Goal: Task Accomplishment & Management: Complete application form

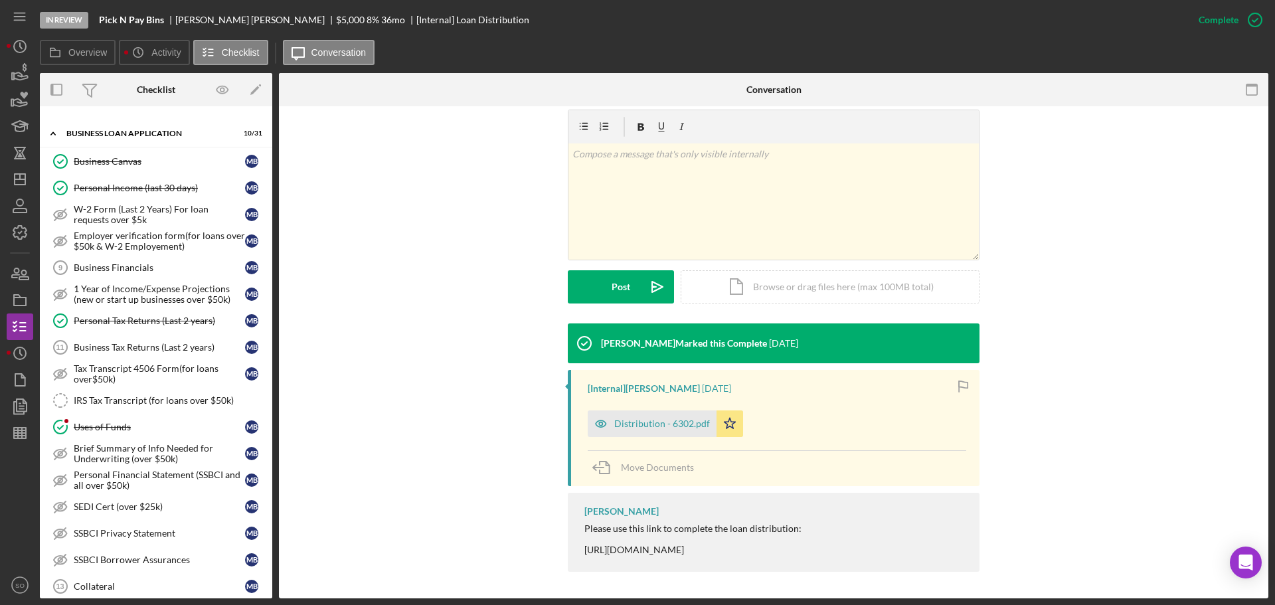
scroll to position [598, 0]
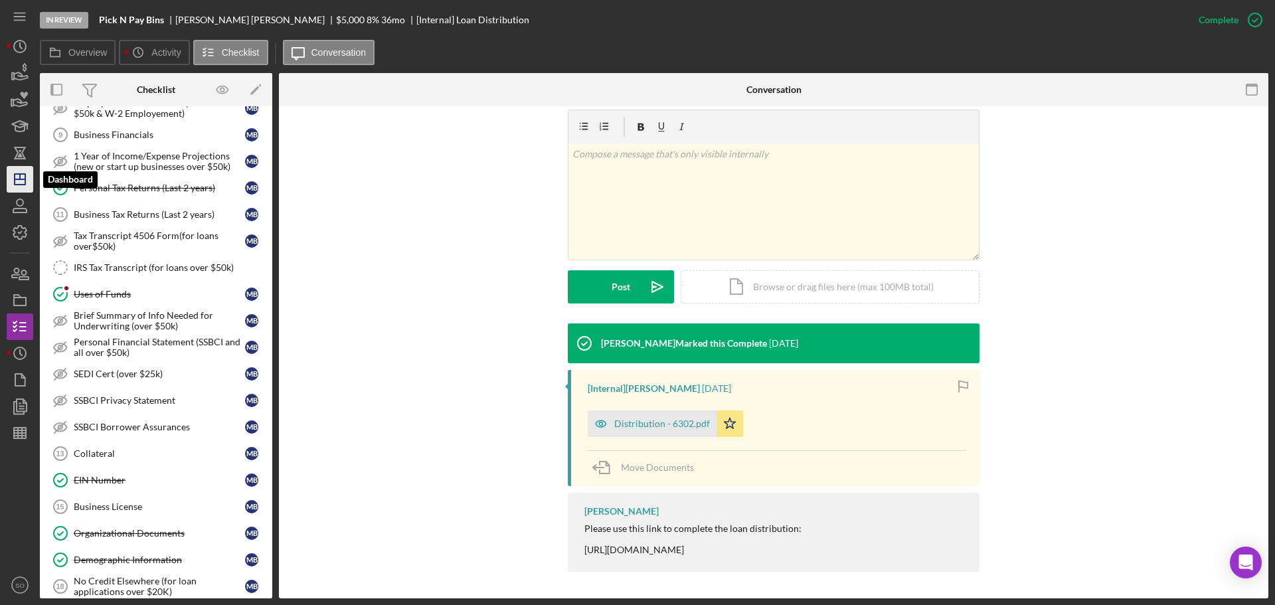
click at [25, 181] on polygon "button" at bounding box center [20, 179] width 11 height 11
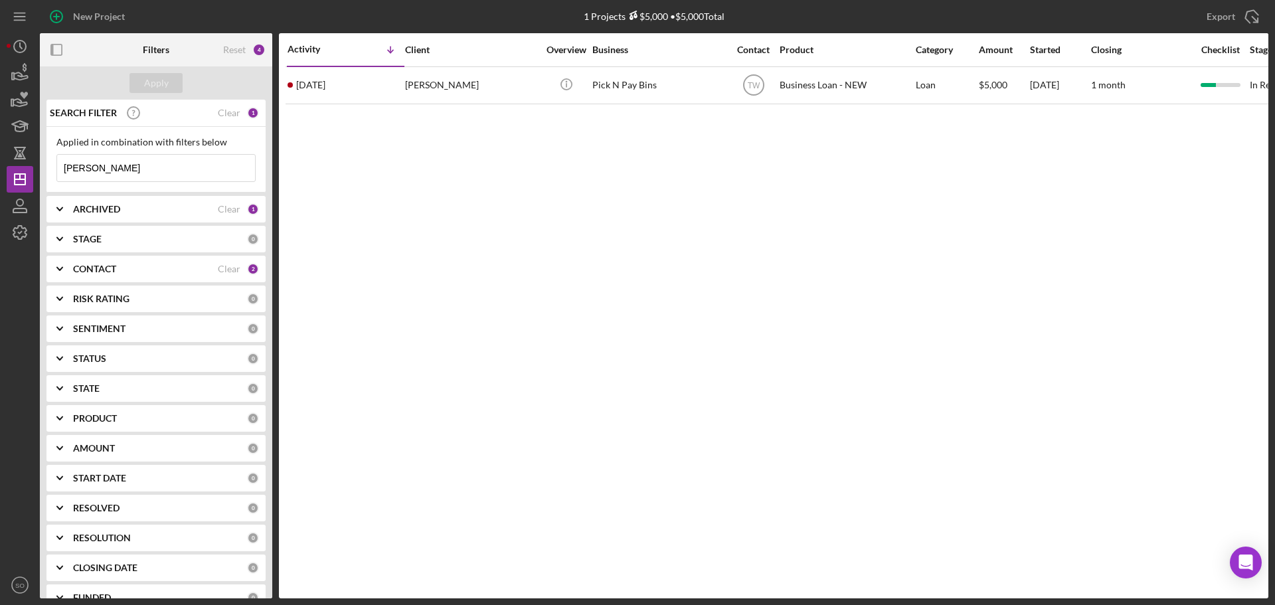
click at [0, 169] on div "New Project 1 Projects $5,000 • $5,000 Total bonner Export Icon/Export Filters …" at bounding box center [637, 302] width 1275 height 605
type input "[PERSON_NAME]"
click at [141, 87] on button "Apply" at bounding box center [155, 83] width 53 height 20
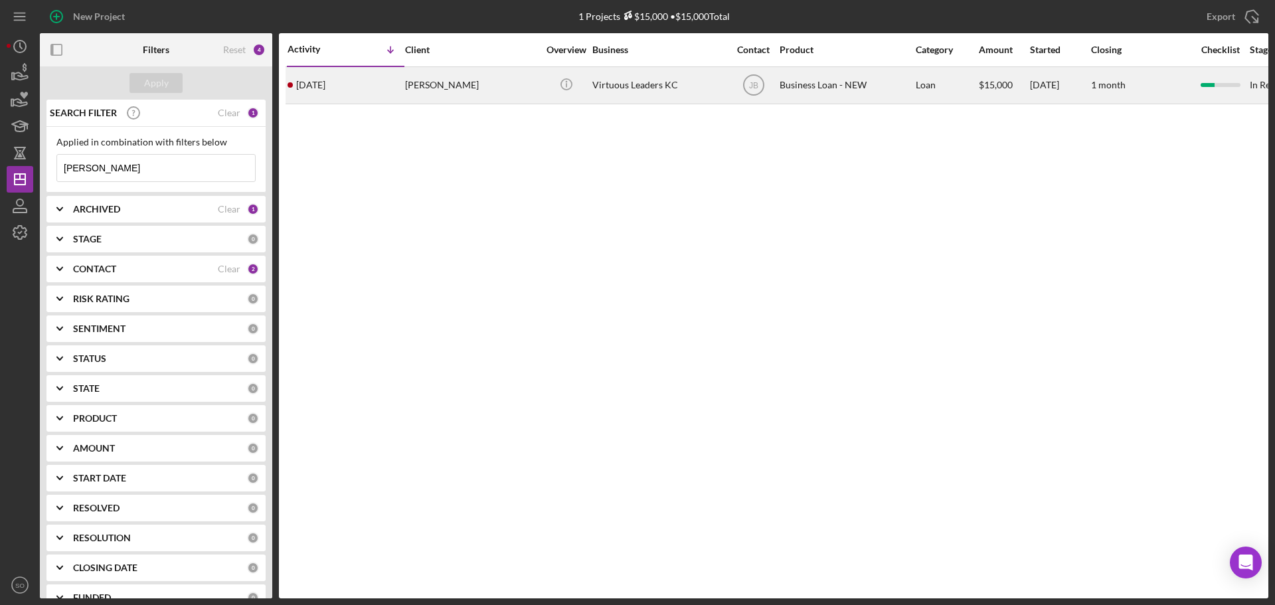
click at [364, 94] on div "2 weeks ago Lisa Duncan" at bounding box center [345, 85] width 116 height 35
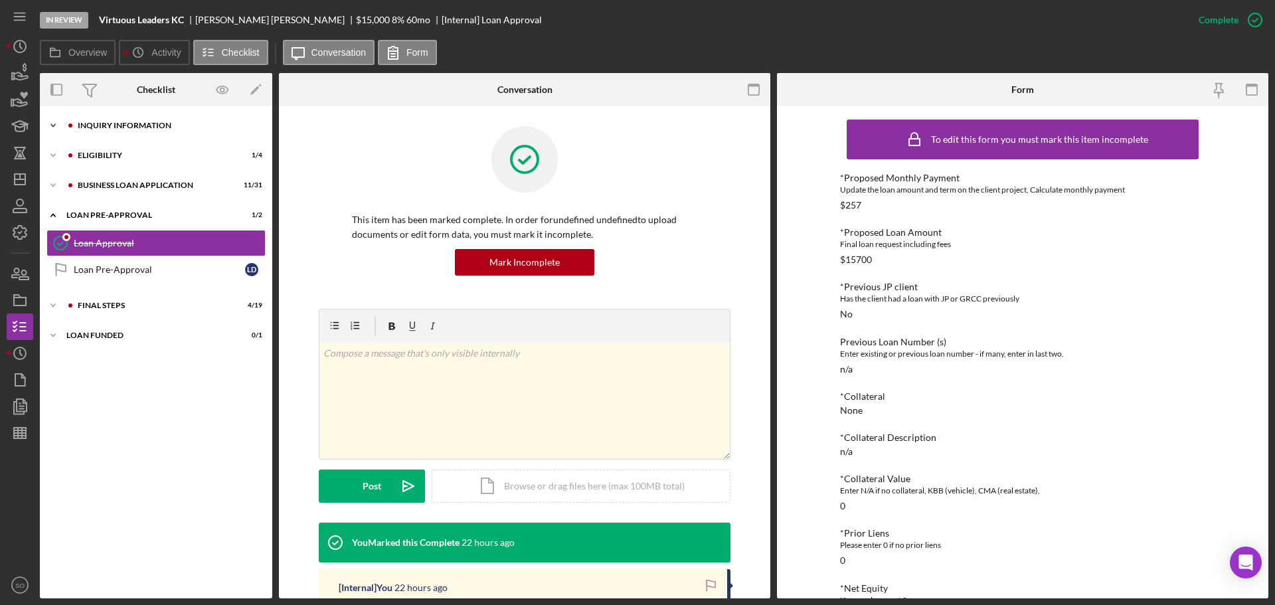
click at [117, 115] on div "Icon/Expander INQUIRY INFORMATION 7 / 11" at bounding box center [156, 125] width 232 height 27
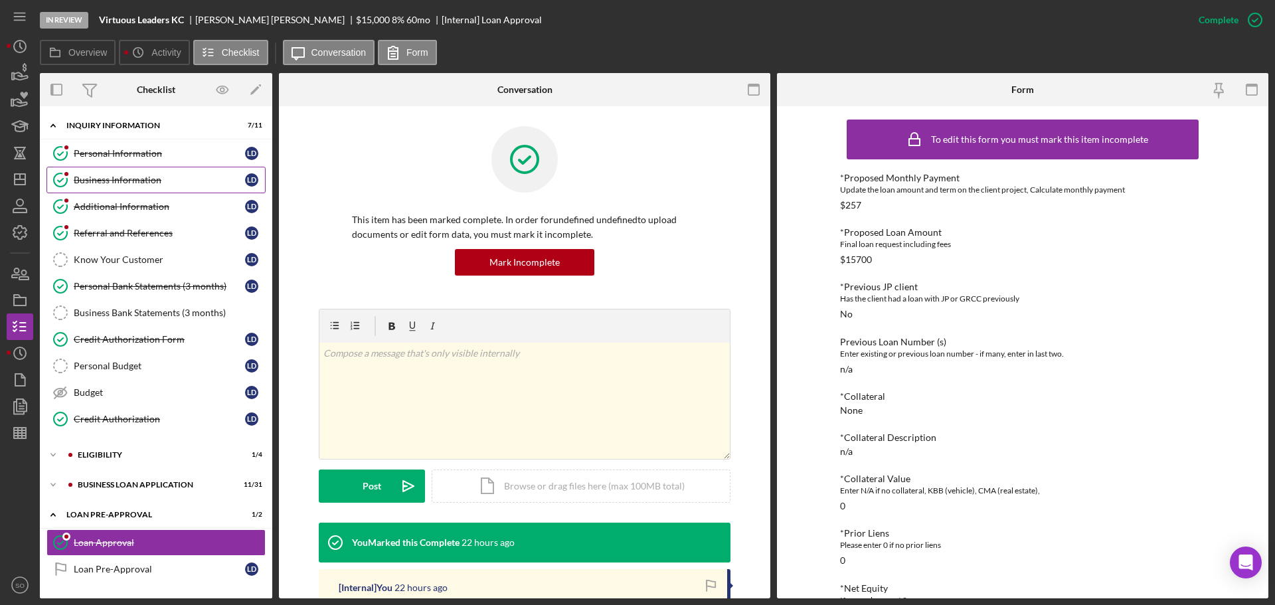
click at [119, 174] on link "Business Information Business Information L D" at bounding box center [155, 180] width 219 height 27
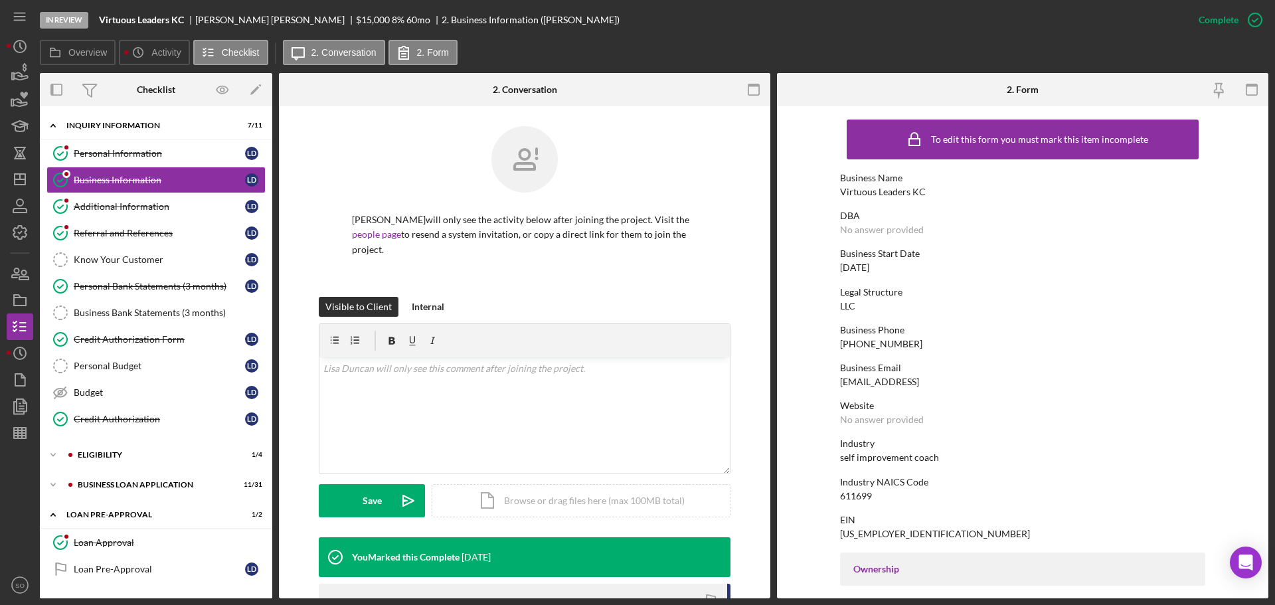
click at [887, 195] on div "Virtuous Leaders KC" at bounding box center [883, 192] width 86 height 11
copy div "Virtuous Leaders KC"
click at [12, 179] on icon "Icon/Dashboard" at bounding box center [19, 179] width 33 height 33
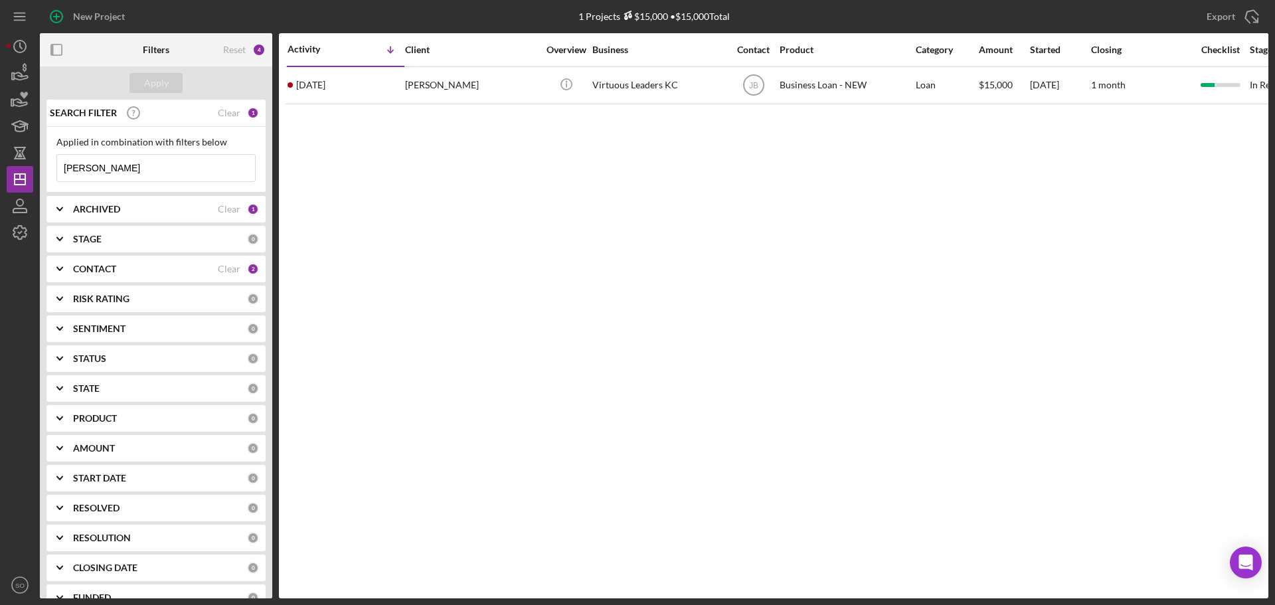
drag, startPoint x: 116, startPoint y: 165, endPoint x: 0, endPoint y: 157, distance: 115.8
click at [0, 157] on div "New Project 1 Projects $15,000 • $15,000 Total lisa duncan Export Icon/Export F…" at bounding box center [637, 302] width 1275 height 605
click at [118, 167] on input "bryan warren" at bounding box center [156, 168] width 198 height 27
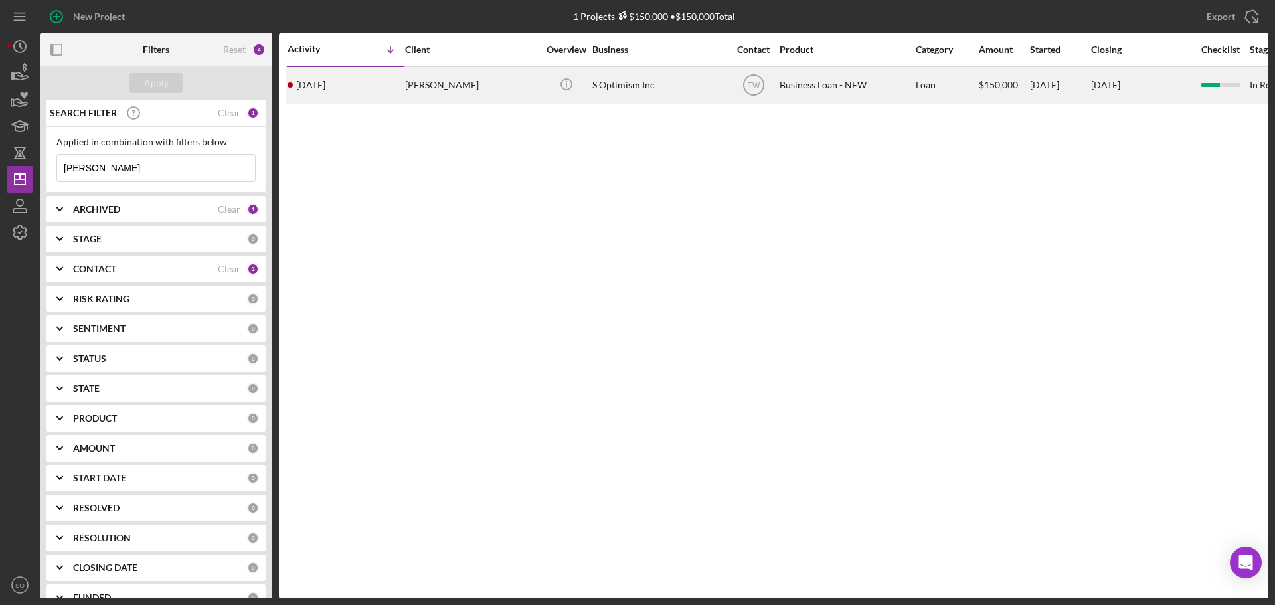
type input "bryan"
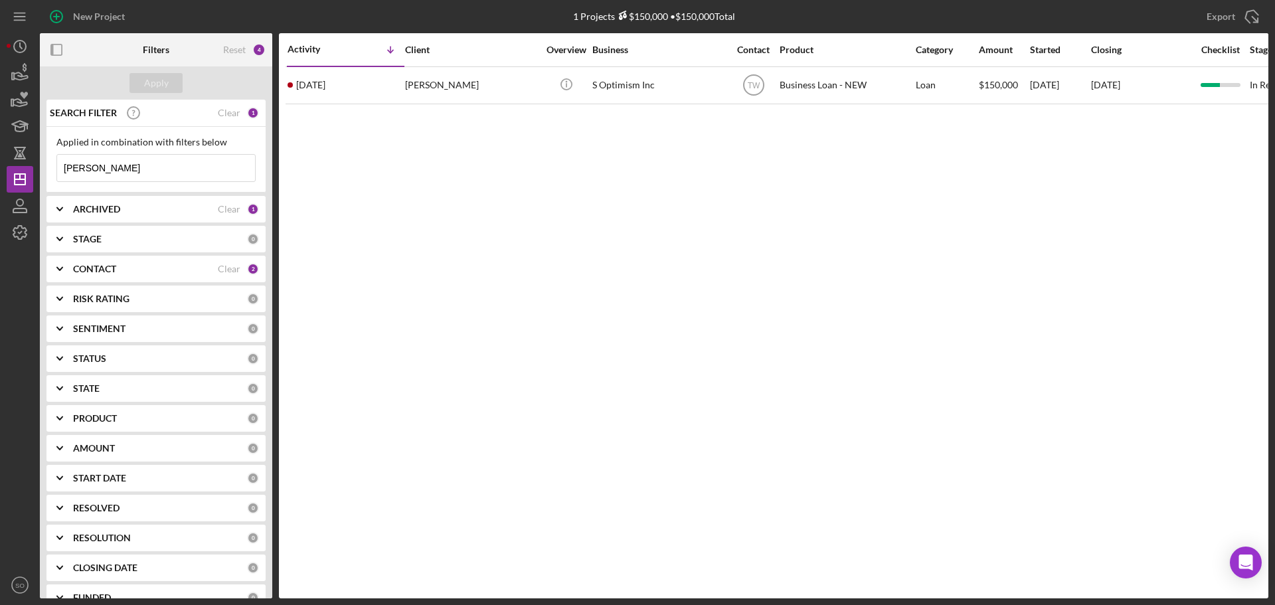
click at [133, 31] on div "New Project" at bounding box center [89, 16] width 98 height 33
click at [122, 22] on div "New Project" at bounding box center [99, 16] width 52 height 27
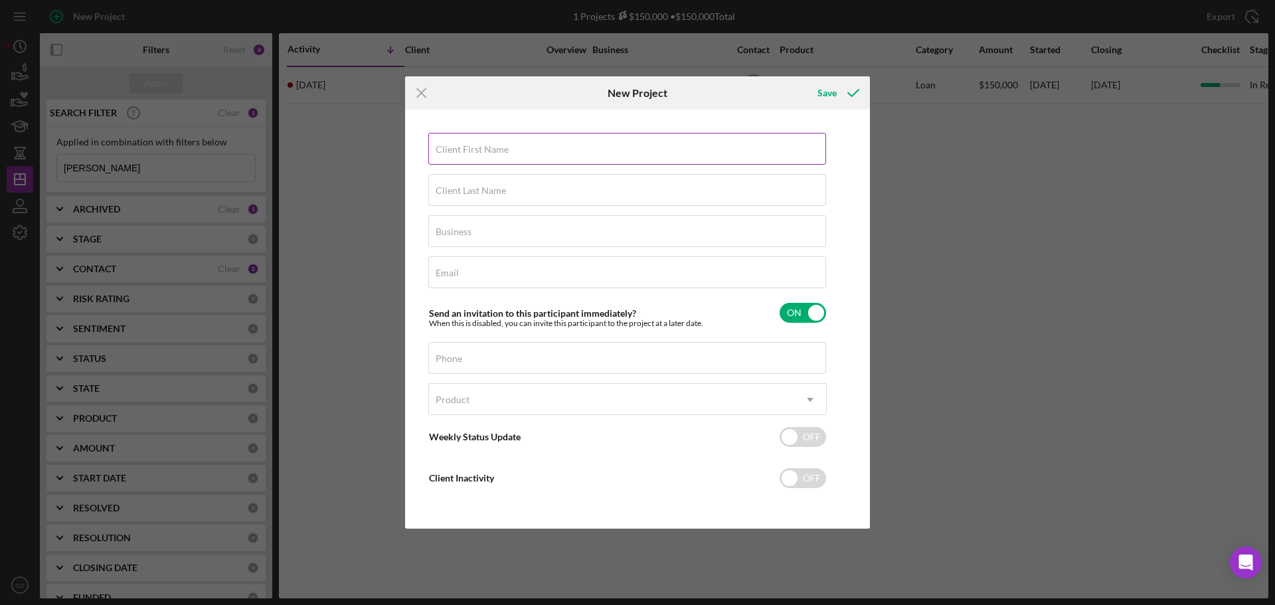
click at [498, 145] on label "Client First Name" at bounding box center [472, 149] width 73 height 11
click at [498, 145] on input "Client First Name" at bounding box center [627, 149] width 398 height 32
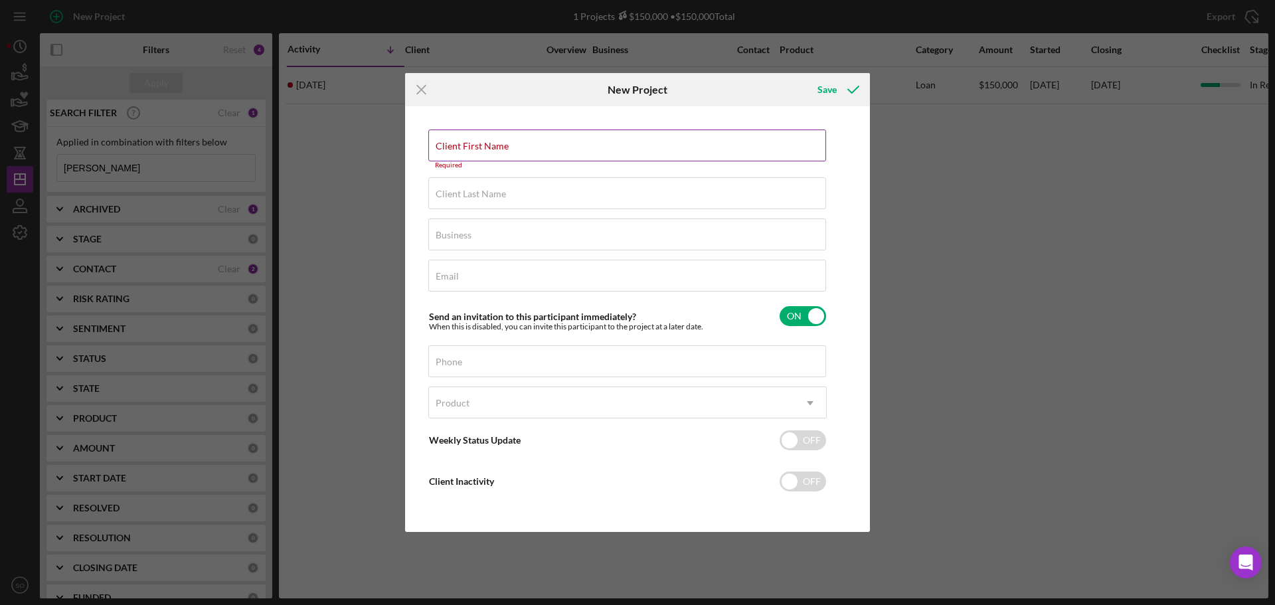
drag, startPoint x: 498, startPoint y: 145, endPoint x: 476, endPoint y: 155, distance: 24.1
click at [476, 155] on input "Client First Name" at bounding box center [627, 145] width 398 height 32
paste input "bryan"
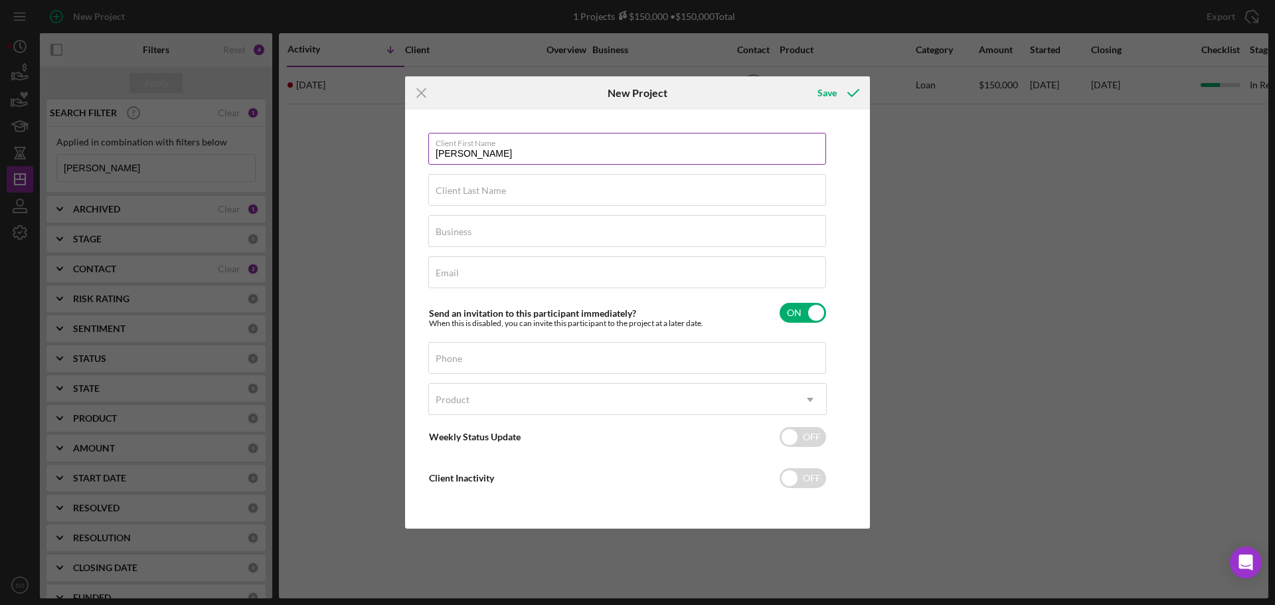
click at [442, 155] on input "bryan" at bounding box center [627, 149] width 398 height 32
type input "Bryan"
click at [483, 186] on label "Client Last Name" at bounding box center [471, 190] width 70 height 11
click at [483, 186] on input "Client Last Name" at bounding box center [627, 190] width 398 height 32
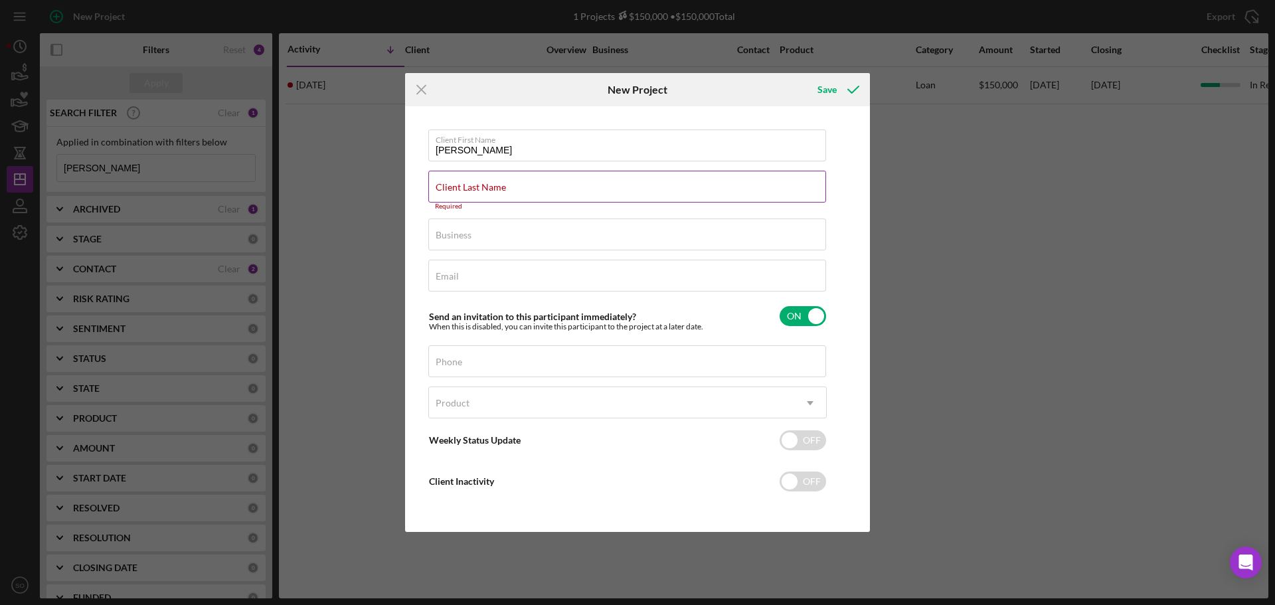
drag, startPoint x: 483, startPoint y: 186, endPoint x: 463, endPoint y: 196, distance: 22.9
click at [463, 196] on input "Client Last Name" at bounding box center [627, 187] width 398 height 32
paste input "warren"
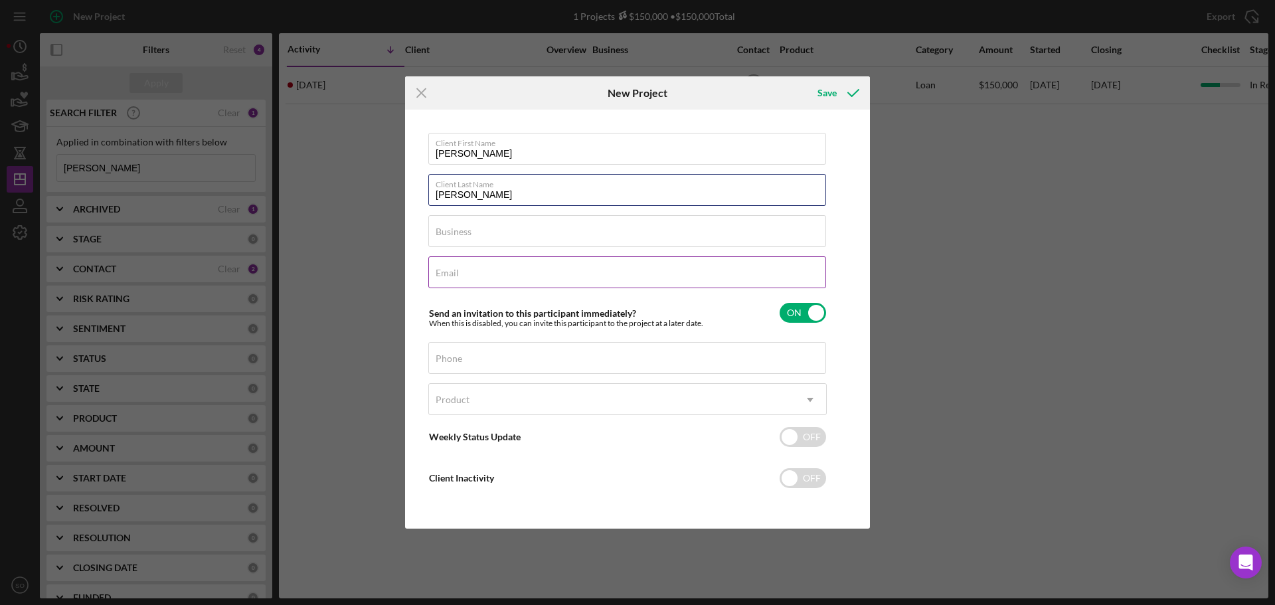
drag, startPoint x: 444, startPoint y: 189, endPoint x: 475, endPoint y: 258, distance: 75.2
click at [443, 190] on input "warren" at bounding box center [627, 190] width 398 height 32
type input "Warren"
click at [574, 224] on div "Business Required" at bounding box center [627, 231] width 398 height 33
type input "n/a"
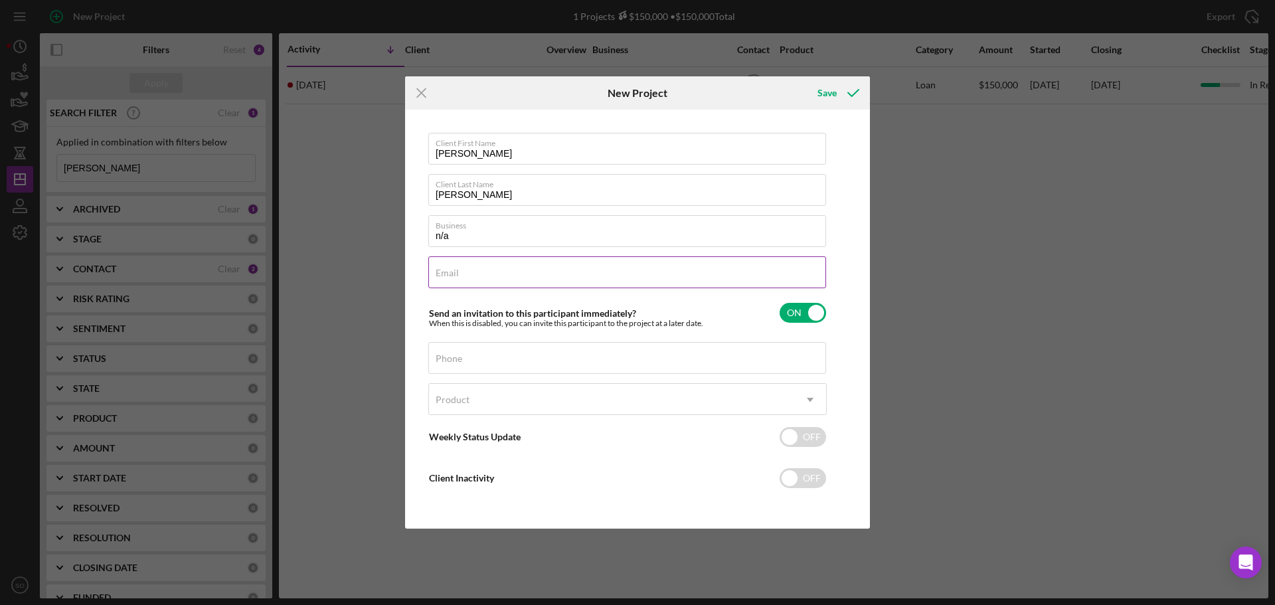
click at [495, 274] on input "Email" at bounding box center [627, 272] width 398 height 32
paste input "brimanagementllc@gmail.com"
type input "brimanagementllc@gmail.comm"
click at [514, 354] on div "Phone" at bounding box center [627, 358] width 398 height 33
drag, startPoint x: 514, startPoint y: 354, endPoint x: 477, endPoint y: 361, distance: 37.1
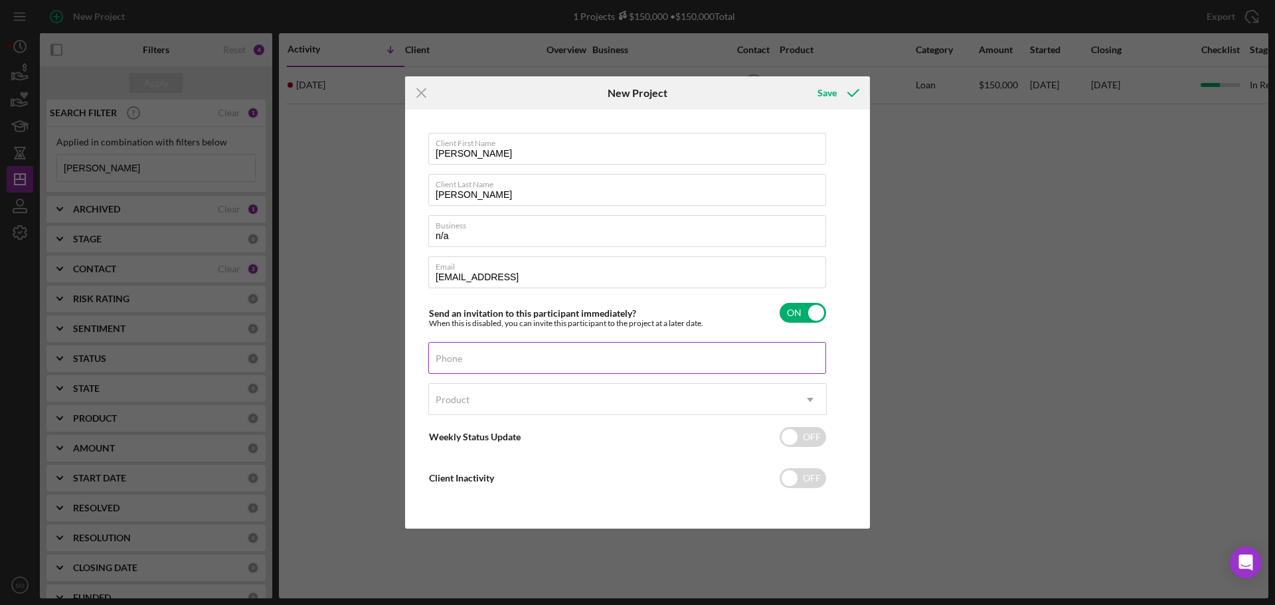
click at [477, 361] on input "Phone" at bounding box center [627, 358] width 398 height 32
paste input "(945) 225-7032"
type input "(945) 225-7032"
click at [544, 400] on div "Product" at bounding box center [611, 399] width 365 height 31
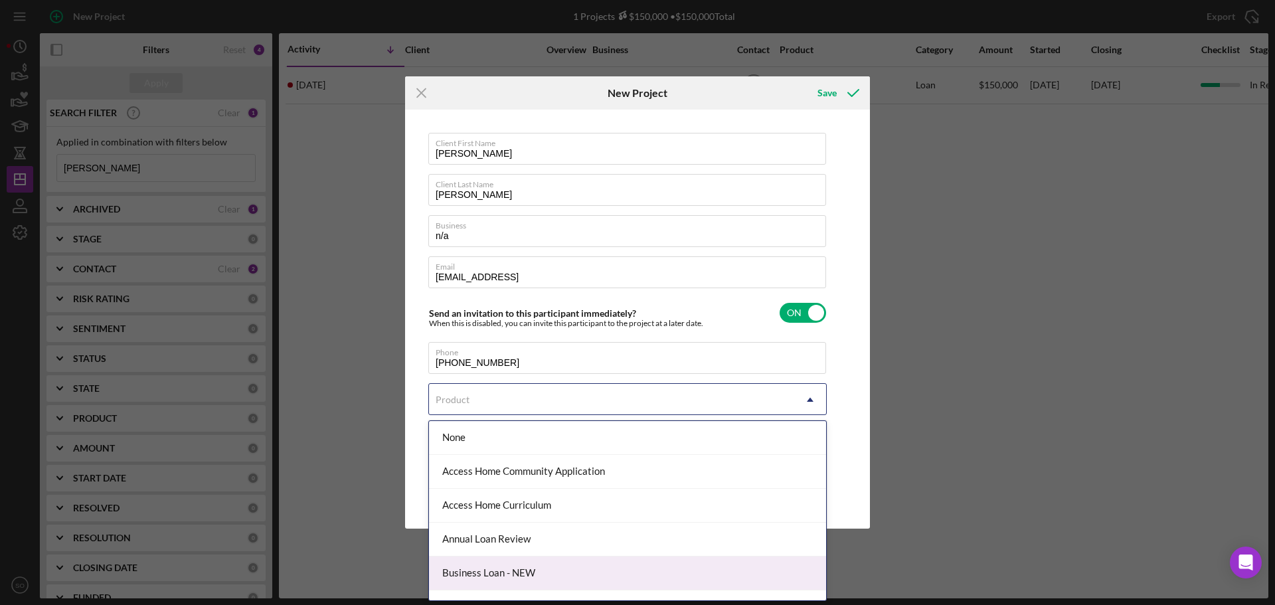
click at [525, 579] on div "Business Loan - NEW" at bounding box center [627, 573] width 397 height 34
checkbox input "true"
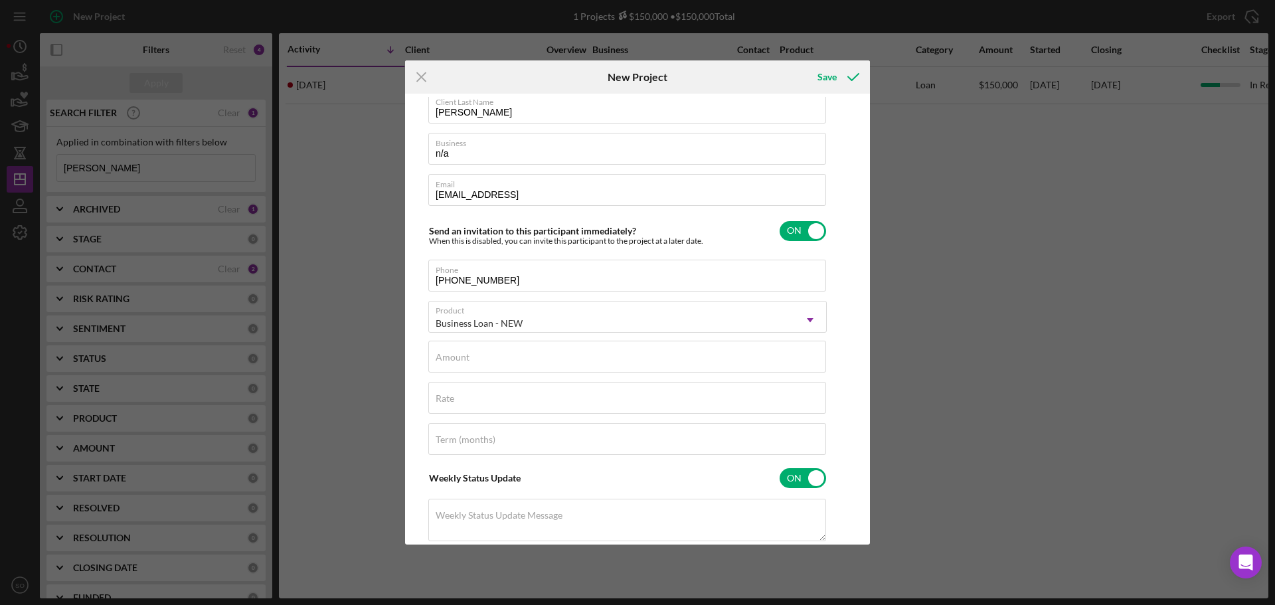
scroll to position [133, 0]
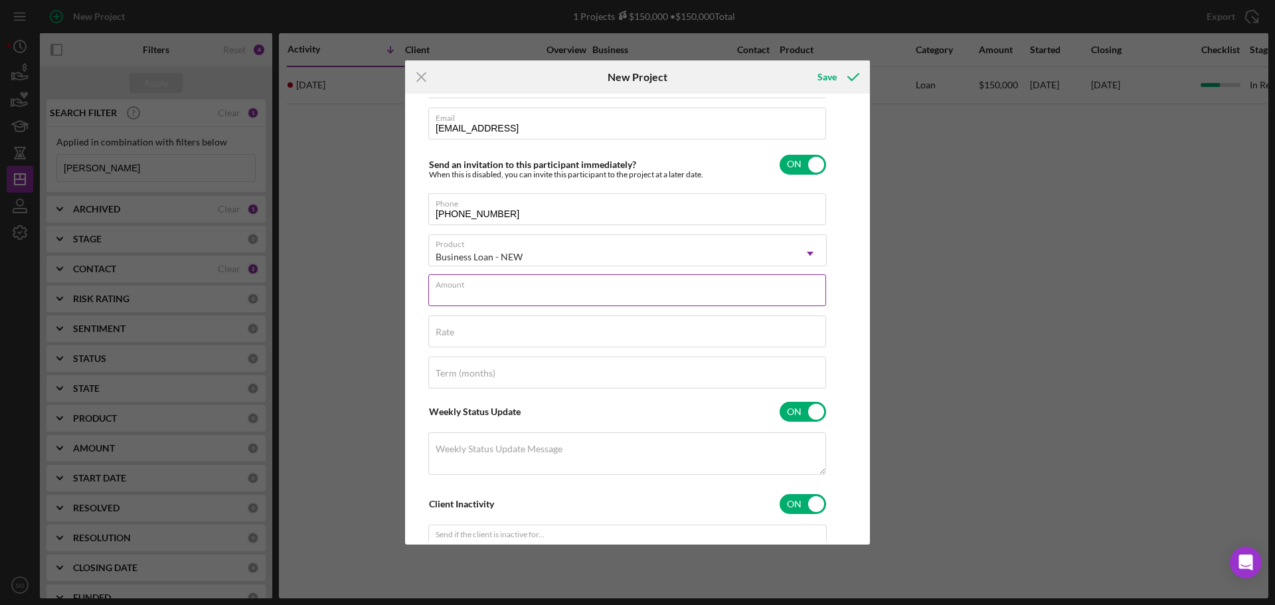
click at [525, 297] on input "Amount" at bounding box center [627, 290] width 398 height 32
type input "$10,000"
click at [567, 333] on div "Rate" at bounding box center [627, 331] width 398 height 33
type input "8.000%"
click at [538, 368] on div "Term (months)" at bounding box center [627, 373] width 398 height 33
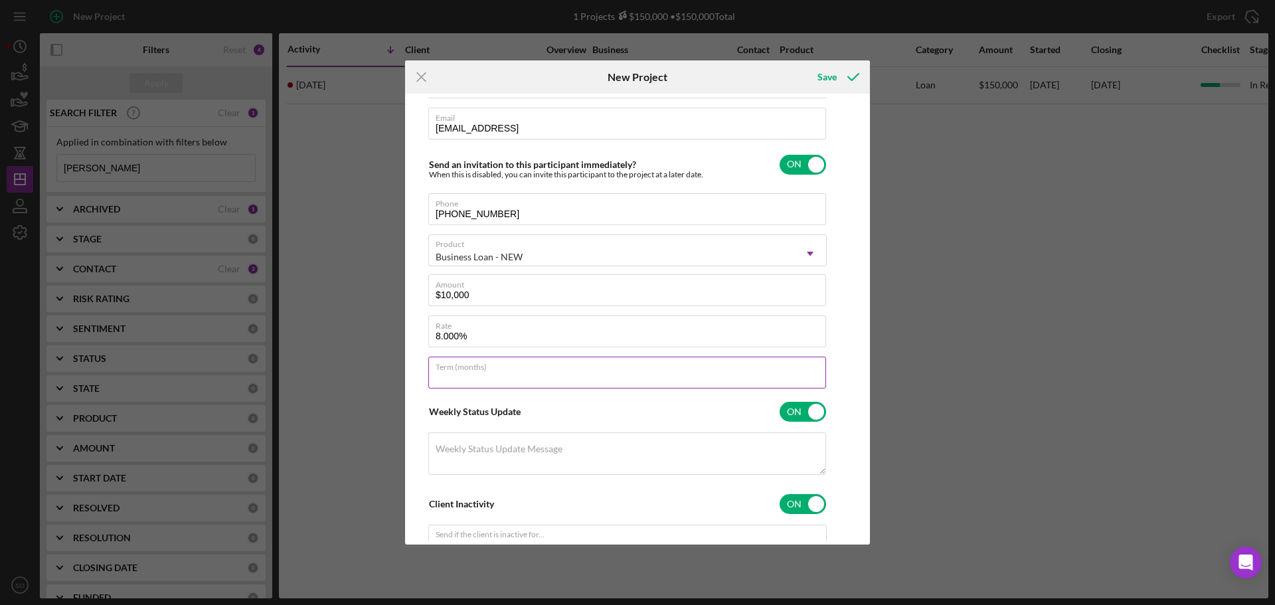
type input "84"
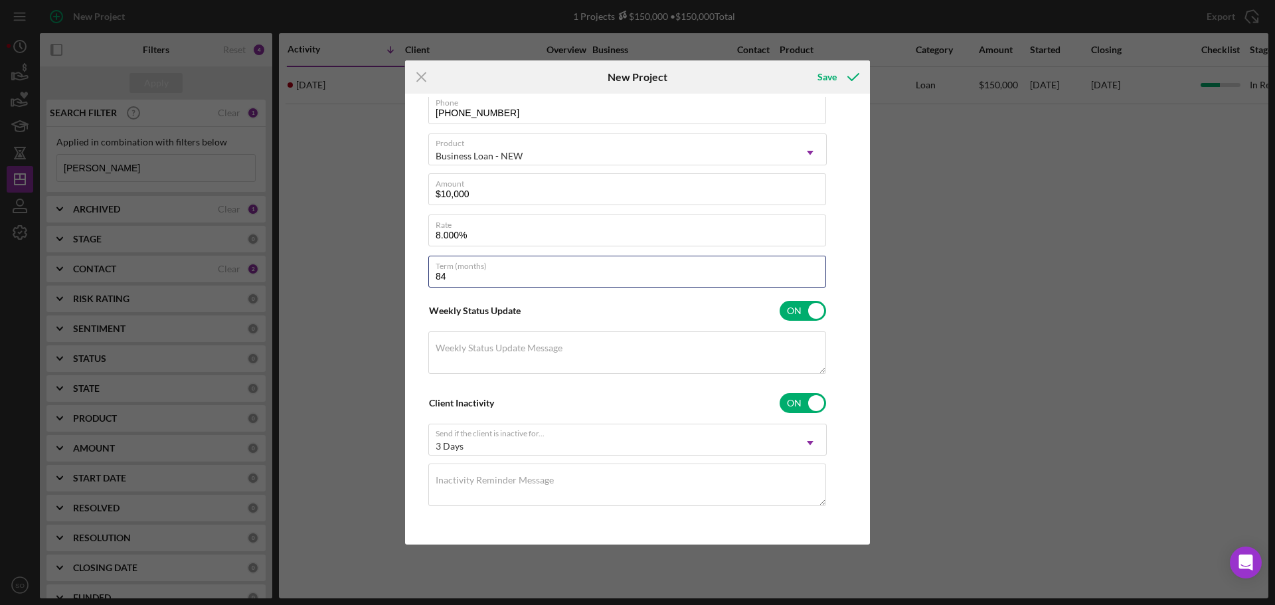
scroll to position [0, 0]
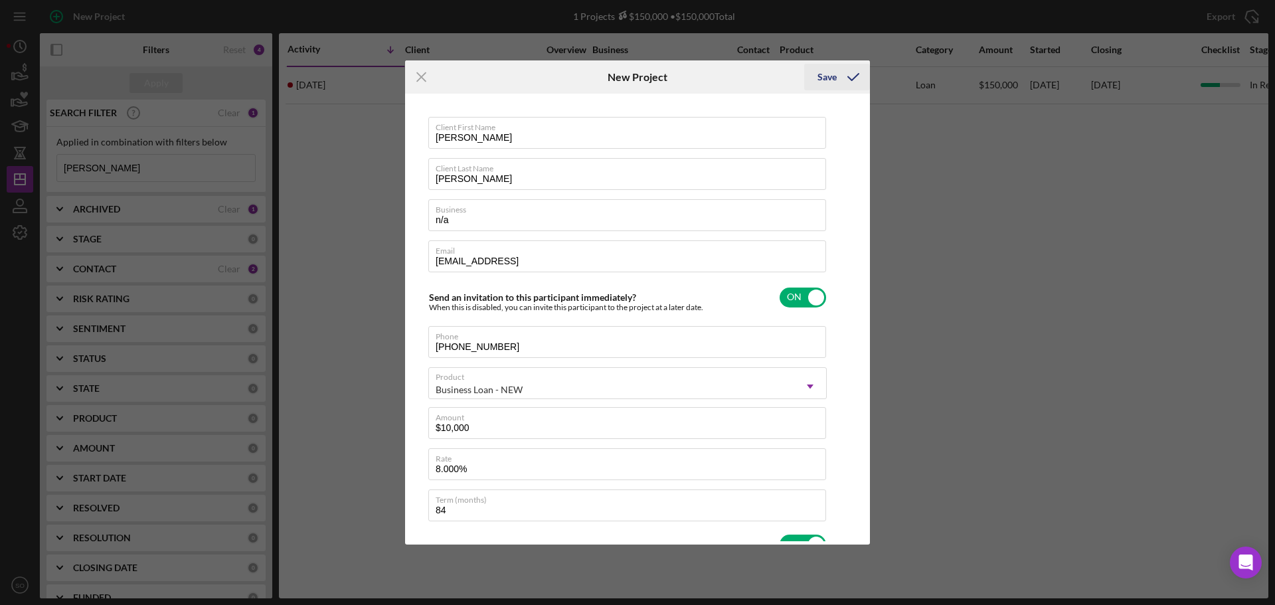
click at [823, 78] on div "Save" at bounding box center [826, 77] width 19 height 27
checkbox input "false"
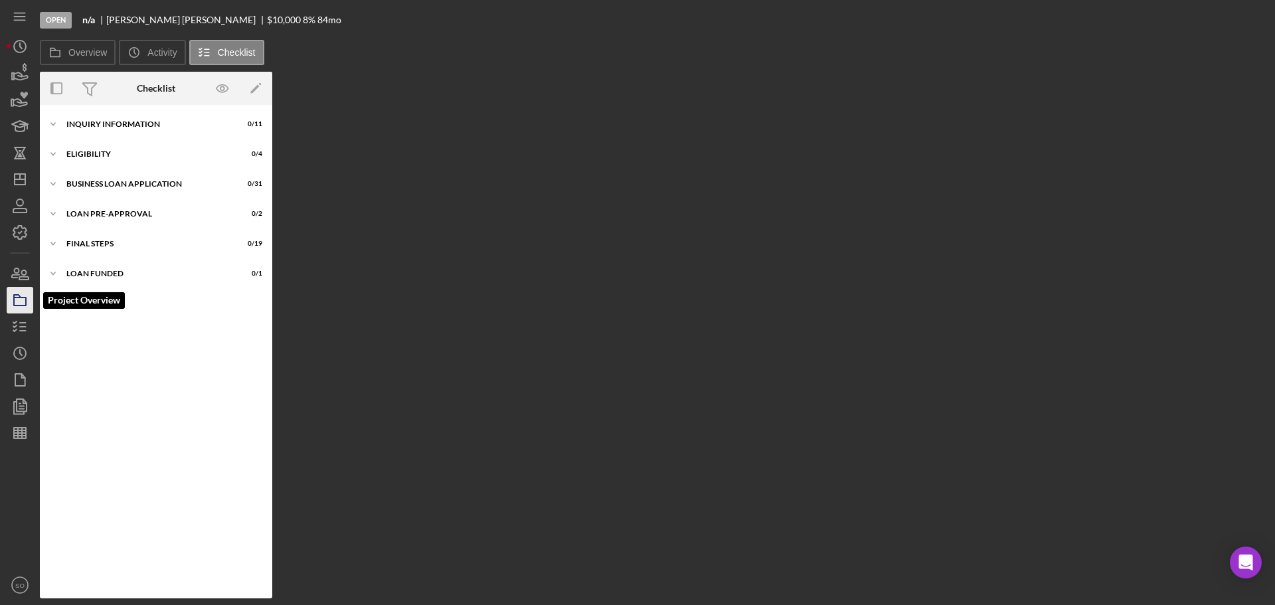
click at [18, 302] on icon "button" at bounding box center [19, 300] width 33 height 33
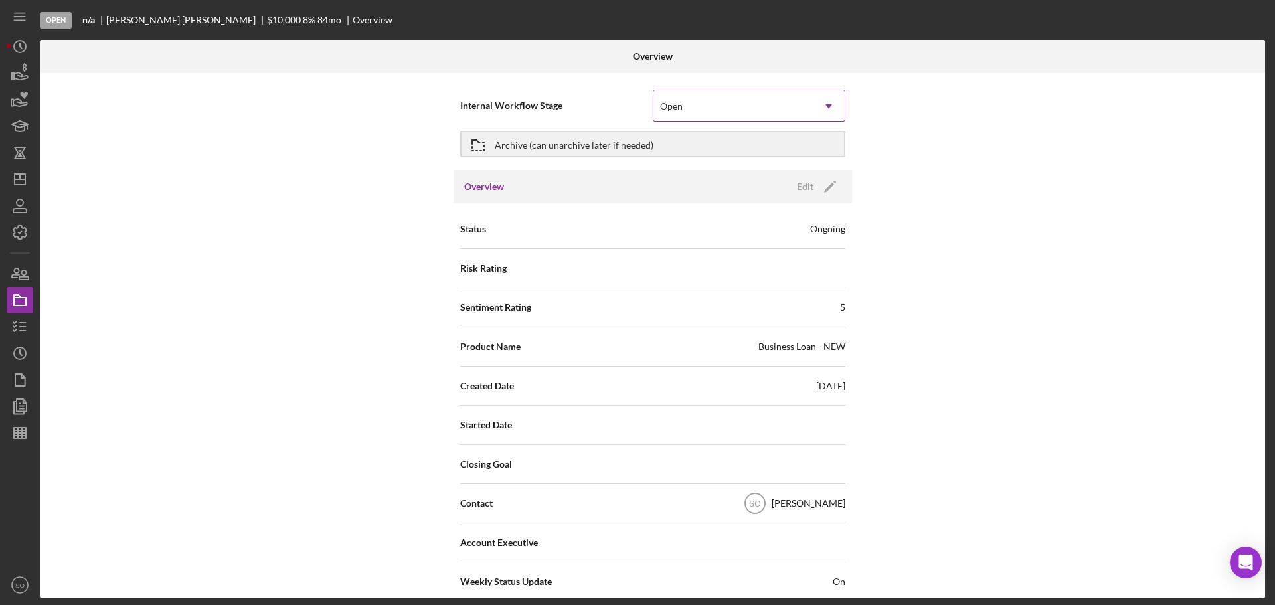
click at [678, 111] on div "Open" at bounding box center [671, 106] width 23 height 11
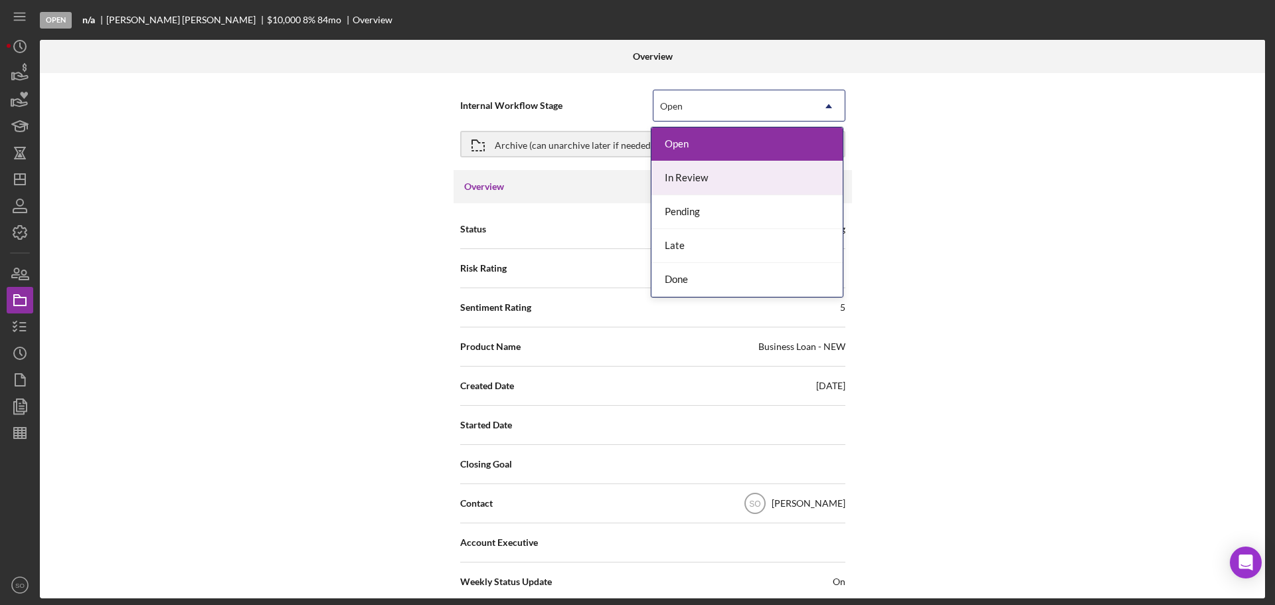
click at [690, 175] on div "In Review" at bounding box center [746, 178] width 191 height 34
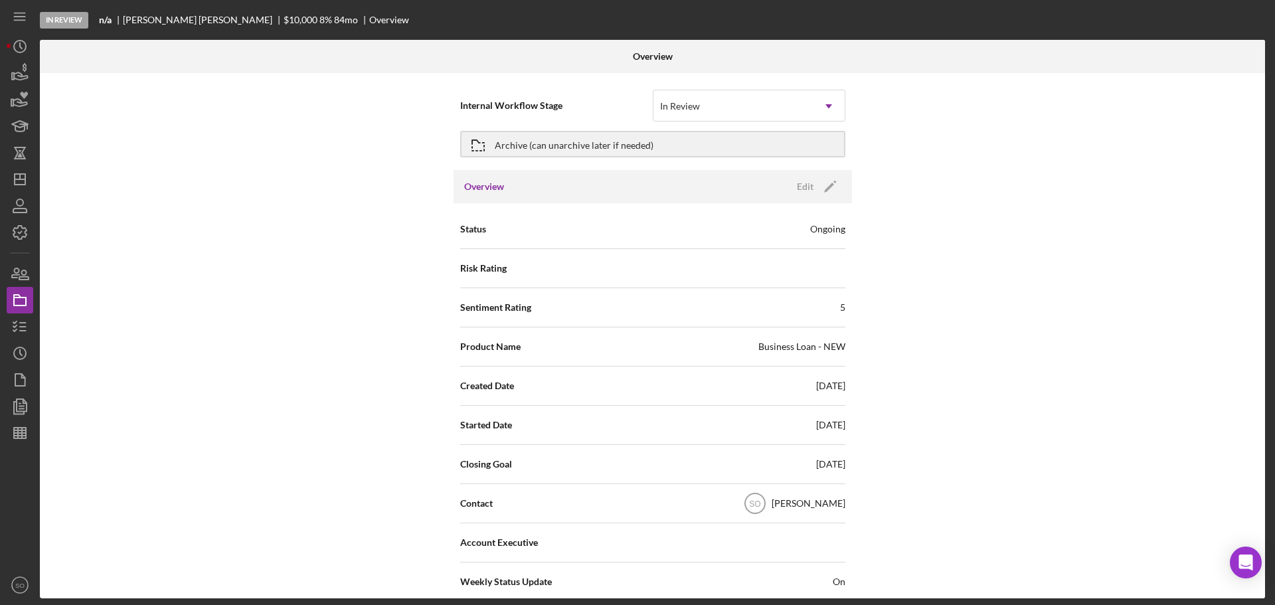
scroll to position [66, 0]
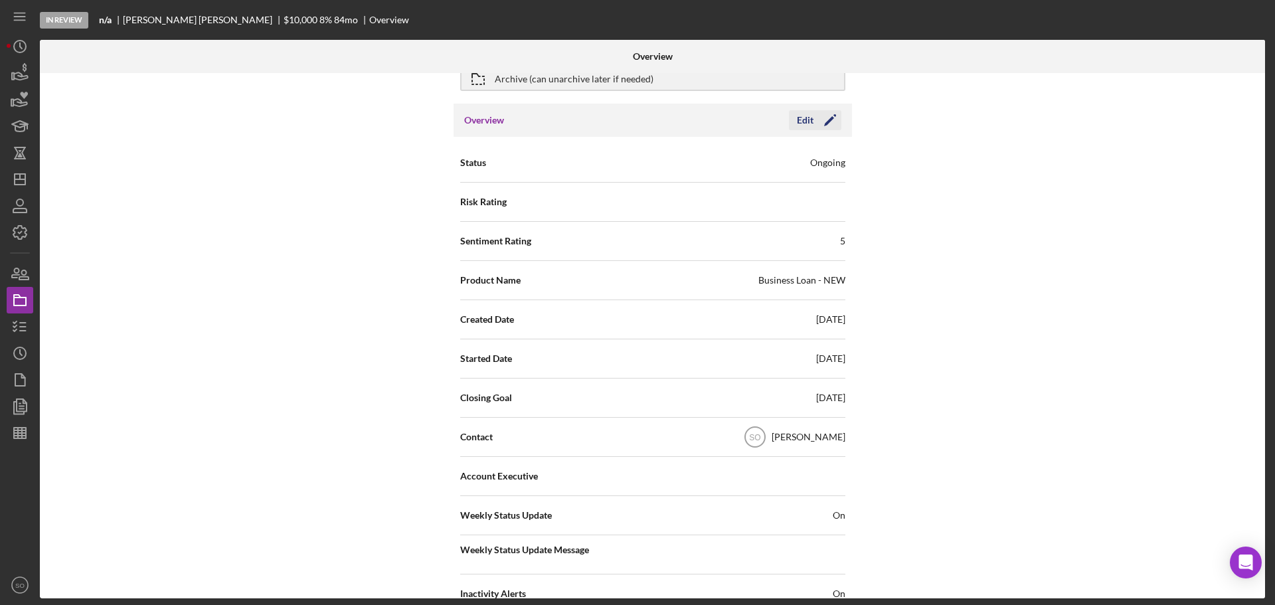
click at [823, 127] on icon "Icon/Edit" at bounding box center [829, 120] width 33 height 33
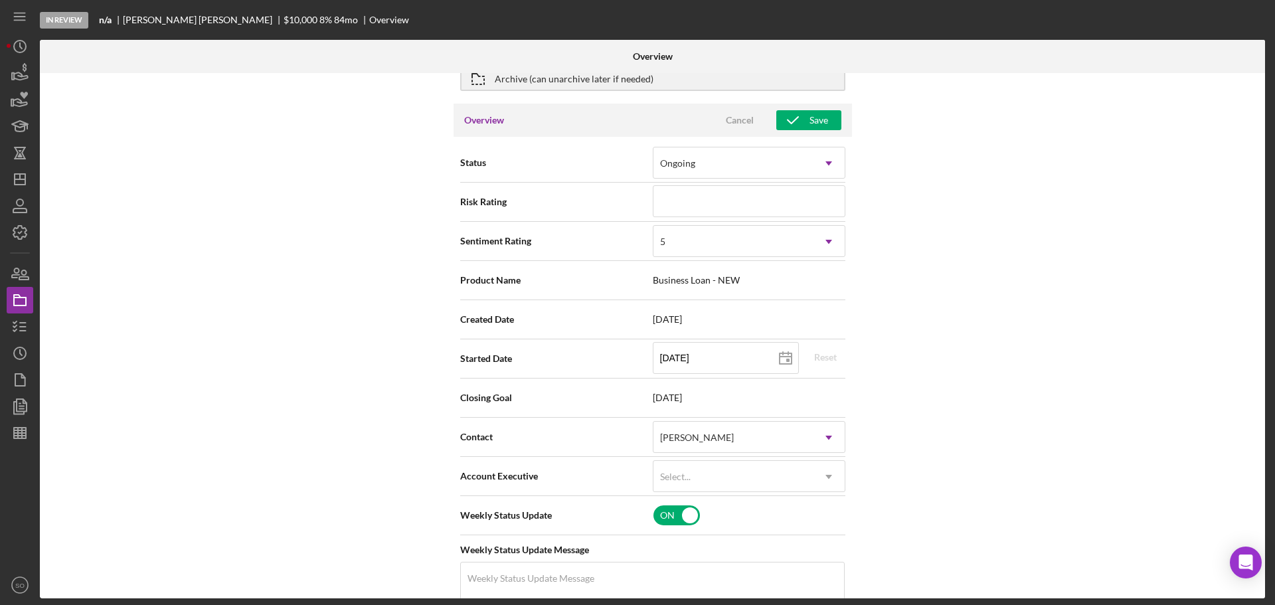
scroll to position [133, 0]
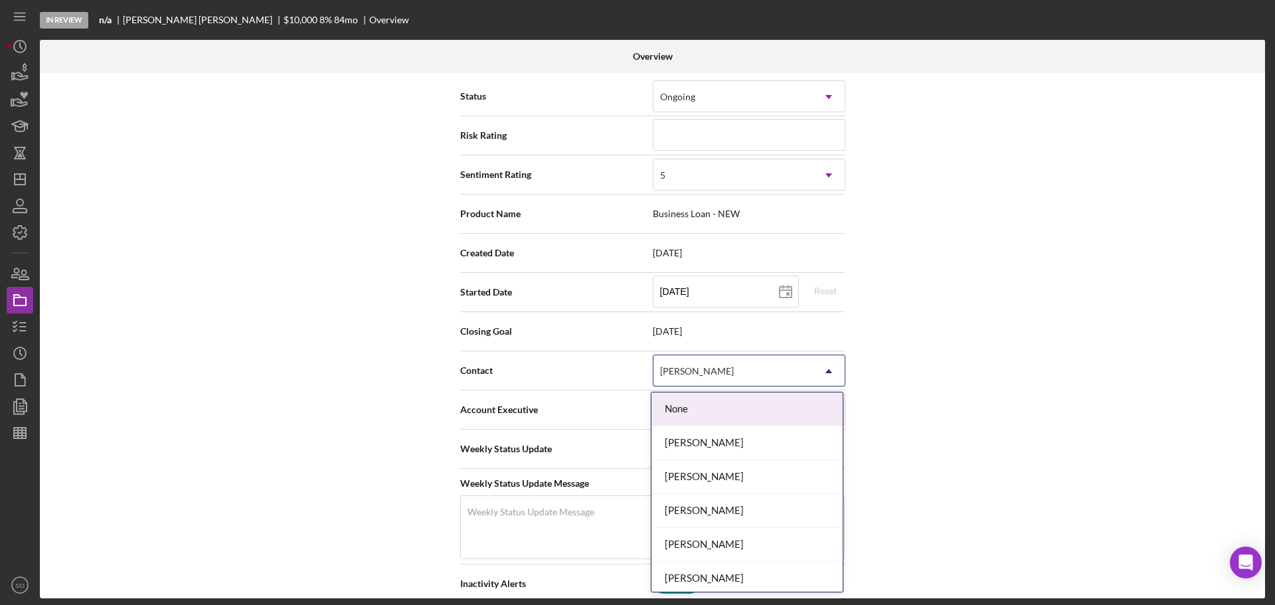
click at [758, 376] on div "[PERSON_NAME]" at bounding box center [732, 371] width 159 height 31
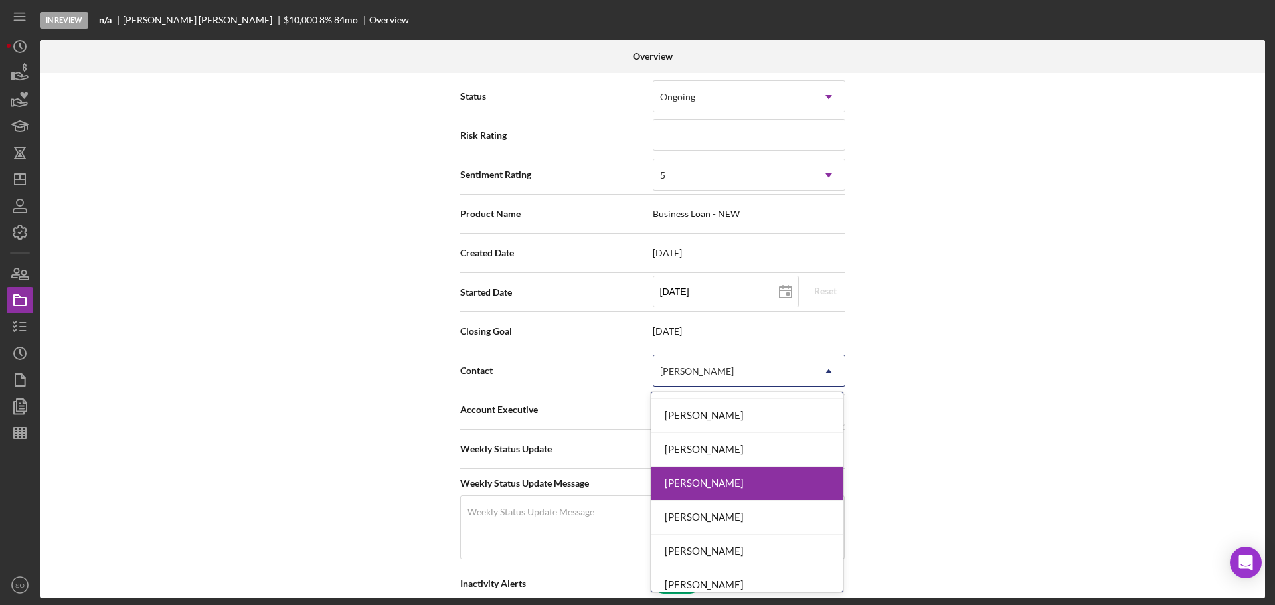
scroll to position [398, 0]
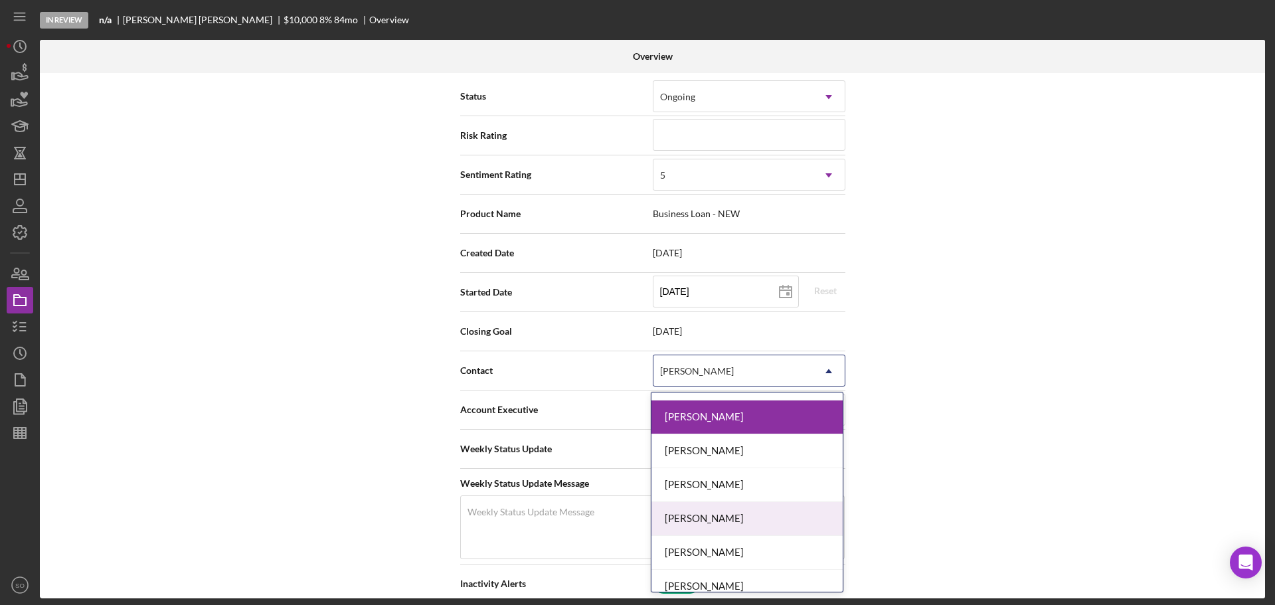
click at [730, 509] on div "Travis Williams" at bounding box center [746, 519] width 191 height 34
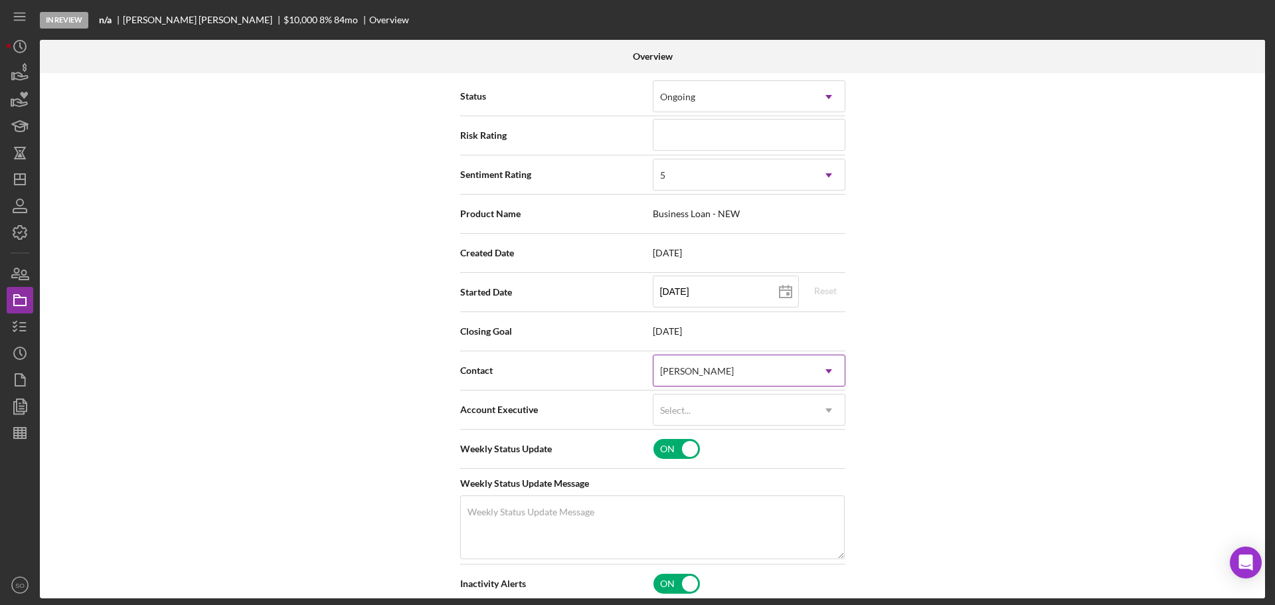
scroll to position [0, 0]
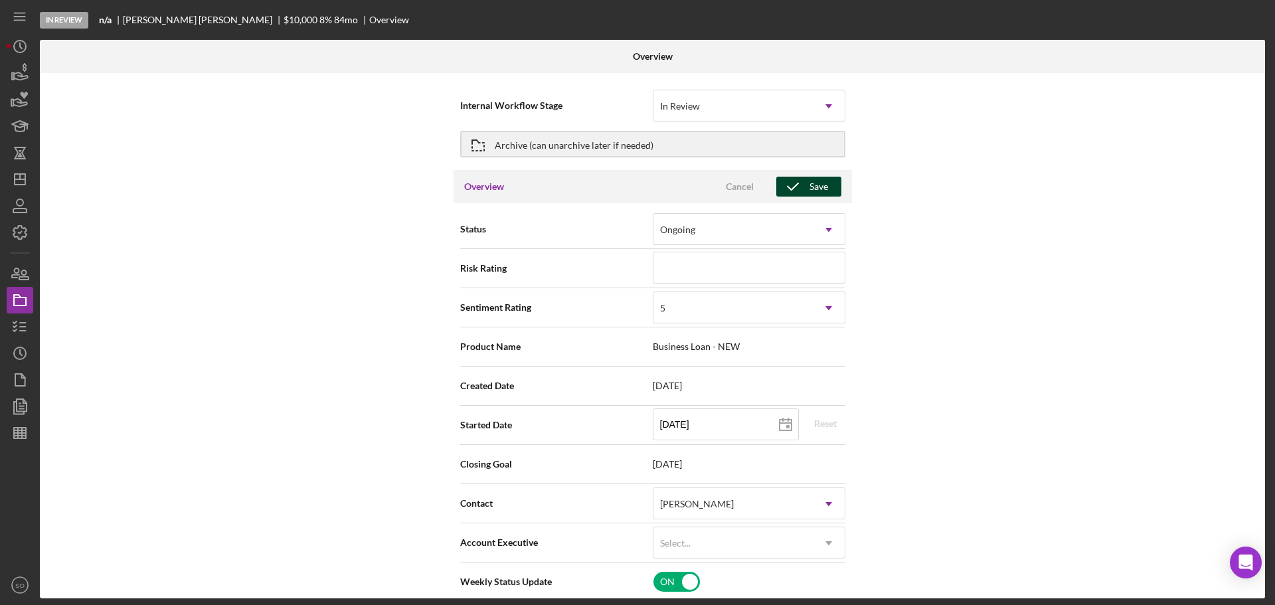
click at [809, 181] on div "Save" at bounding box center [818, 187] width 19 height 20
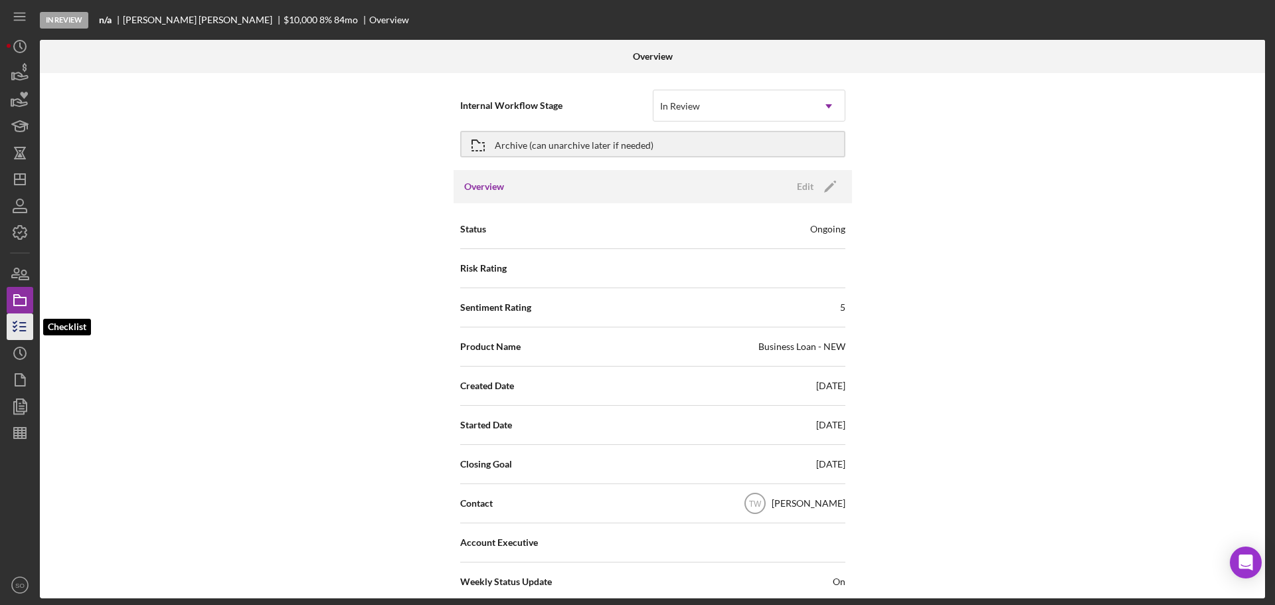
click at [25, 337] on icon "button" at bounding box center [19, 326] width 33 height 33
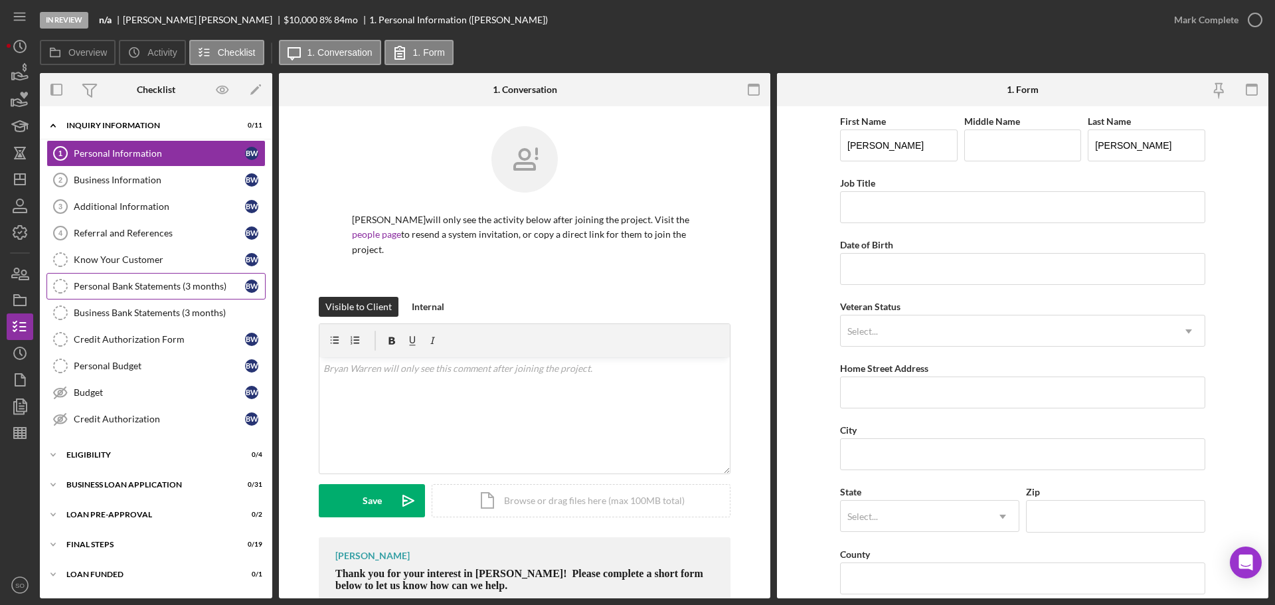
click at [171, 277] on link "Personal Bank Statements (3 months) Personal Bank Statements (3 months) B W" at bounding box center [155, 286] width 219 height 27
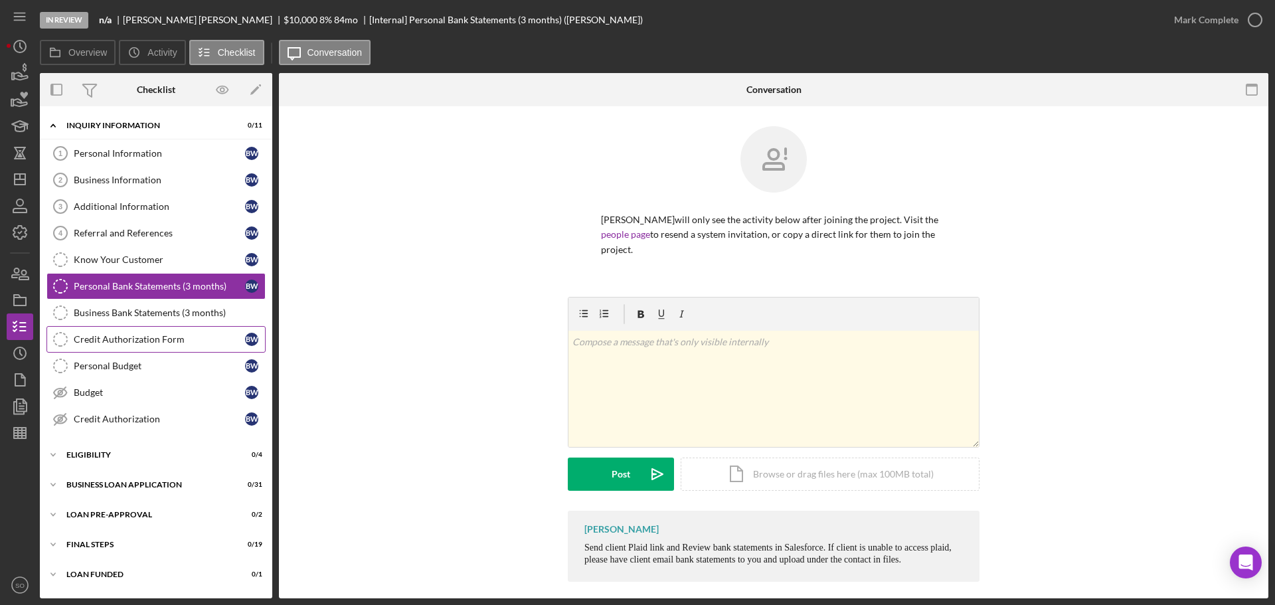
click at [151, 333] on link "Credit Authorization Form Credit Authorization Form B W" at bounding box center [155, 339] width 219 height 27
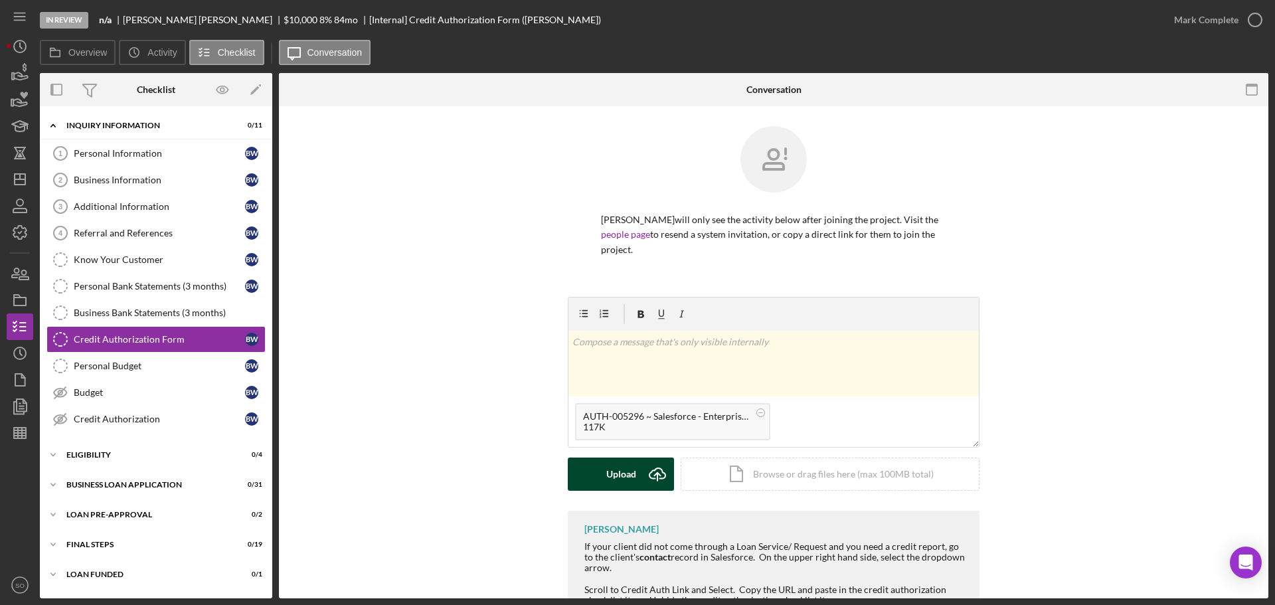
click at [635, 470] on button "Upload Icon/Upload" at bounding box center [621, 473] width 106 height 33
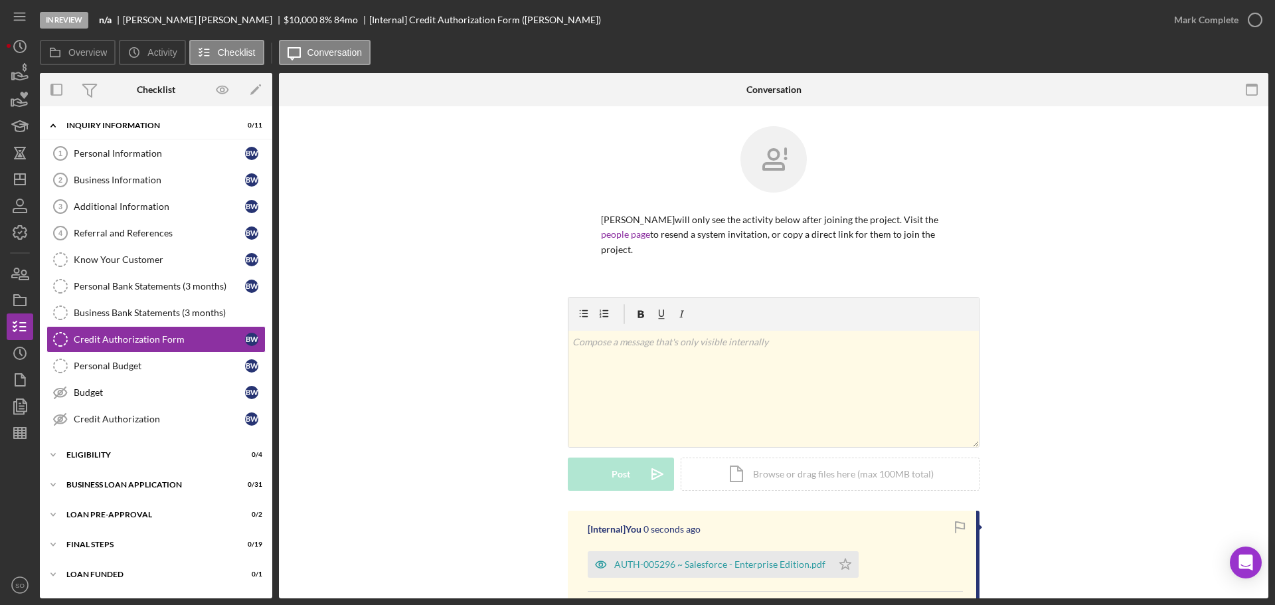
scroll to position [199, 0]
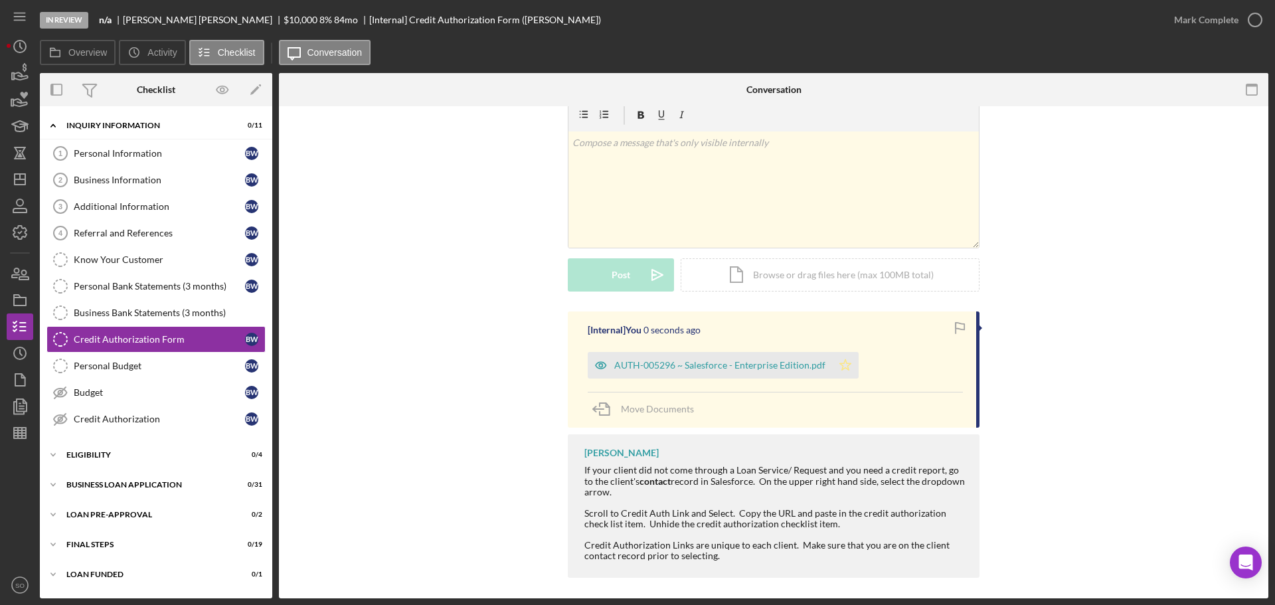
click at [841, 366] on icon "Icon/Star" at bounding box center [845, 365] width 27 height 27
click at [768, 372] on div "AUTH-005296 ~ Salesforce - Enterprise Edition.pdf" at bounding box center [710, 365] width 244 height 27
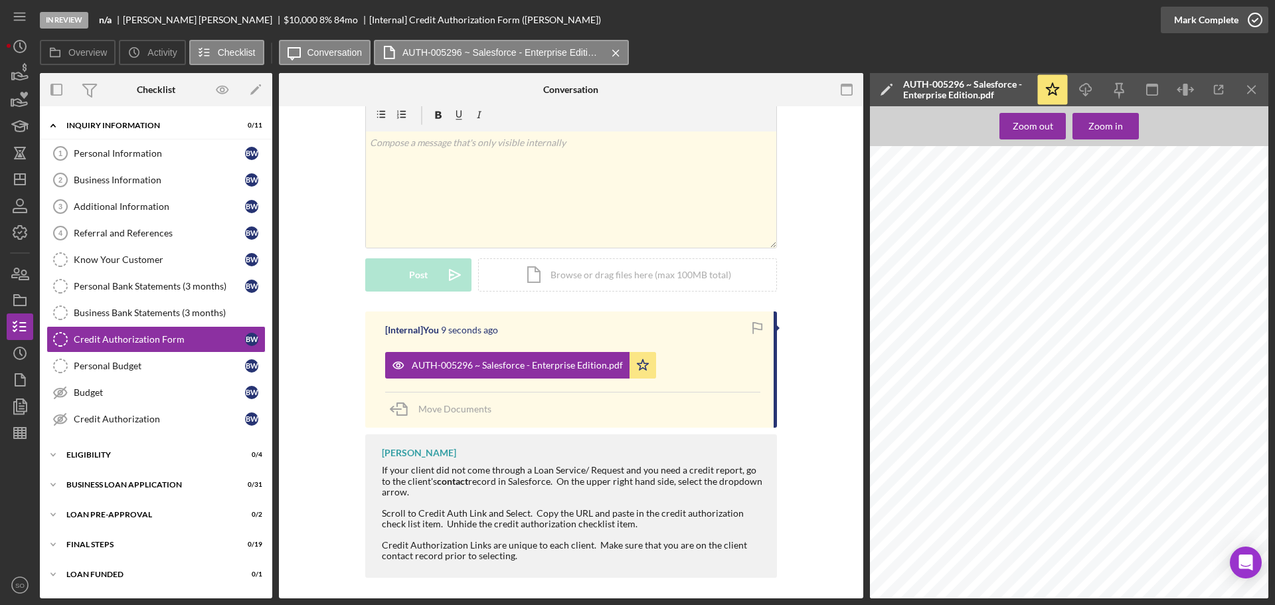
click at [1207, 20] on div "Mark Complete" at bounding box center [1206, 20] width 64 height 27
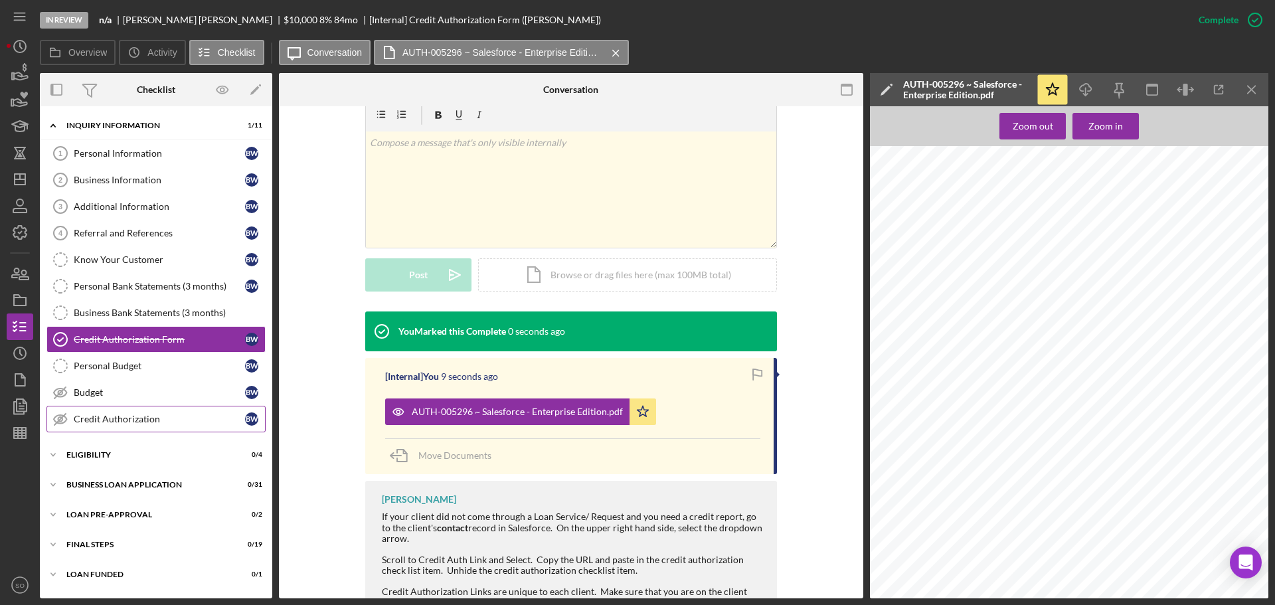
drag, startPoint x: 114, startPoint y: 414, endPoint x: 170, endPoint y: 413, distance: 56.4
click at [114, 414] on div "Credit Authorization" at bounding box center [159, 419] width 171 height 11
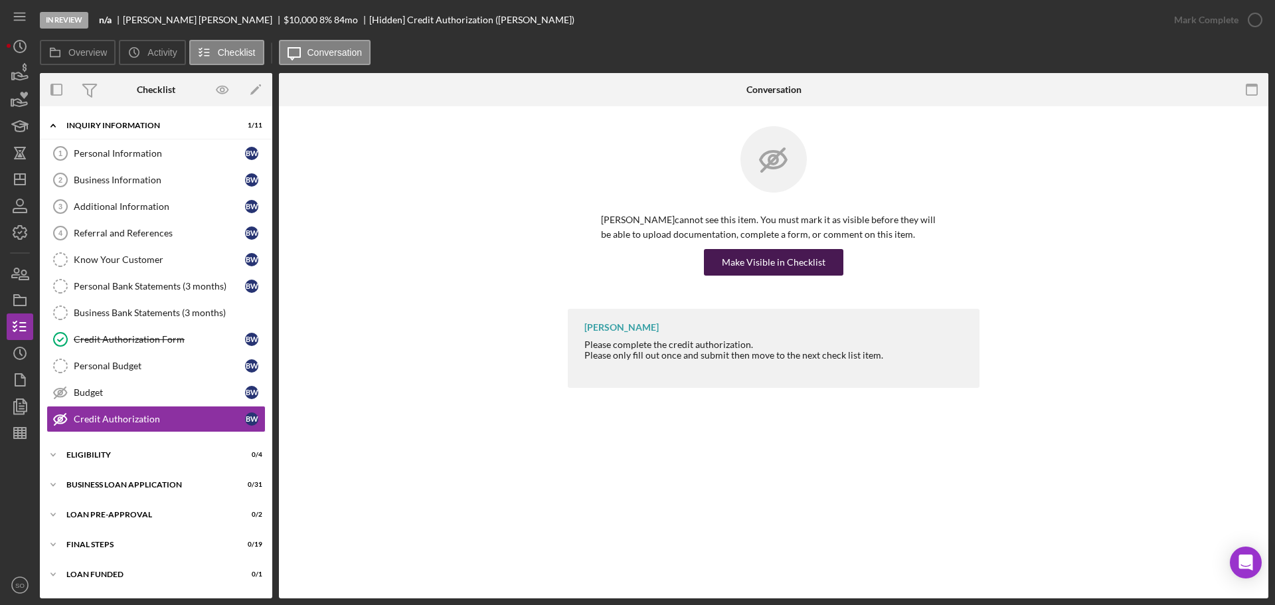
click at [748, 274] on div "Make Visible in Checklist" at bounding box center [774, 262] width 104 height 27
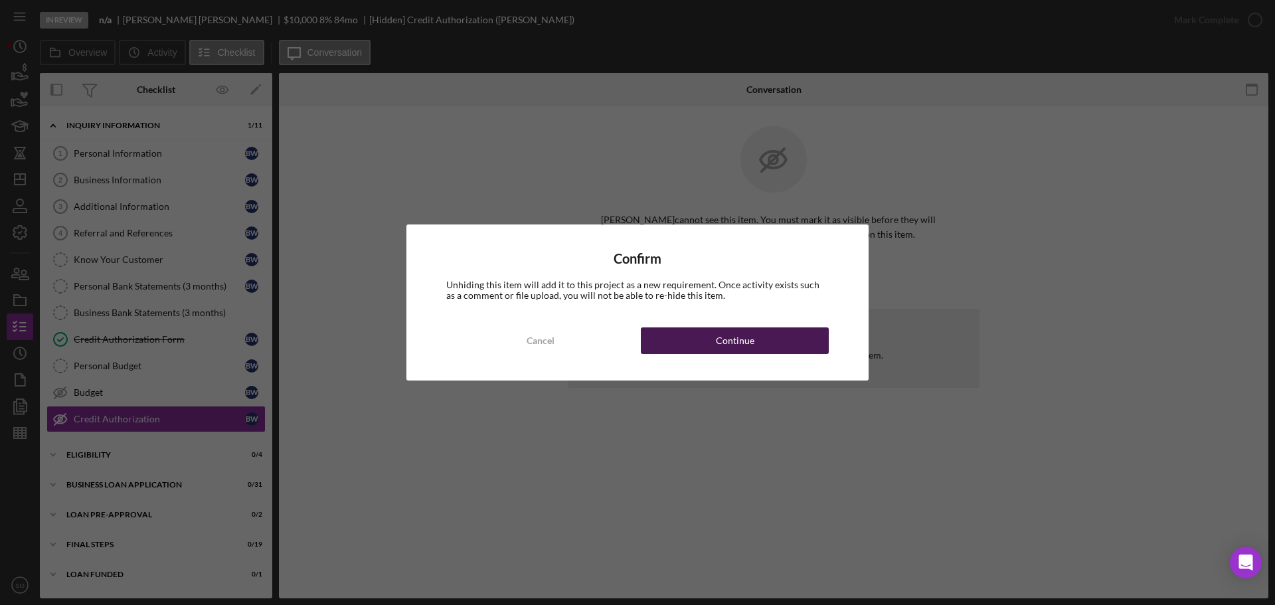
click at [743, 347] on div "Continue" at bounding box center [735, 340] width 39 height 27
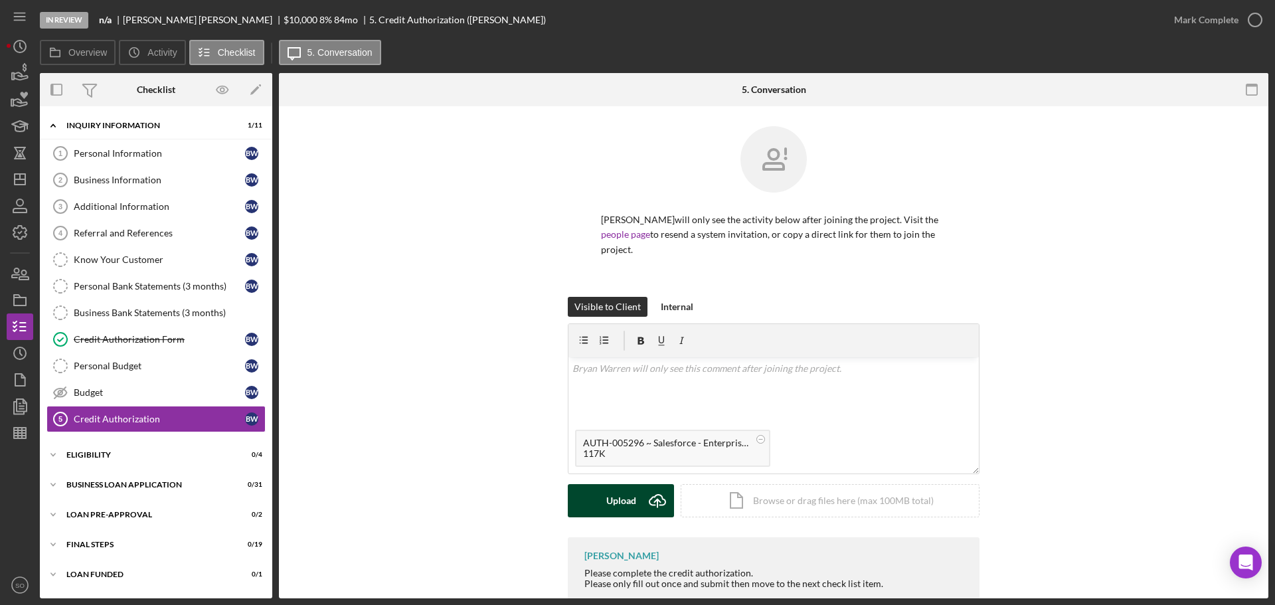
click at [628, 505] on div "Upload" at bounding box center [621, 500] width 30 height 33
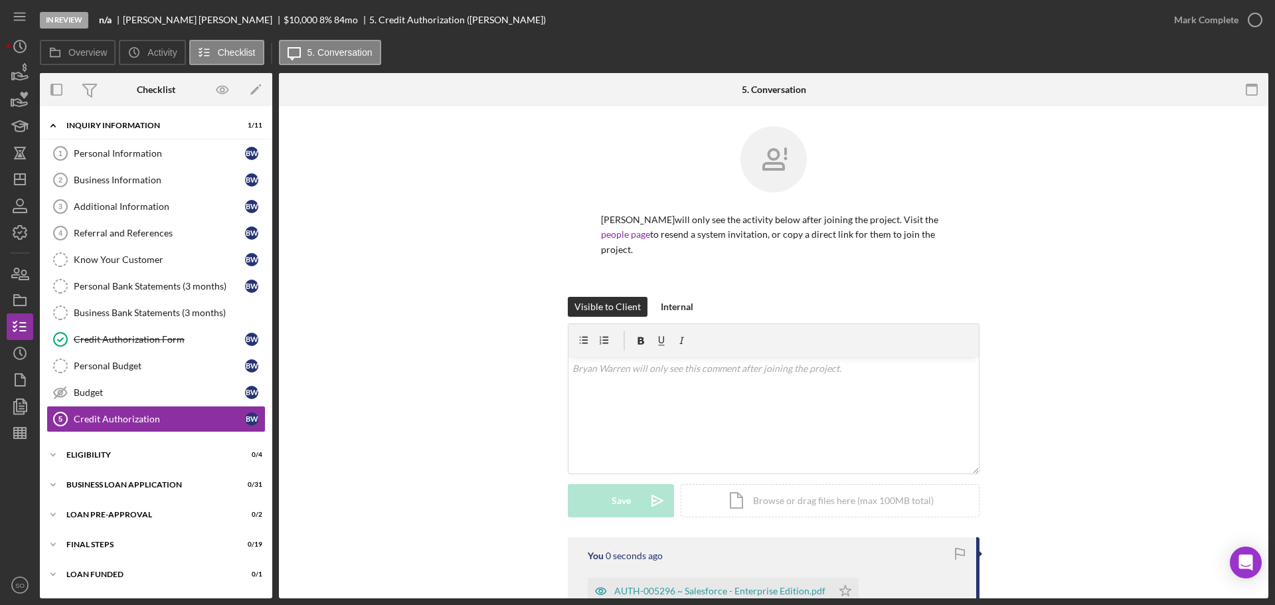
scroll to position [133, 0]
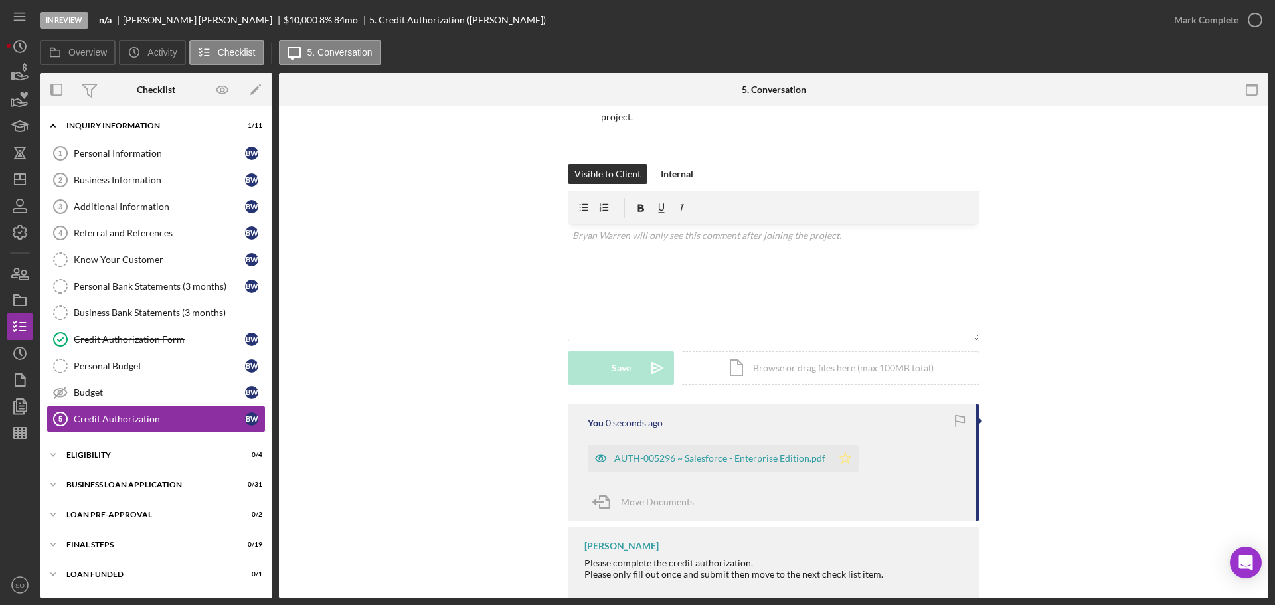
click at [838, 463] on icon "Icon/Star" at bounding box center [845, 458] width 27 height 27
click at [1179, 21] on div "Mark Complete" at bounding box center [1206, 20] width 64 height 27
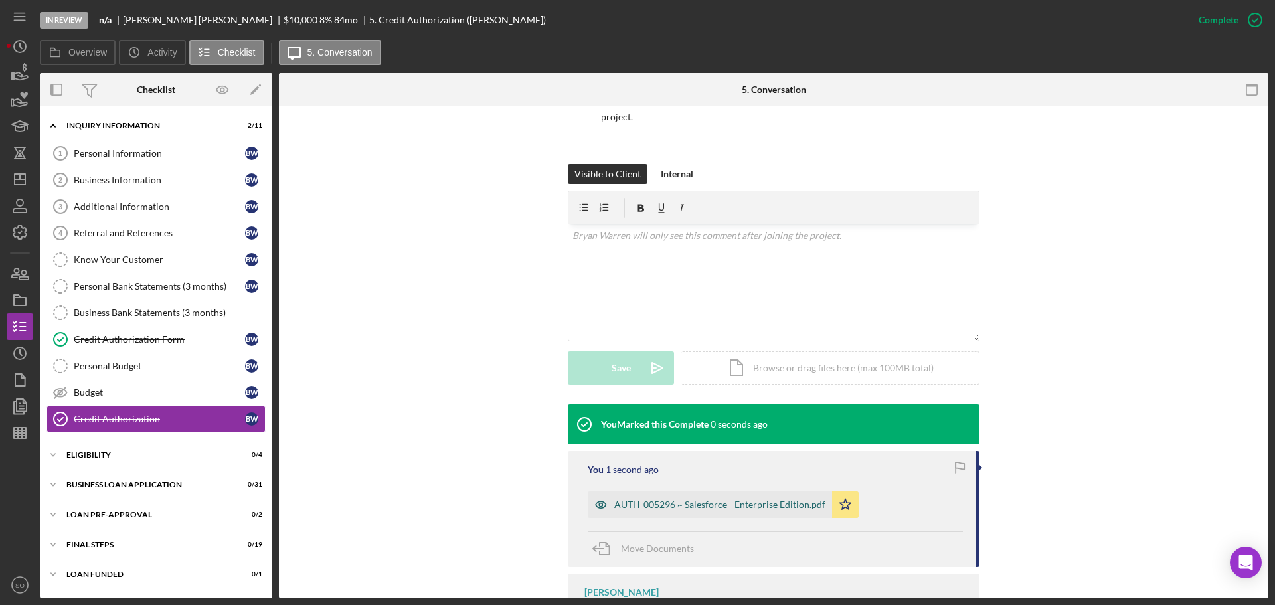
click at [791, 497] on div "AUTH-005296 ~ Salesforce - Enterprise Edition.pdf" at bounding box center [710, 504] width 244 height 27
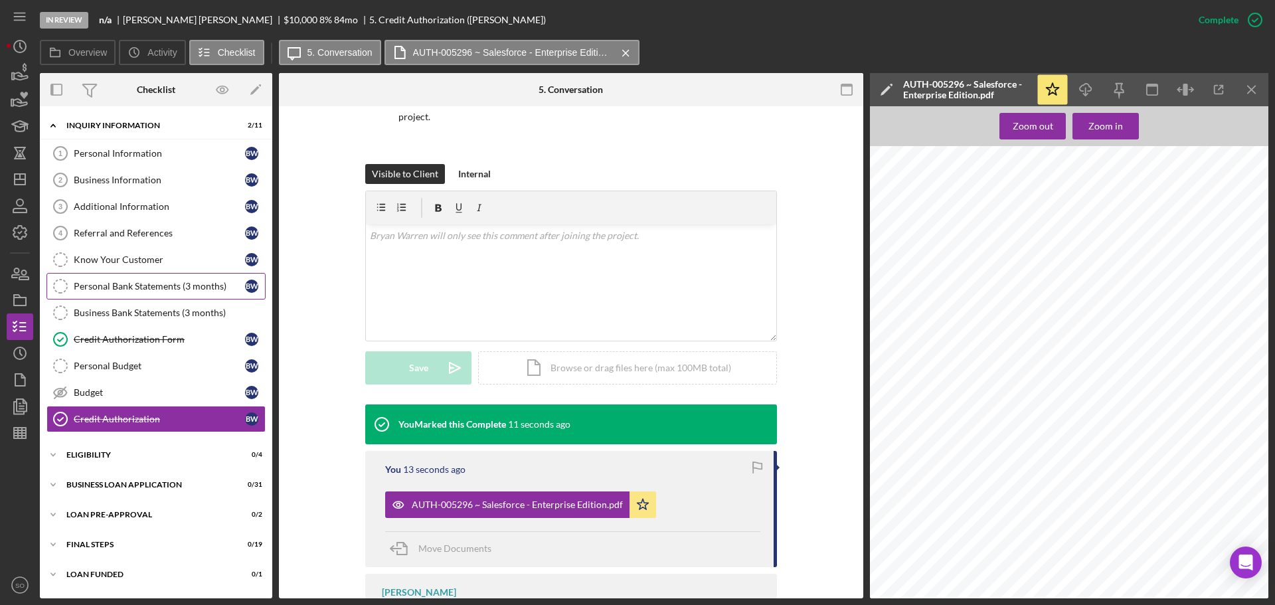
click at [96, 285] on div "Personal Bank Statements (3 months)" at bounding box center [159, 286] width 171 height 11
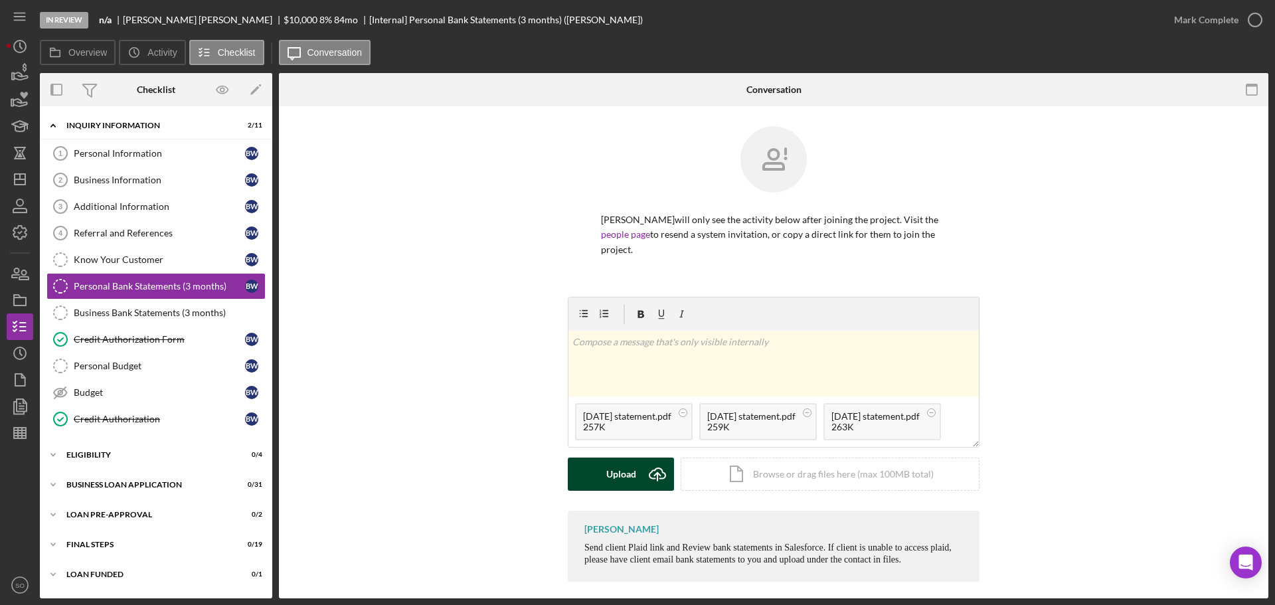
click at [630, 476] on div "Upload" at bounding box center [621, 473] width 30 height 33
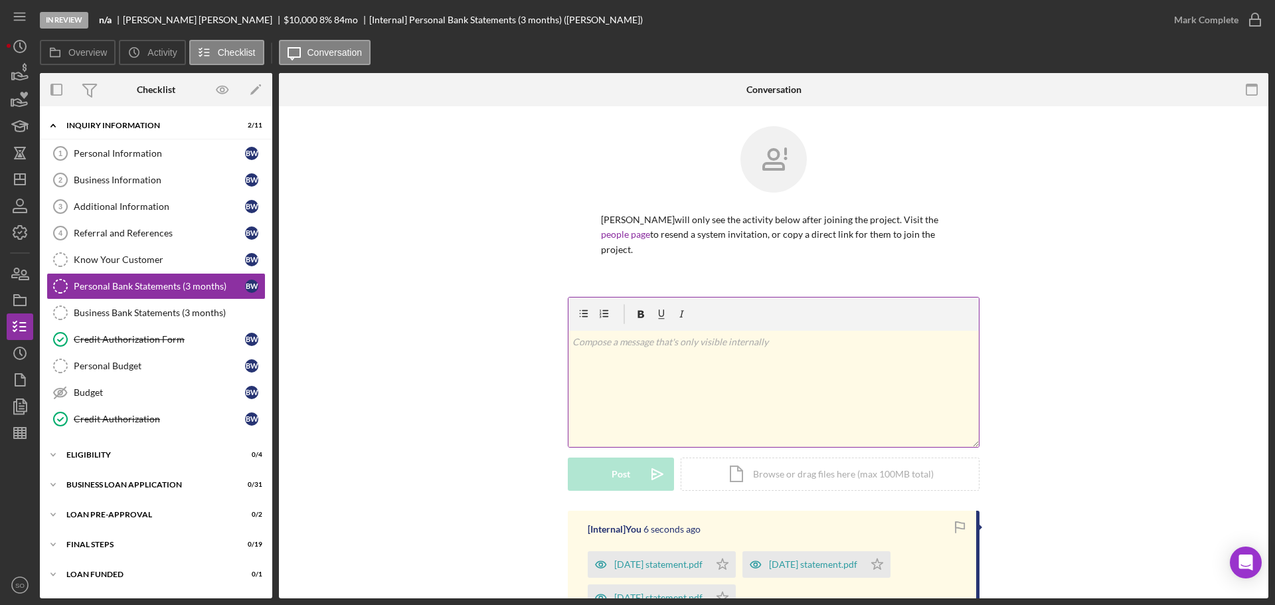
scroll to position [166, 0]
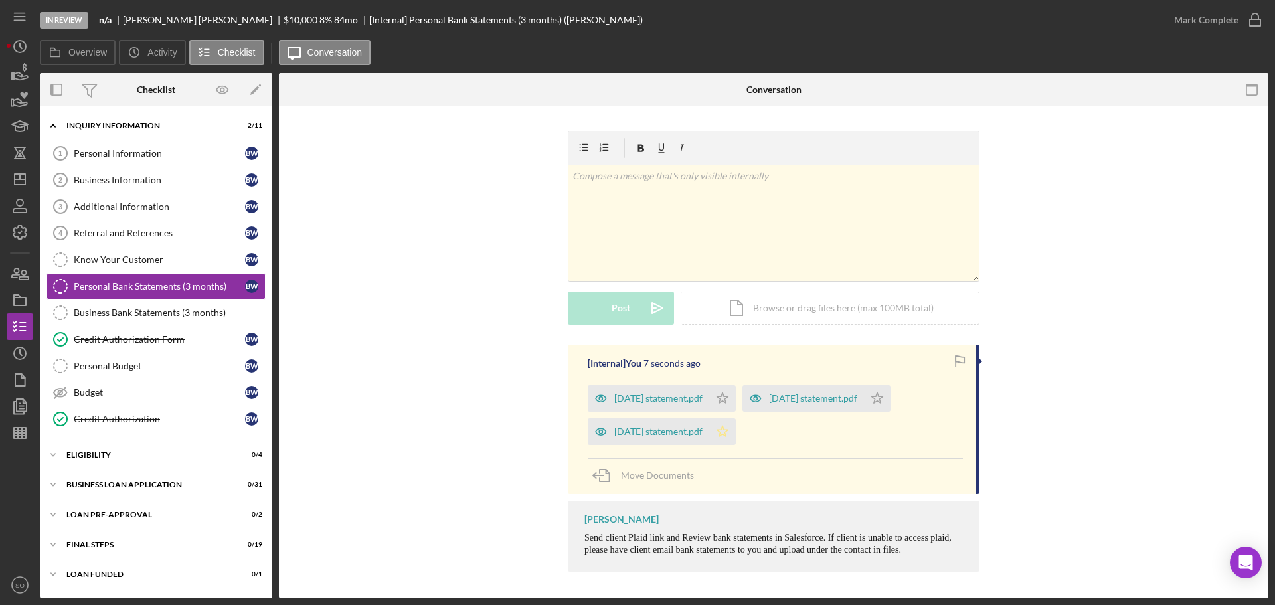
click at [736, 435] on icon "Icon/Star" at bounding box center [722, 431] width 27 height 27
click at [678, 429] on div "august 2025 statement.pdf" at bounding box center [658, 431] width 88 height 11
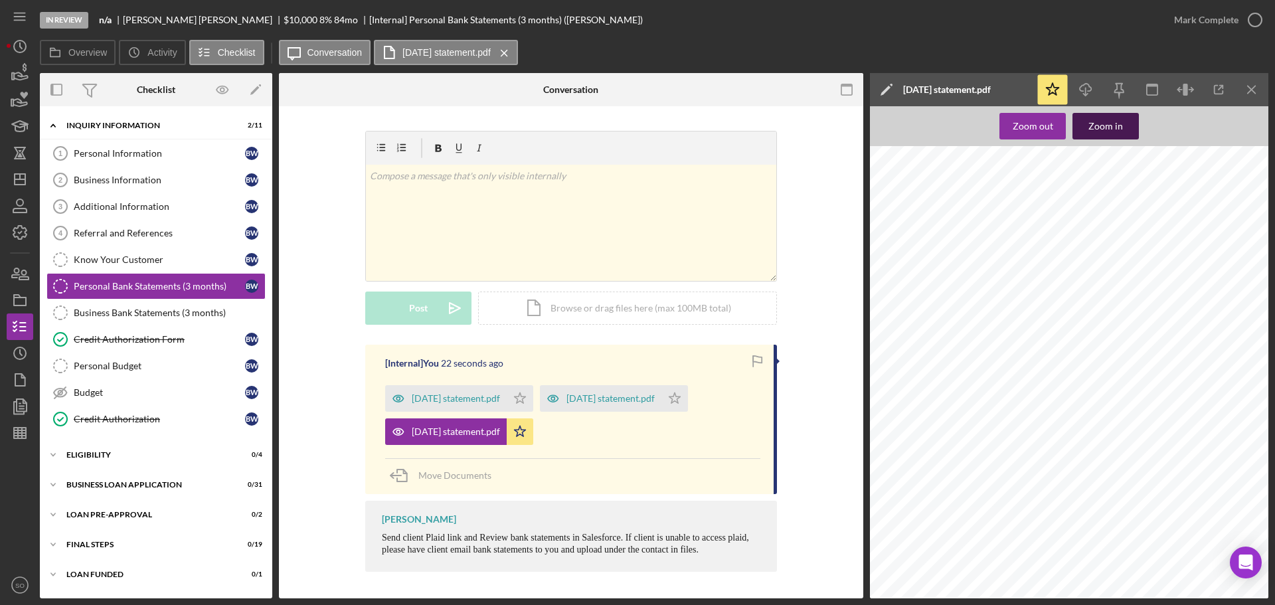
click at [1113, 128] on div "Zoom in" at bounding box center [1105, 126] width 35 height 27
click at [1167, 25] on button "Mark Complete" at bounding box center [1215, 20] width 108 height 27
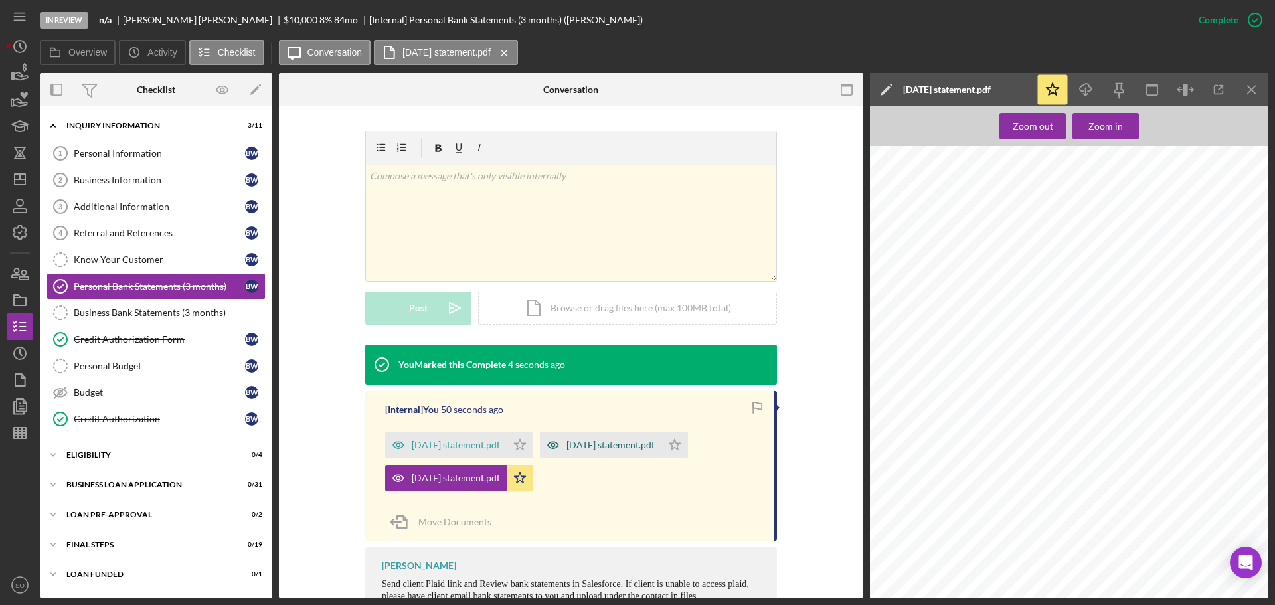
click at [622, 448] on div "july 2025 statement.pdf" at bounding box center [610, 445] width 88 height 11
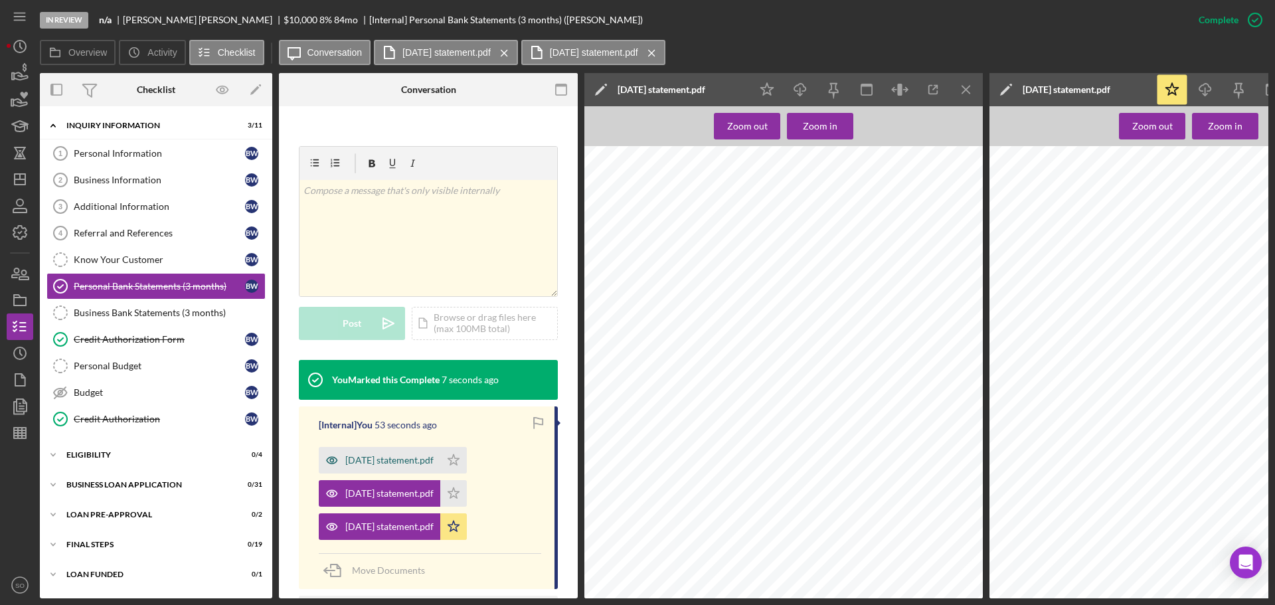
click at [412, 461] on div "June 2025 statement.pdf" at bounding box center [389, 460] width 88 height 11
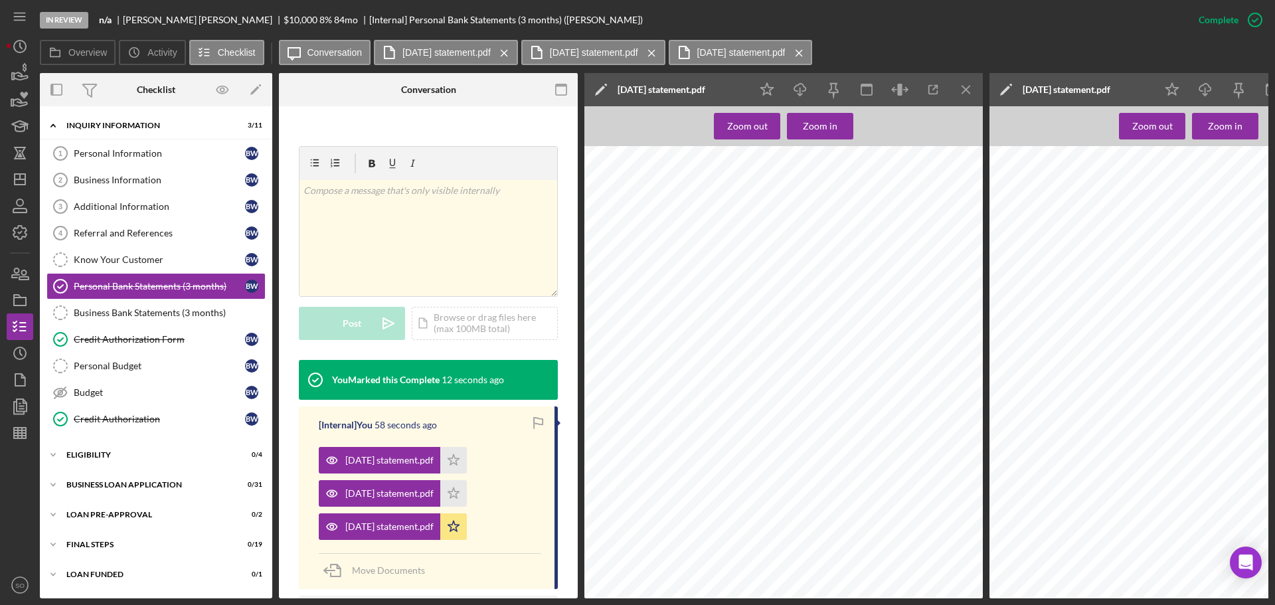
click at [969, 86] on line "button" at bounding box center [965, 89] width 7 height 7
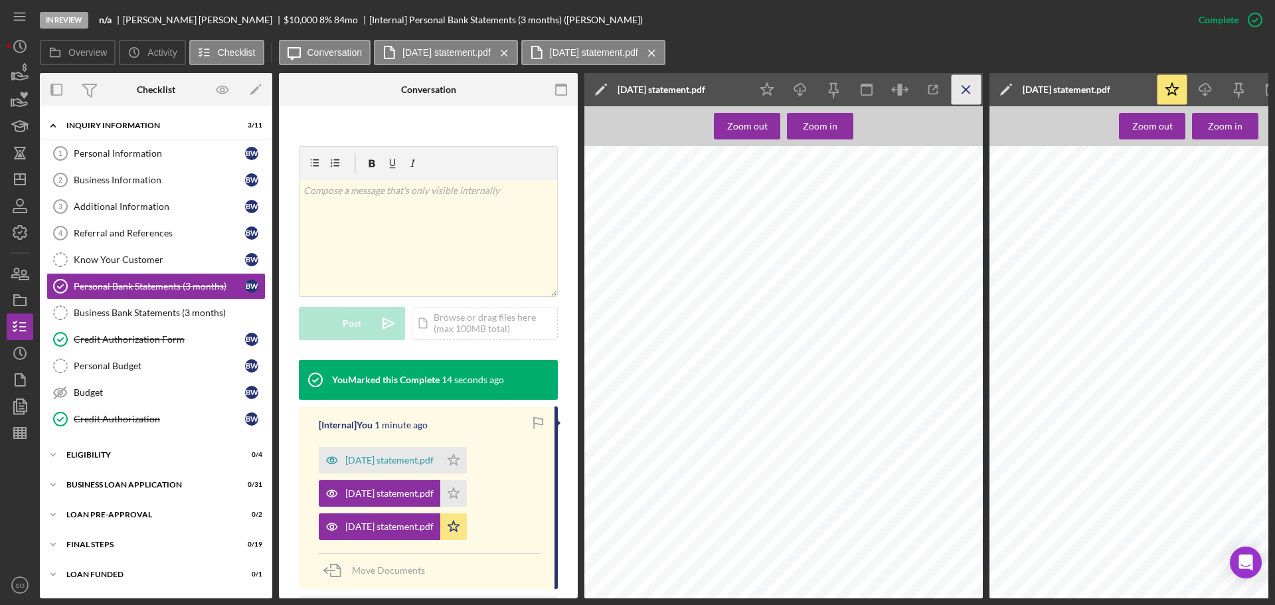
click at [957, 90] on icon "Icon/Menu Close" at bounding box center [966, 90] width 30 height 30
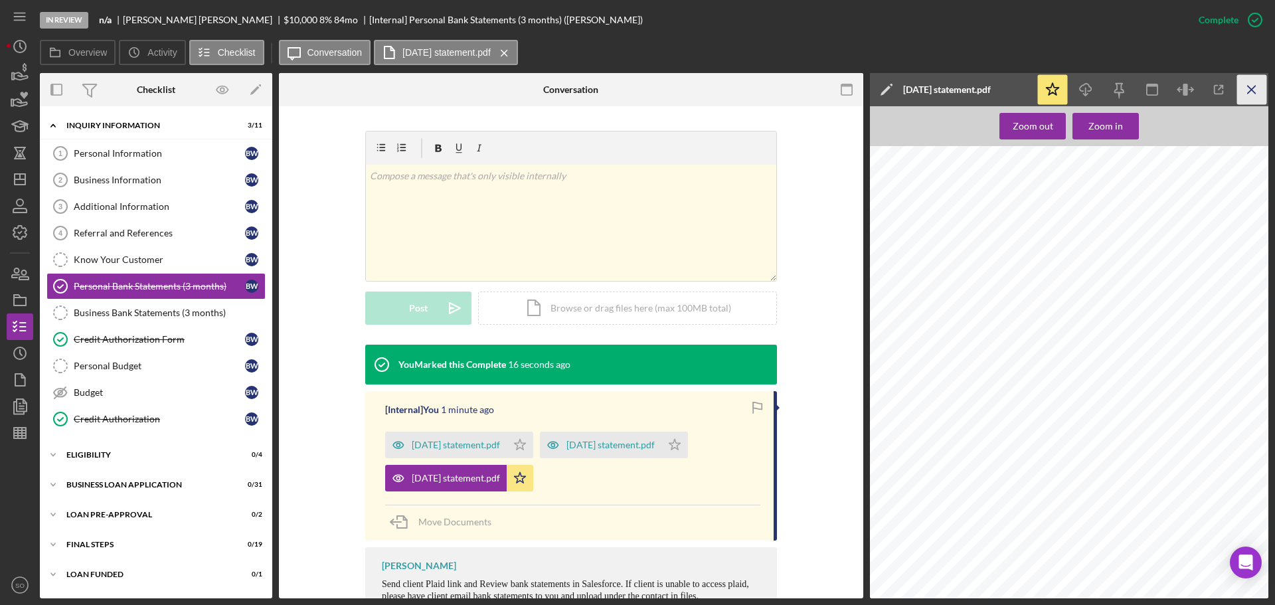
click at [1250, 93] on icon "Icon/Menu Close" at bounding box center [1252, 90] width 30 height 30
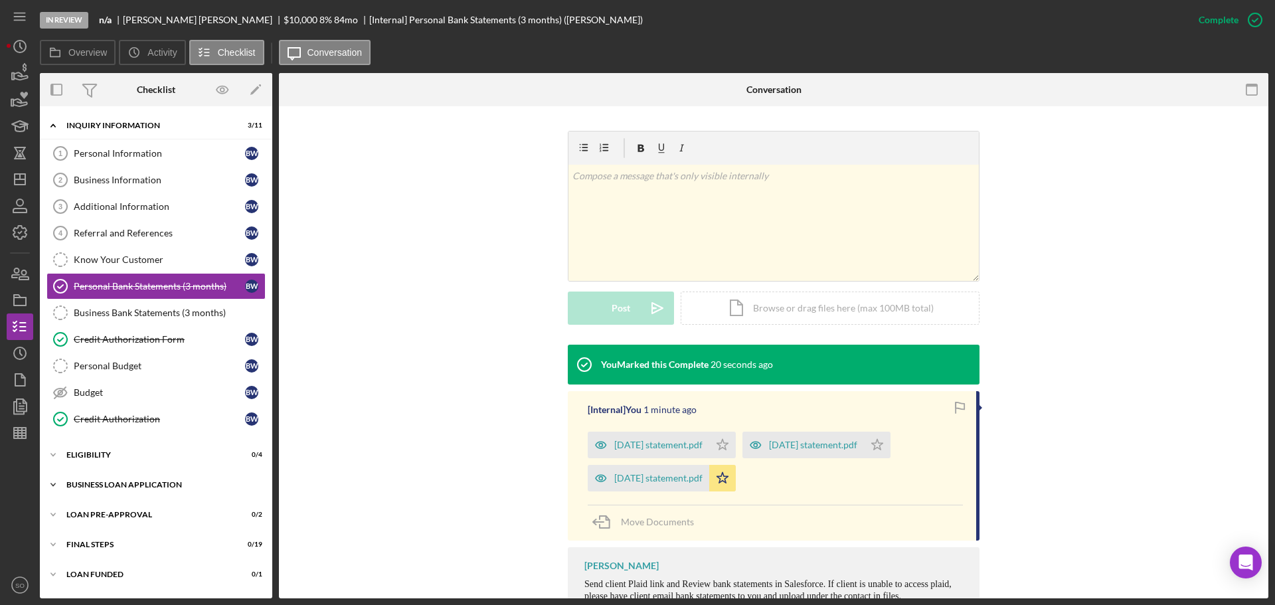
click at [173, 488] on div "BUSINESS LOAN APPLICATION" at bounding box center [160, 485] width 189 height 8
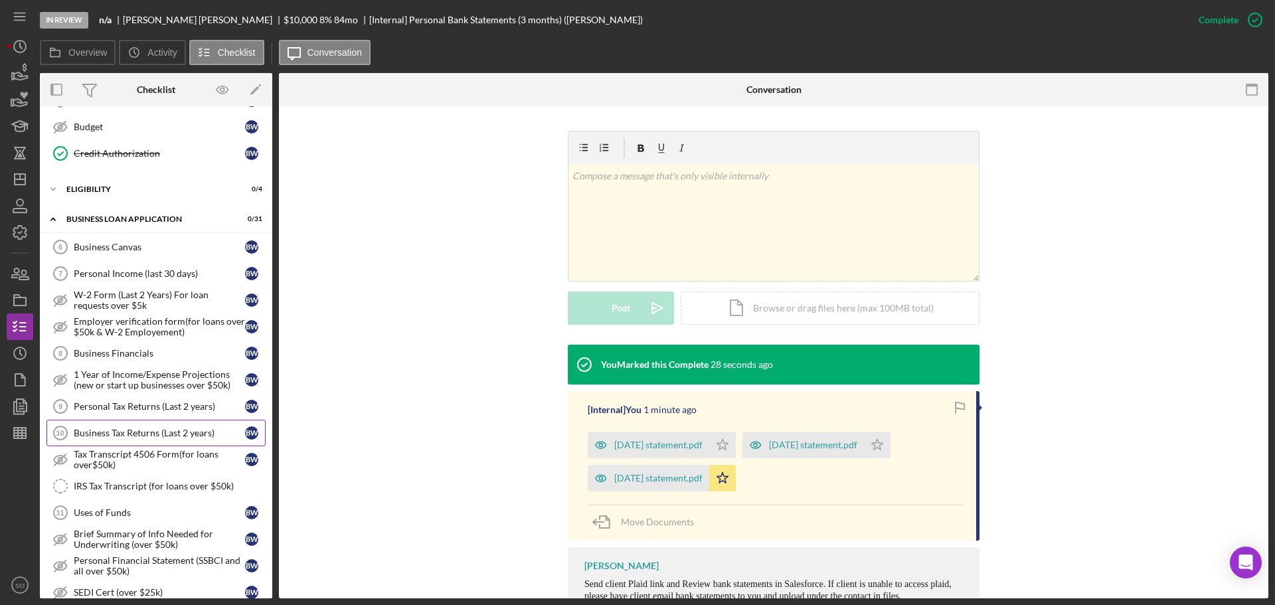
scroll to position [598, 0]
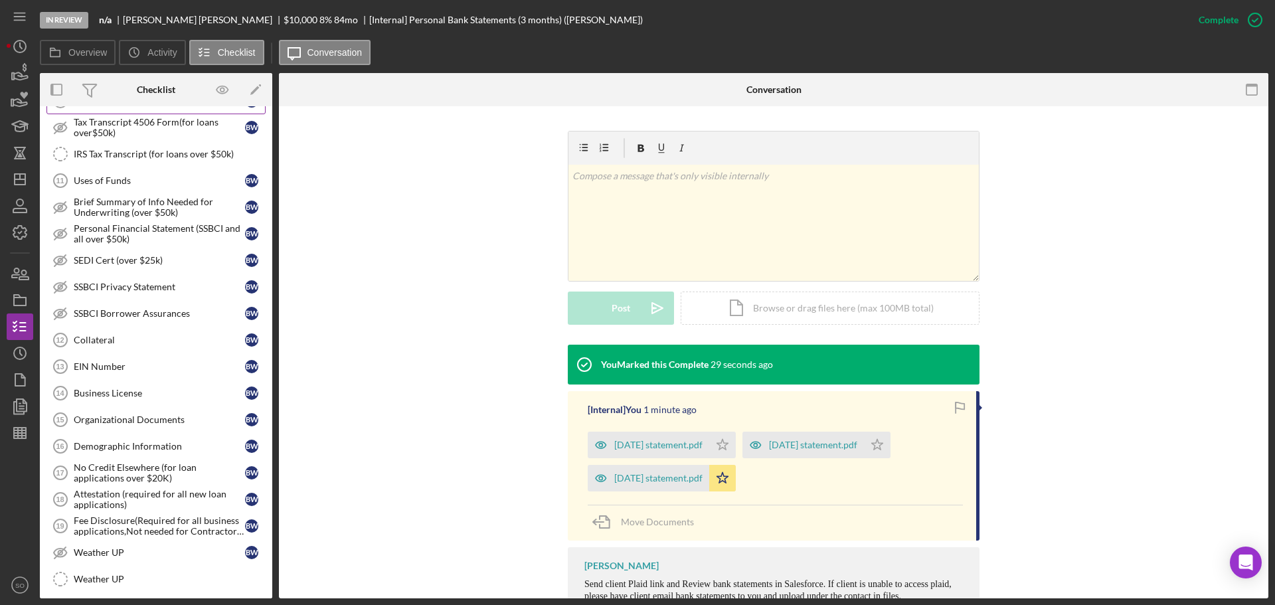
click at [139, 428] on link "Organizational Documents 15 Organizational Documents B W" at bounding box center [155, 419] width 219 height 27
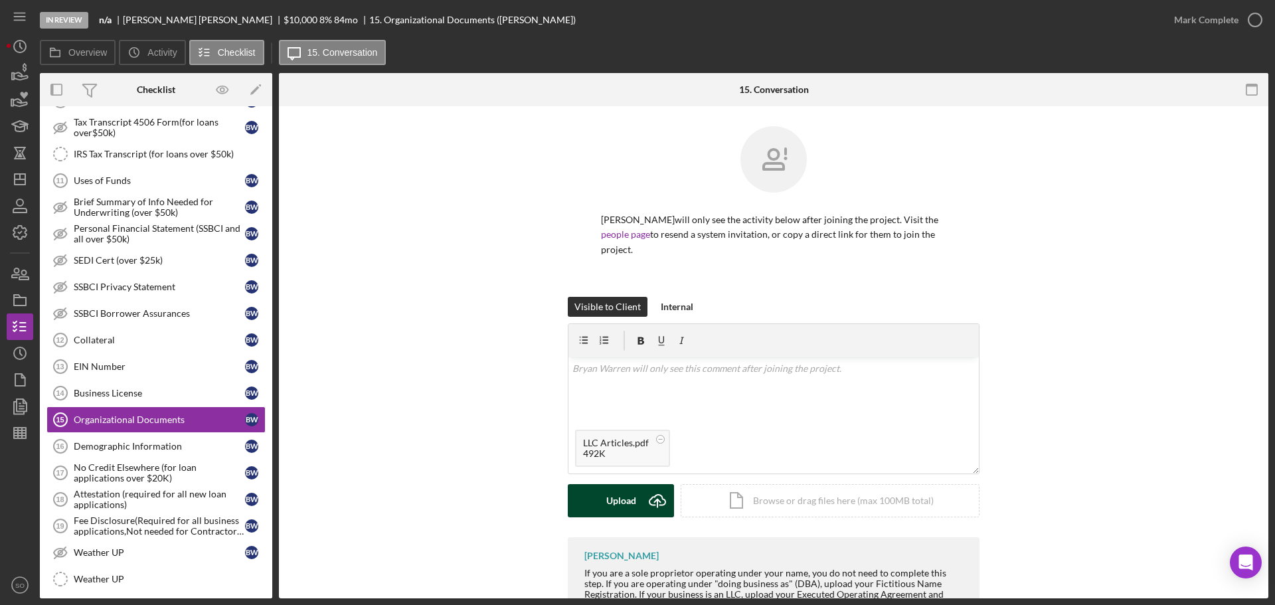
click at [631, 502] on div "Upload" at bounding box center [621, 500] width 30 height 33
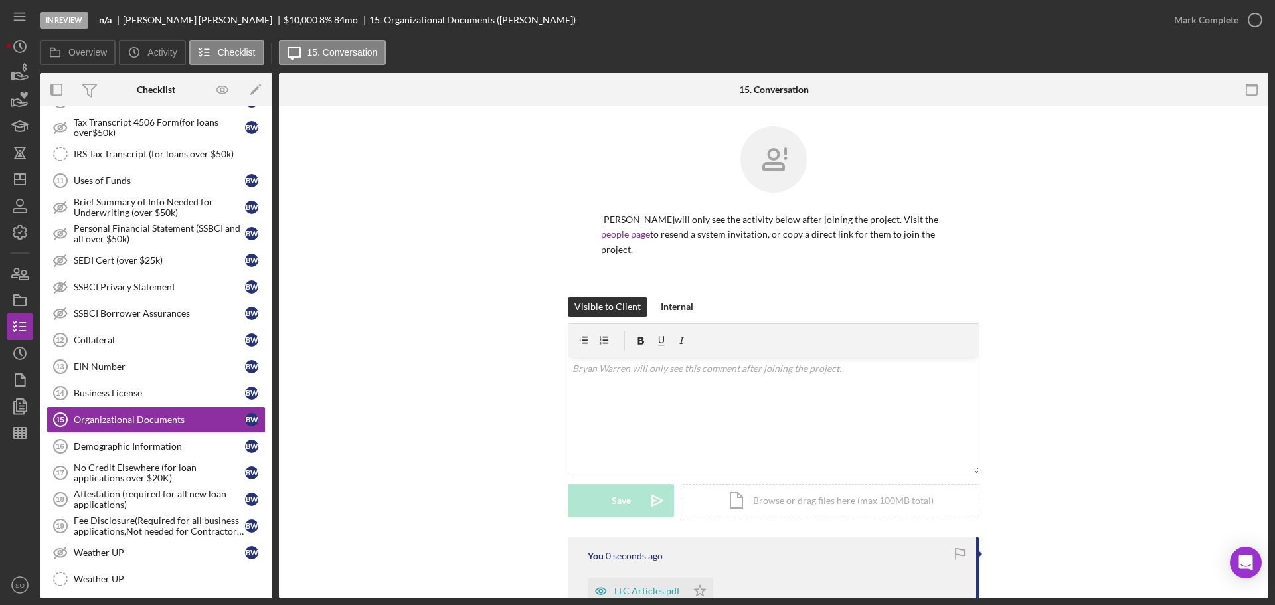
scroll to position [199, 0]
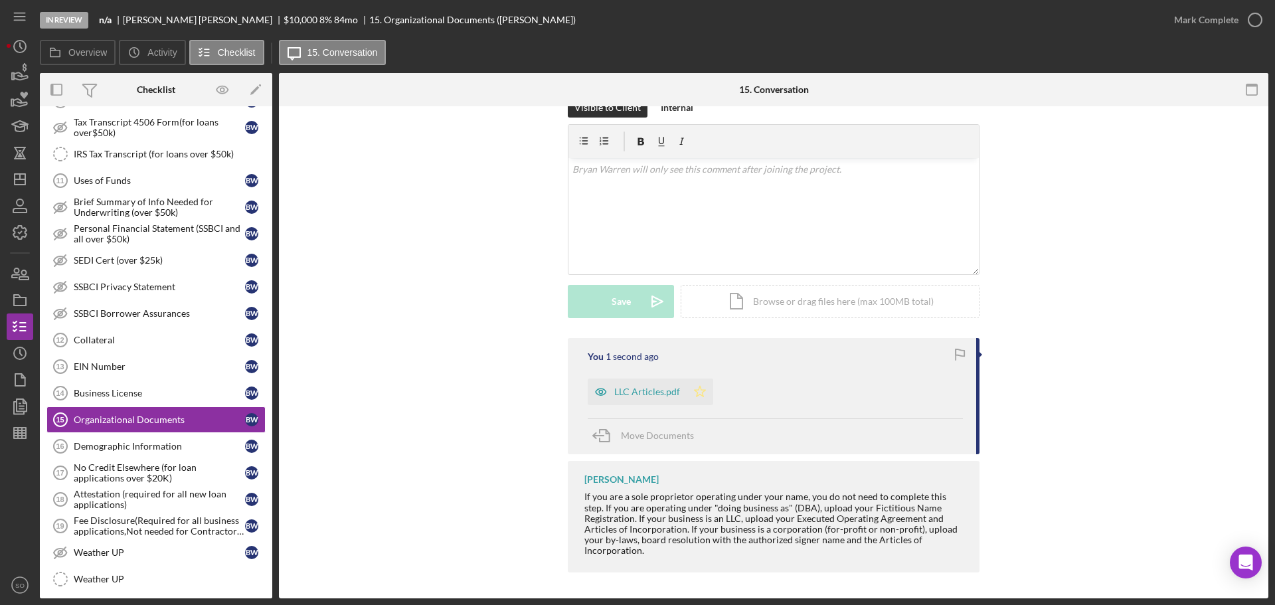
click at [702, 392] on icon "Icon/Star" at bounding box center [700, 391] width 27 height 27
click at [643, 394] on div "LLC Articles.pdf" at bounding box center [647, 391] width 66 height 11
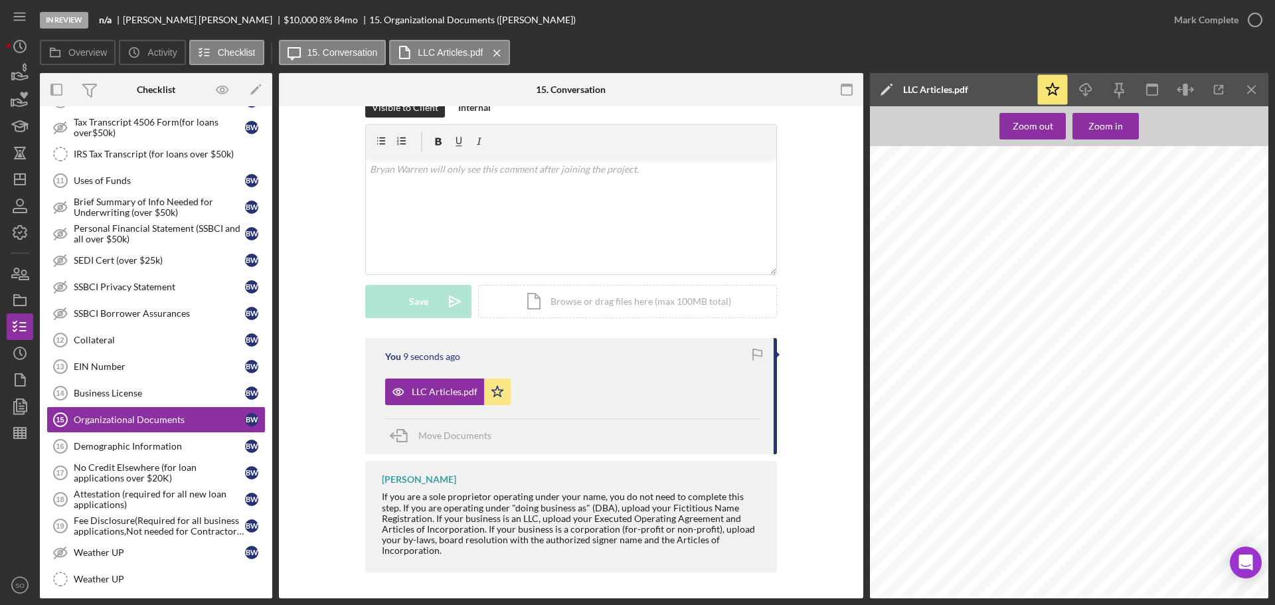
scroll to position [0, 0]
click at [1212, 27] on div "Mark Complete" at bounding box center [1206, 20] width 64 height 27
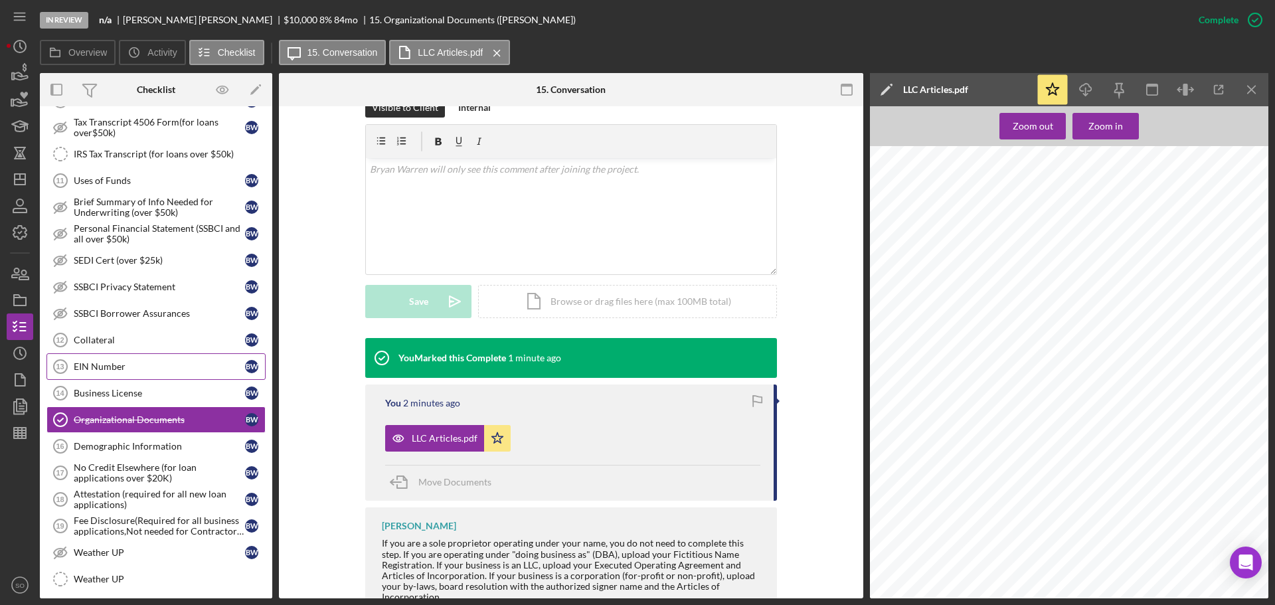
drag, startPoint x: 169, startPoint y: 362, endPoint x: 189, endPoint y: 366, distance: 20.5
click at [169, 362] on div "EIN Number" at bounding box center [159, 366] width 171 height 11
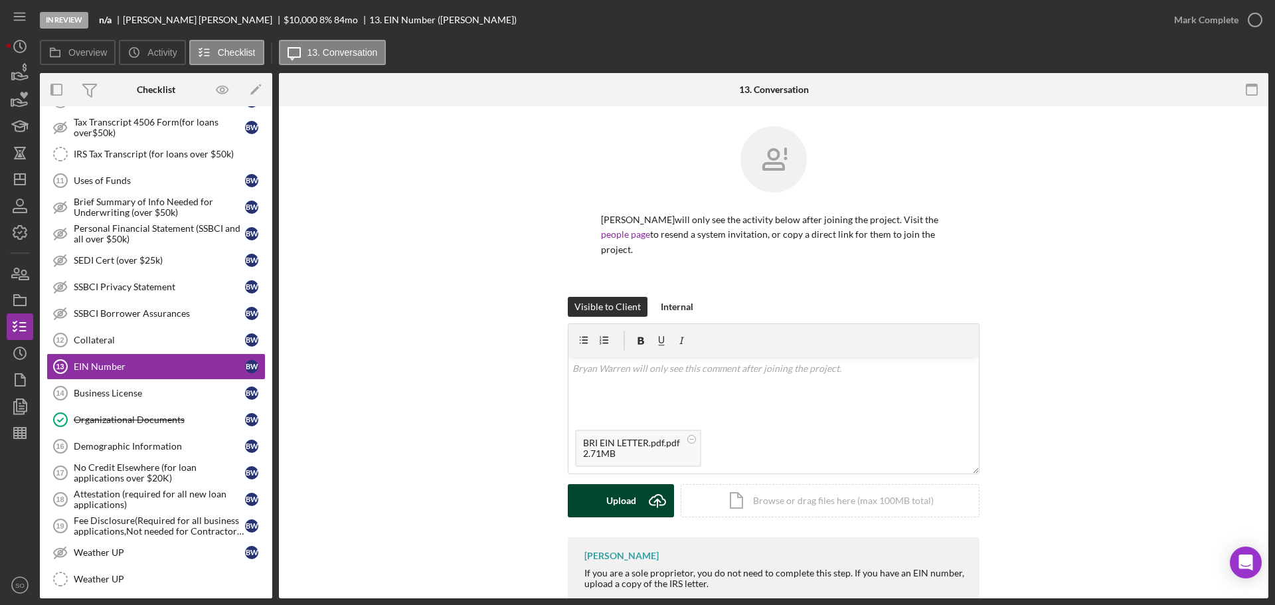
click at [628, 499] on div "Upload" at bounding box center [621, 500] width 30 height 33
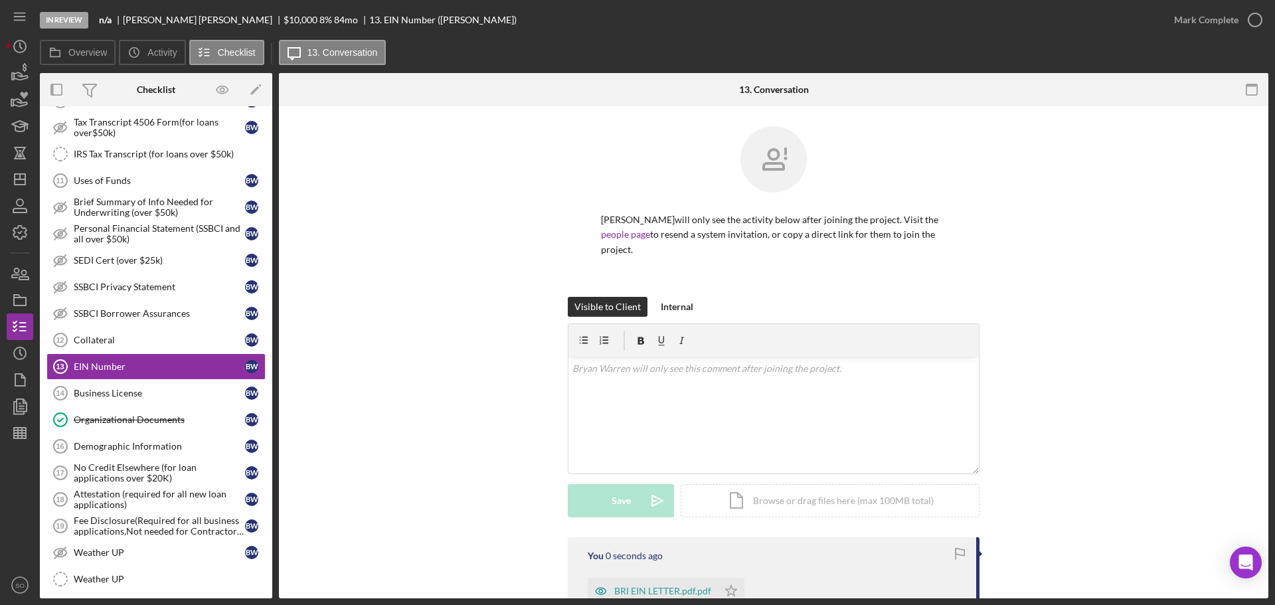
scroll to position [157, 0]
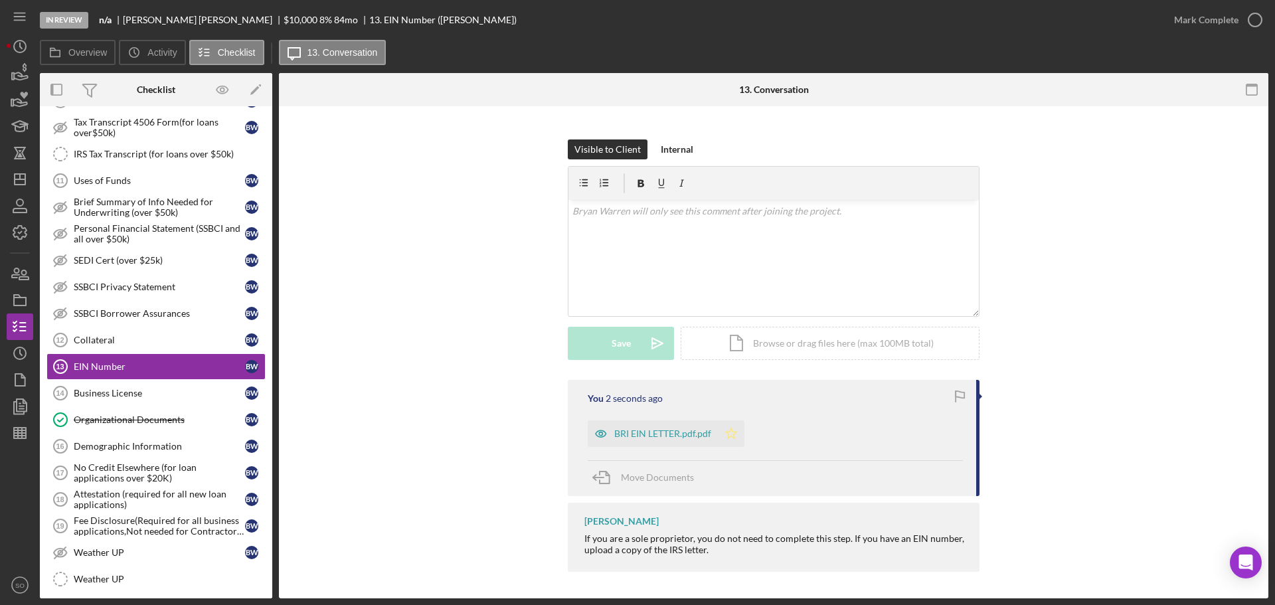
click at [728, 436] on polygon "button" at bounding box center [731, 433] width 11 height 11
click at [1175, 31] on div "Mark Complete" at bounding box center [1206, 20] width 64 height 27
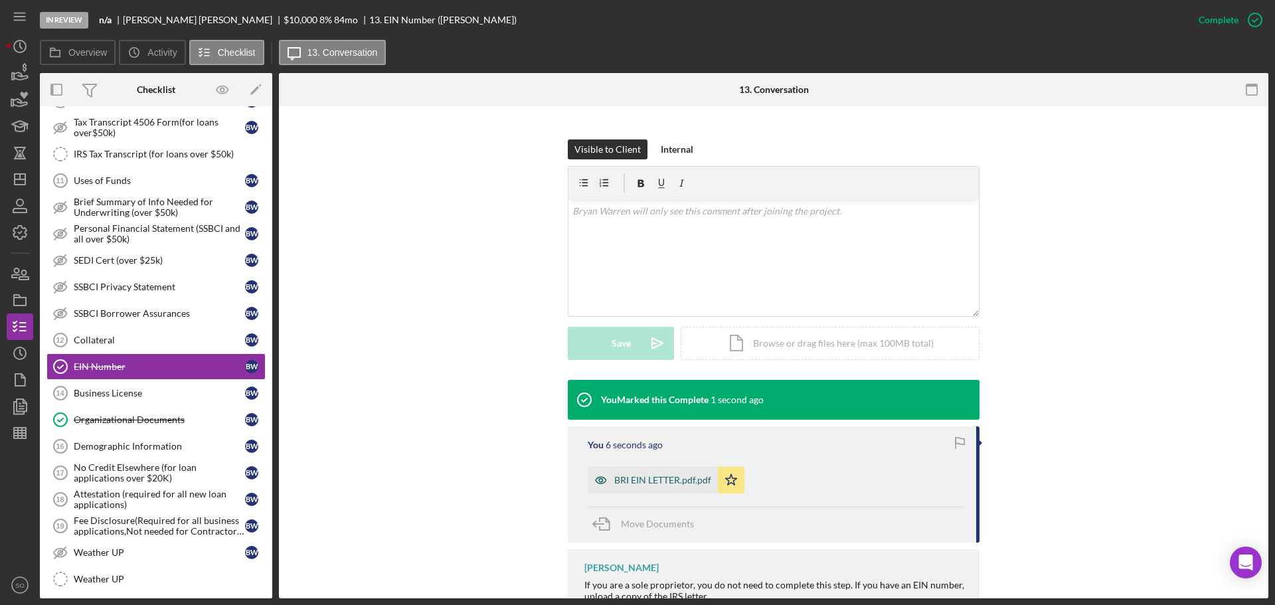
click at [672, 491] on div "BRI EIN LETTER.pdf.pdf" at bounding box center [653, 480] width 130 height 27
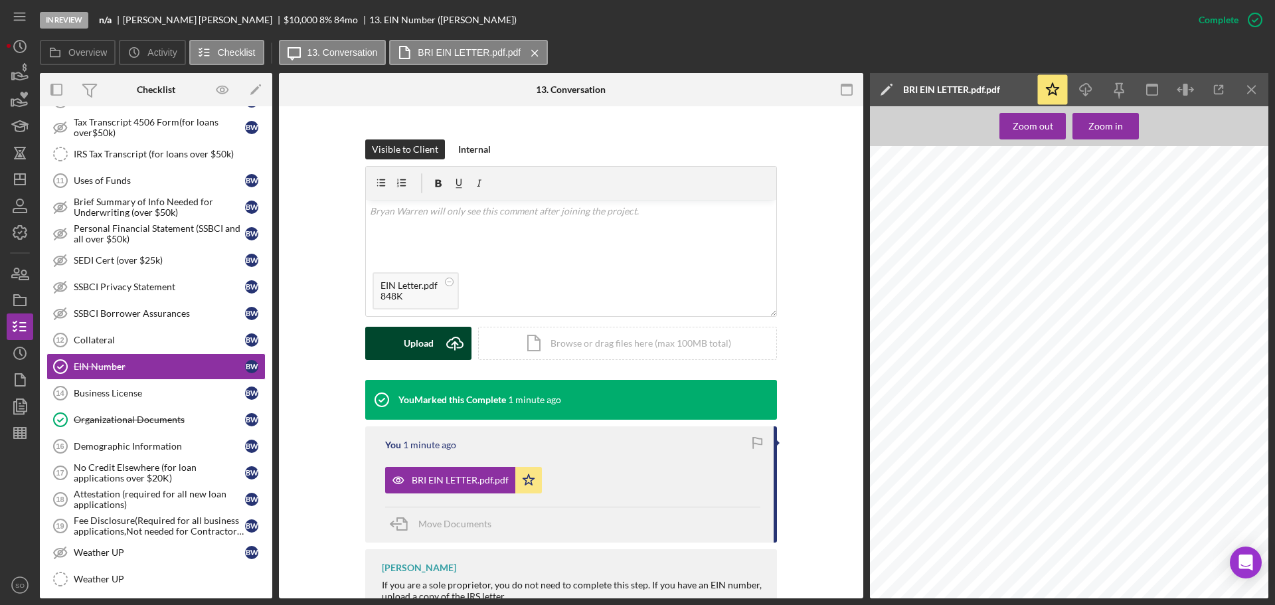
click at [428, 348] on div "Upload" at bounding box center [419, 343] width 30 height 33
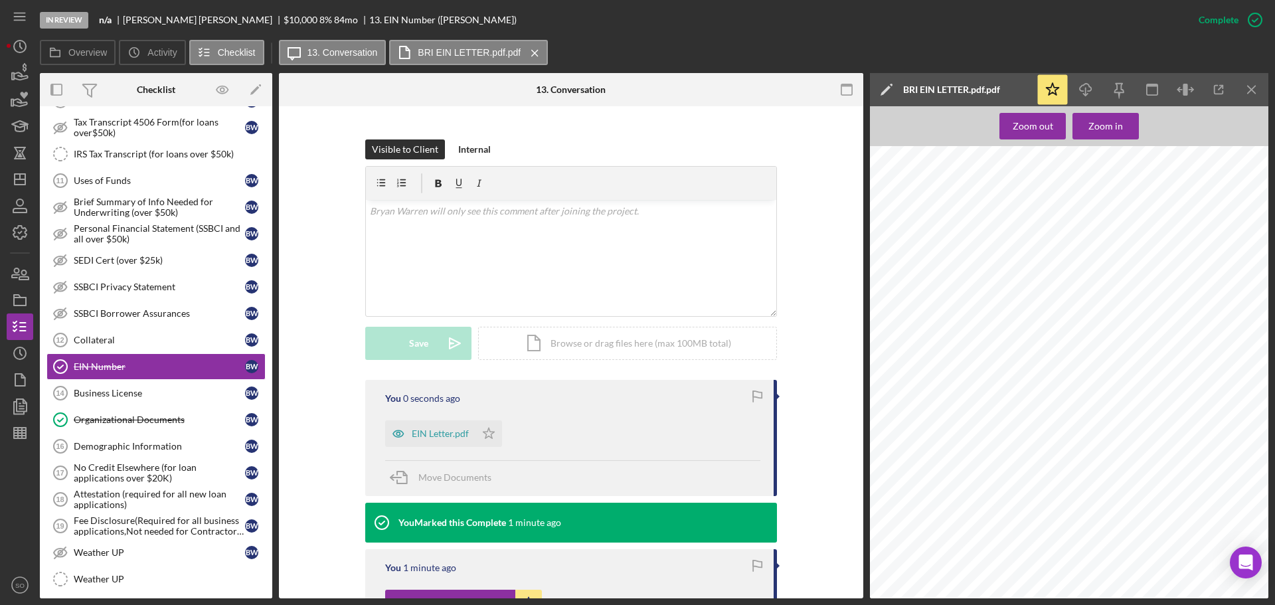
scroll to position [327, 0]
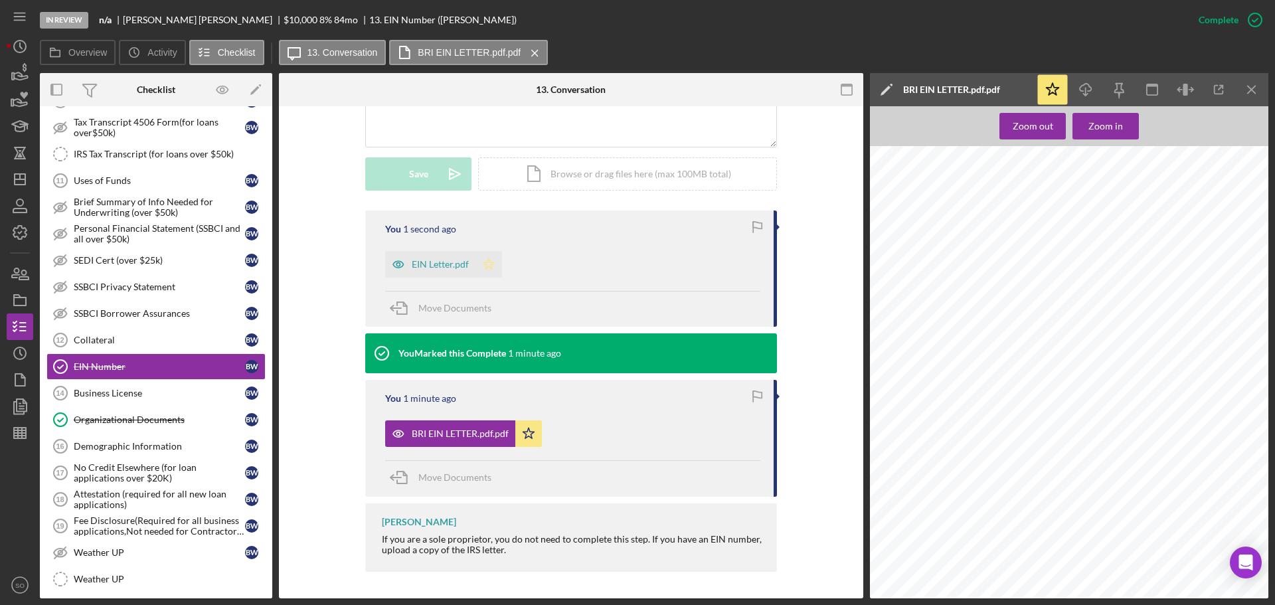
click at [492, 266] on icon "Icon/Star" at bounding box center [488, 264] width 27 height 27
click at [473, 476] on span "Move Documents" at bounding box center [454, 476] width 73 height 11
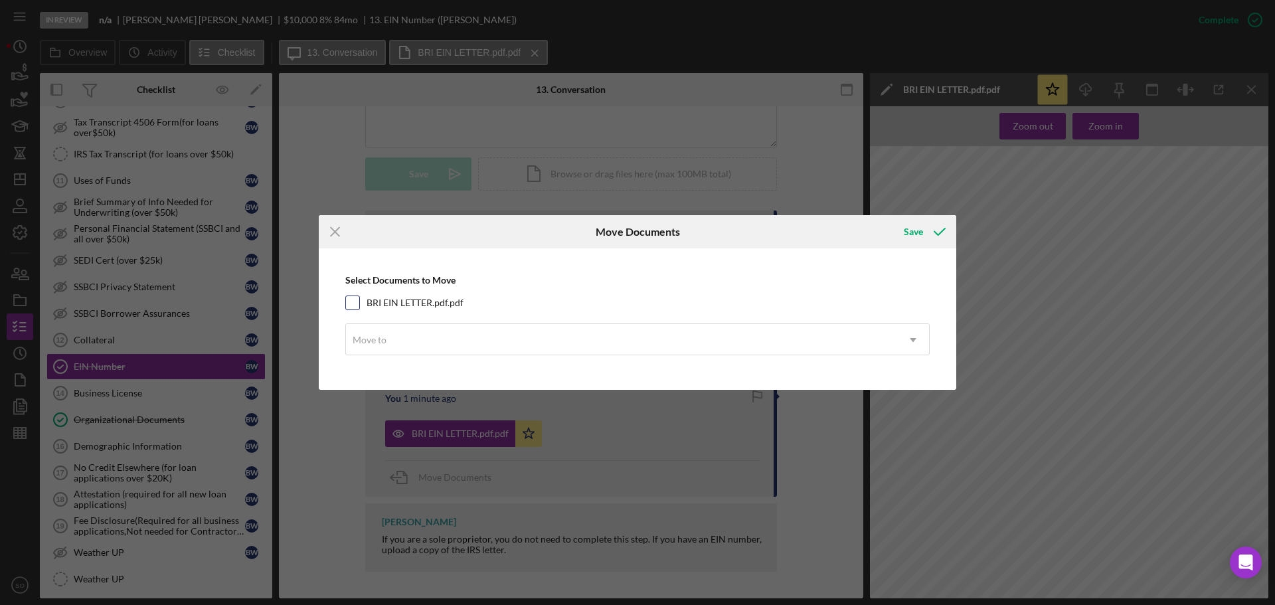
click at [361, 299] on div "BRI EIN LETTER.pdf.pdf" at bounding box center [637, 302] width 584 height 15
click at [461, 363] on div "Select Documents to Move BRI EIN LETTER.pdf.pdf Move to Icon/Dropdown Arrow" at bounding box center [637, 319] width 624 height 128
click at [357, 297] on input "BRI EIN LETTER.pdf.pdf" at bounding box center [352, 302] width 13 height 13
checkbox input "true"
click at [439, 340] on div "Move to" at bounding box center [621, 340] width 551 height 31
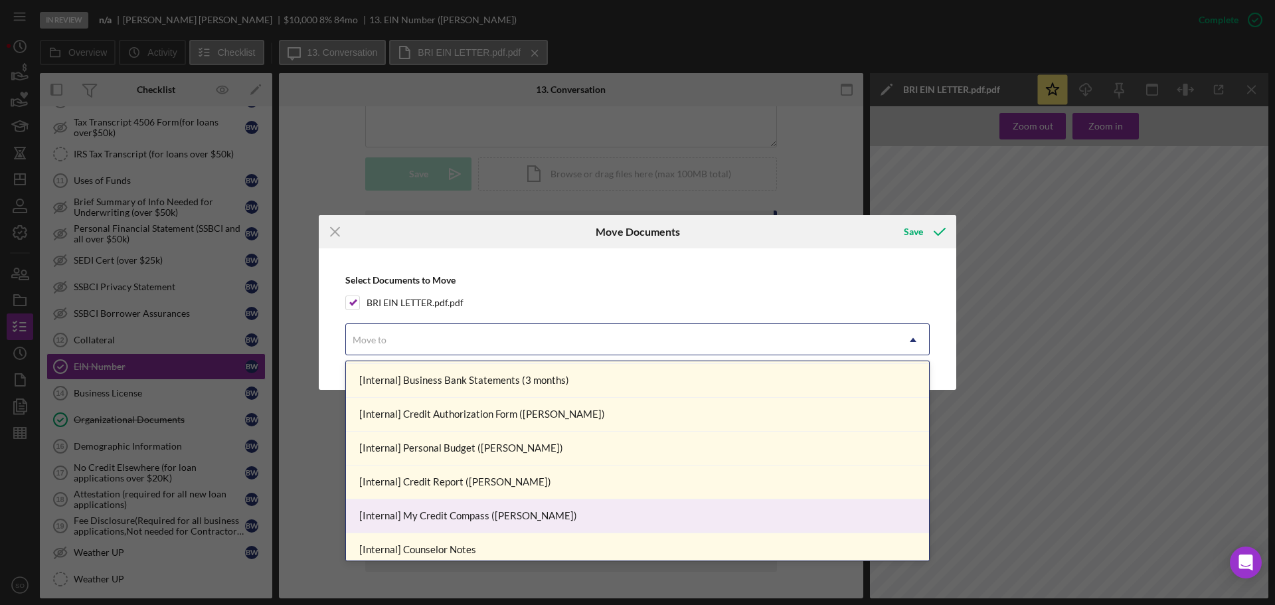
scroll to position [199, 0]
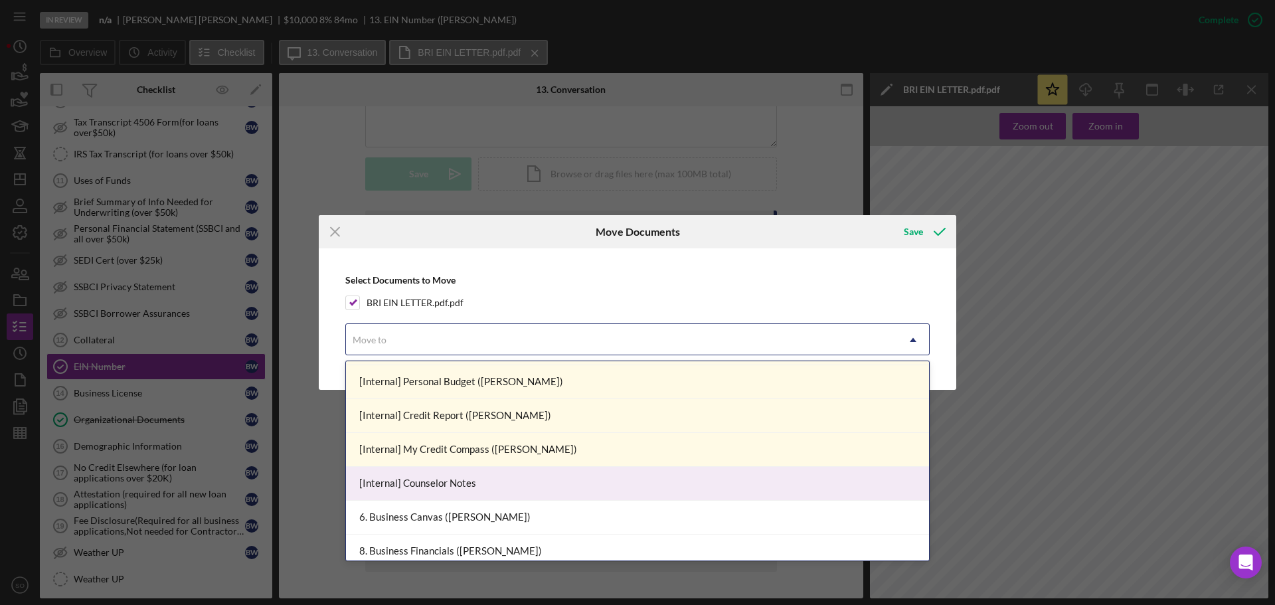
click at [489, 473] on div "[Internal] Counselor Notes" at bounding box center [637, 484] width 583 height 34
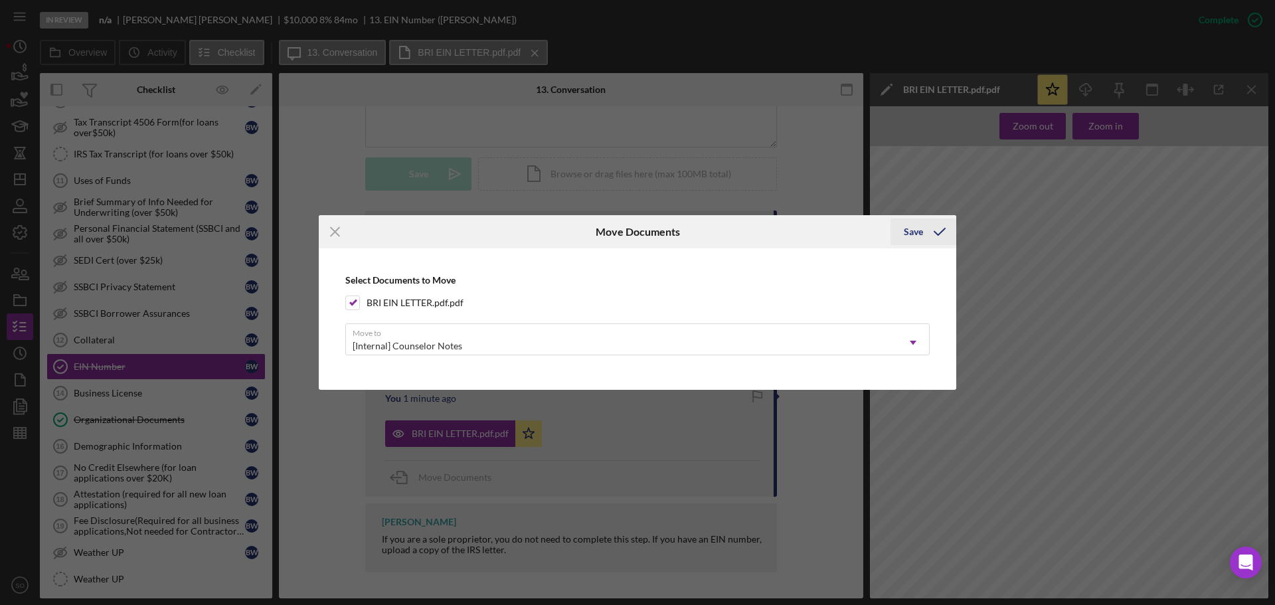
click at [908, 230] on div "Save" at bounding box center [913, 231] width 19 height 27
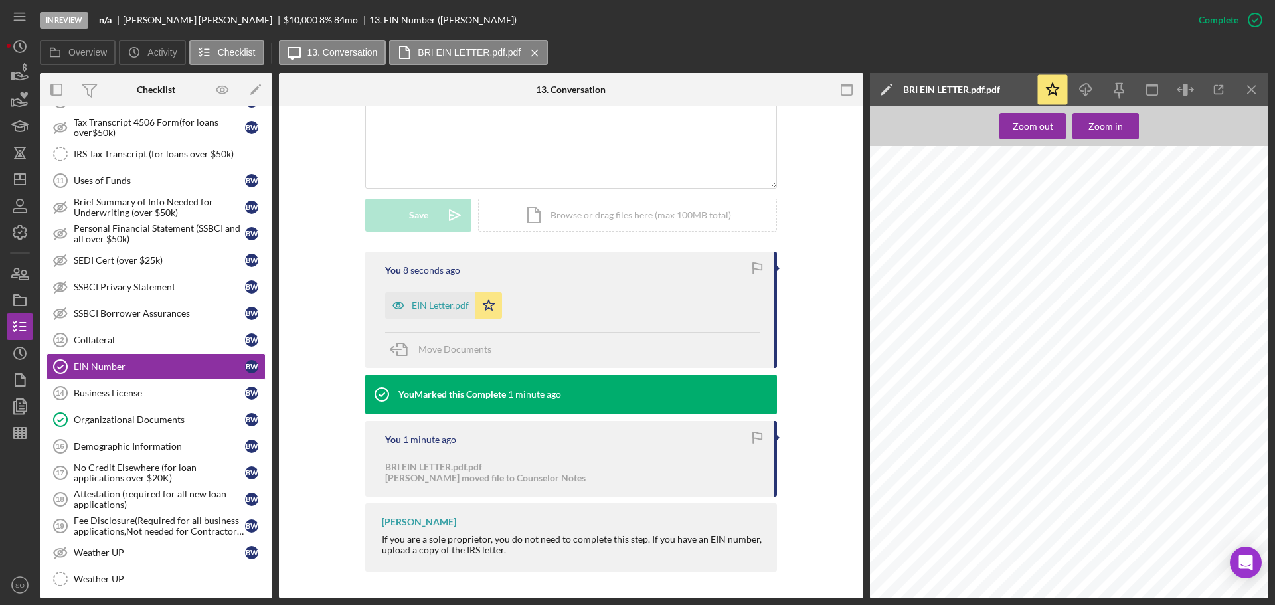
scroll to position [285, 0]
click at [1246, 90] on icon "Icon/Menu Close" at bounding box center [1252, 90] width 30 height 30
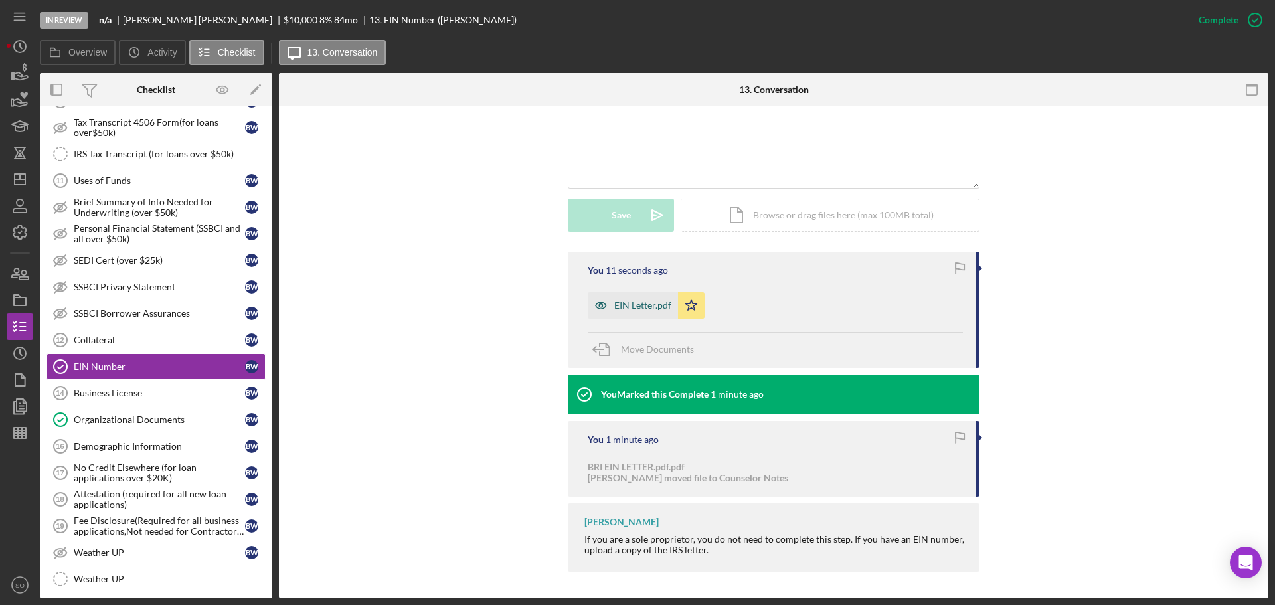
click at [645, 312] on div "EIN Letter.pdf" at bounding box center [633, 305] width 90 height 27
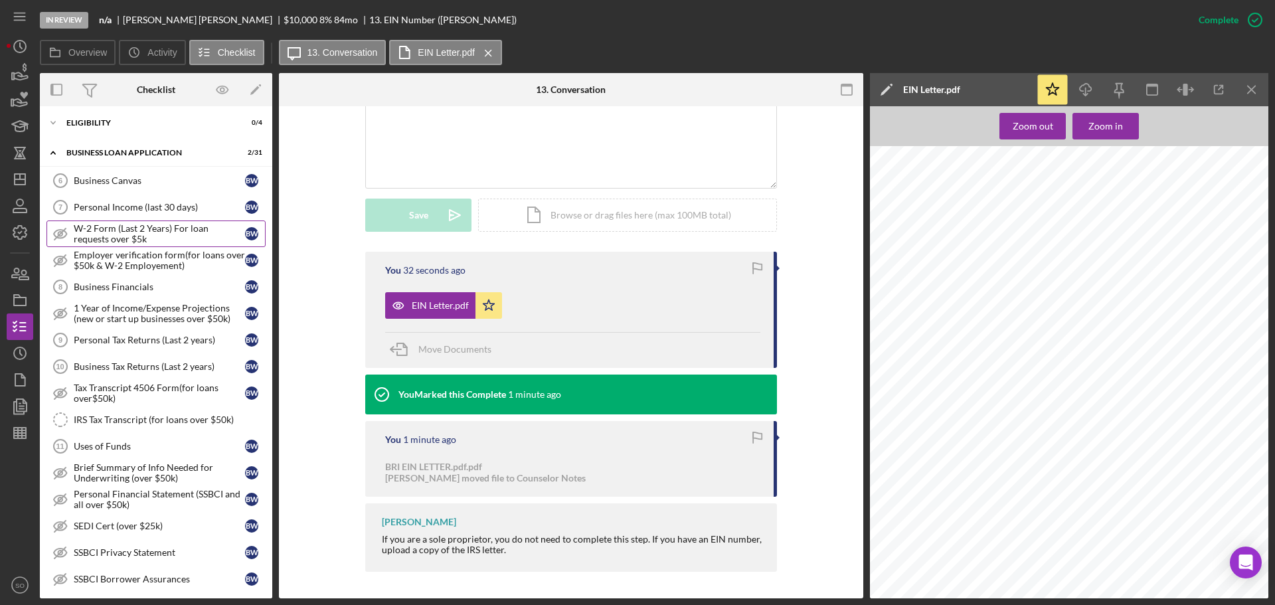
scroll to position [133, 0]
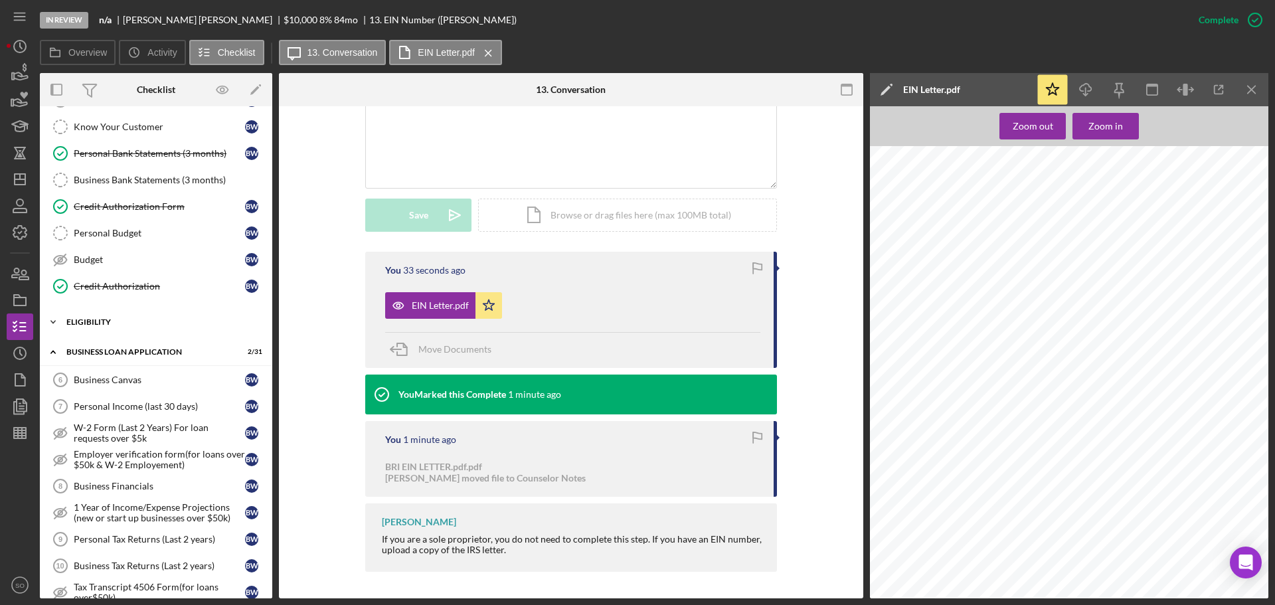
drag, startPoint x: 141, startPoint y: 315, endPoint x: 141, endPoint y: 332, distance: 17.3
click at [141, 315] on div "Icon/Expander ELIGIBILITY 0 / 4" at bounding box center [156, 322] width 232 height 27
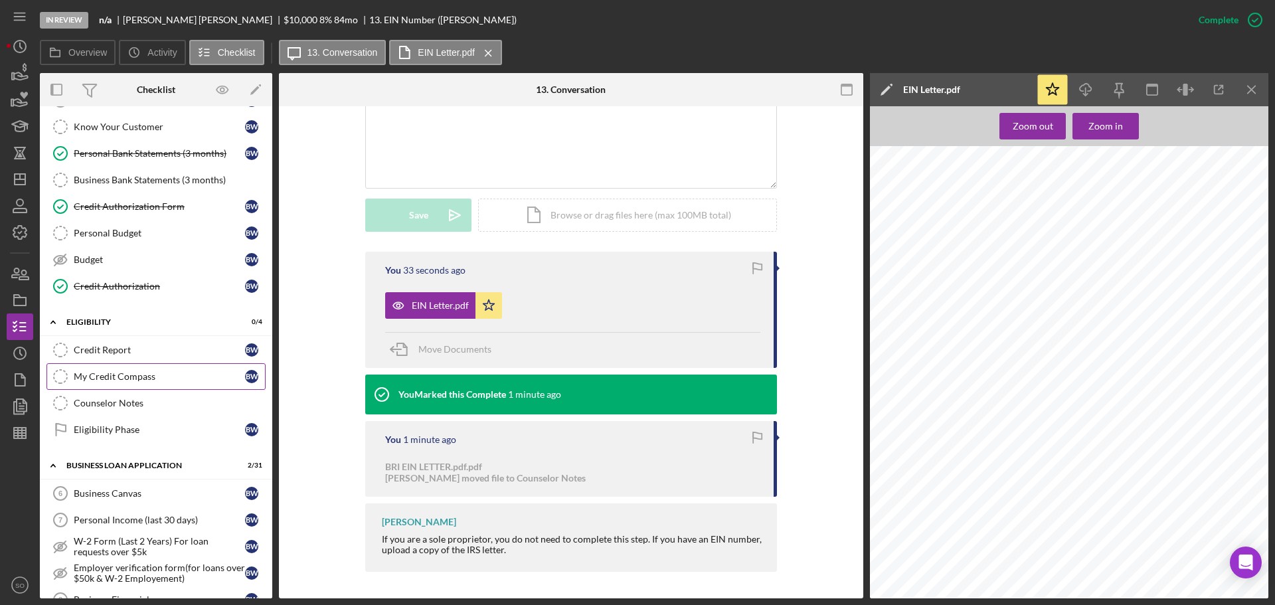
click at [132, 364] on link "My Credit Compass My Credit Compass B W" at bounding box center [155, 376] width 219 height 27
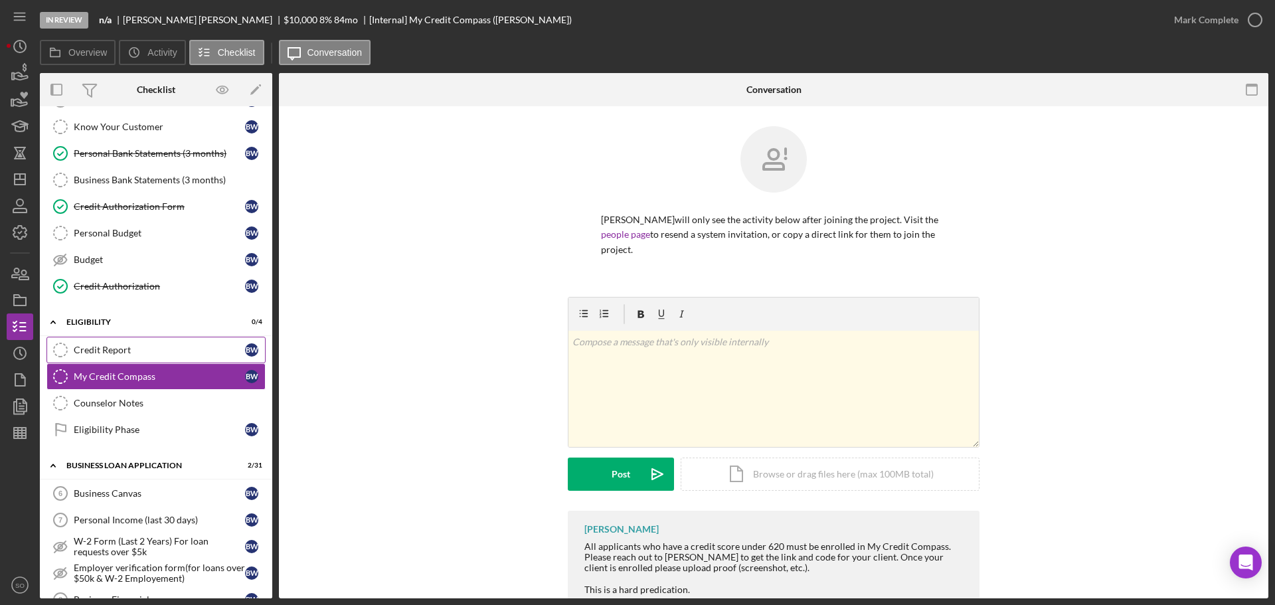
click at [134, 353] on div "Credit Report" at bounding box center [159, 350] width 171 height 11
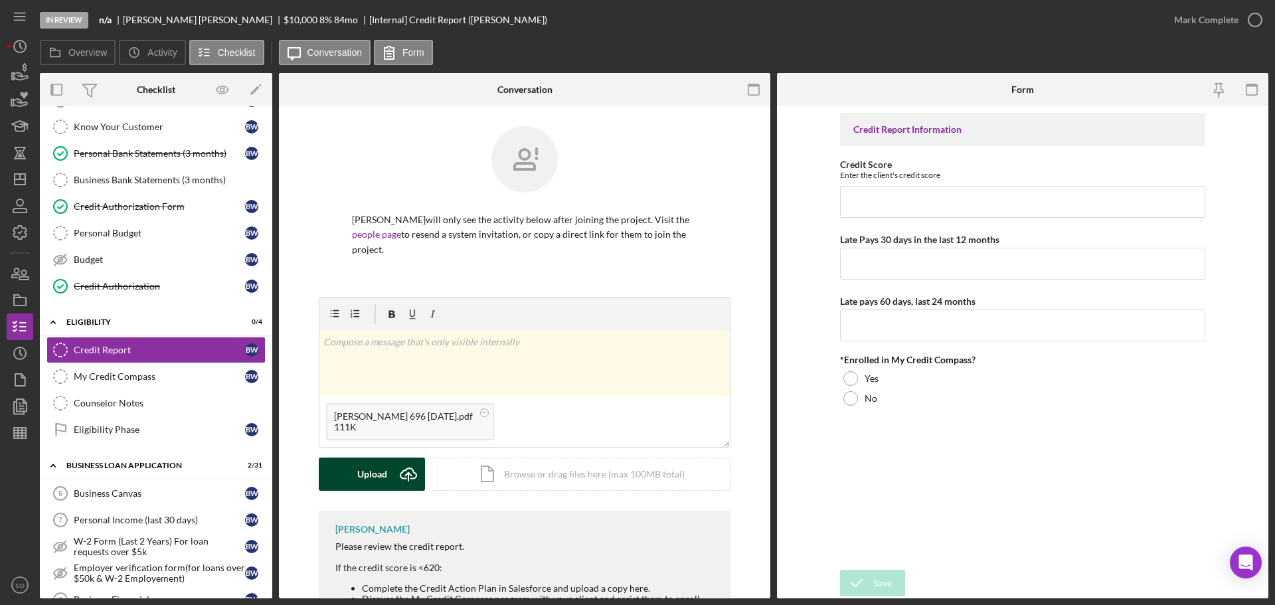
click at [383, 477] on div "Upload" at bounding box center [372, 473] width 30 height 33
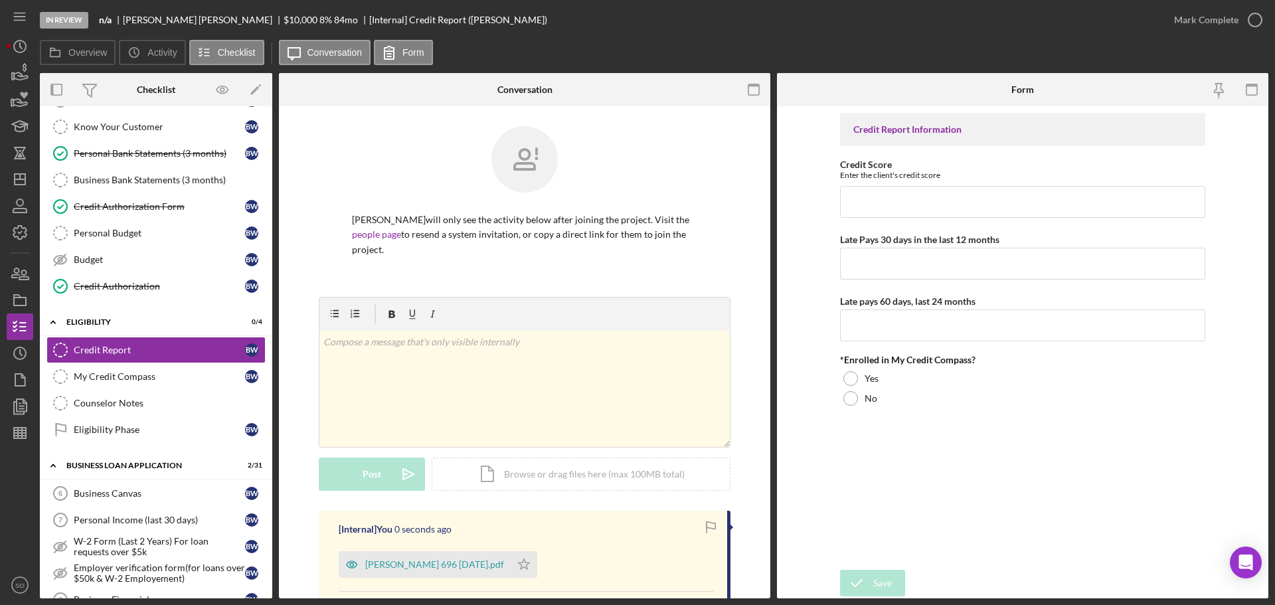
scroll to position [181, 0]
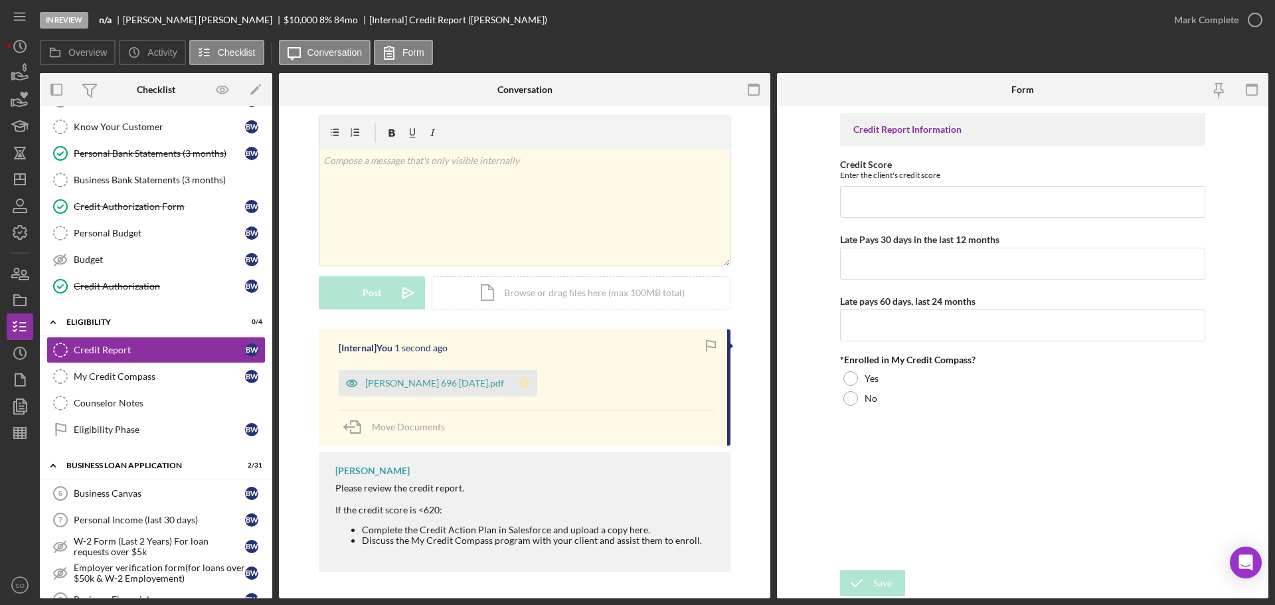
click at [522, 380] on icon "Icon/Star" at bounding box center [524, 383] width 27 height 27
click at [486, 391] on div "Brywan Warren 696 9-26-25.pdf" at bounding box center [425, 383] width 172 height 27
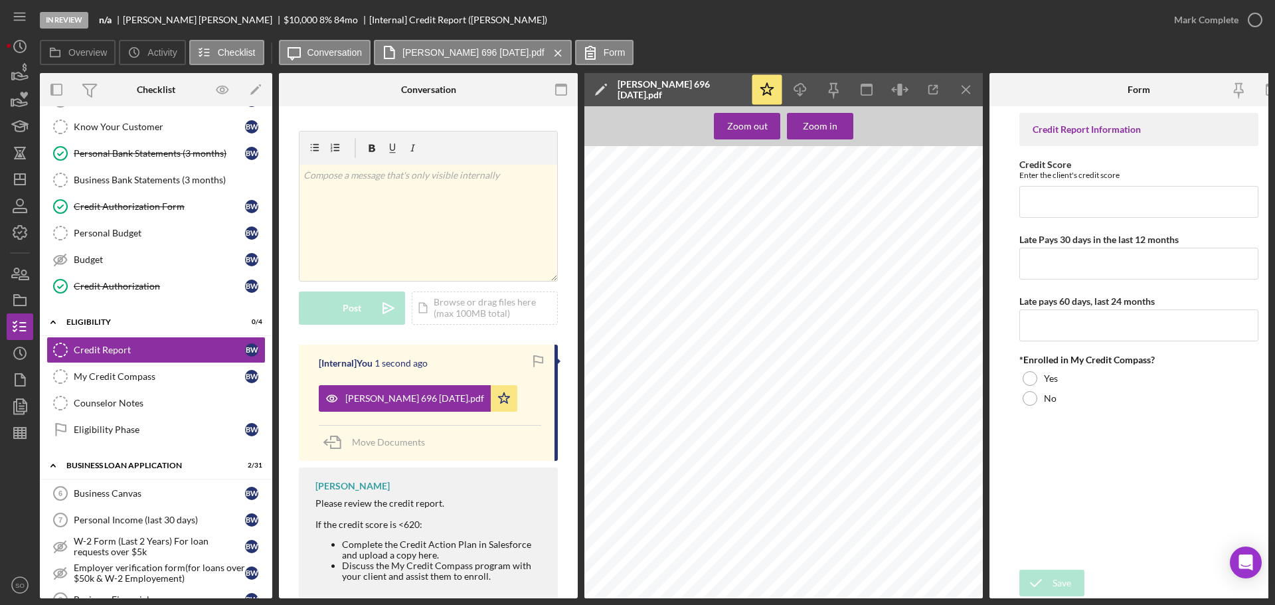
scroll to position [133, 0]
click at [1103, 208] on input "Credit Score" at bounding box center [1138, 202] width 239 height 32
type input "696"
click at [1054, 272] on input "Late Pays 30 days in the last 12 months" at bounding box center [1138, 264] width 239 height 32
type input "0"
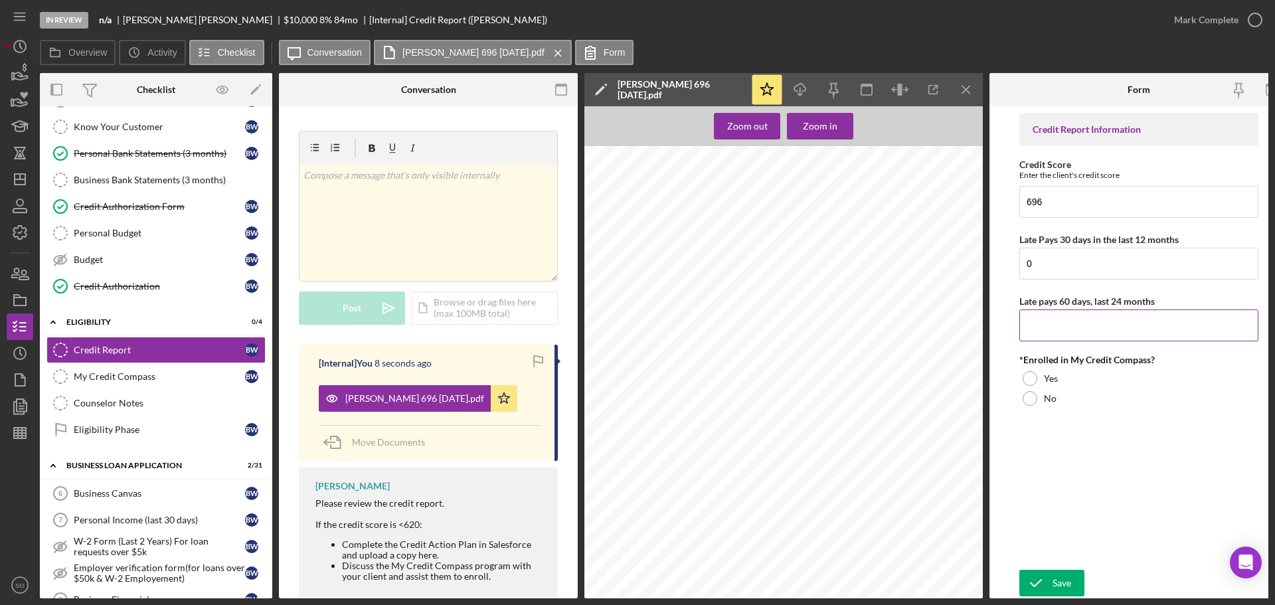
click at [1056, 321] on input "Late pays 60 days, last 24 months" at bounding box center [1138, 325] width 239 height 32
type input "0"
click at [1037, 401] on div "No" at bounding box center [1138, 398] width 239 height 20
drag, startPoint x: 1044, startPoint y: 583, endPoint x: 1059, endPoint y: 578, distance: 15.3
click at [1045, 582] on icon "submit" at bounding box center [1035, 582] width 33 height 33
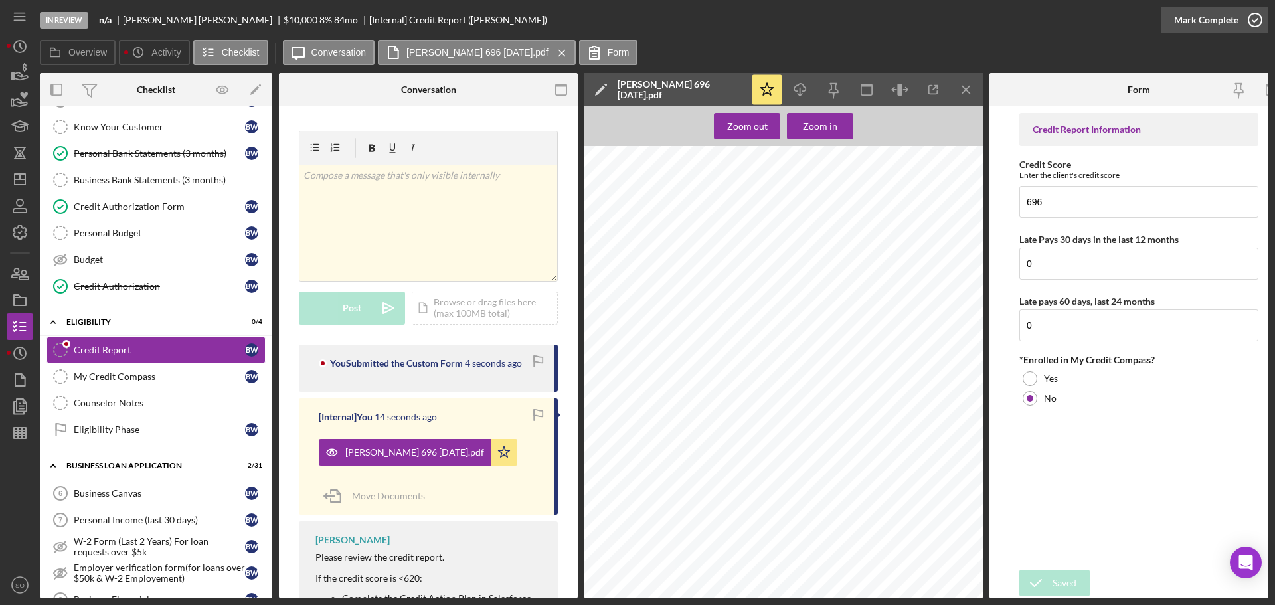
click at [1215, 22] on div "Mark Complete" at bounding box center [1206, 20] width 64 height 27
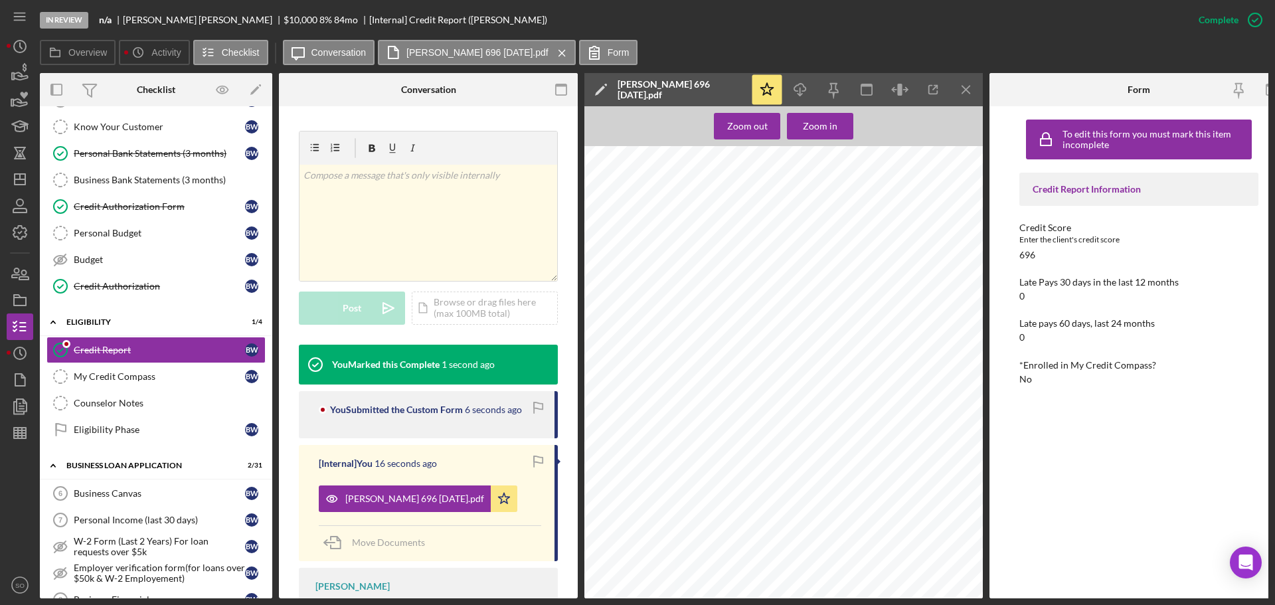
click at [1263, 92] on icon "button" at bounding box center [1272, 90] width 30 height 30
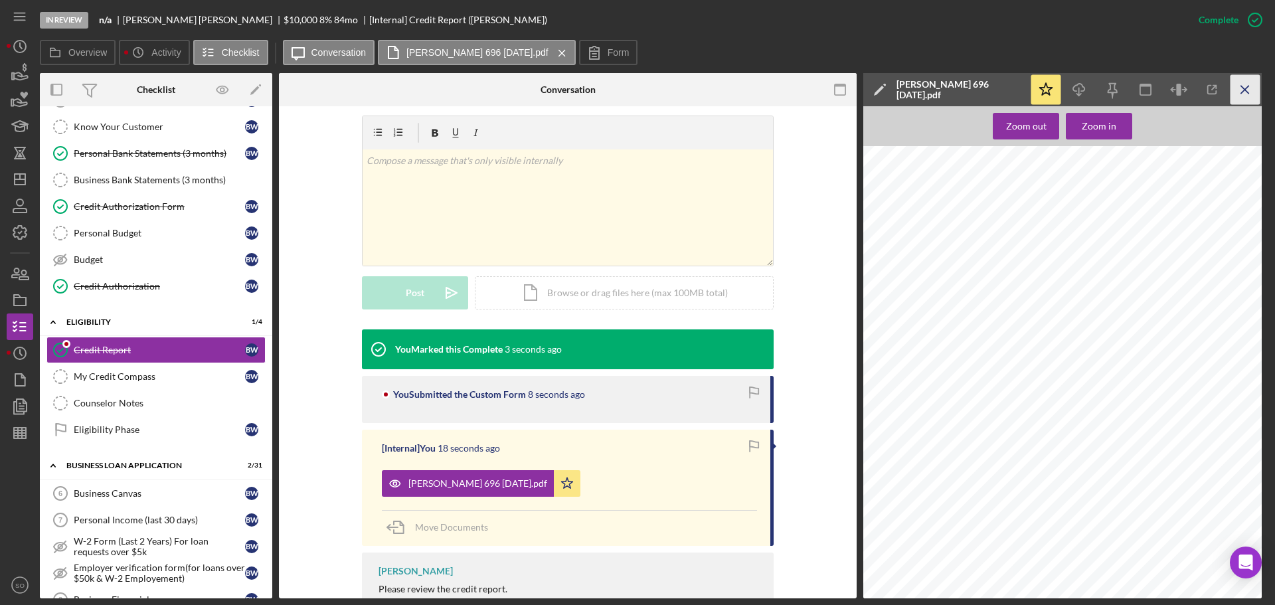
click at [1242, 98] on icon "Icon/Menu Close" at bounding box center [1245, 90] width 30 height 30
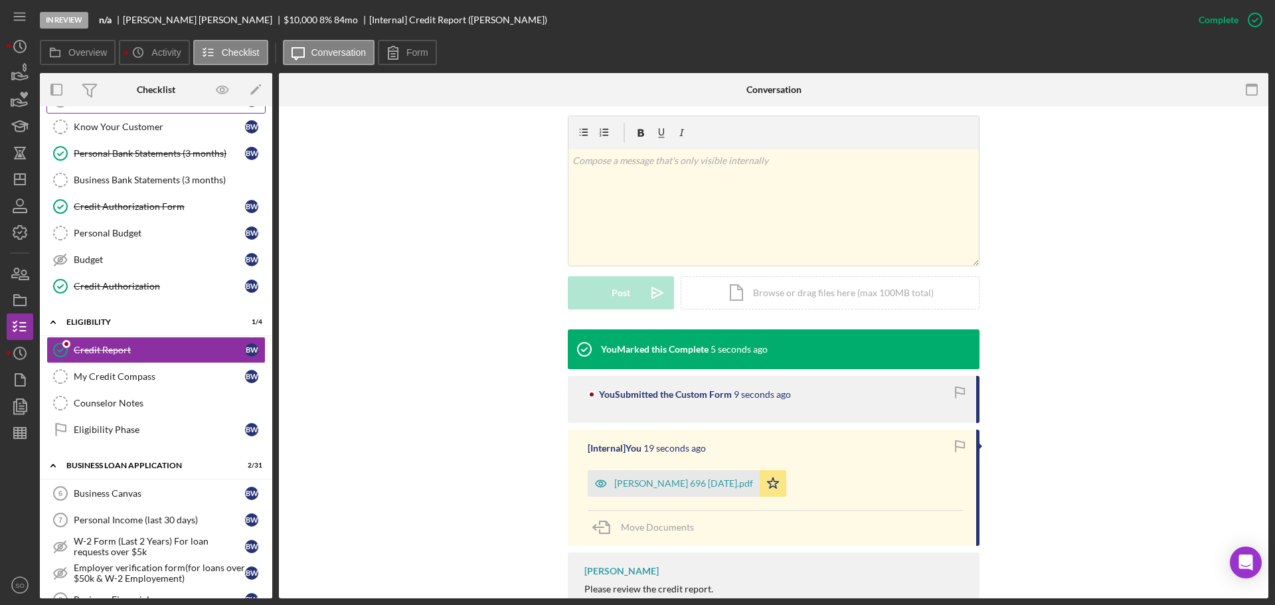
scroll to position [0, 0]
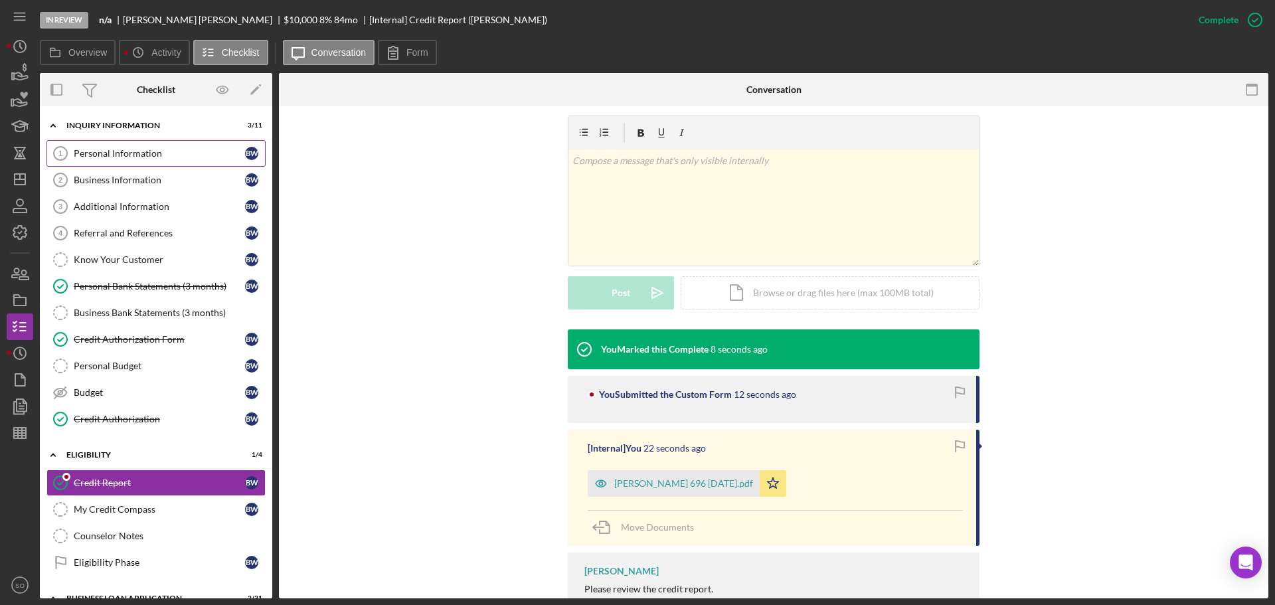
click at [138, 154] on div "Personal Information" at bounding box center [159, 153] width 171 height 11
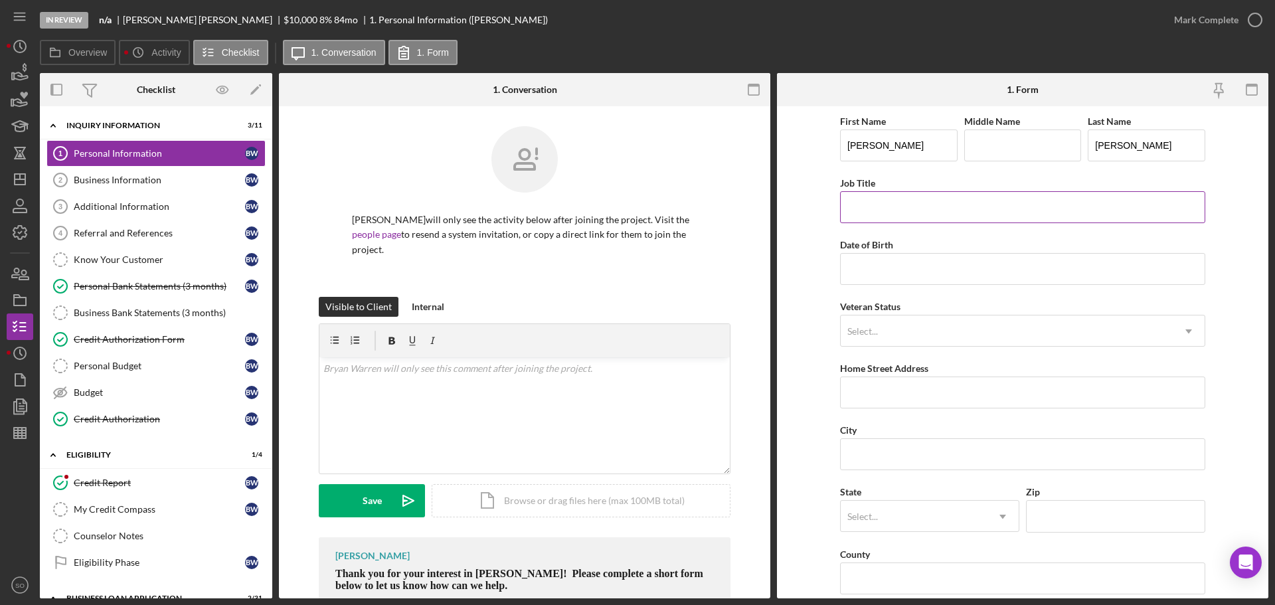
click at [868, 212] on input "Job Title" at bounding box center [1022, 207] width 365 height 32
type input "Business Owner"
click at [937, 274] on input "Date of Birth" at bounding box center [1022, 269] width 365 height 32
drag, startPoint x: 907, startPoint y: 276, endPoint x: 965, endPoint y: 226, distance: 76.3
click at [907, 275] on input "Date of Birth" at bounding box center [1022, 269] width 365 height 32
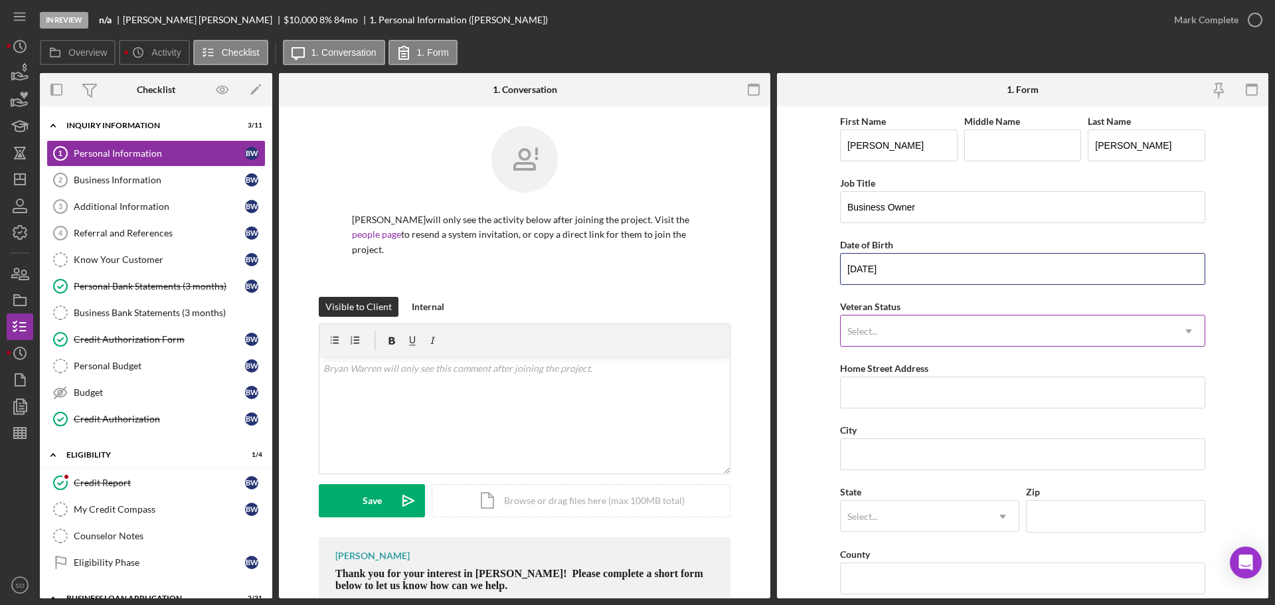
type input "02/20/1978"
click at [921, 327] on div "Select..." at bounding box center [1007, 331] width 332 height 31
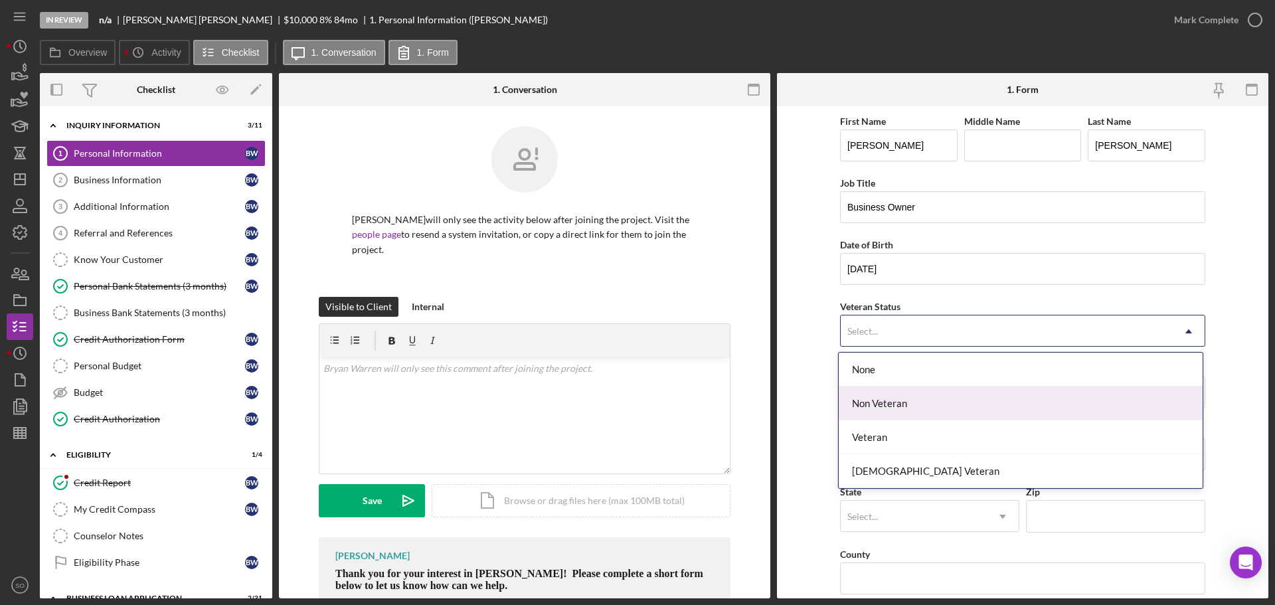
click at [891, 394] on div "Non Veteran" at bounding box center [1021, 403] width 364 height 34
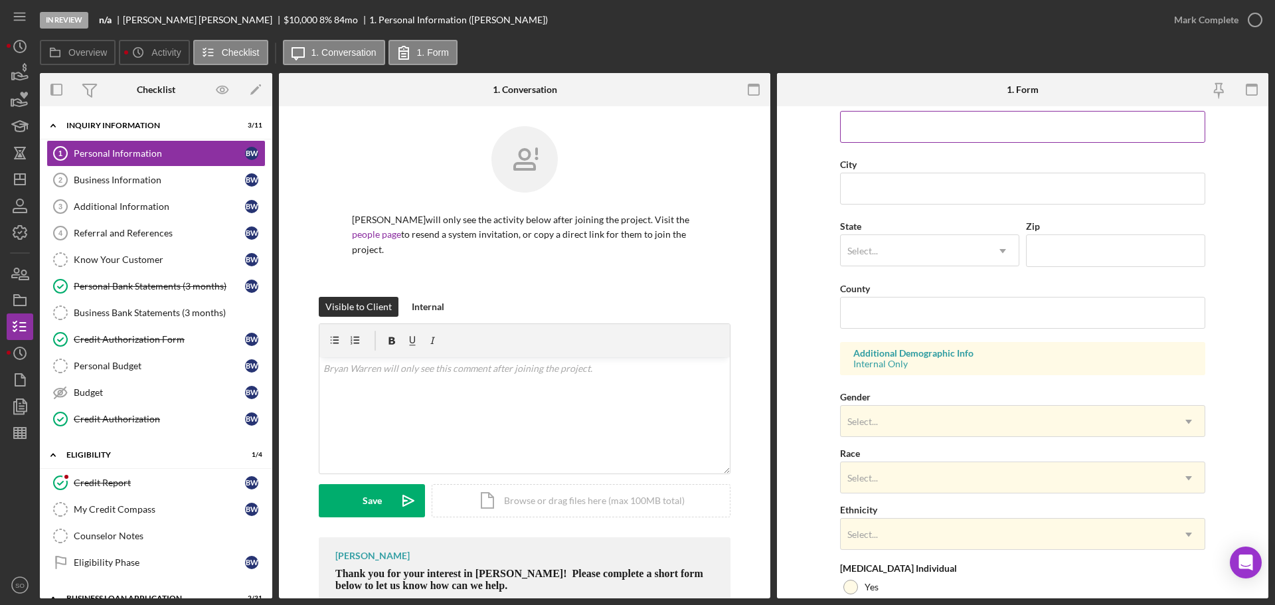
scroll to position [66, 0]
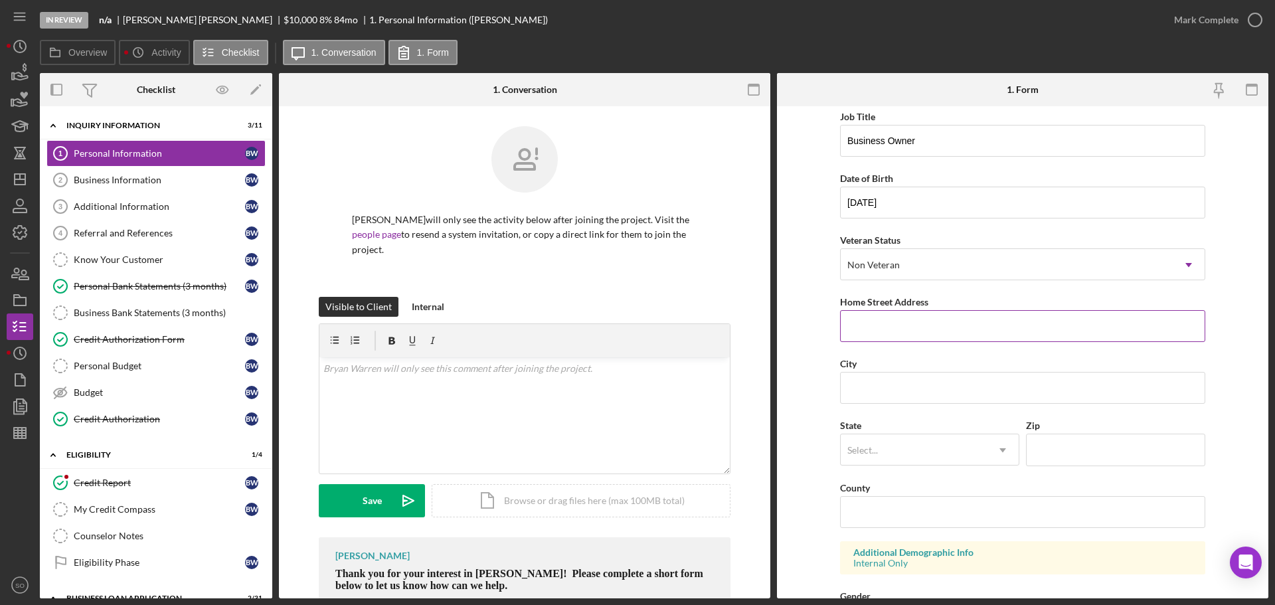
click at [845, 329] on input "Home Street Address" at bounding box center [1022, 326] width 365 height 32
paste input "1407 Tulip Dr Apt D"
type input "1407 Tulip Dr Apt D"
click at [888, 376] on input "City" at bounding box center [1022, 388] width 365 height 32
paste input "Princeton"
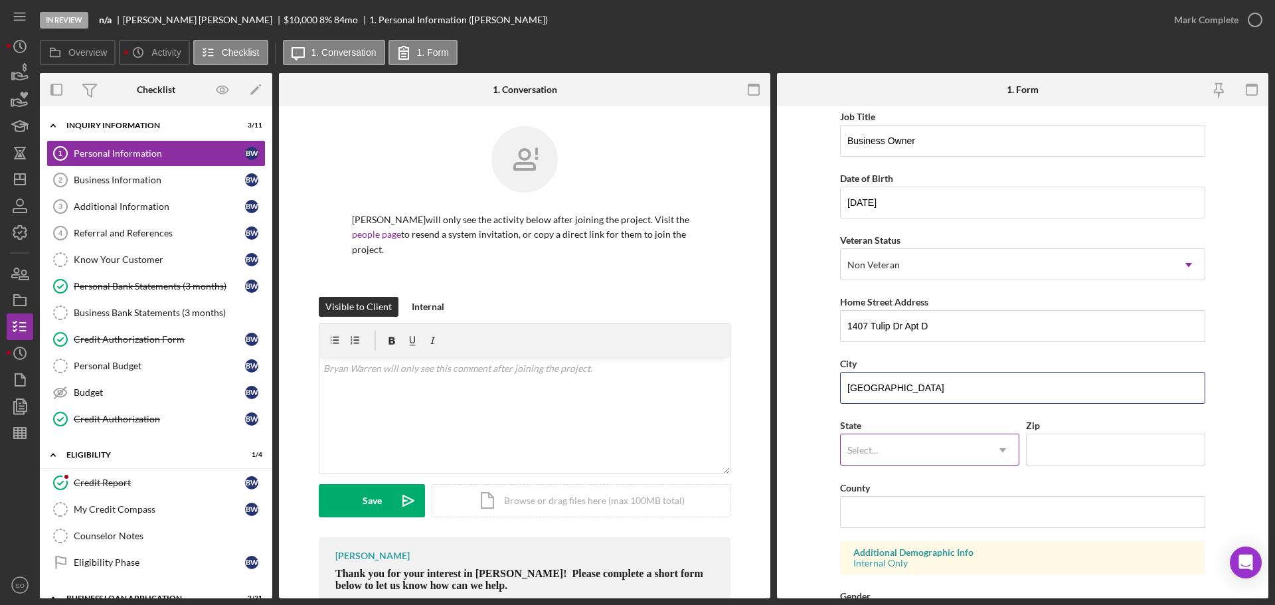
type input "Princeton"
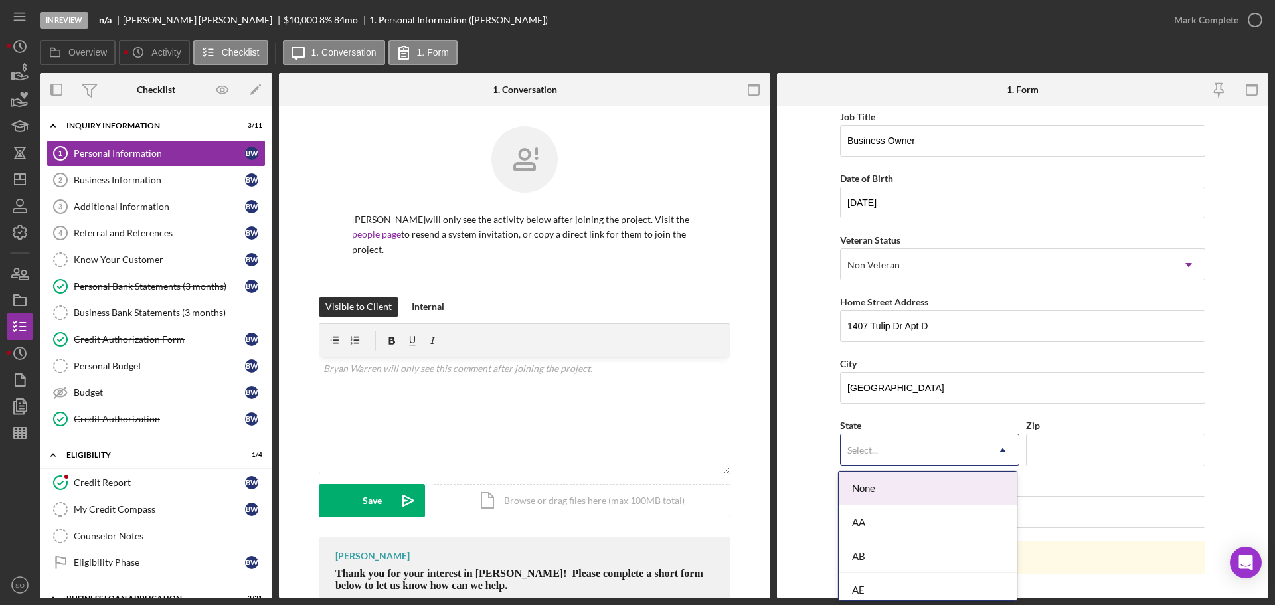
click at [910, 453] on div "Select..." at bounding box center [914, 450] width 146 height 31
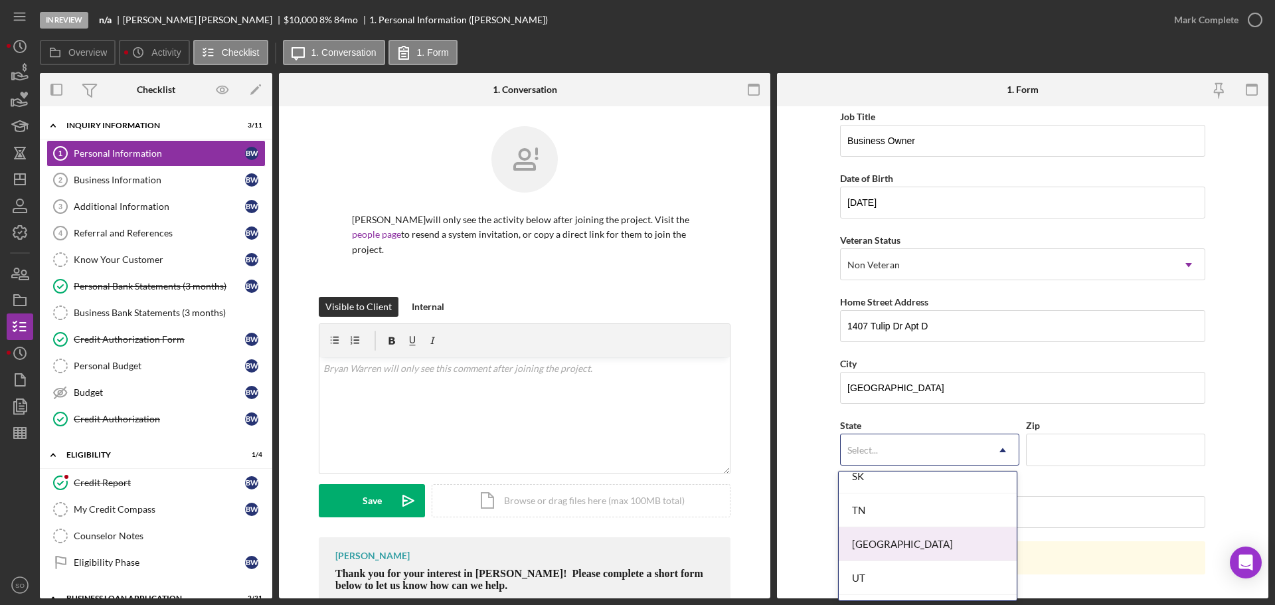
click at [875, 546] on div "TX" at bounding box center [928, 544] width 178 height 34
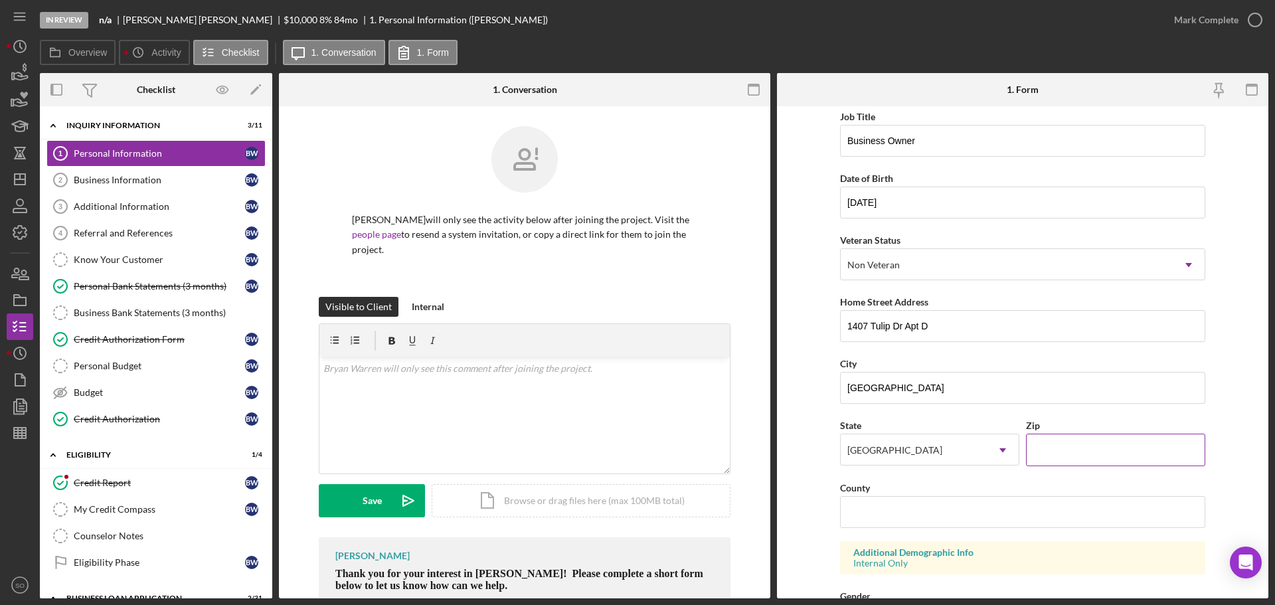
click at [1042, 441] on input "Zip" at bounding box center [1115, 450] width 179 height 32
paste input "75407"
type input "75407"
click at [902, 513] on input "County" at bounding box center [1022, 512] width 365 height 32
paste input "Collin County"
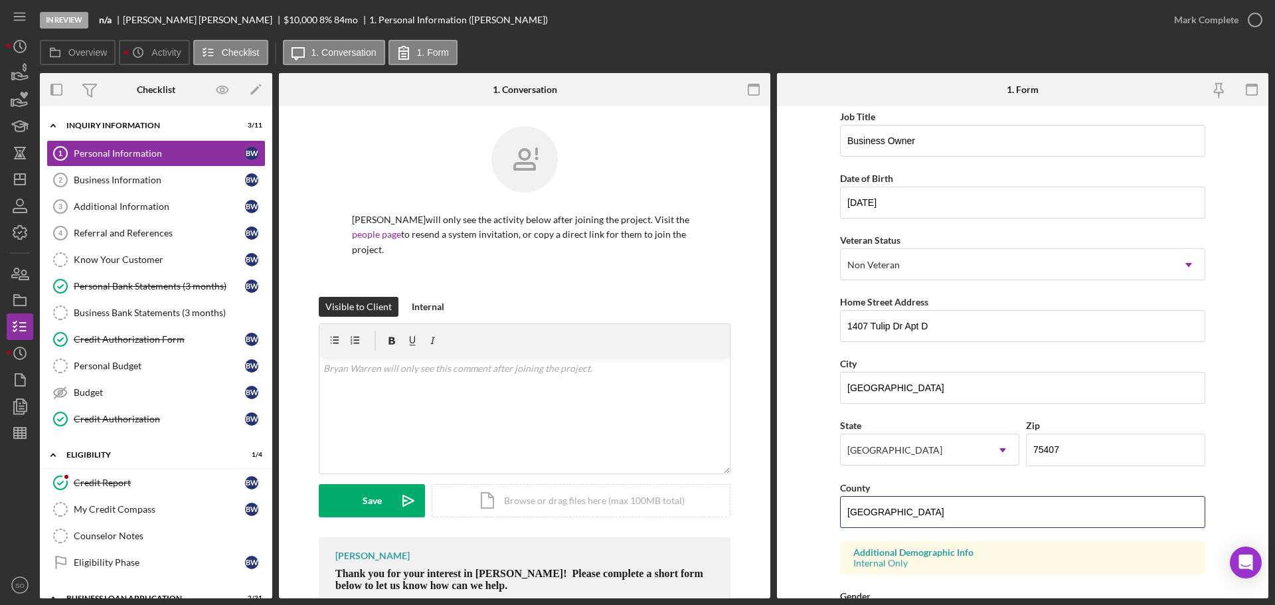
scroll to position [394, 0]
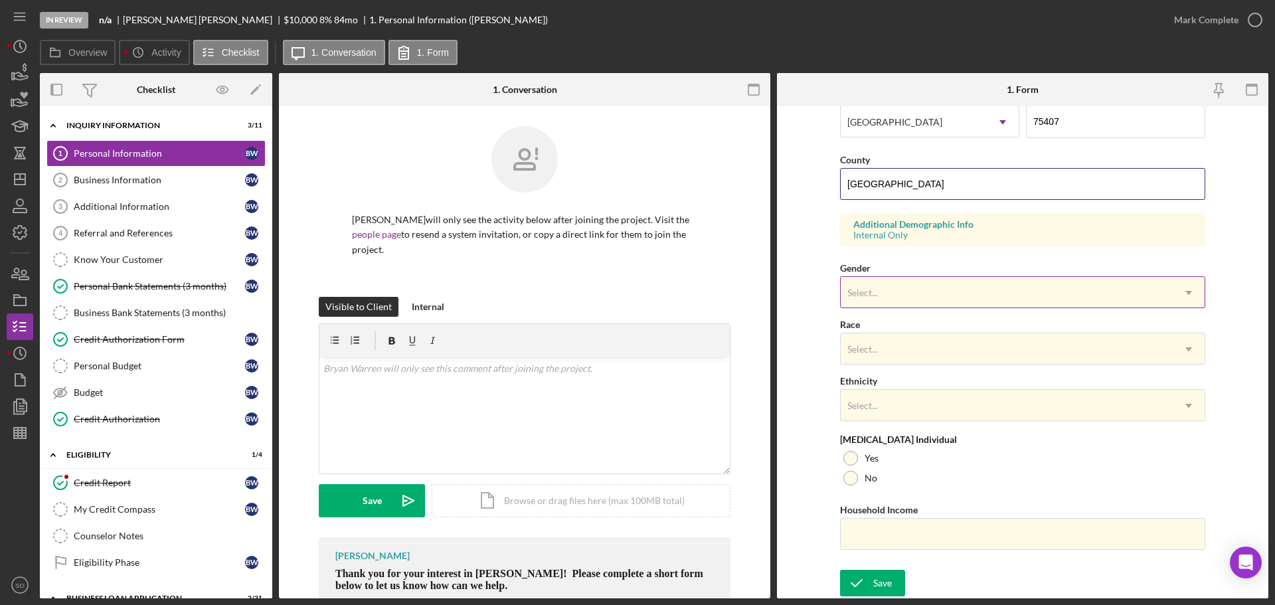
type input "Collin County"
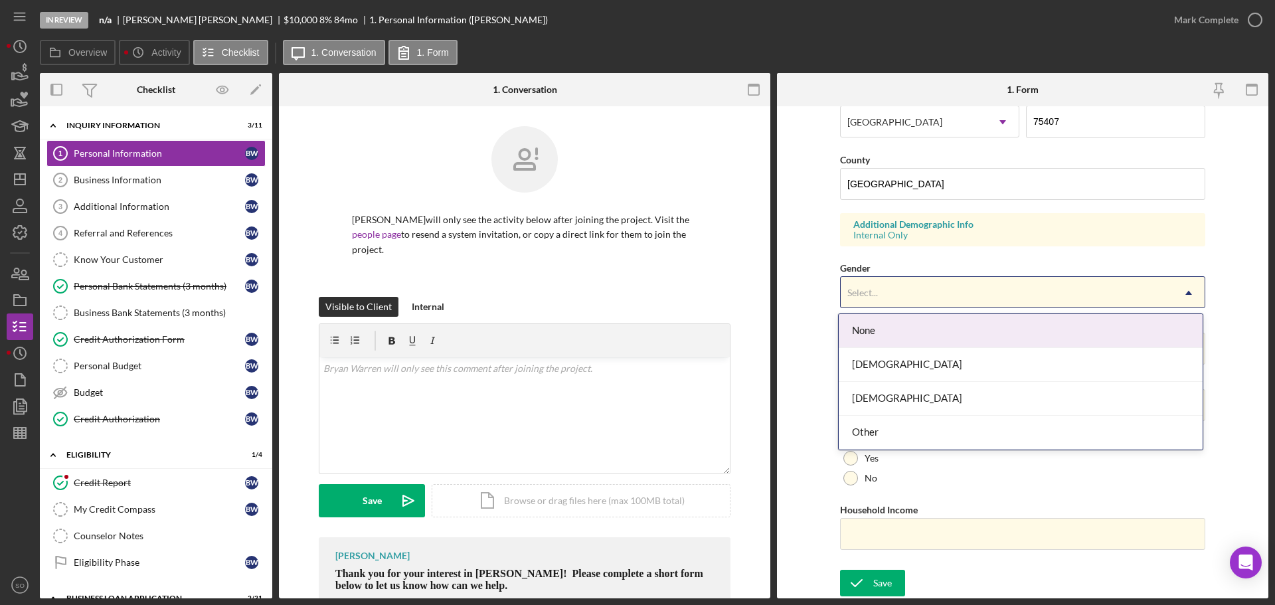
click at [892, 297] on div "Select..." at bounding box center [1007, 293] width 332 height 31
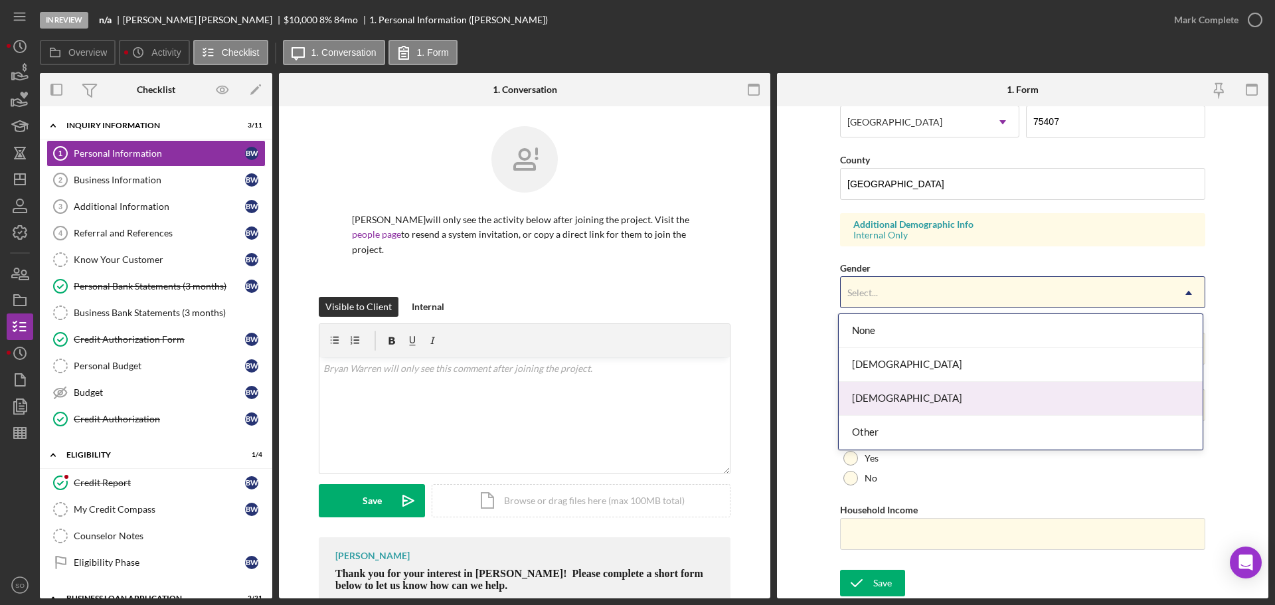
click at [889, 406] on div "Male" at bounding box center [1021, 399] width 364 height 34
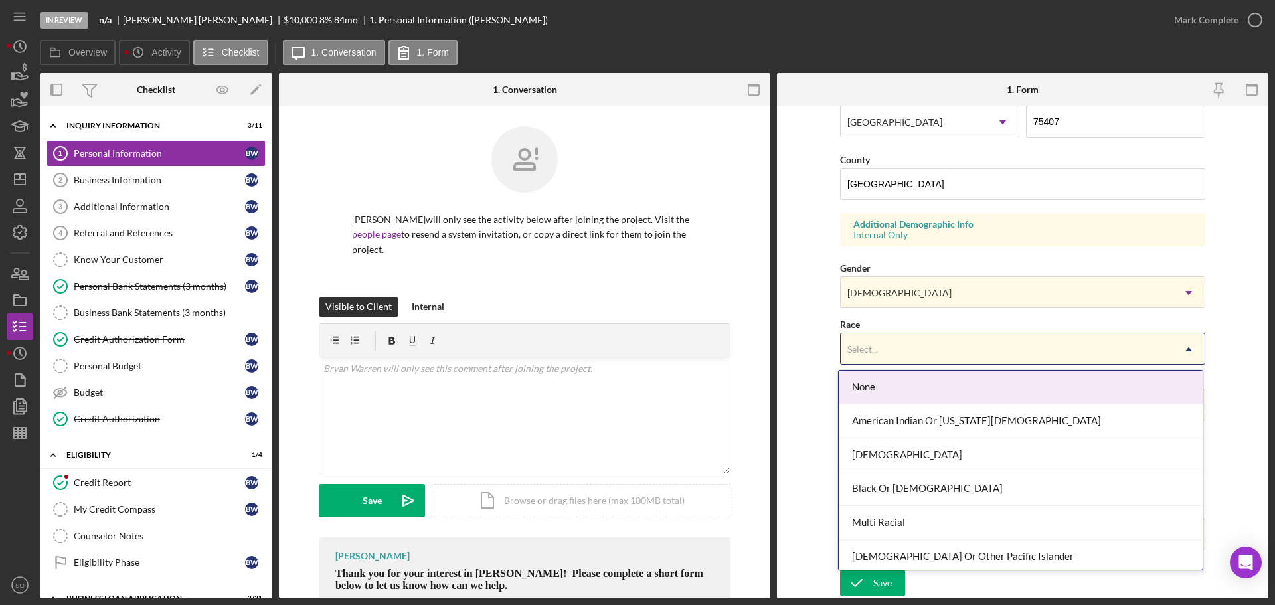
click at [908, 353] on div "Select..." at bounding box center [1007, 349] width 332 height 31
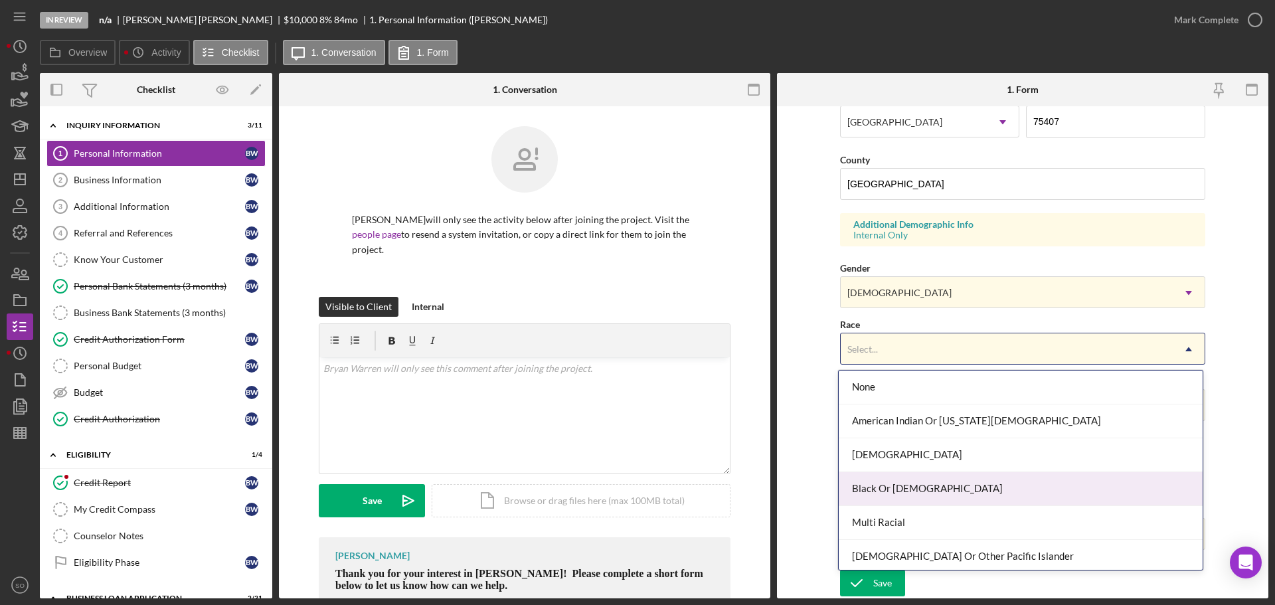
click at [919, 500] on div "Black Or African American" at bounding box center [1021, 489] width 364 height 34
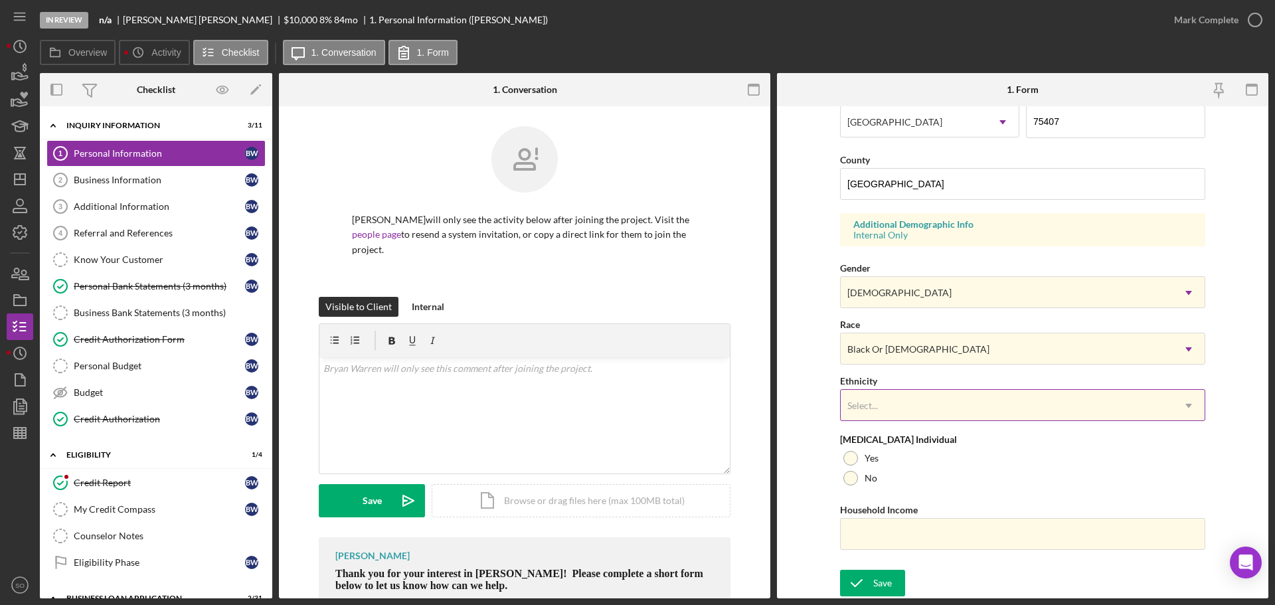
click at [922, 412] on div "Select..." at bounding box center [1007, 405] width 332 height 31
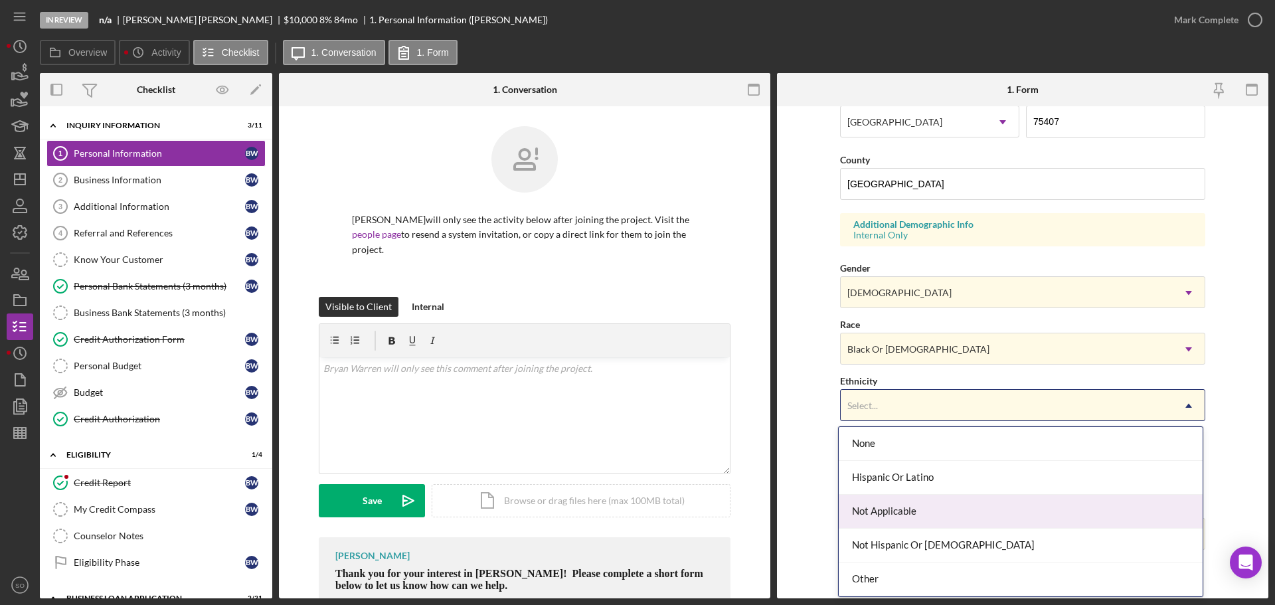
click at [926, 527] on div "Not Applicable" at bounding box center [1021, 512] width 364 height 34
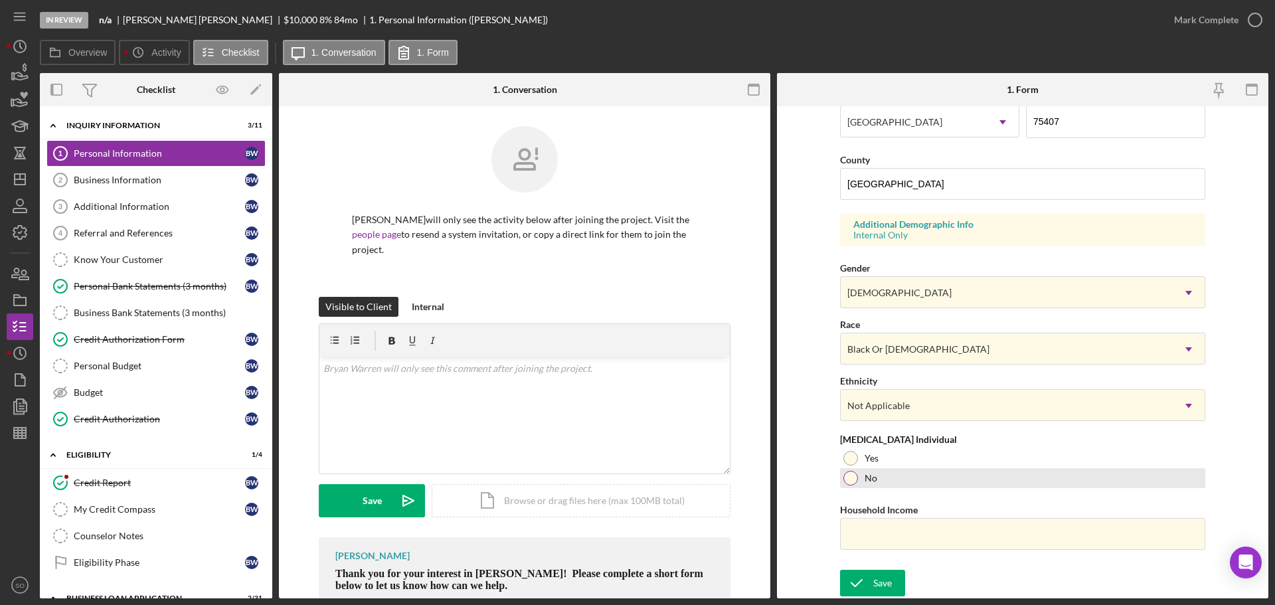
click at [855, 474] on div "No" at bounding box center [1022, 478] width 365 height 20
click at [868, 530] on input "Household Income" at bounding box center [1022, 534] width 365 height 32
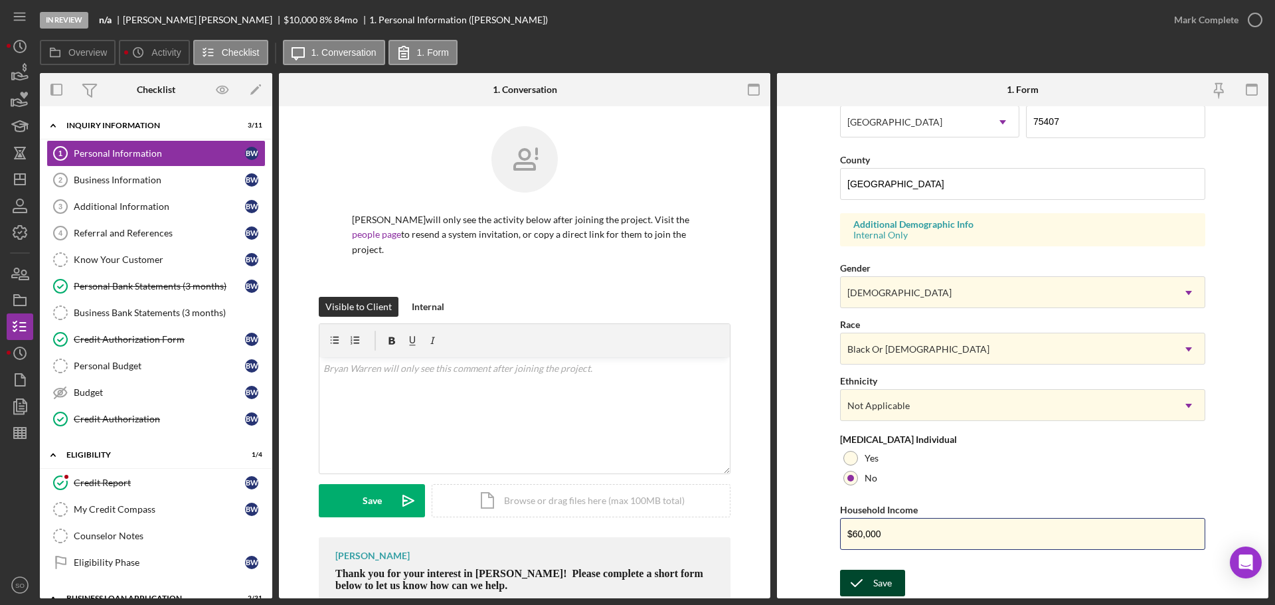
type input "$60,000"
click at [874, 593] on div "Save" at bounding box center [882, 583] width 19 height 27
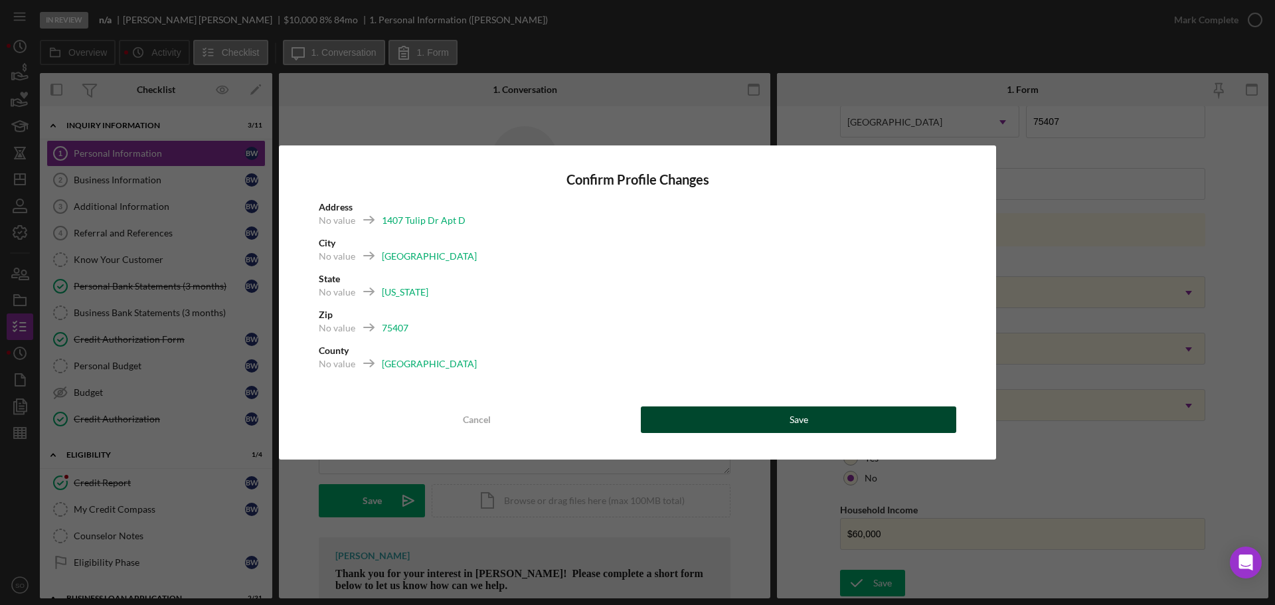
click at [791, 420] on div "Save" at bounding box center [798, 419] width 19 height 27
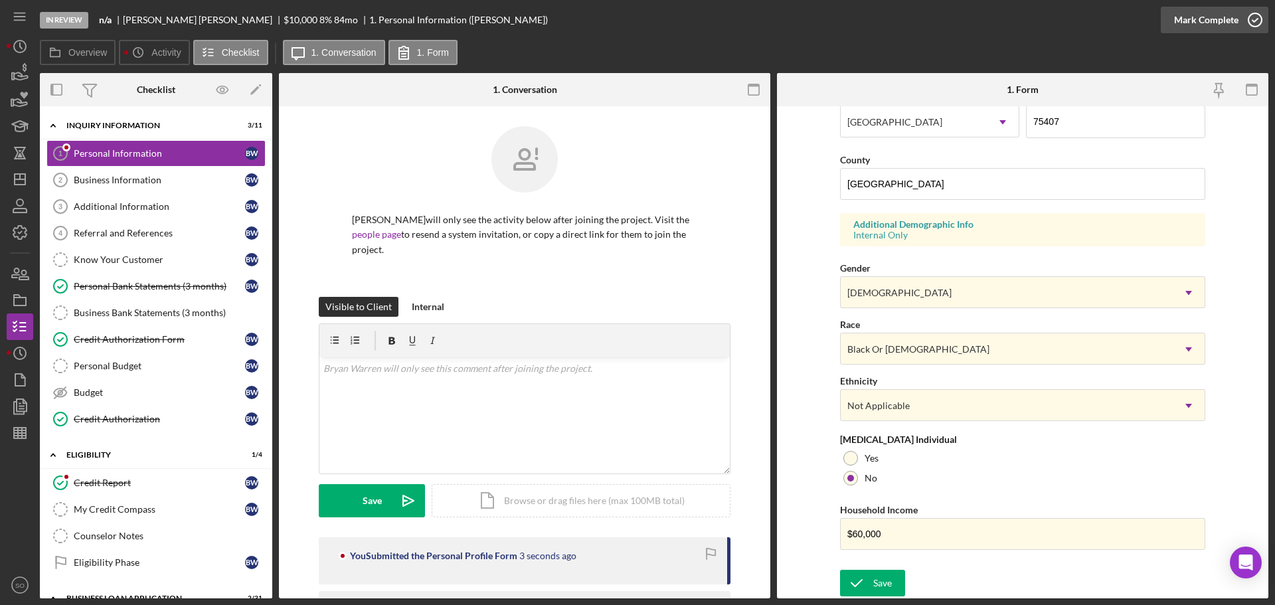
click at [1179, 20] on div "Mark Complete" at bounding box center [1206, 20] width 64 height 27
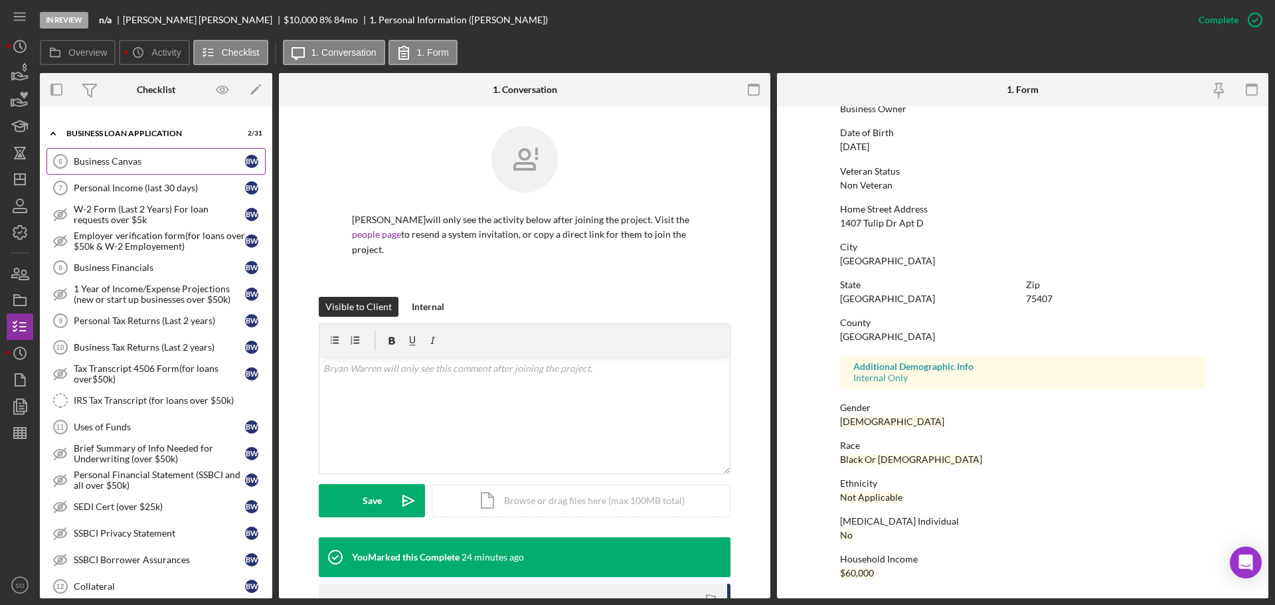
scroll to position [0, 0]
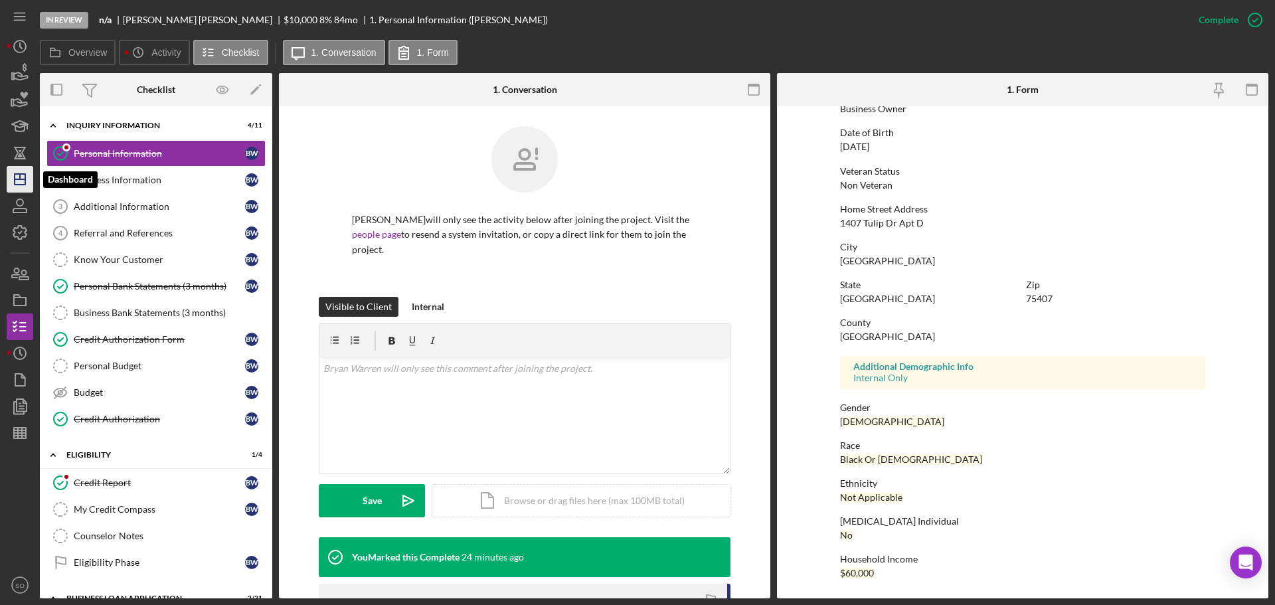
click at [25, 181] on polygon "button" at bounding box center [20, 179] width 11 height 11
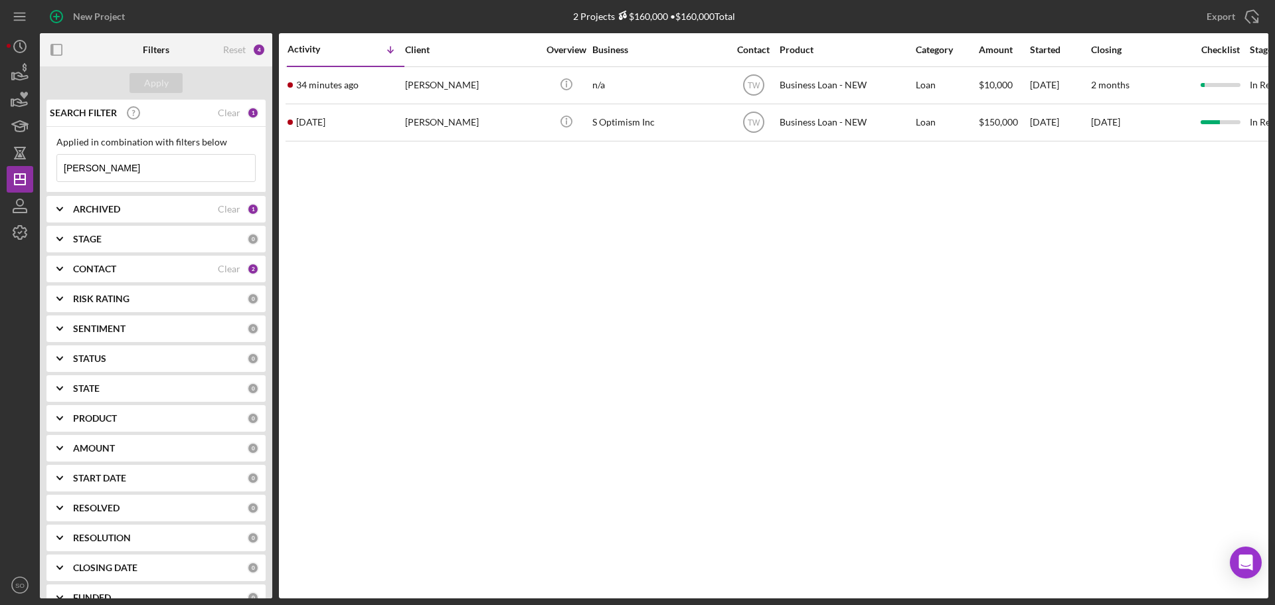
drag, startPoint x: 106, startPoint y: 165, endPoint x: 0, endPoint y: 172, distance: 105.8
click at [0, 173] on div "New Project 2 Projects $160,000 • $160,000 Total bryan Export Icon/Export Filte…" at bounding box center [637, 302] width 1275 height 605
type input "[PERSON_NAME]"
click at [168, 82] on button "Apply" at bounding box center [155, 83] width 53 height 20
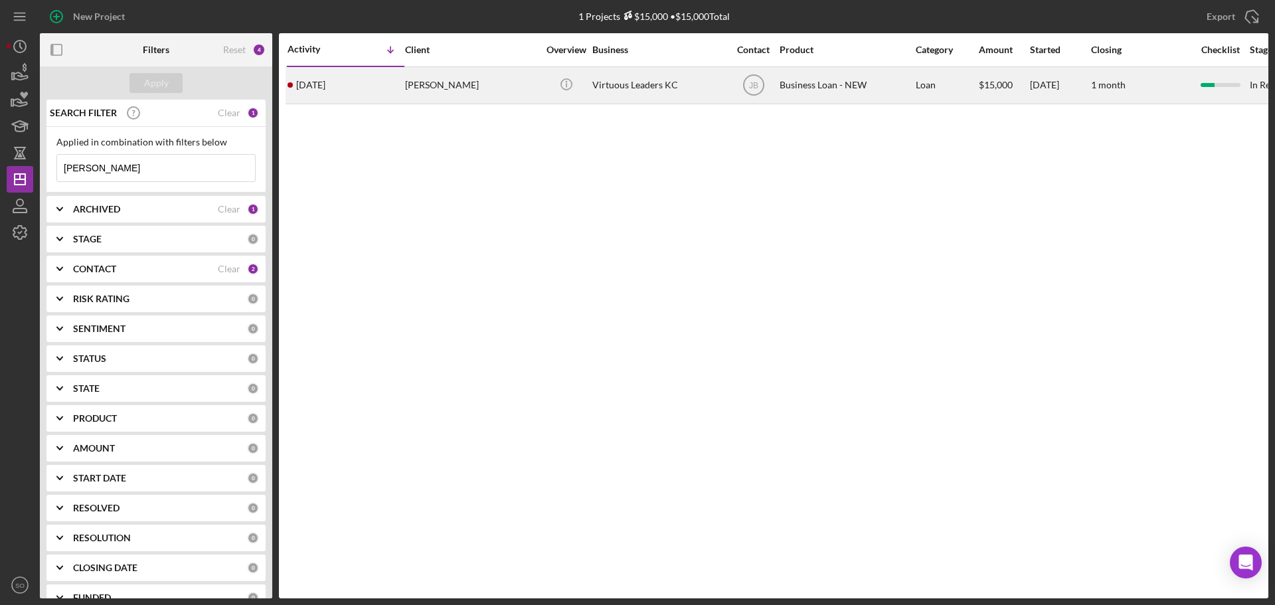
click at [436, 80] on div "[PERSON_NAME]" at bounding box center [471, 85] width 133 height 35
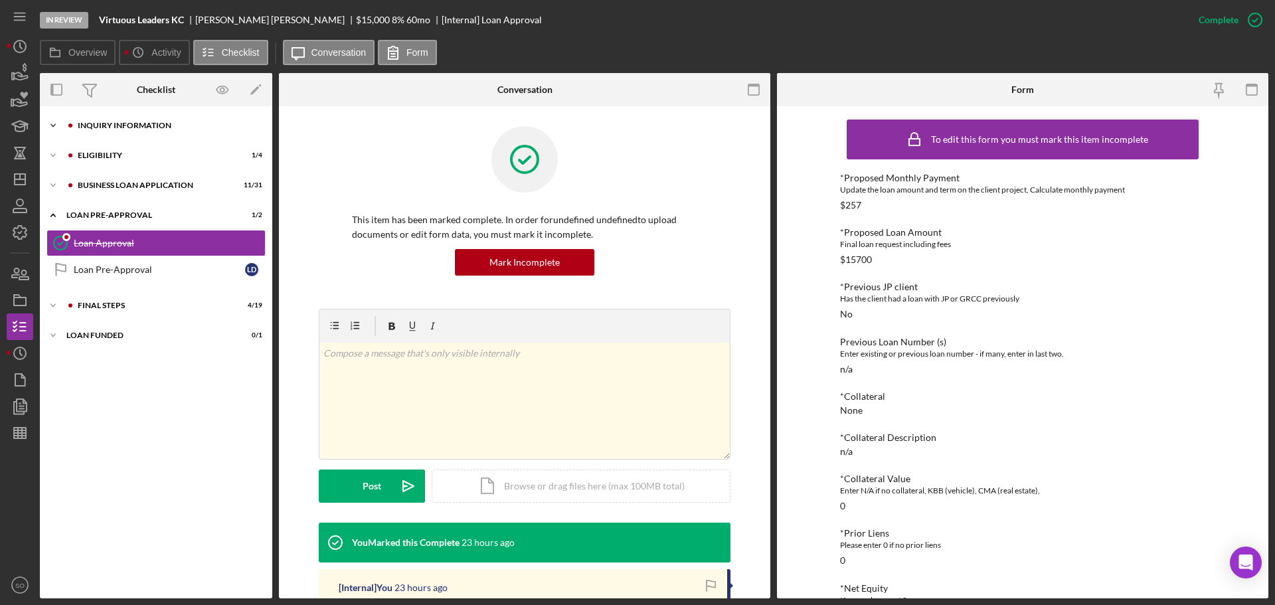
click at [129, 124] on div "INQUIRY INFORMATION" at bounding box center [167, 126] width 178 height 8
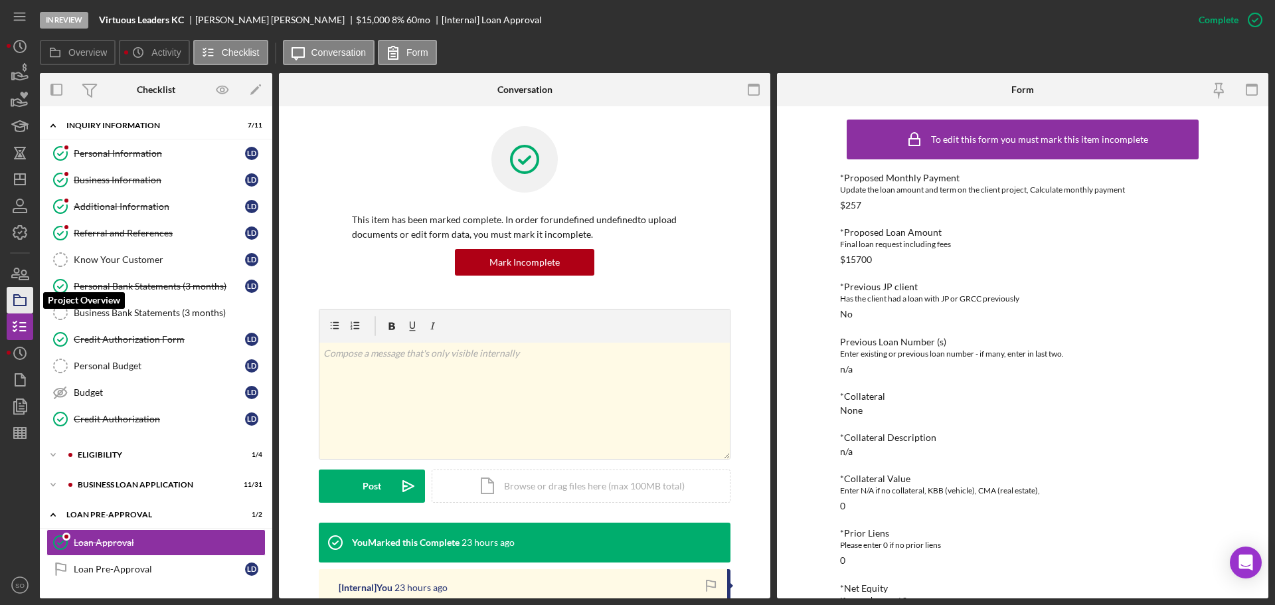
click at [18, 299] on icon "button" at bounding box center [19, 300] width 33 height 33
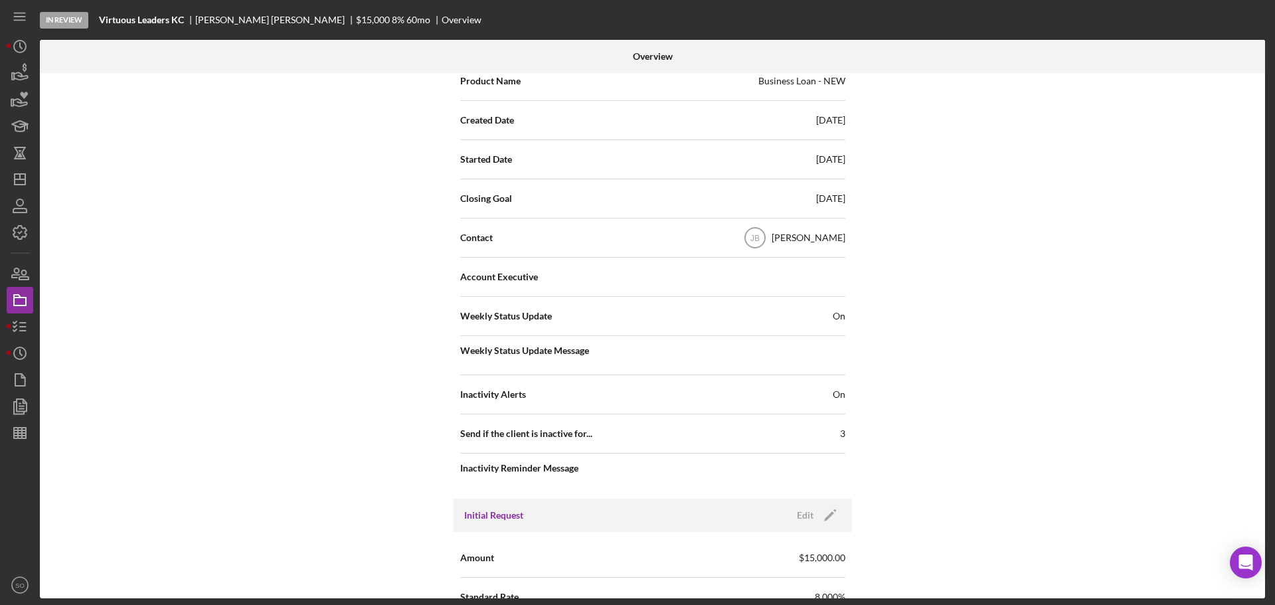
scroll to position [398, 0]
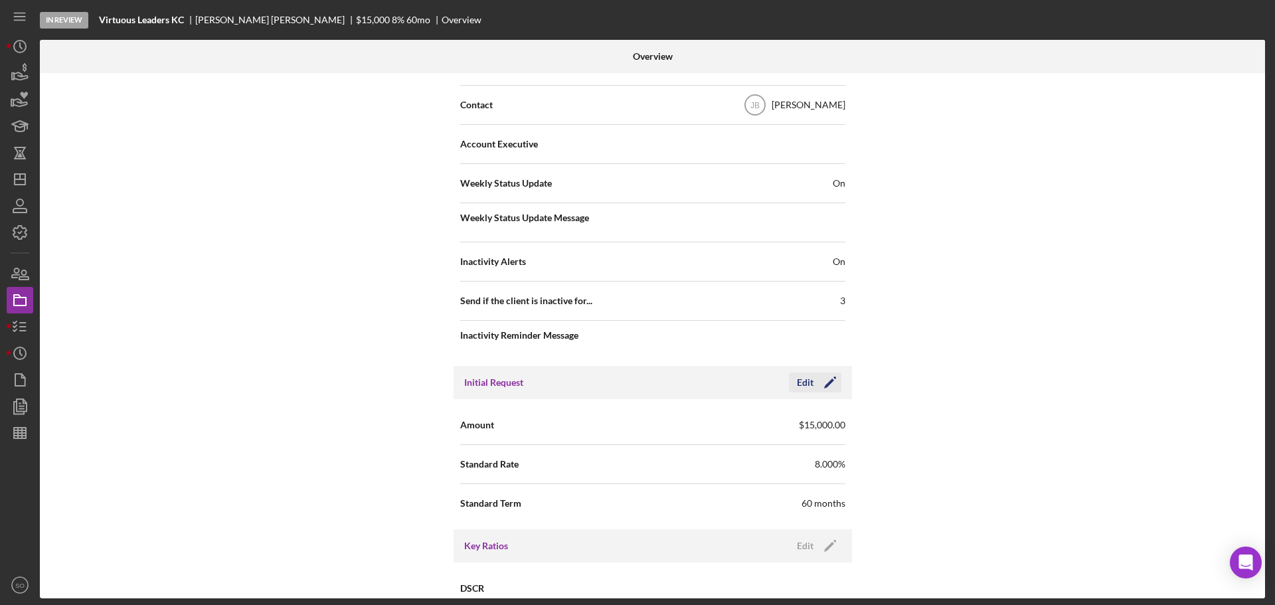
click at [827, 383] on polygon "button" at bounding box center [829, 383] width 10 height 10
click at [669, 422] on input "$15,000" at bounding box center [749, 424] width 193 height 32
type input "$25,000"
click at [820, 389] on div "Save" at bounding box center [818, 382] width 19 height 20
click at [26, 325] on icon "button" at bounding box center [19, 326] width 33 height 33
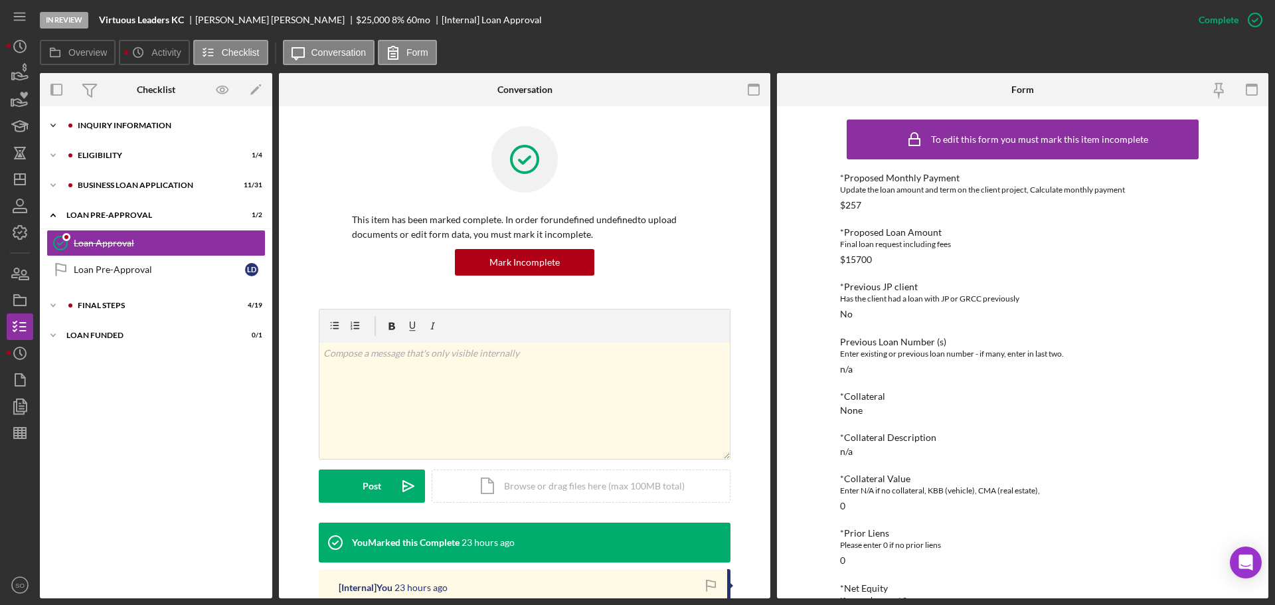
click at [112, 131] on div "Icon/Expander INQUIRY INFORMATION 7 / 11" at bounding box center [156, 125] width 232 height 27
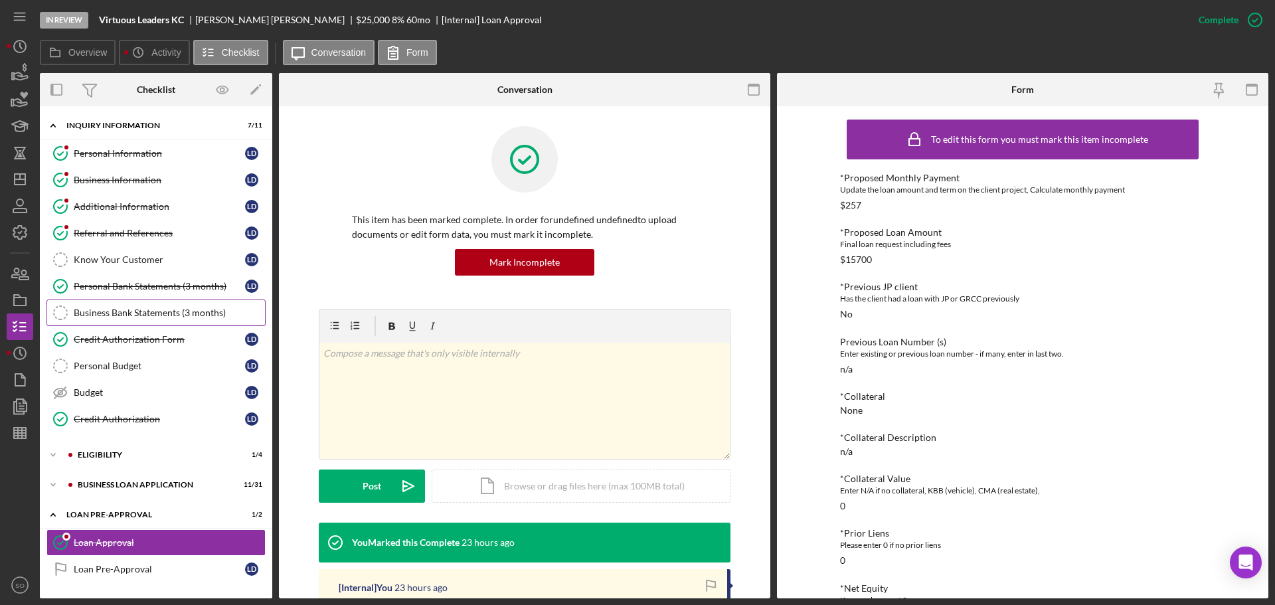
scroll to position [57, 0]
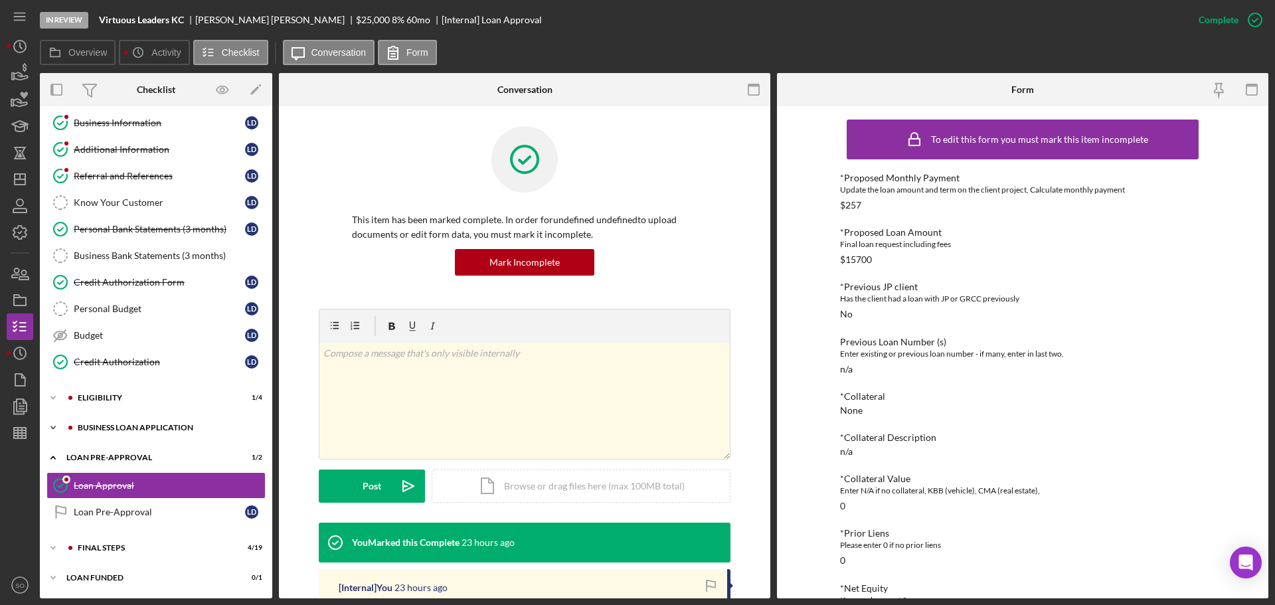
click at [147, 428] on div "BUSINESS LOAN APPLICATION" at bounding box center [167, 428] width 178 height 8
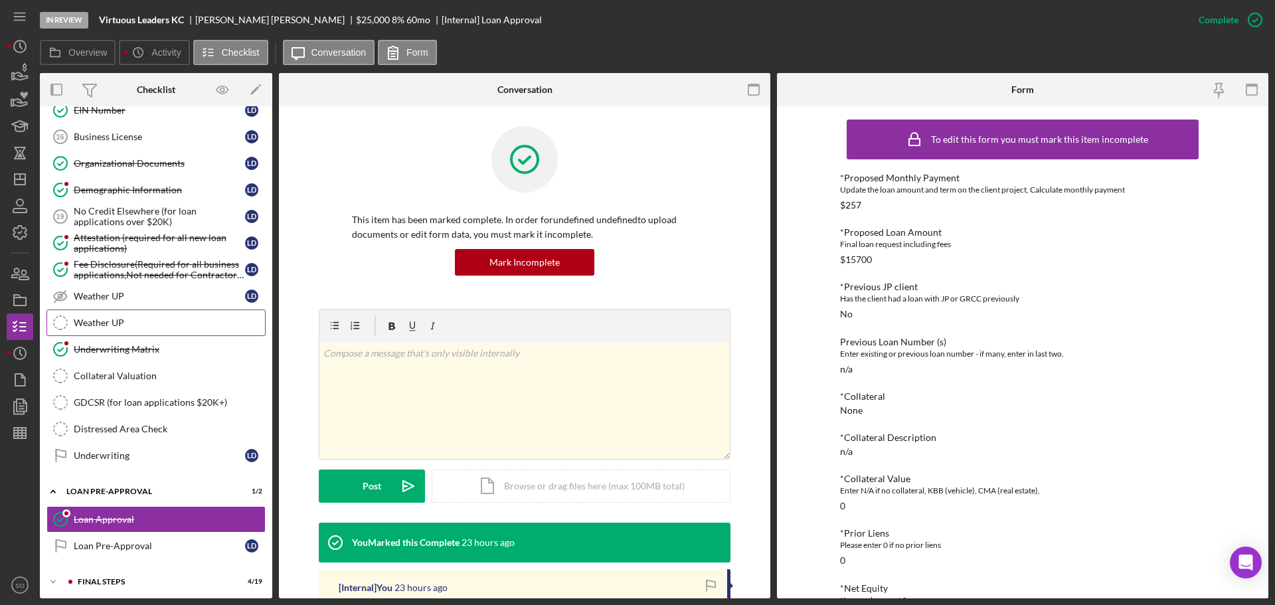
scroll to position [888, 0]
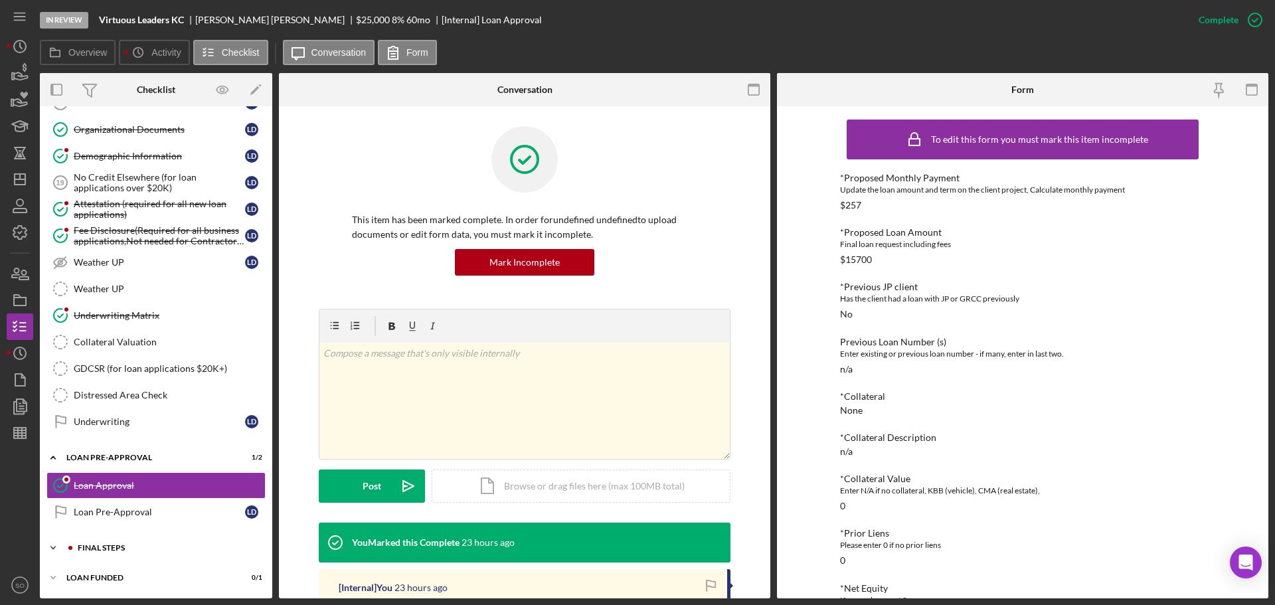
click at [120, 552] on div "Icon/Expander FINAL STEPS 4 / 19" at bounding box center [156, 547] width 232 height 27
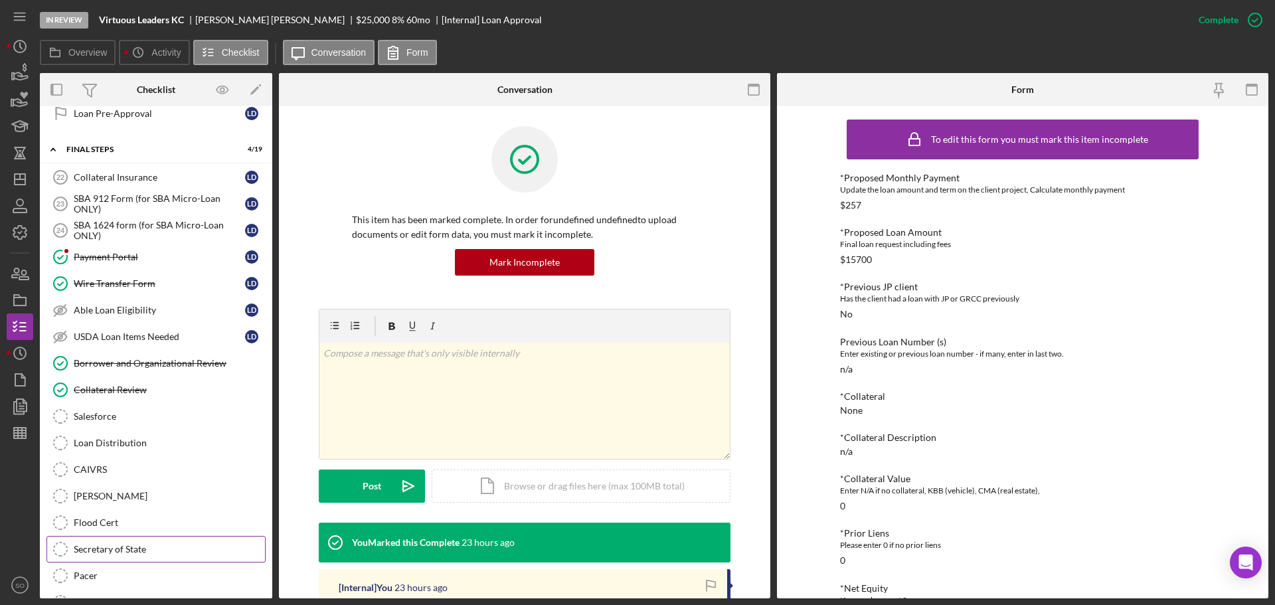
scroll to position [1020, 0]
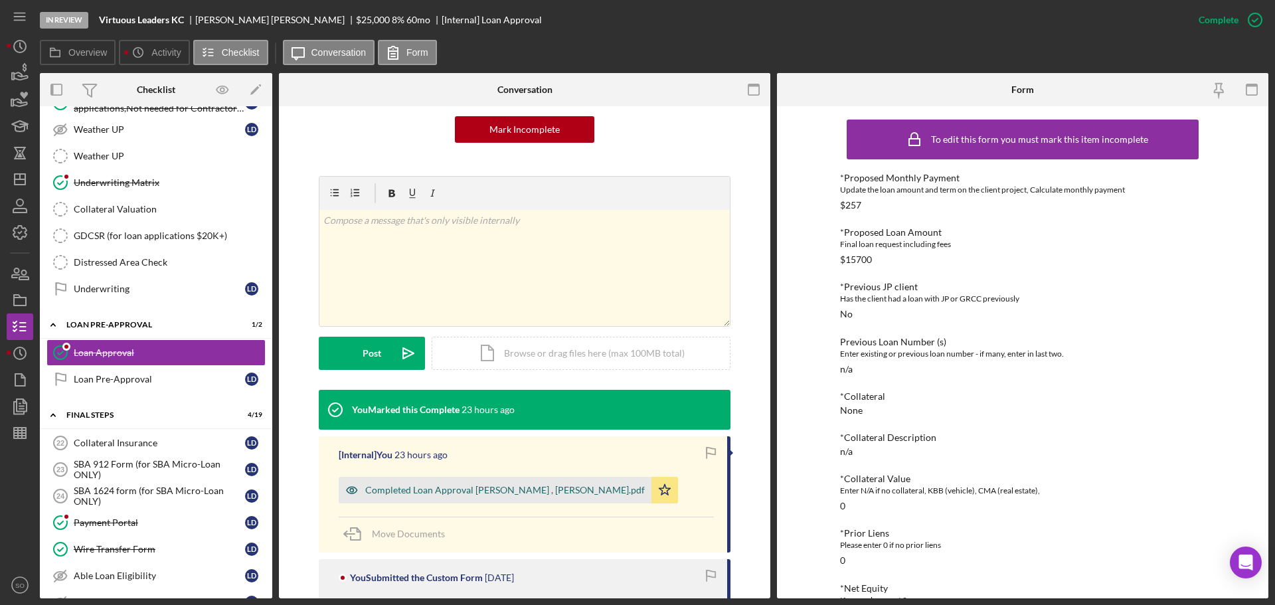
click at [481, 491] on div "Completed Loan Approval Boyle, Jim , Lisa Duncan.pdf" at bounding box center [505, 490] width 280 height 11
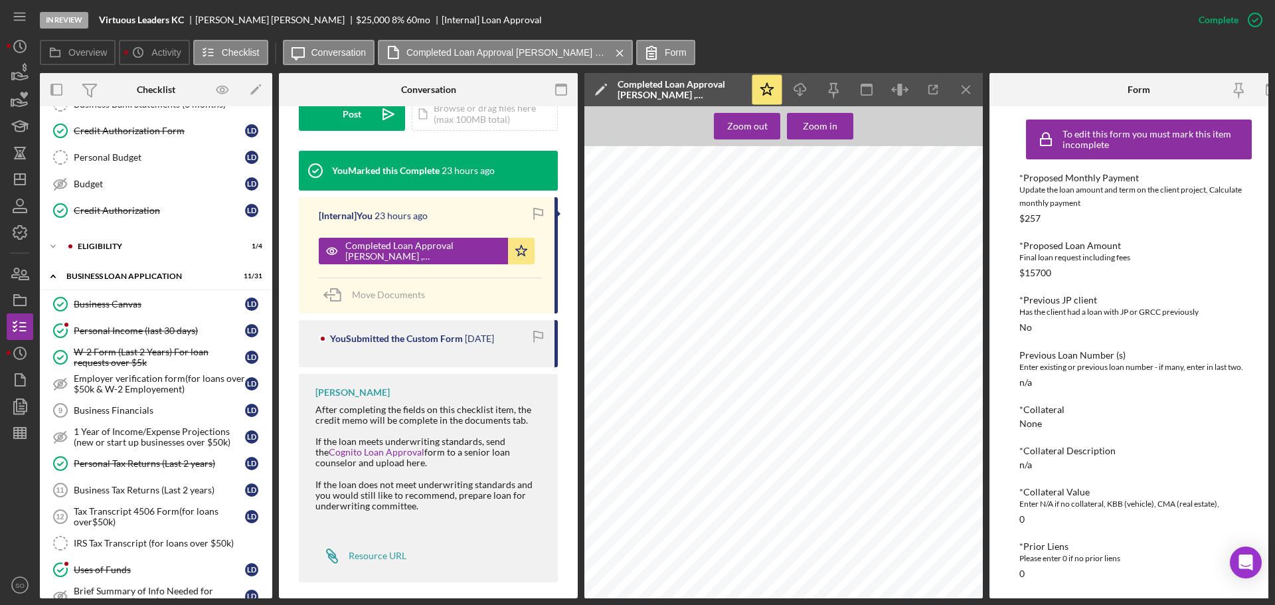
scroll to position [9, 0]
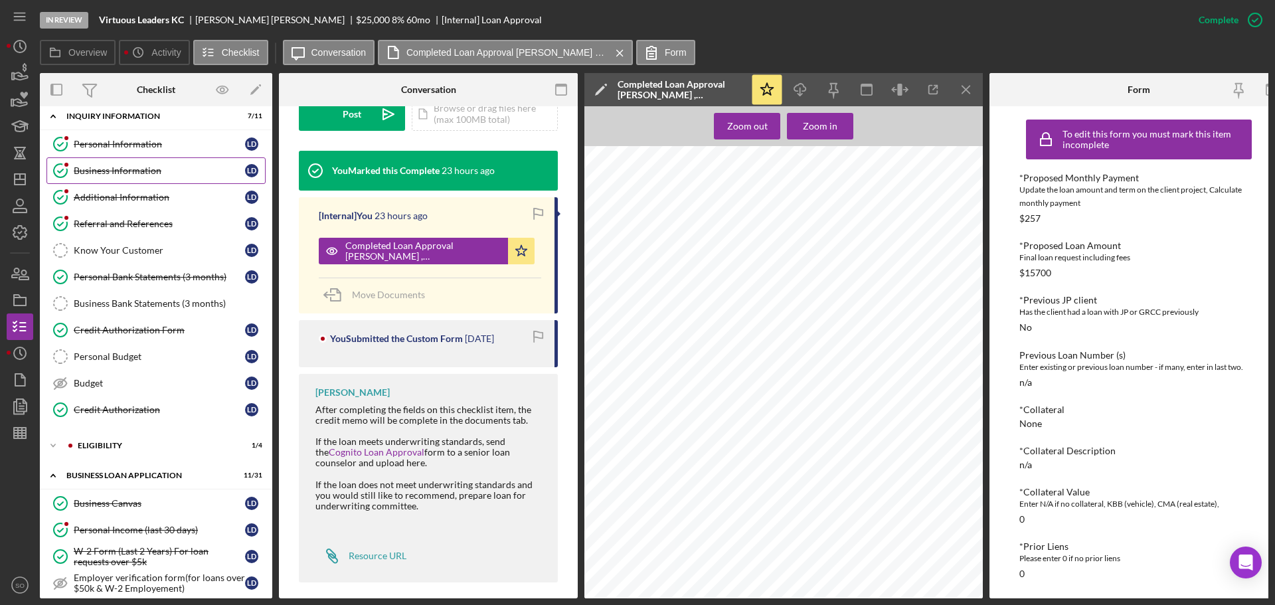
click at [129, 163] on link "Business Information Business Information L D" at bounding box center [155, 170] width 219 height 27
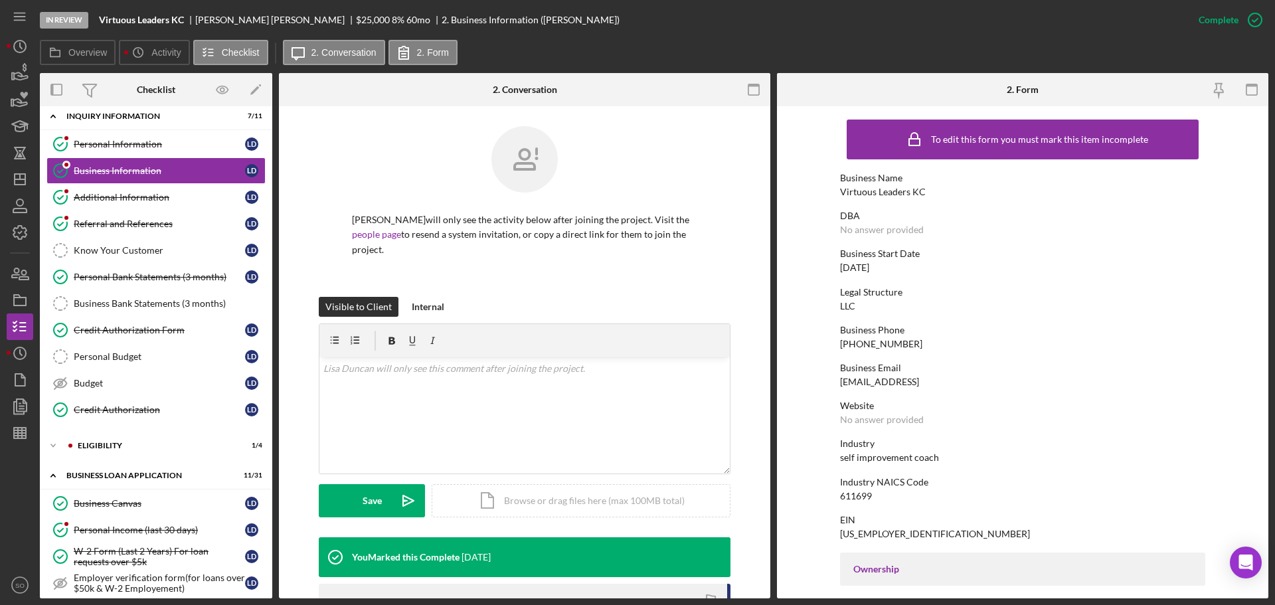
click at [896, 193] on div "Virtuous Leaders KC" at bounding box center [883, 192] width 86 height 11
copy div "Virtuous Leaders KC"
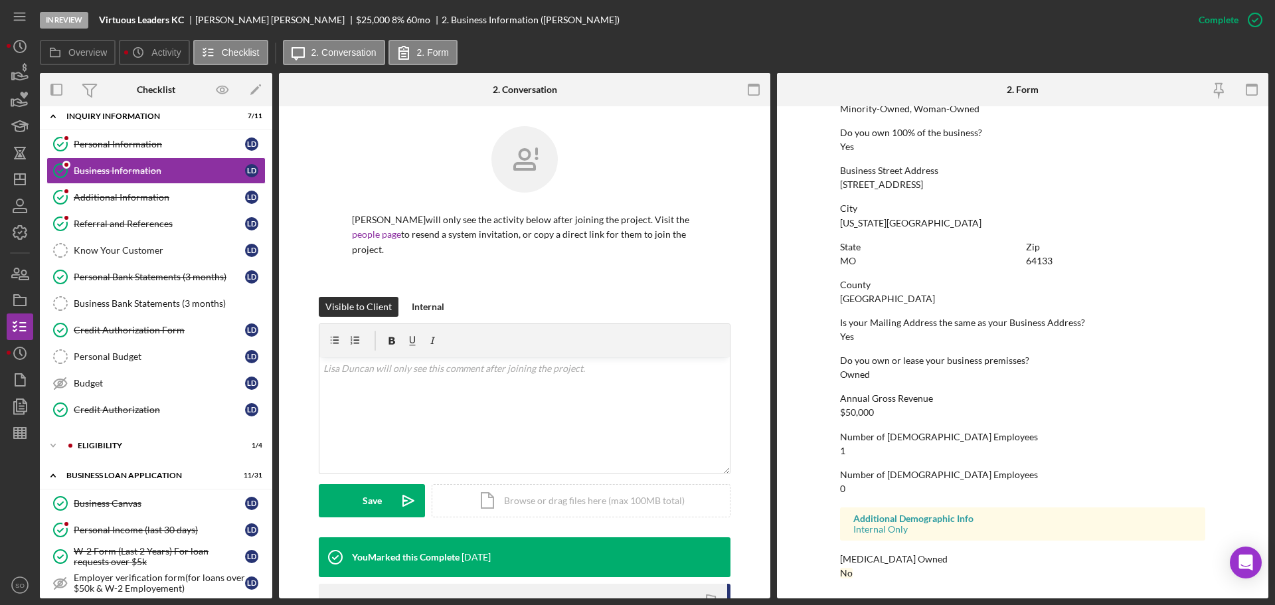
scroll to position [443, 0]
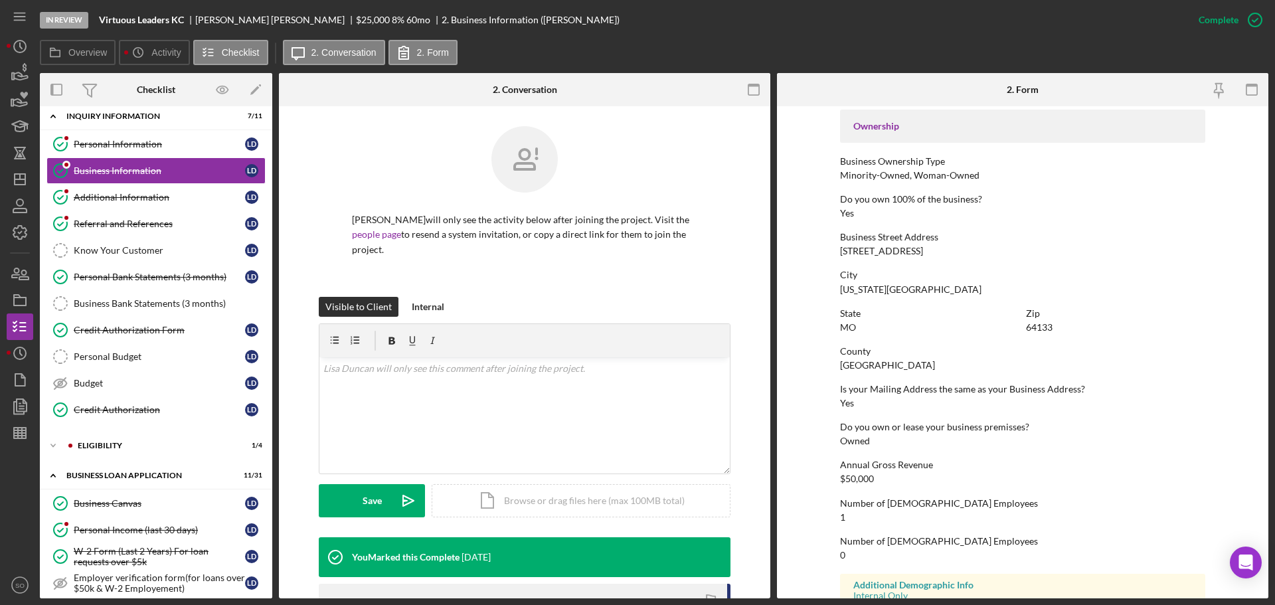
click at [892, 252] on div "12013 e 57th St" at bounding box center [881, 251] width 83 height 11
copy div "12013 e 57th St"
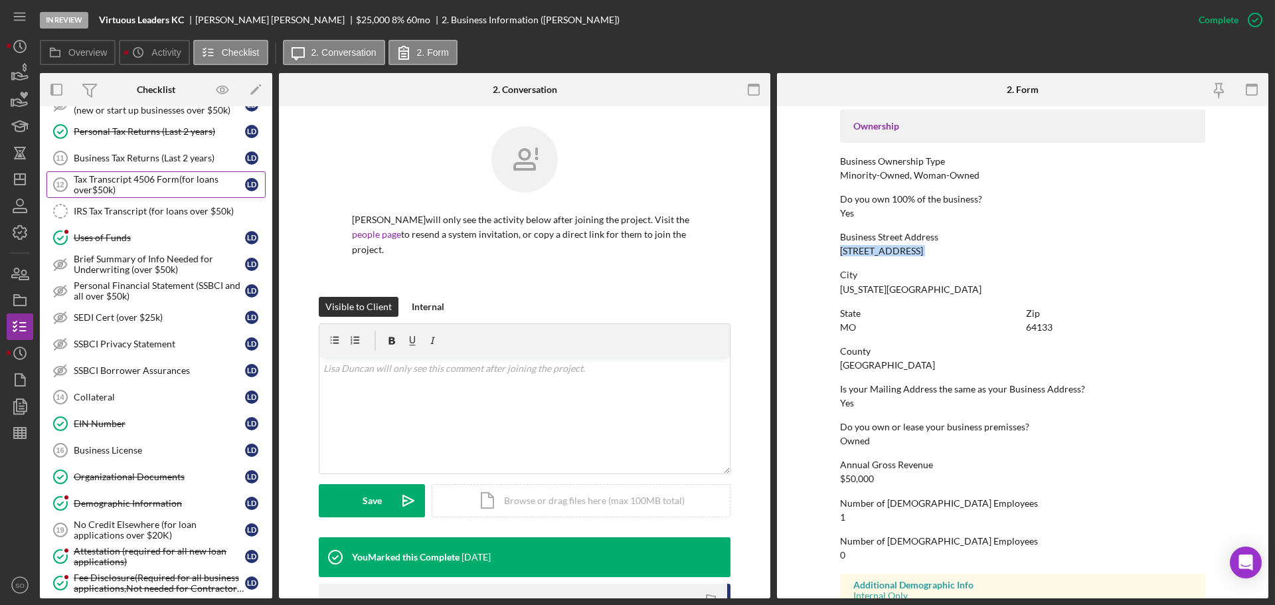
scroll to position [341, 0]
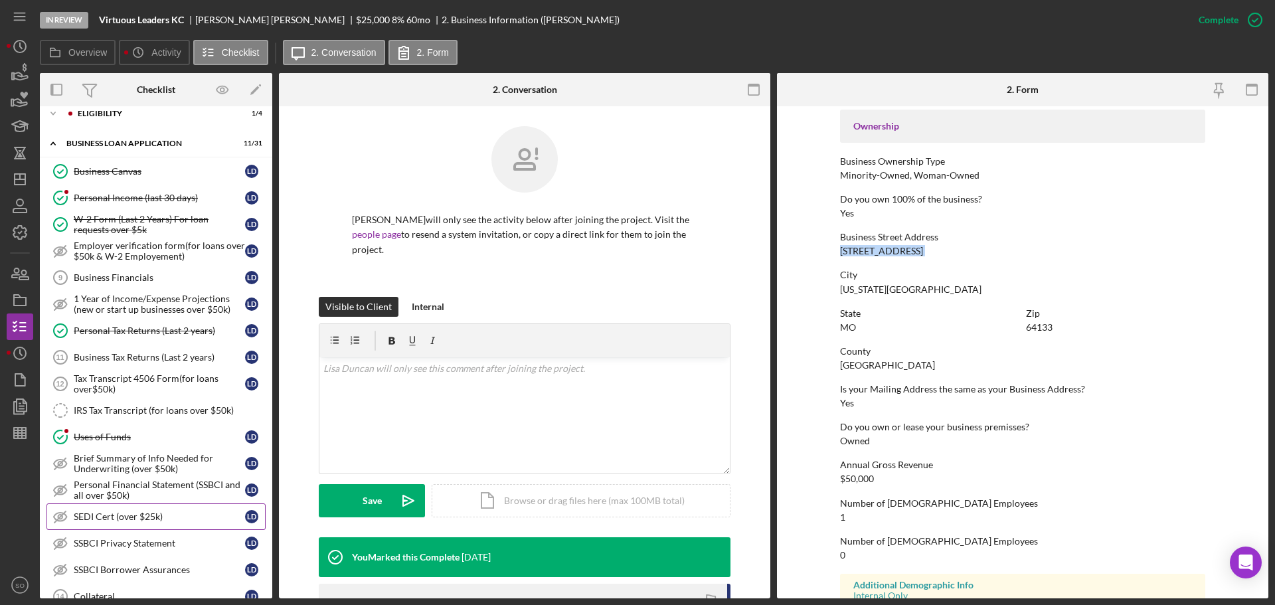
click at [169, 511] on div "SEDI Cert (over $25k)" at bounding box center [159, 516] width 171 height 11
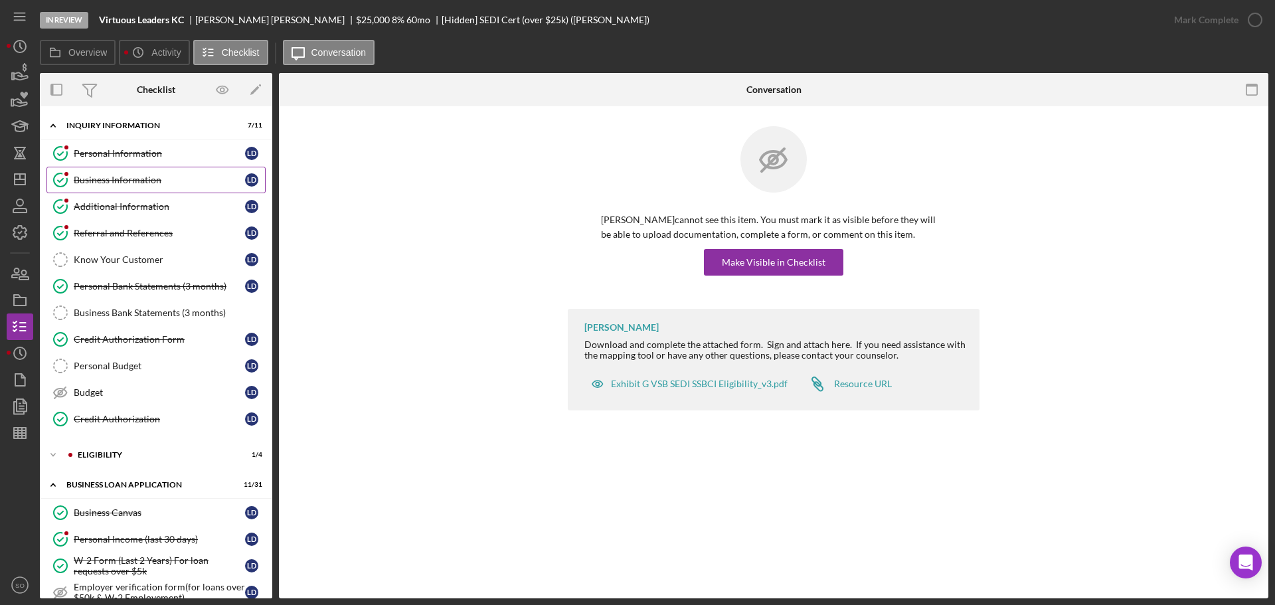
click at [145, 189] on link "Business Information Business Information L D" at bounding box center [155, 180] width 219 height 27
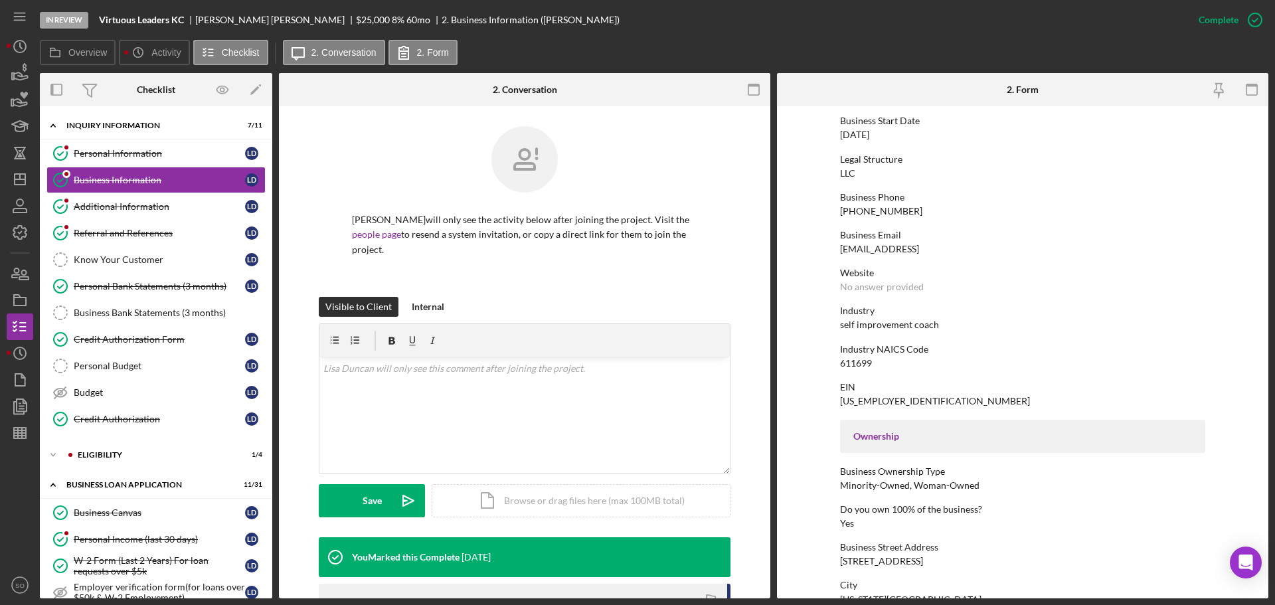
scroll to position [266, 0]
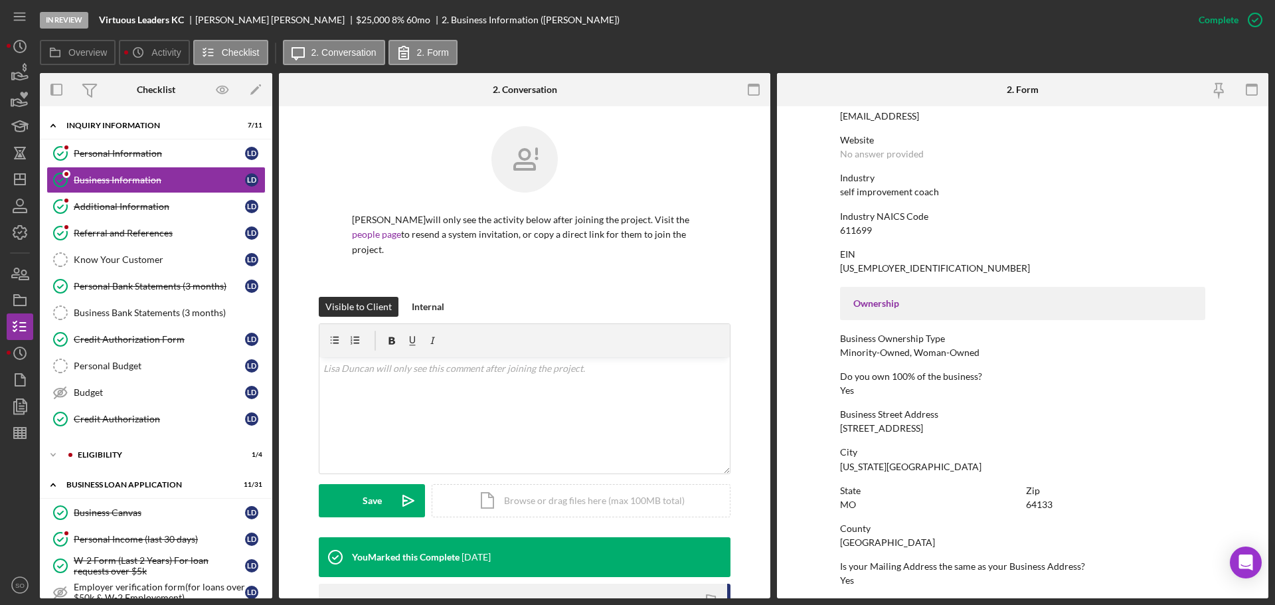
click at [876, 425] on div "12013 e 57th St" at bounding box center [881, 428] width 83 height 11
copy div "12013 e 57th St"
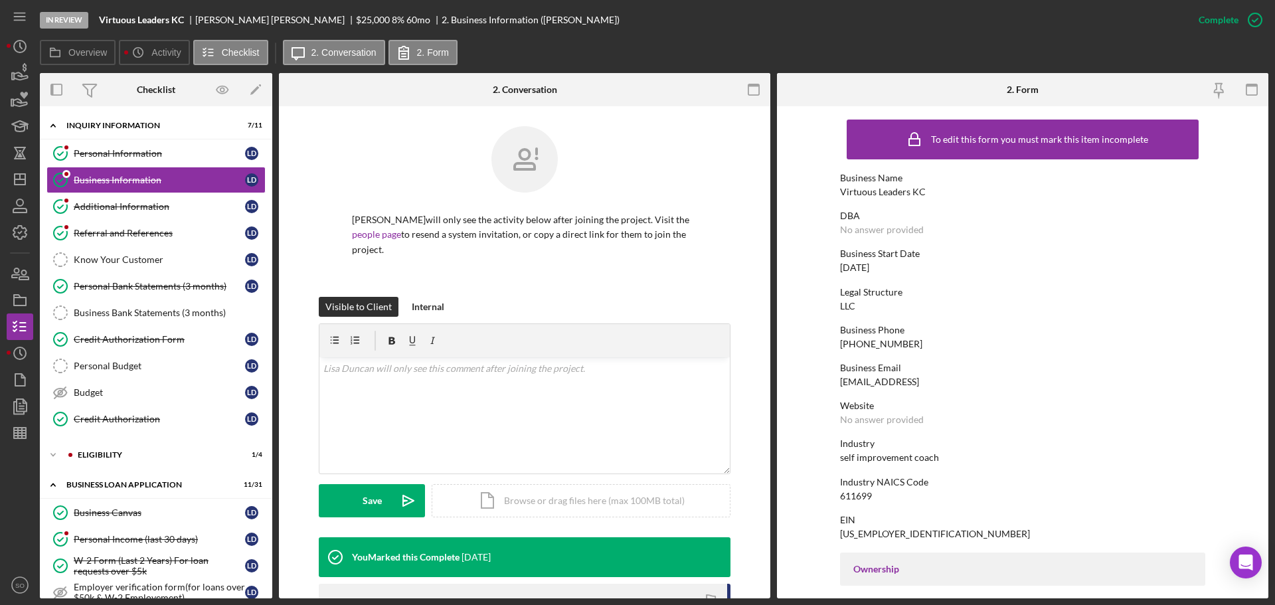
click at [878, 193] on div "Virtuous Leaders KC" at bounding box center [883, 192] width 86 height 11
copy div "Virtuous Leaders KC"
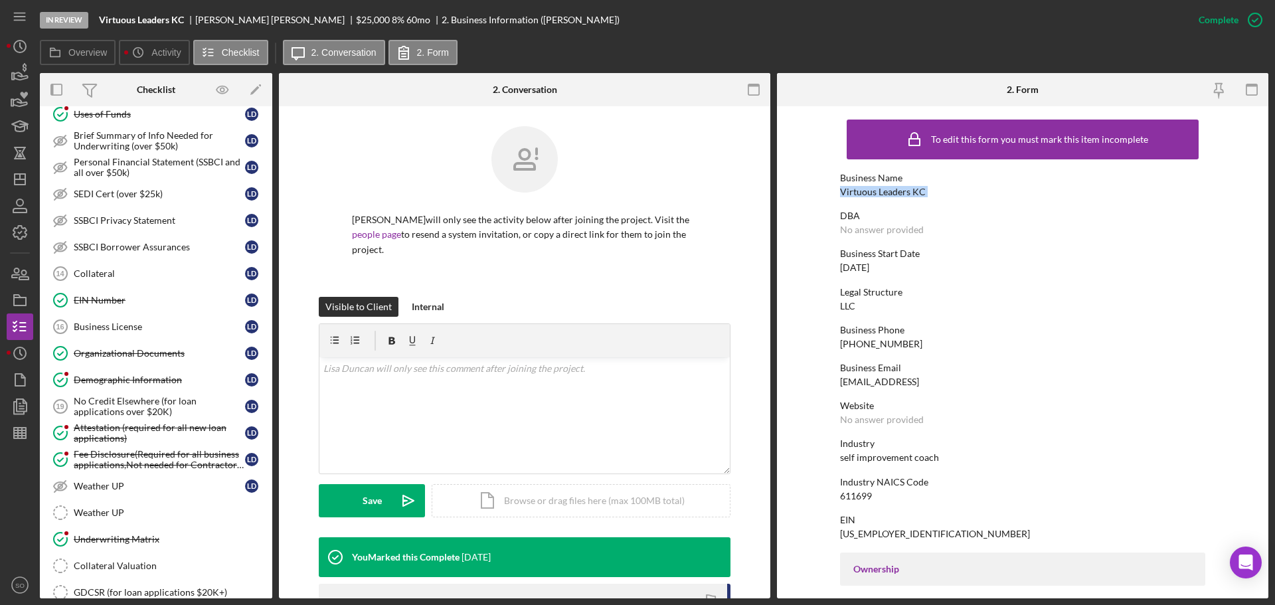
scroll to position [996, 0]
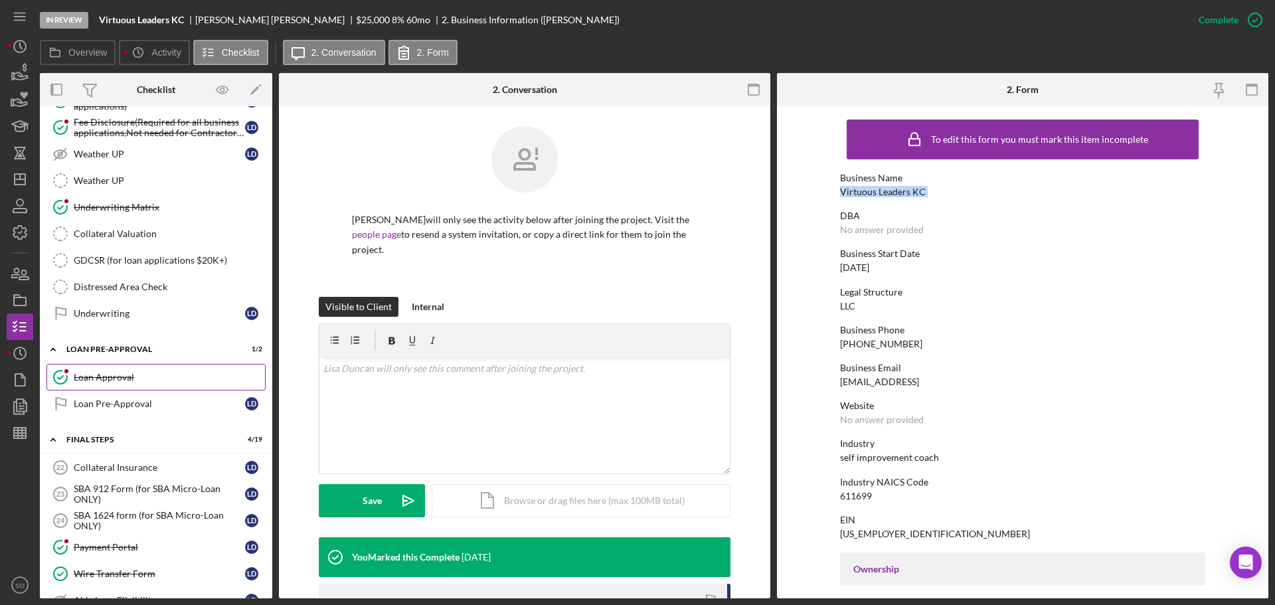
click at [139, 380] on div "Loan Approval" at bounding box center [169, 377] width 191 height 11
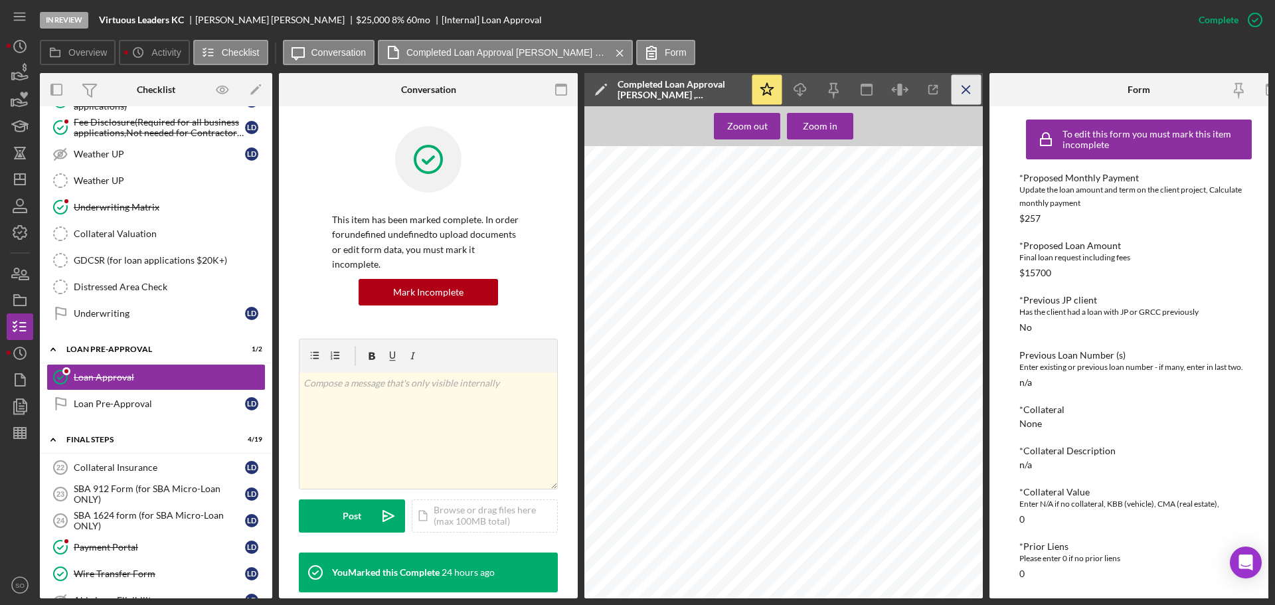
click at [973, 90] on icon "Icon/Menu Close" at bounding box center [966, 90] width 30 height 30
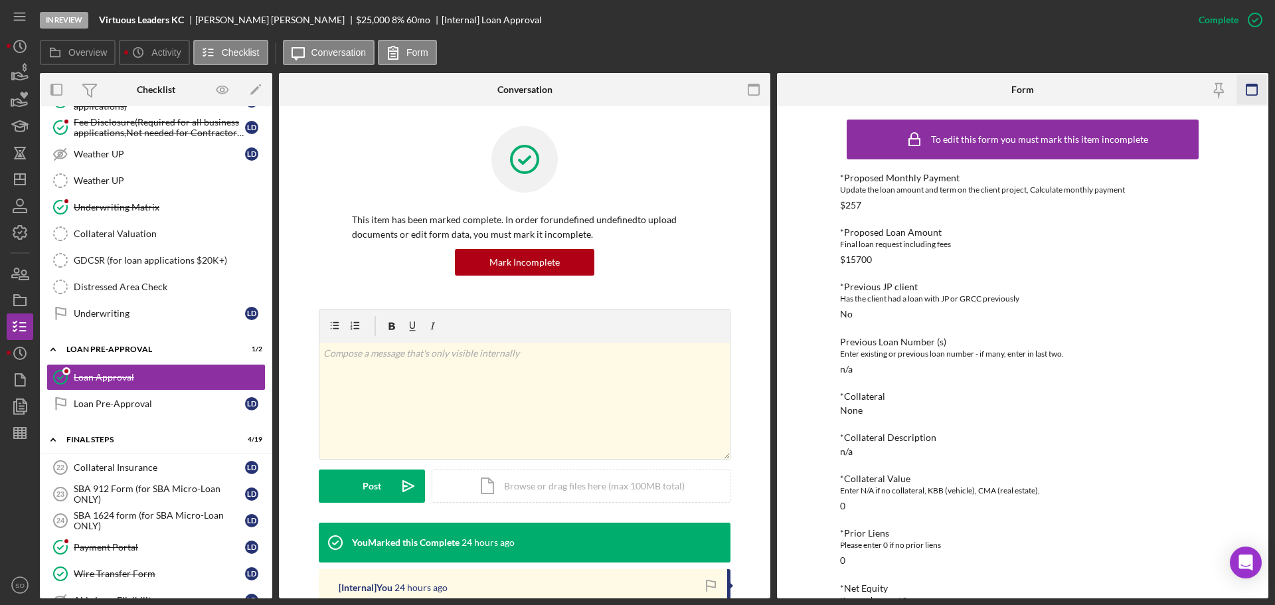
click at [1251, 95] on rect "button" at bounding box center [1251, 89] width 11 height 11
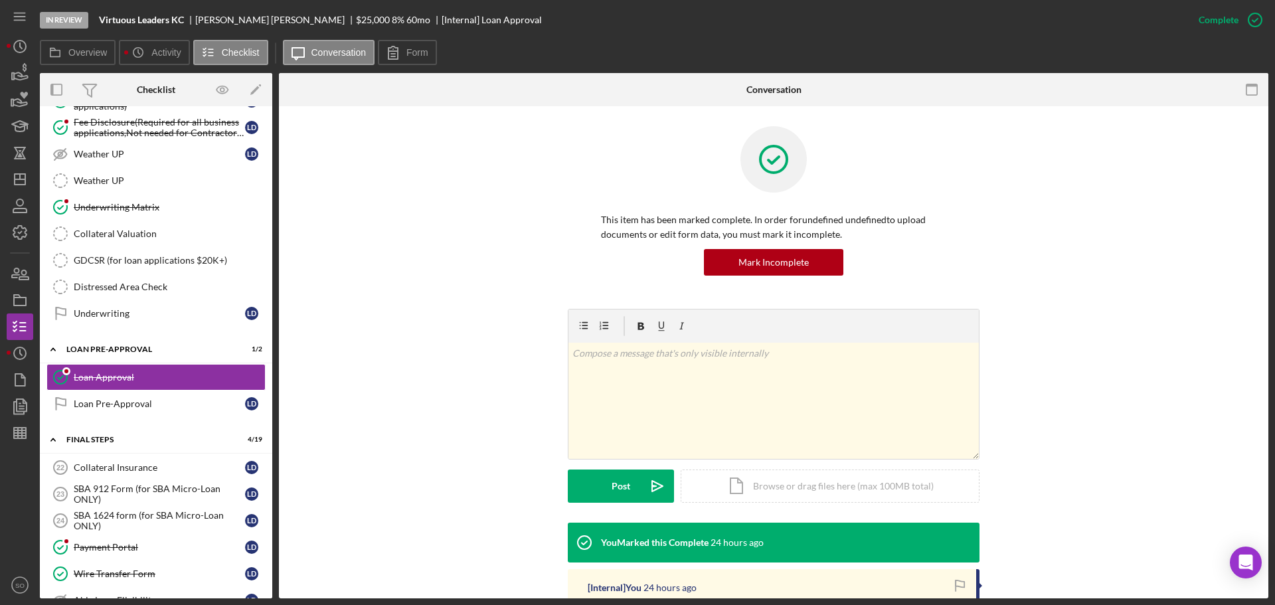
scroll to position [199, 0]
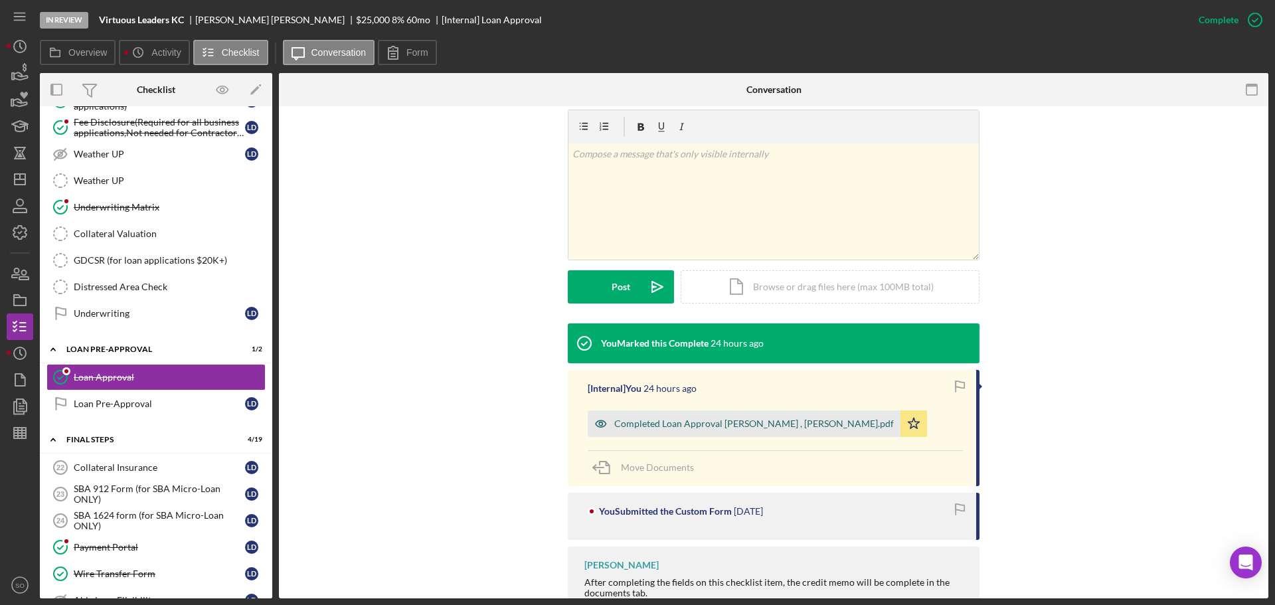
click at [681, 424] on div "Completed Loan Approval Boyle, Jim , Lisa Duncan.pdf" at bounding box center [754, 423] width 280 height 11
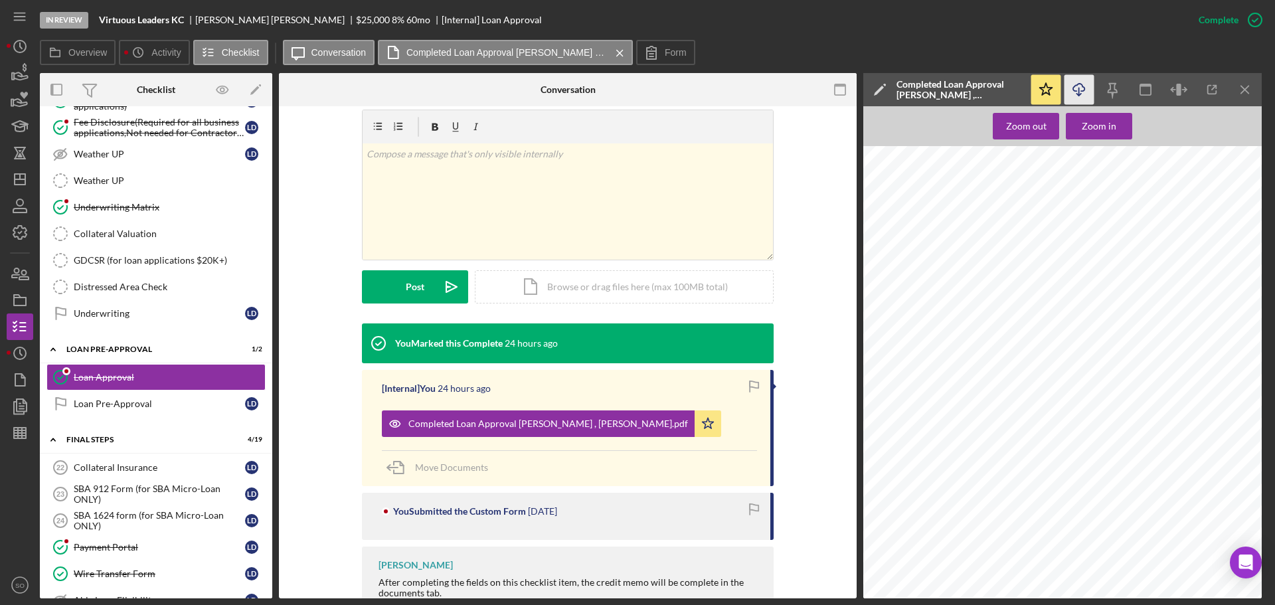
click at [1071, 90] on icon "Icon/Download" at bounding box center [1079, 90] width 30 height 30
click at [21, 402] on icon "button" at bounding box center [19, 406] width 33 height 33
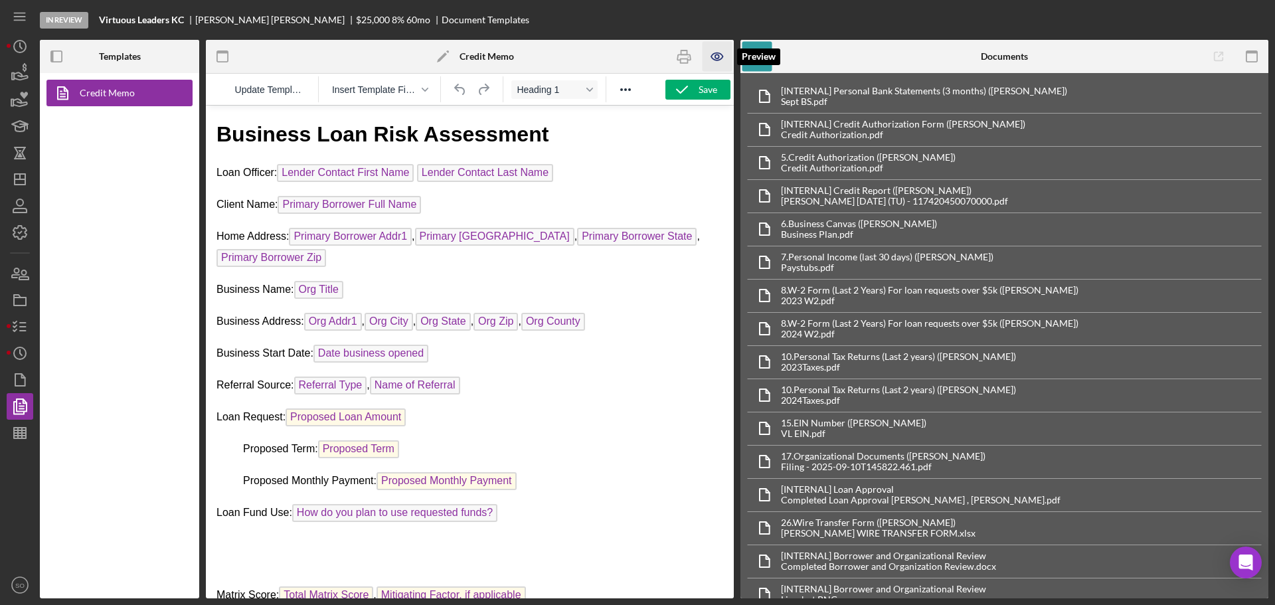
click at [731, 57] on icon "button" at bounding box center [717, 57] width 30 height 30
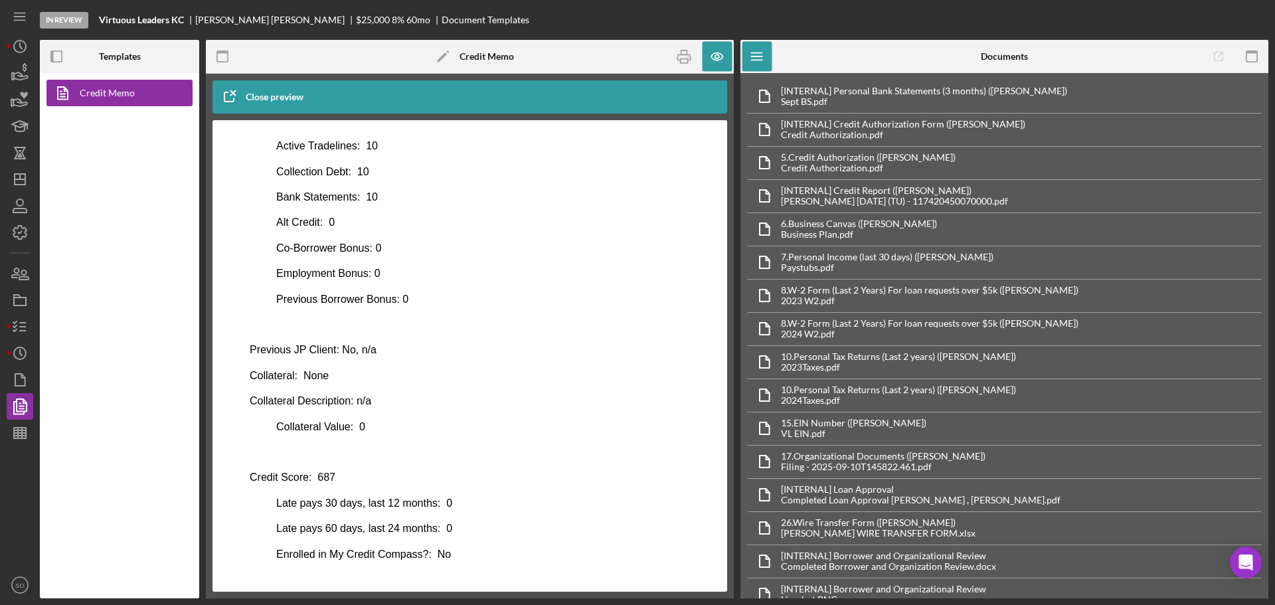
scroll to position [637, 0]
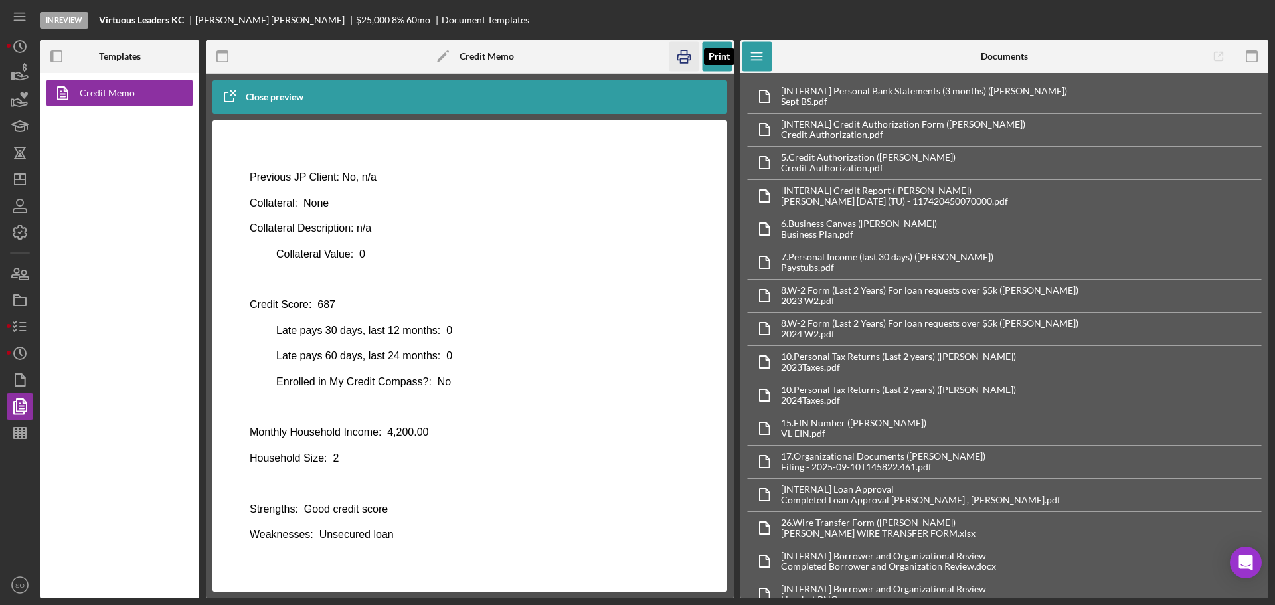
click at [676, 57] on icon "button" at bounding box center [684, 57] width 30 height 30
drag, startPoint x: 26, startPoint y: 330, endPoint x: 35, endPoint y: 337, distance: 10.9
click at [26, 330] on icon "button" at bounding box center [19, 326] width 33 height 33
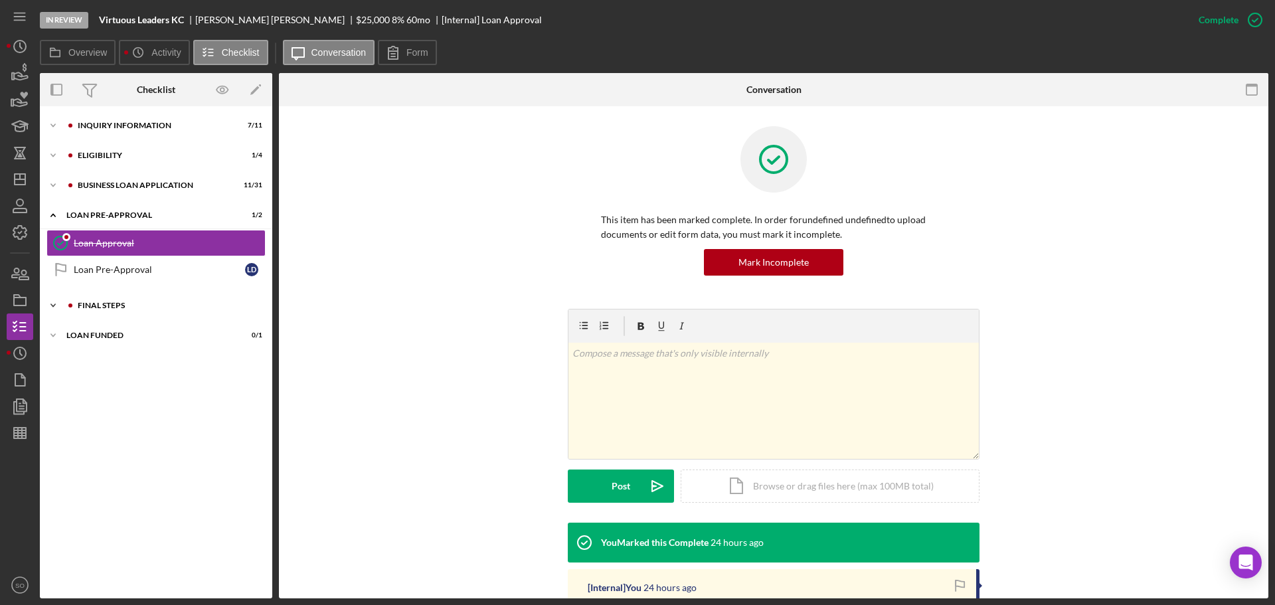
click at [123, 306] on div "FINAL STEPS" at bounding box center [167, 305] width 178 height 8
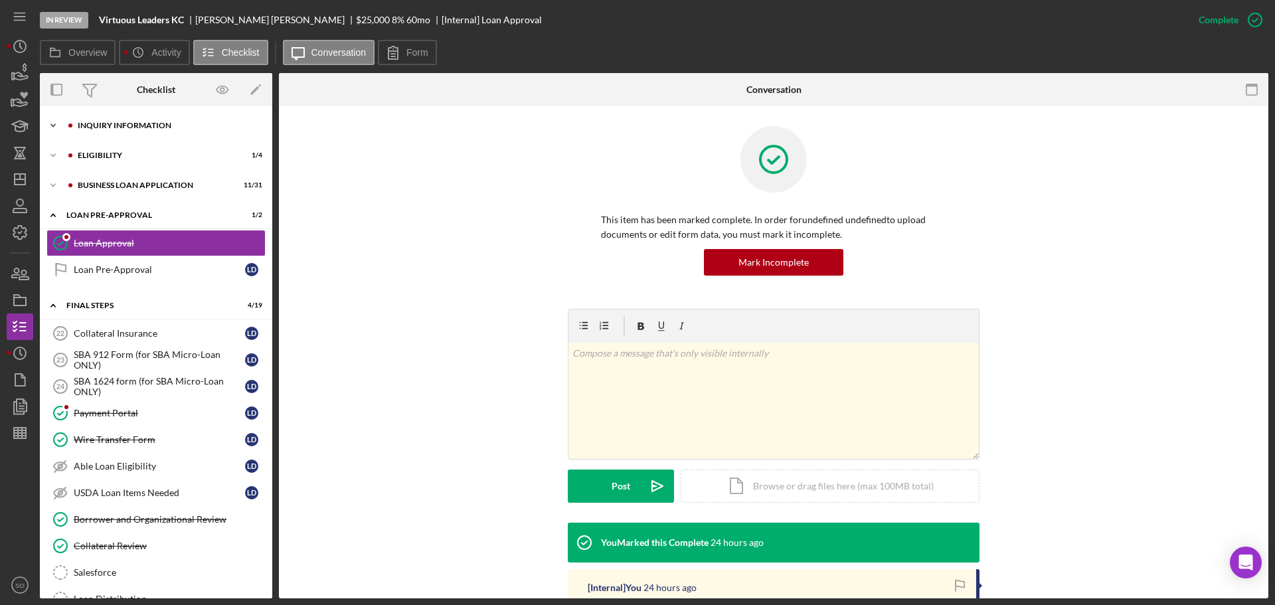
click at [125, 136] on div "Icon/Expander INQUIRY INFORMATION 7 / 11" at bounding box center [156, 125] width 232 height 27
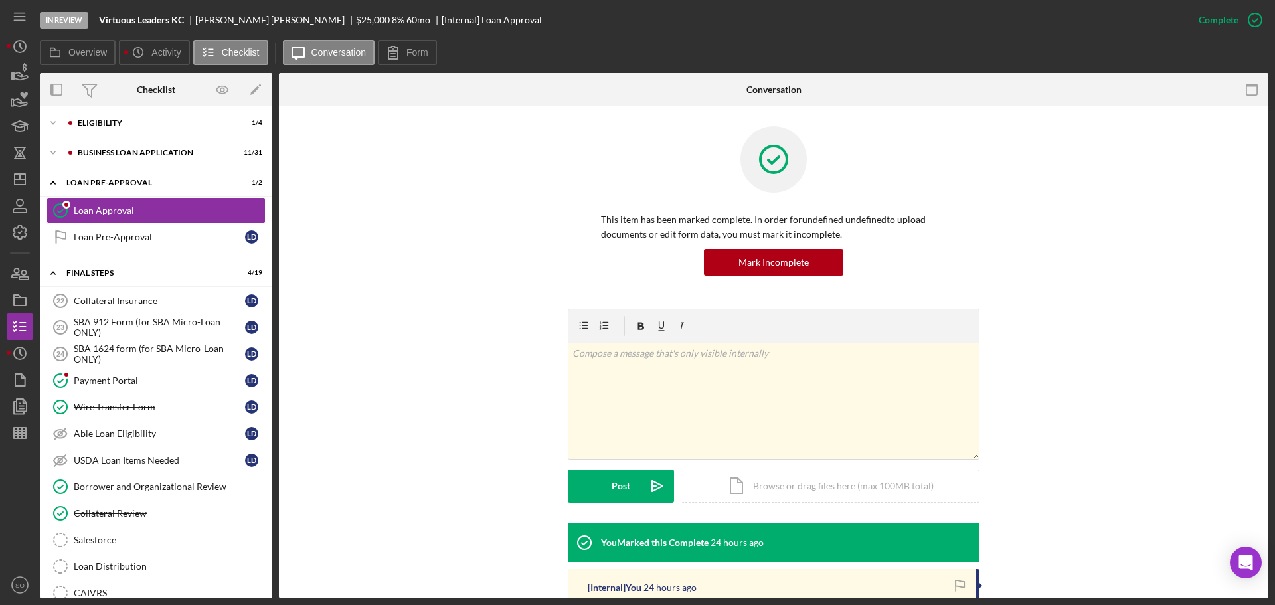
scroll to position [133, 0]
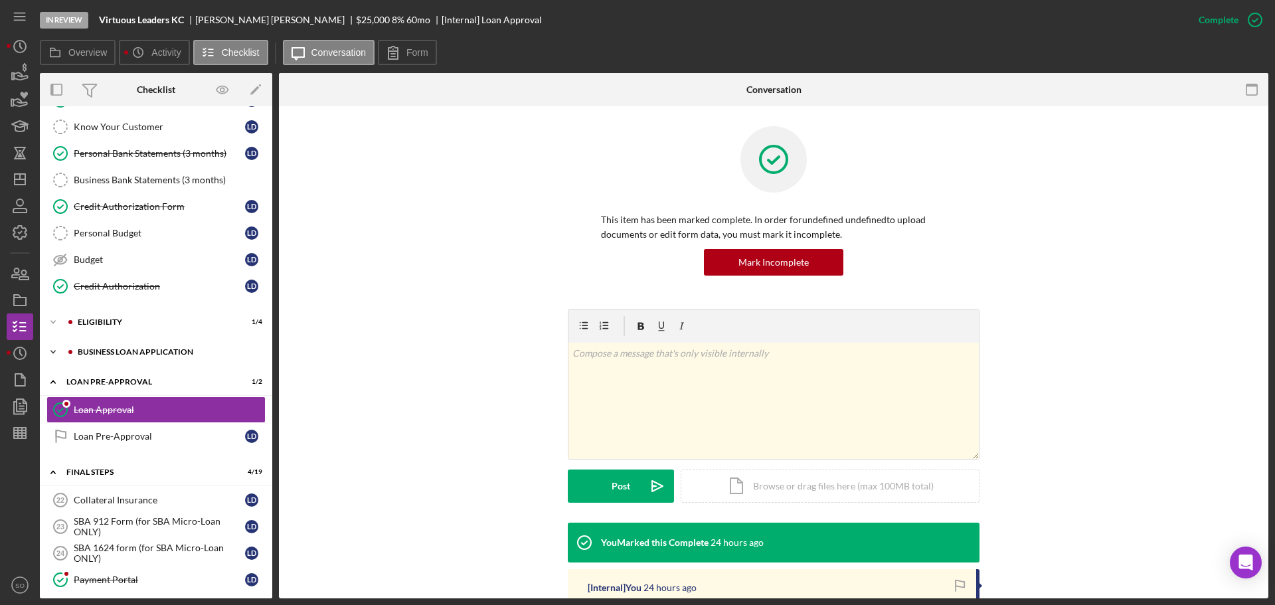
click at [155, 353] on div "BUSINESS LOAN APPLICATION" at bounding box center [167, 352] width 178 height 8
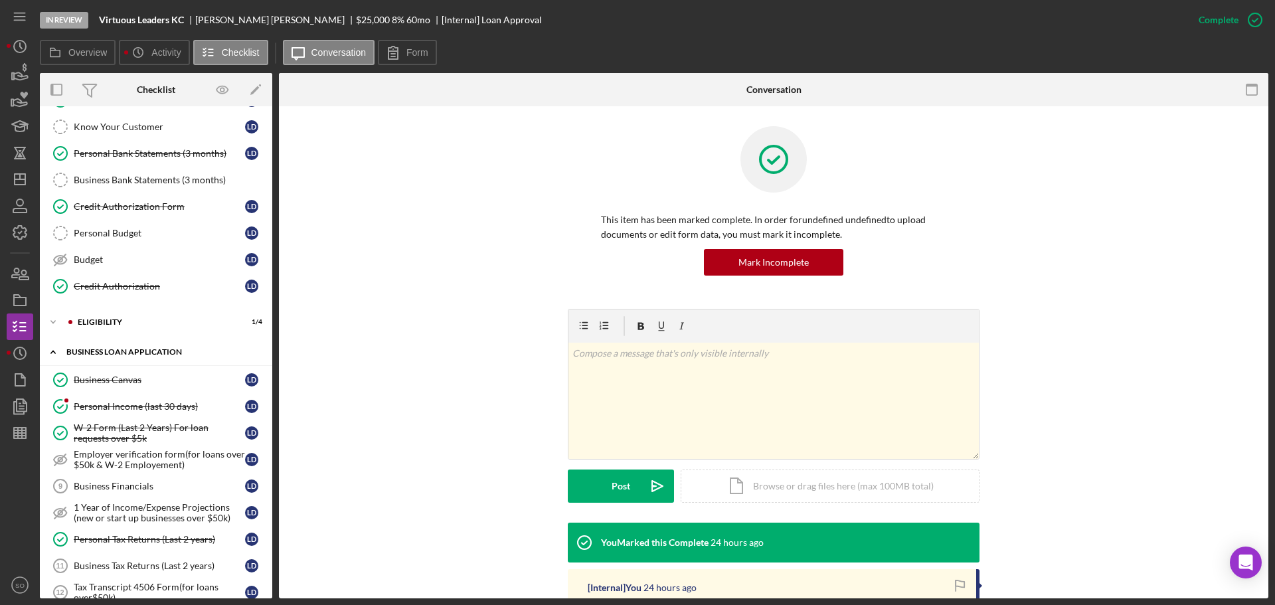
scroll to position [398, 0]
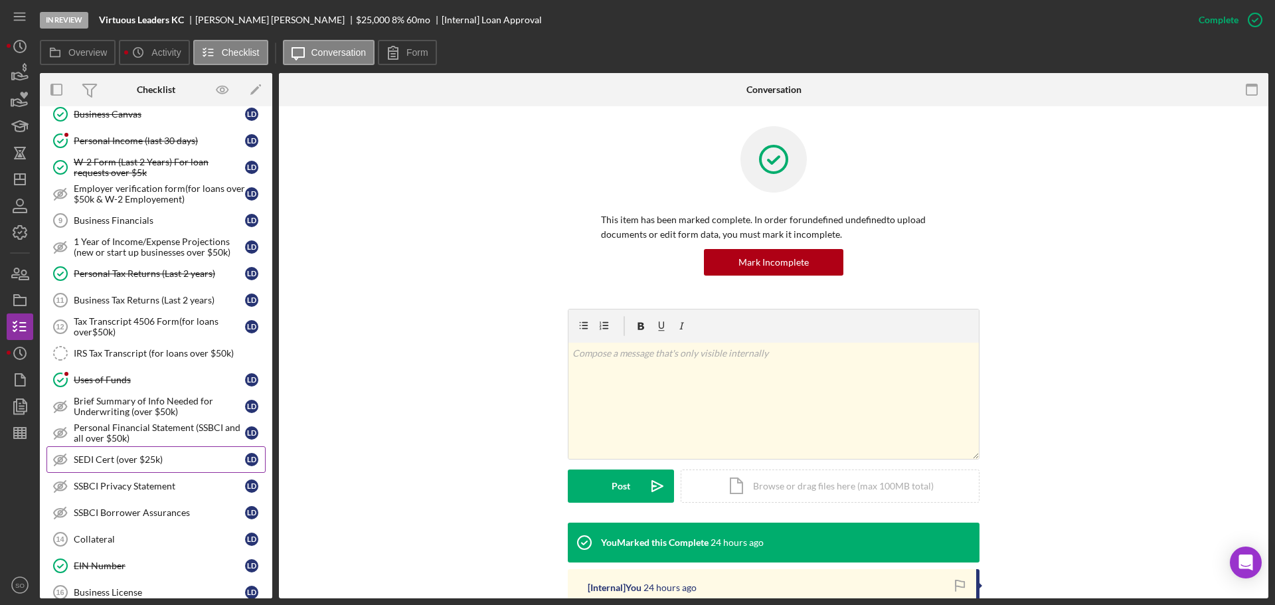
click at [140, 466] on link "SEDI Cert (over $25k) SEDI Cert (over $25k) L D" at bounding box center [155, 459] width 219 height 27
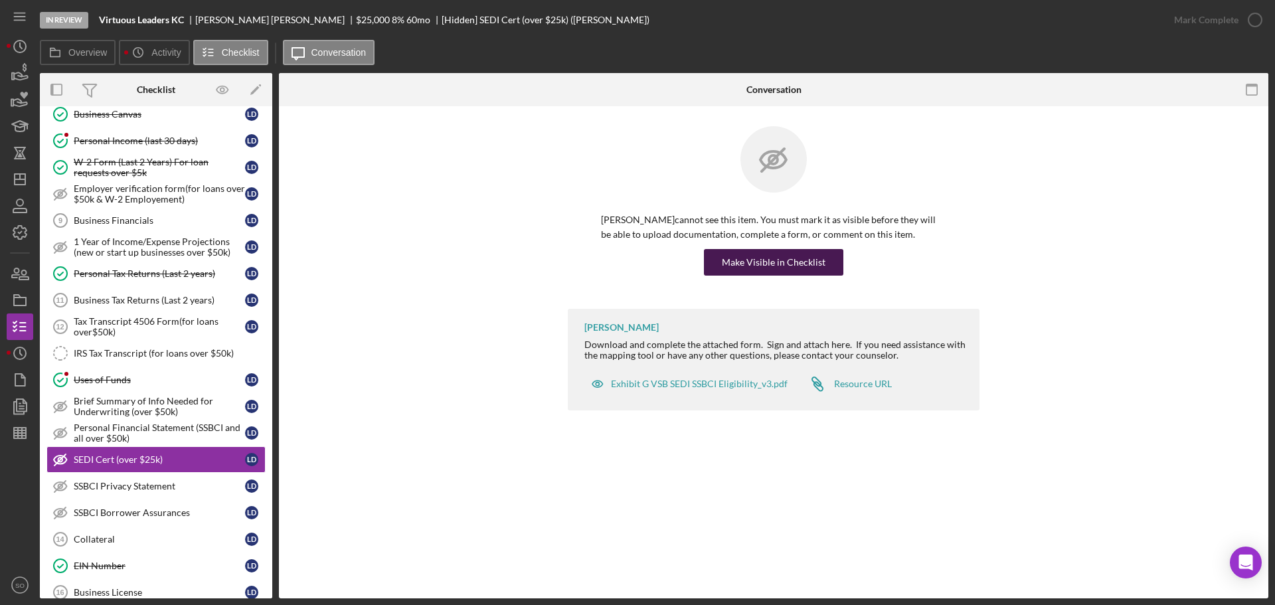
click at [723, 260] on div "Make Visible in Checklist" at bounding box center [774, 262] width 104 height 27
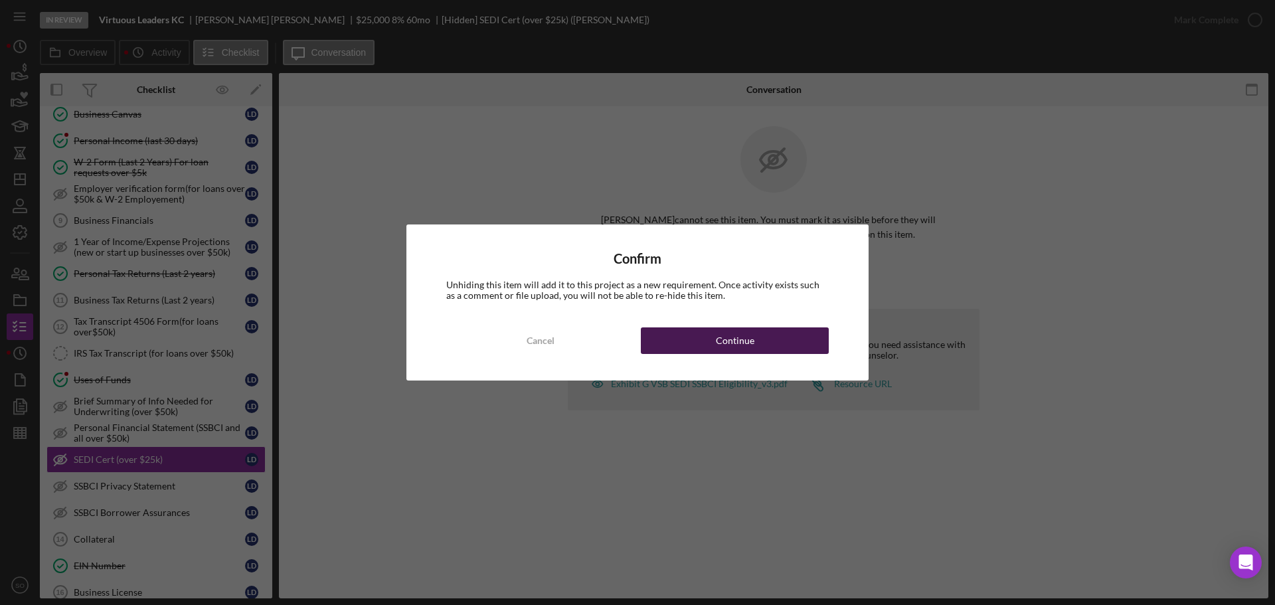
click at [742, 338] on div "Continue" at bounding box center [735, 340] width 39 height 27
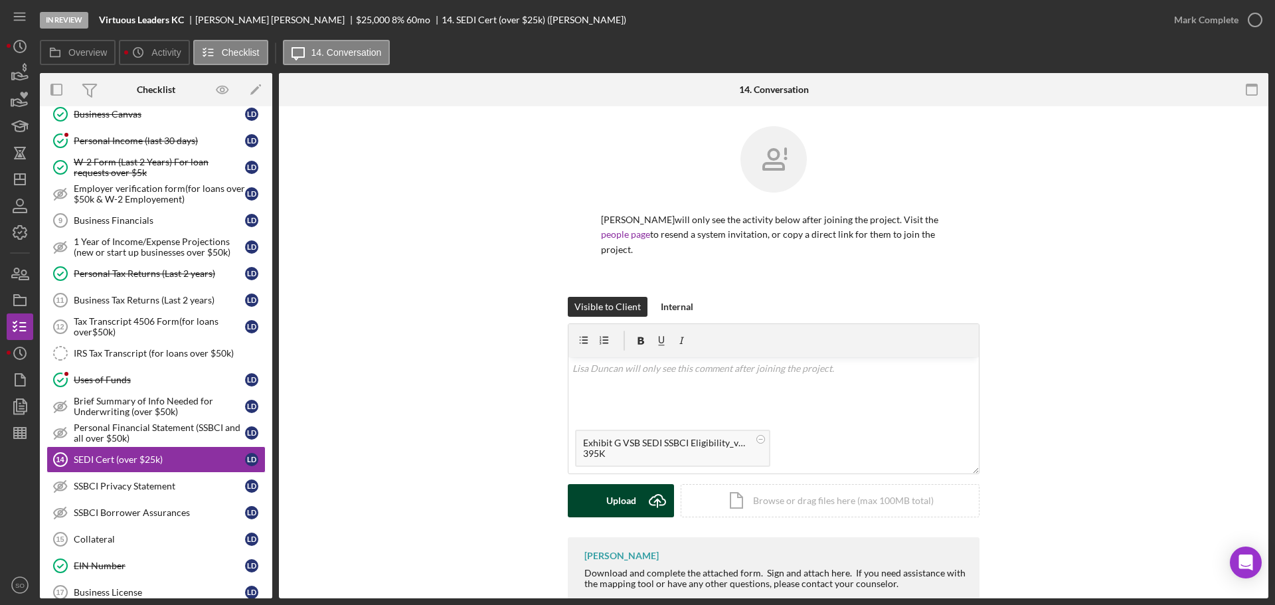
click at [619, 484] on div "Upload" at bounding box center [621, 500] width 30 height 33
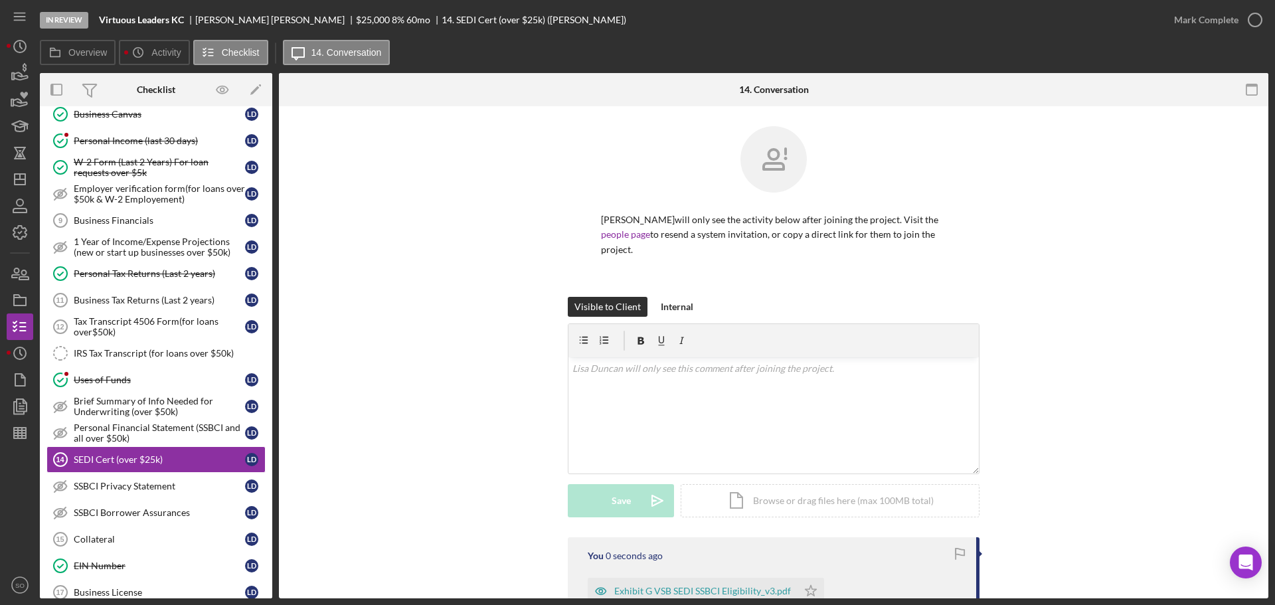
scroll to position [175, 0]
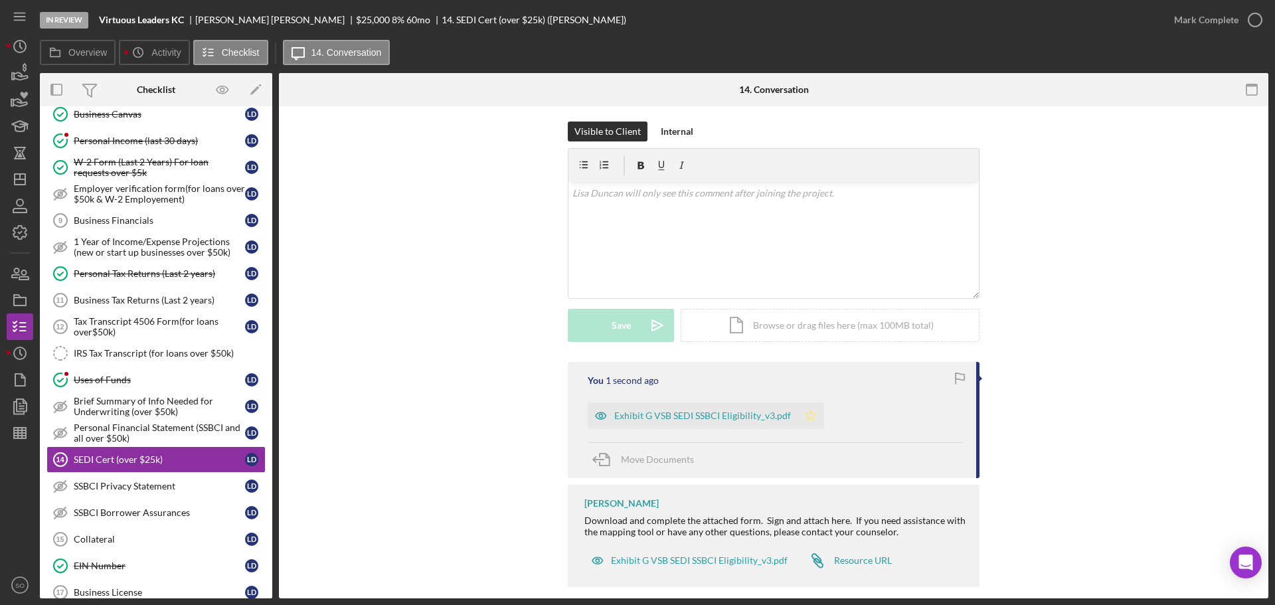
click at [811, 402] on icon "Icon/Star" at bounding box center [810, 415] width 27 height 27
click at [1230, 25] on div "Mark Complete" at bounding box center [1206, 20] width 64 height 27
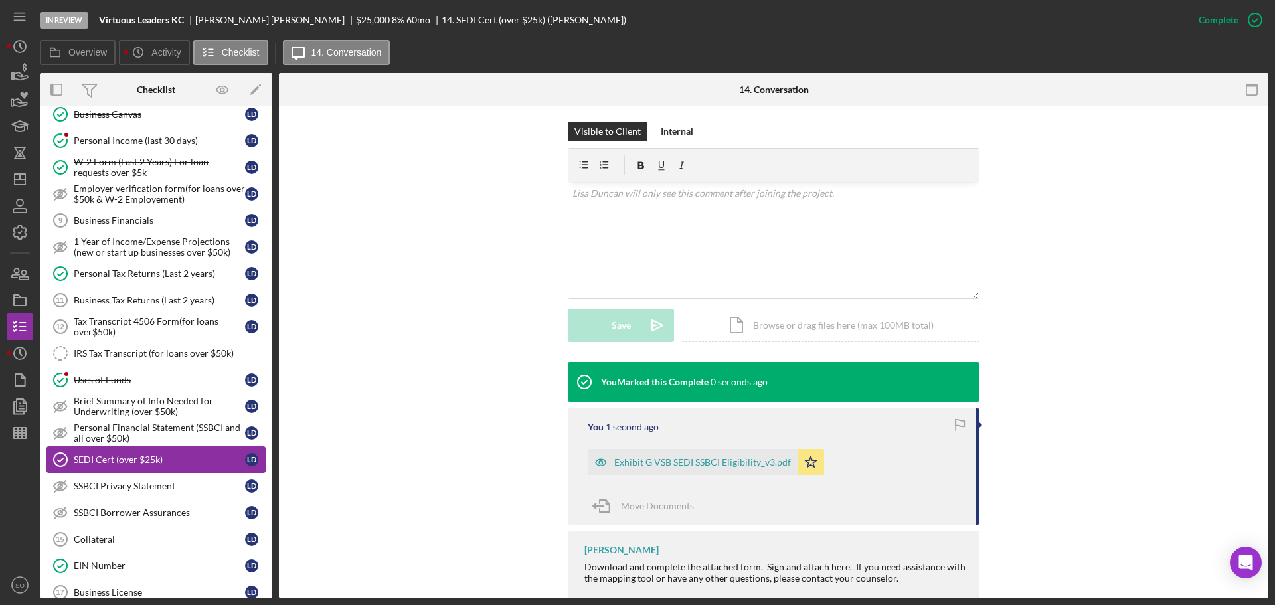
scroll to position [465, 0]
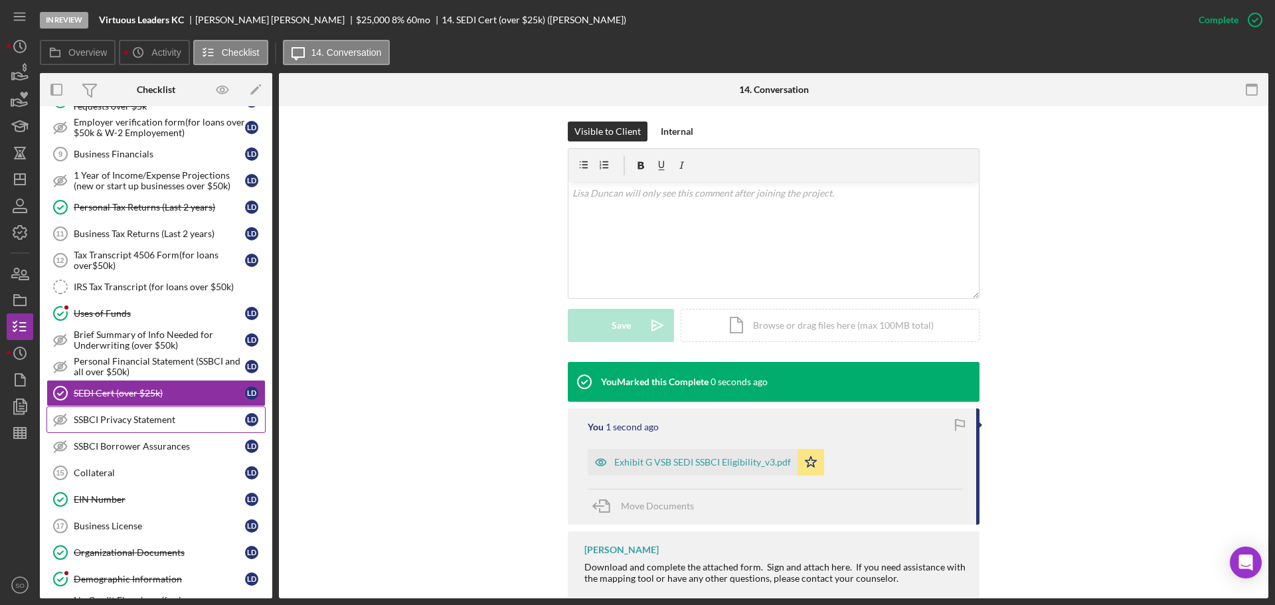
click at [138, 411] on link "SSBCI Privacy Statement SSBCI Privacy Statement L D" at bounding box center [155, 419] width 219 height 27
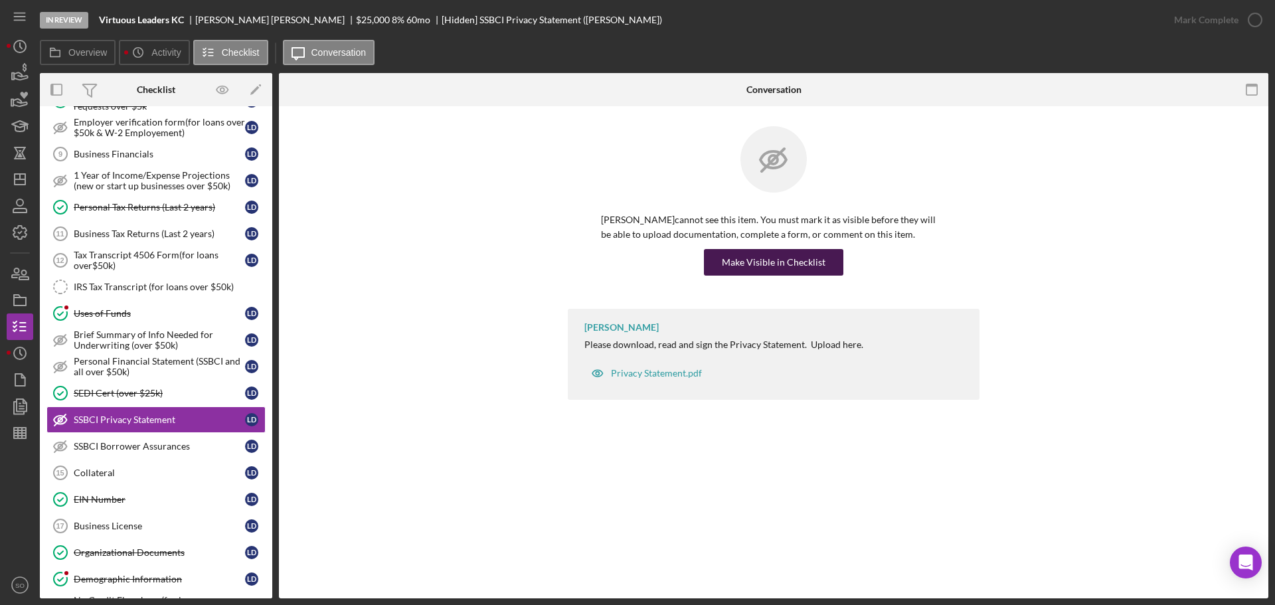
click at [720, 266] on button "Make Visible in Checklist" at bounding box center [773, 262] width 139 height 27
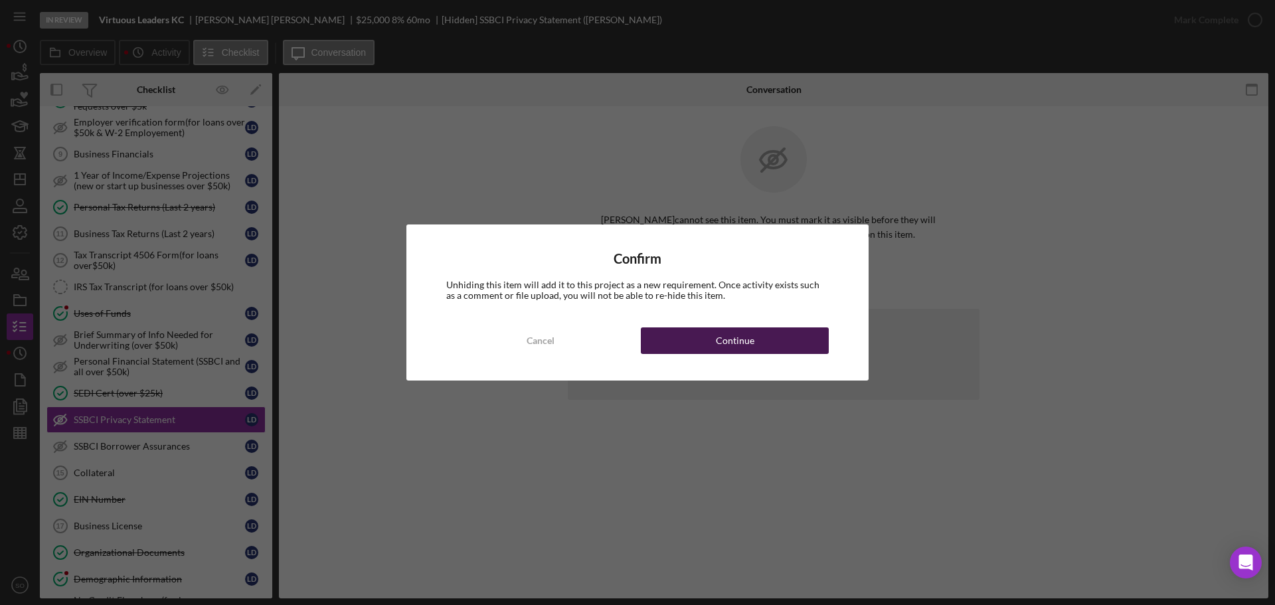
drag, startPoint x: 710, startPoint y: 339, endPoint x: 733, endPoint y: 349, distance: 25.3
click at [710, 340] on button "Continue" at bounding box center [735, 340] width 188 height 27
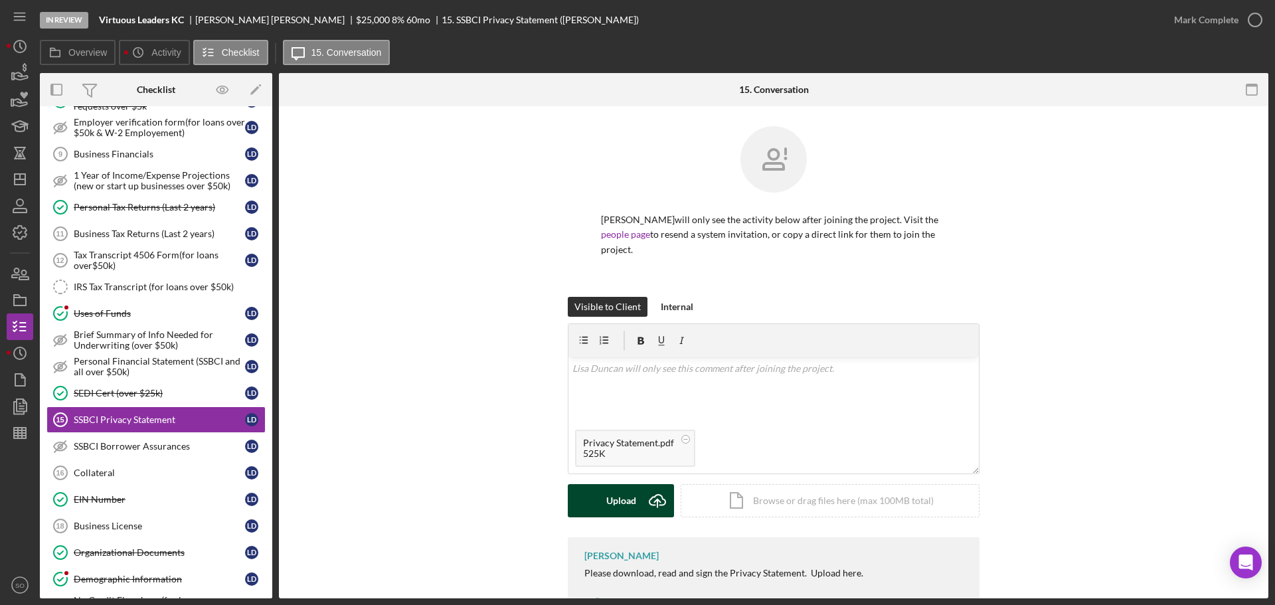
click at [609, 484] on div "Upload" at bounding box center [621, 500] width 30 height 33
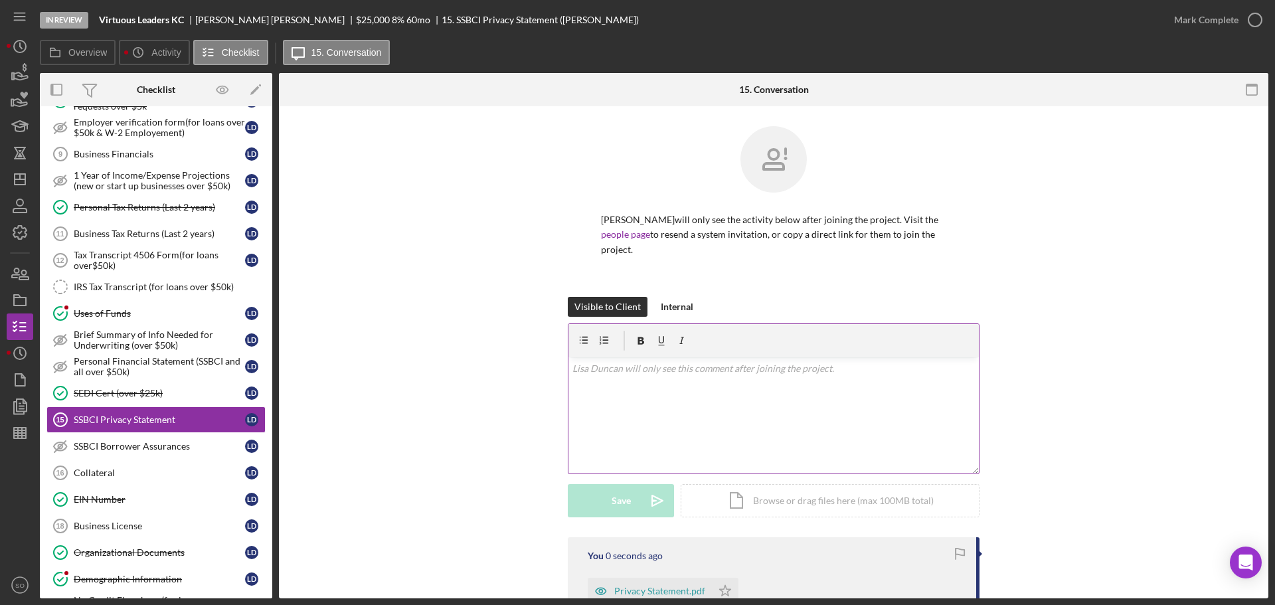
scroll to position [165, 0]
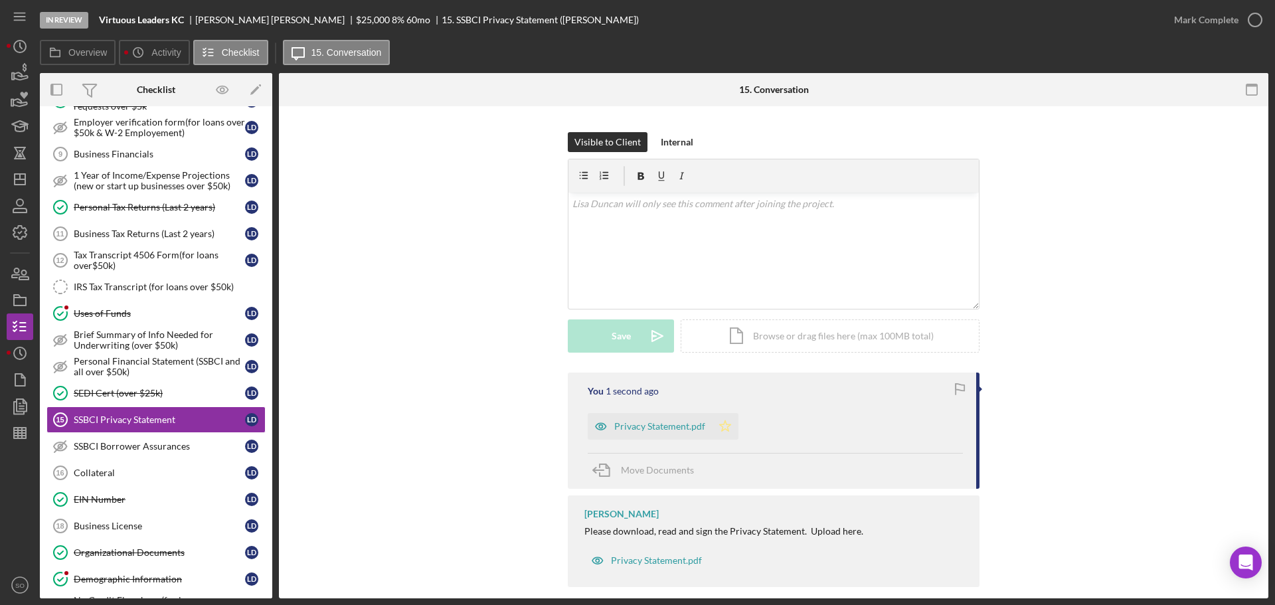
click at [723, 420] on polygon "button" at bounding box center [725, 425] width 11 height 11
click at [1204, 27] on div "Mark Complete" at bounding box center [1206, 20] width 64 height 27
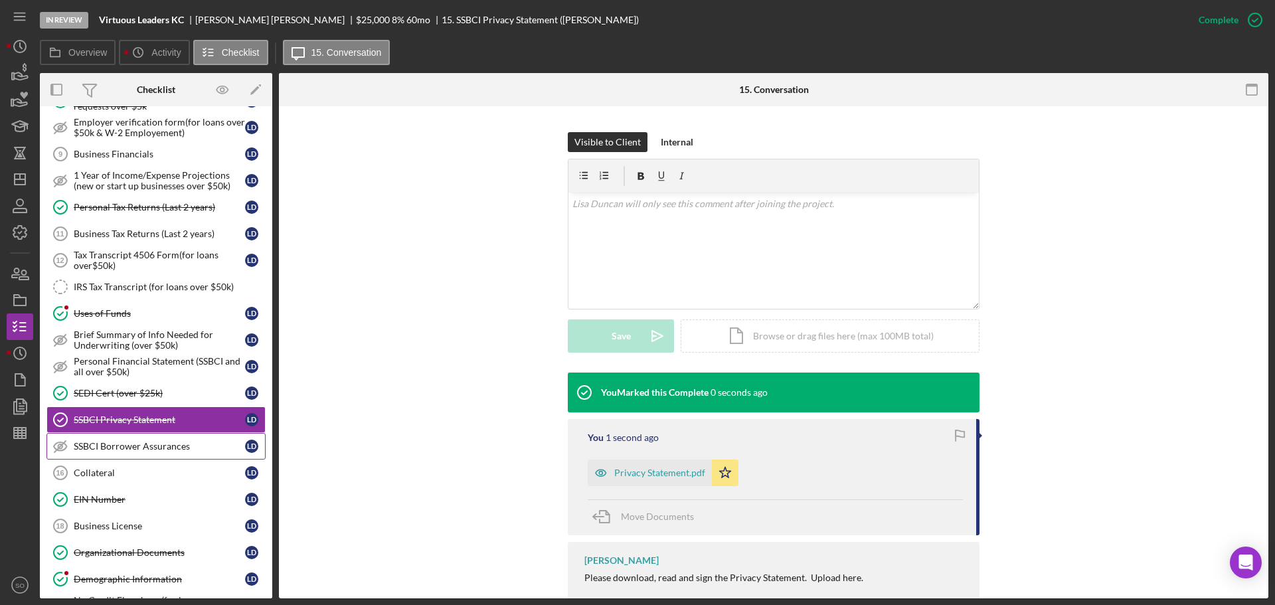
click at [184, 449] on div "SSBCI Borrower Assurances" at bounding box center [159, 446] width 171 height 11
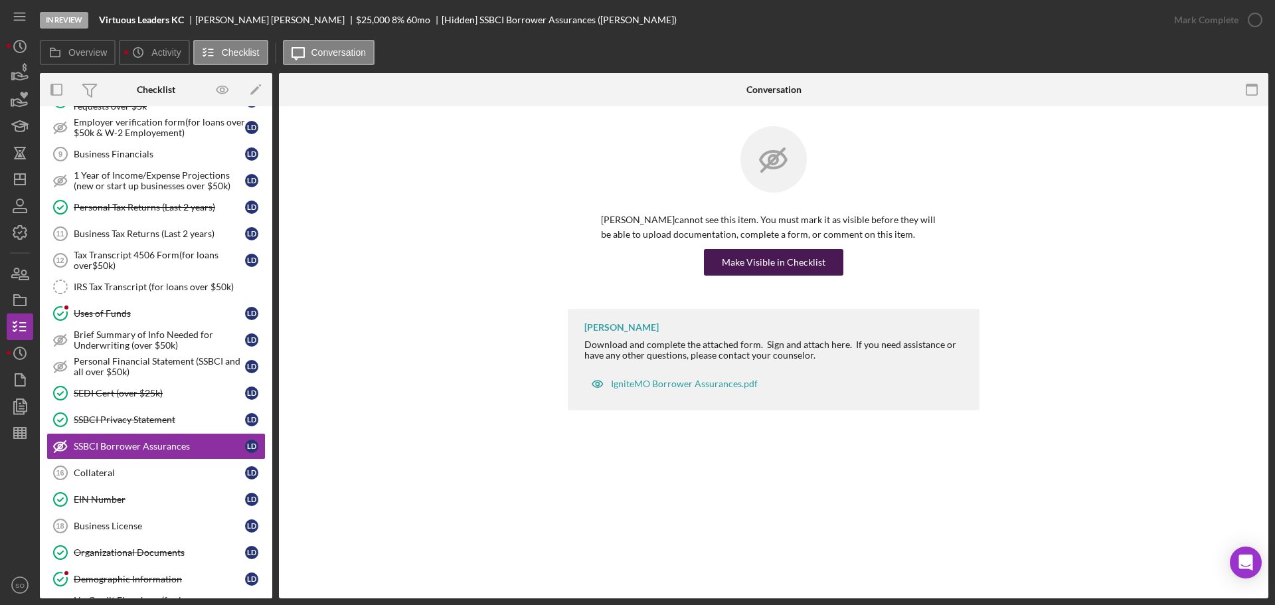
click at [756, 269] on div "Make Visible in Checklist" at bounding box center [774, 262] width 104 height 27
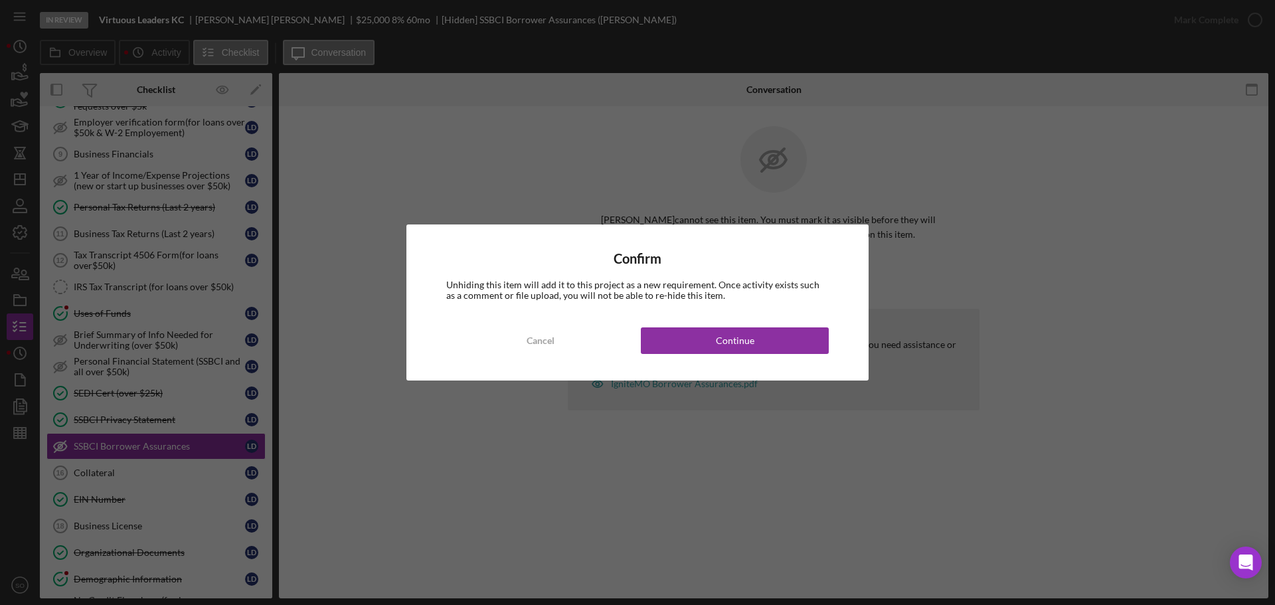
click at [791, 357] on div "Confirm Unhiding this item will add it to this project as a new requirement. On…" at bounding box center [637, 302] width 462 height 156
click at [775, 339] on button "Continue" at bounding box center [735, 340] width 188 height 27
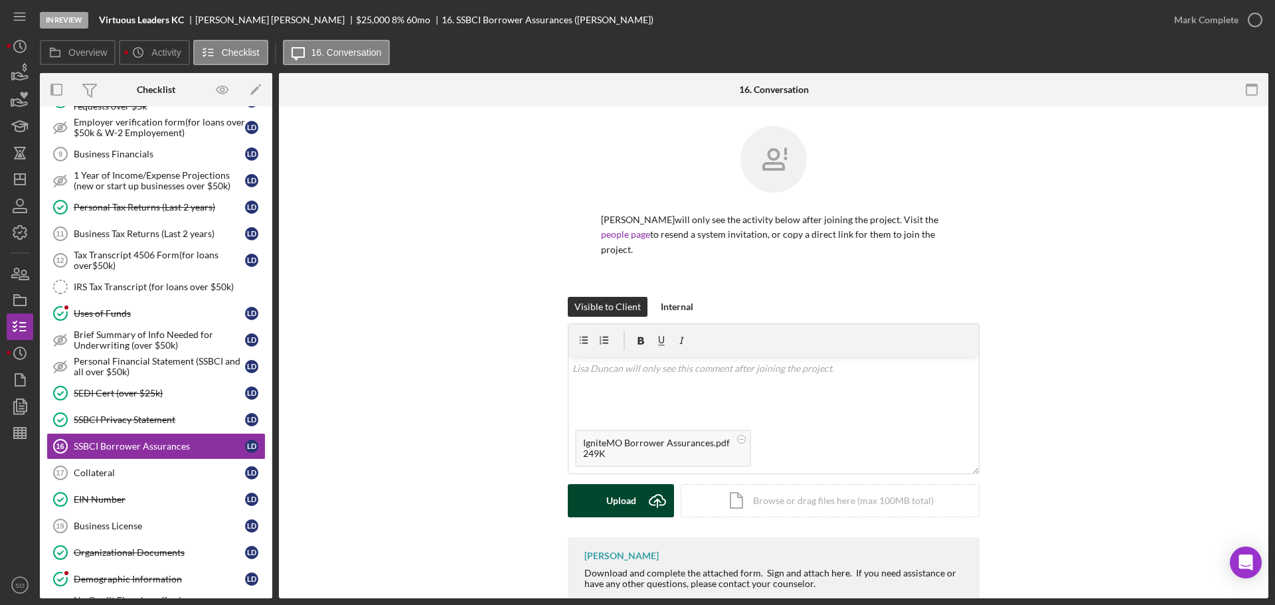
click at [606, 484] on div "Upload" at bounding box center [621, 500] width 30 height 33
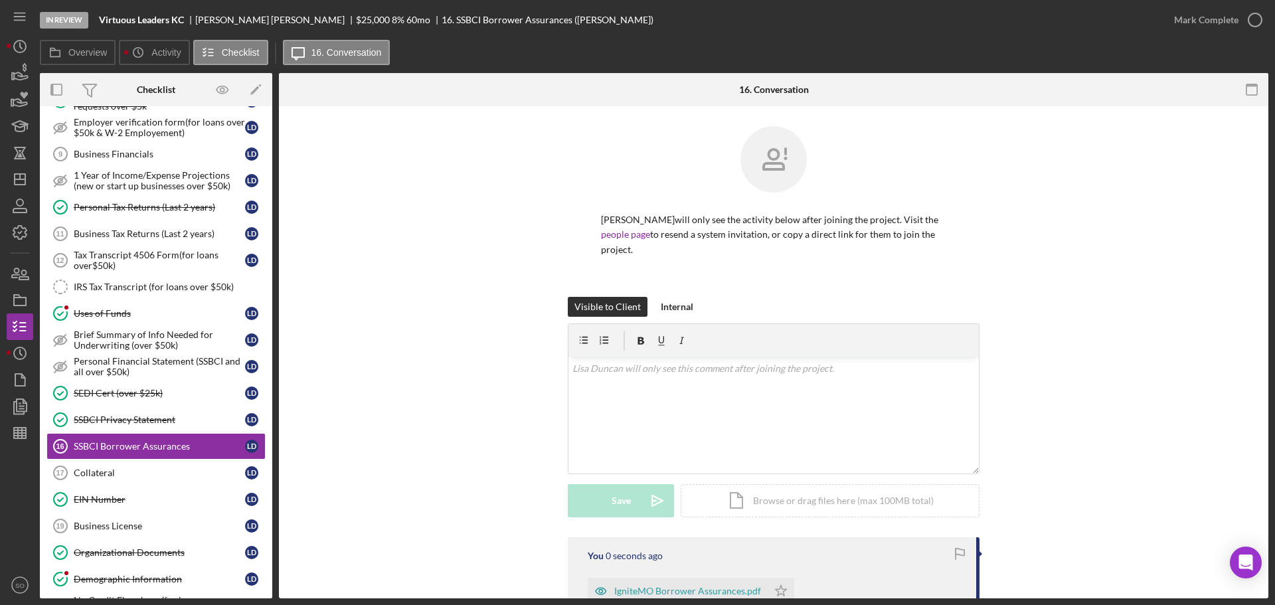
scroll to position [133, 0]
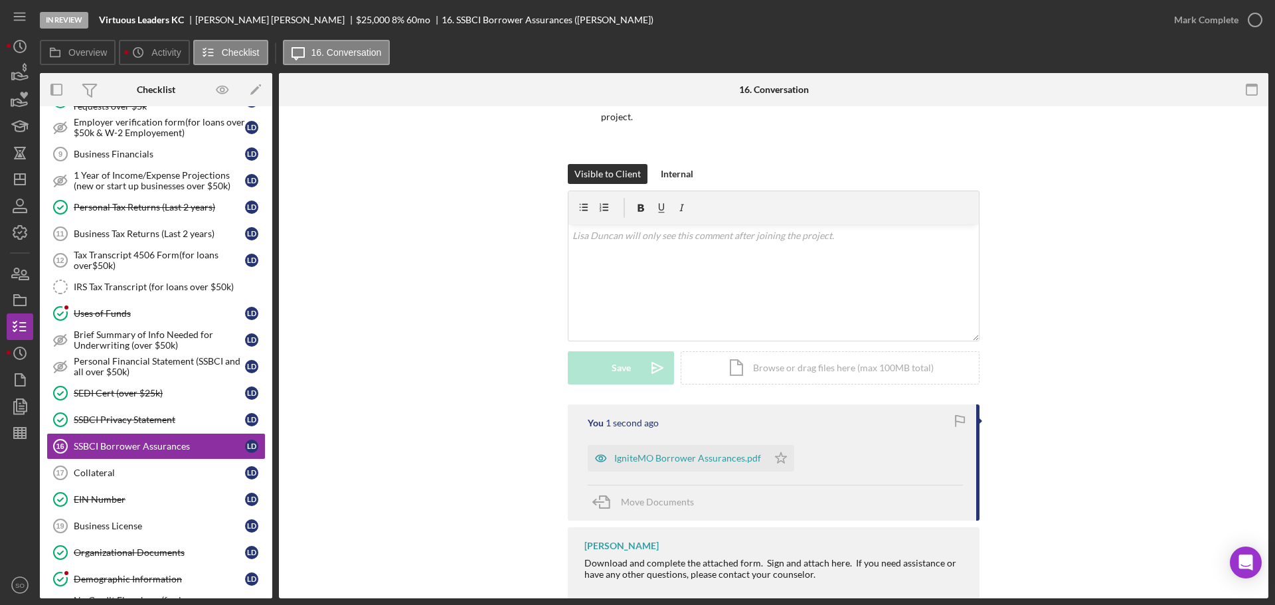
drag, startPoint x: 771, startPoint y: 442, endPoint x: 785, endPoint y: 410, distance: 34.2
click at [774, 445] on icon "Icon/Star" at bounding box center [781, 458] width 27 height 27
click at [1173, 23] on button "Mark Complete" at bounding box center [1215, 20] width 108 height 27
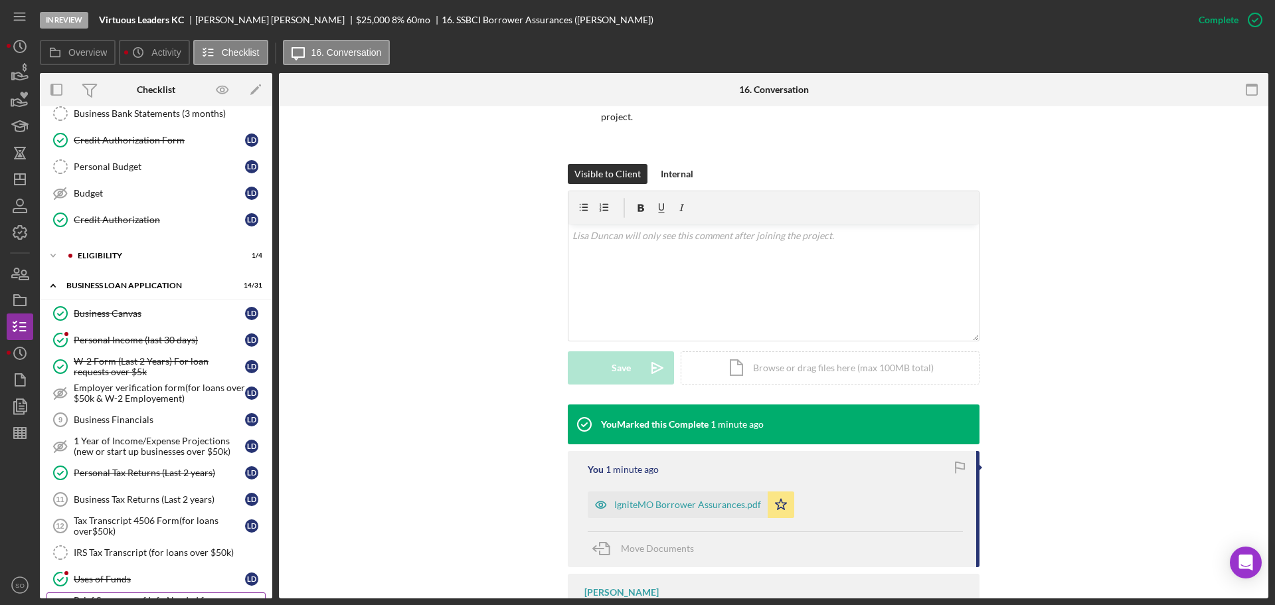
scroll to position [0, 0]
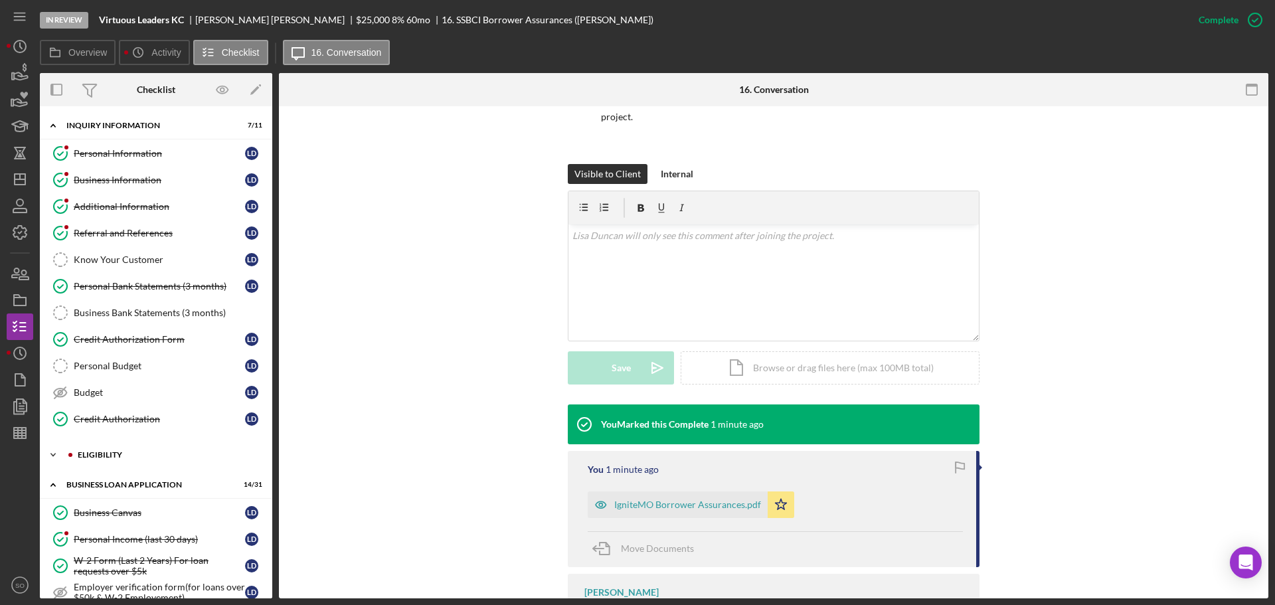
click at [129, 451] on div "ELIGIBILITY" at bounding box center [167, 455] width 178 height 8
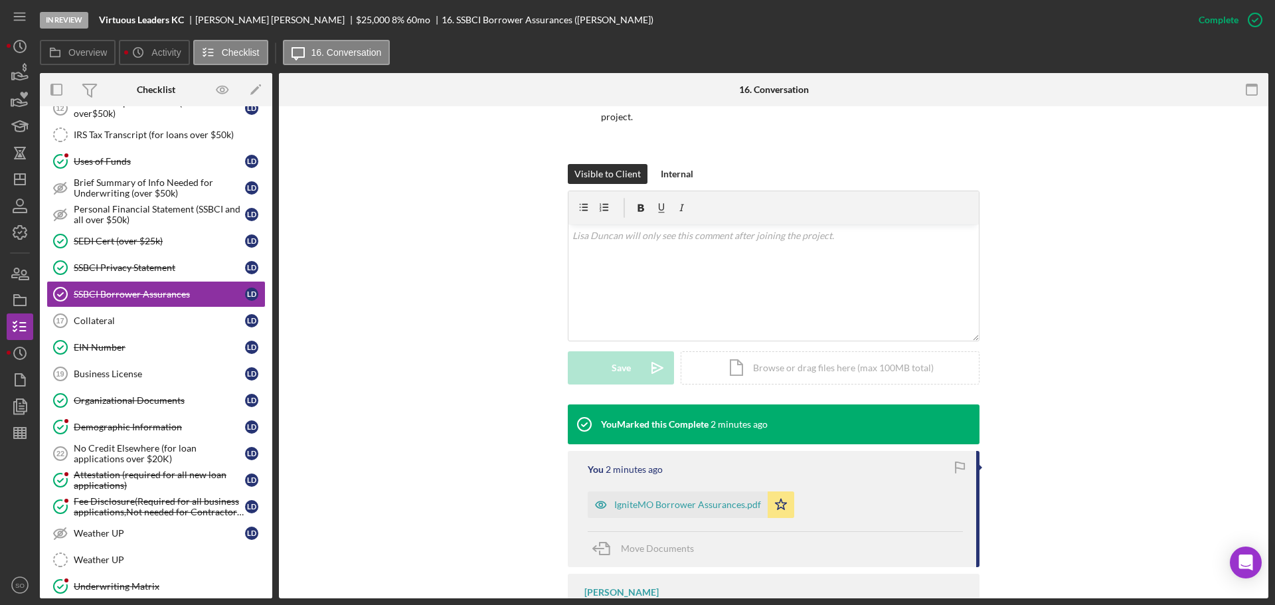
scroll to position [797, 0]
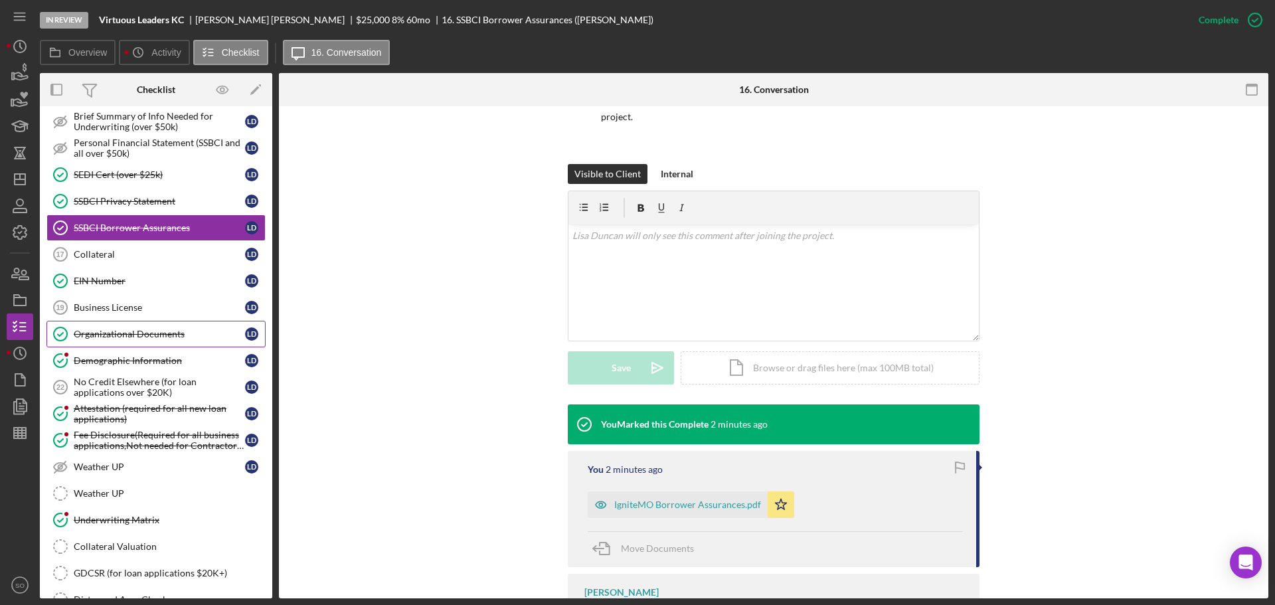
click at [145, 336] on div "Organizational Documents" at bounding box center [159, 334] width 171 height 11
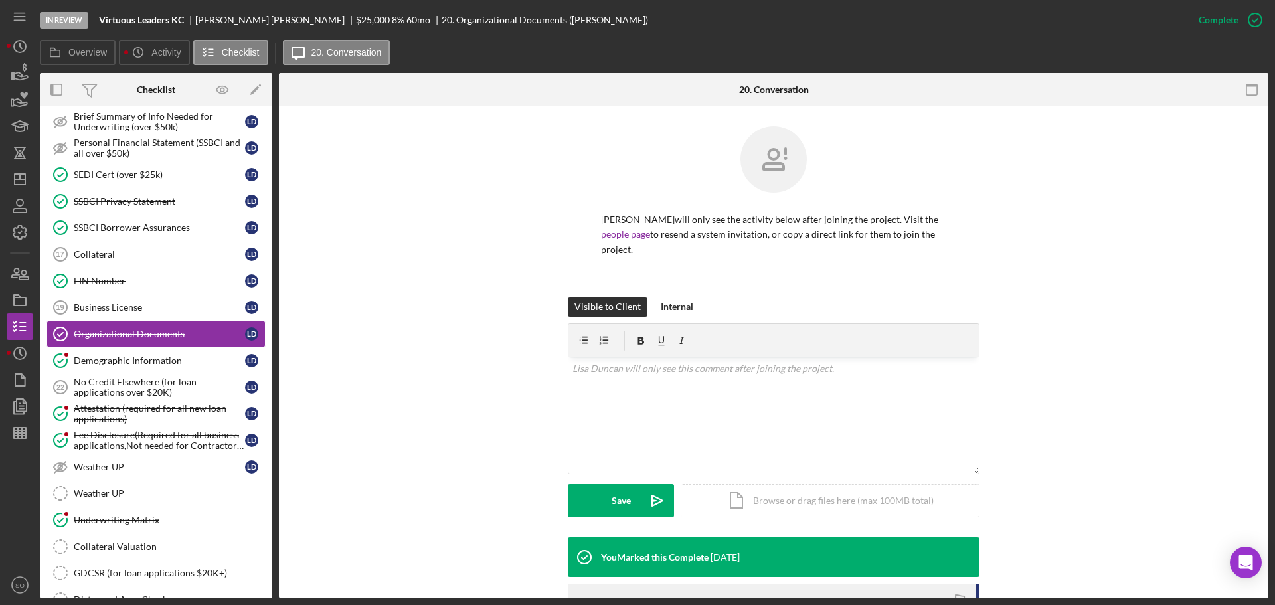
scroll to position [232, 0]
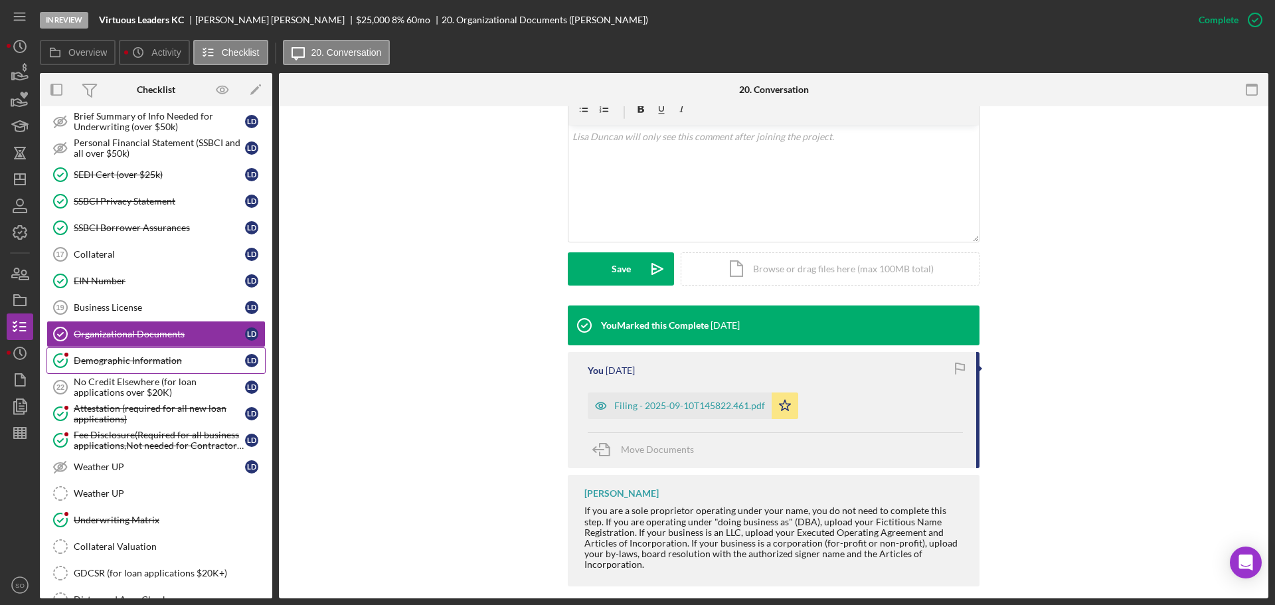
click at [125, 364] on div "Demographic Information" at bounding box center [159, 360] width 171 height 11
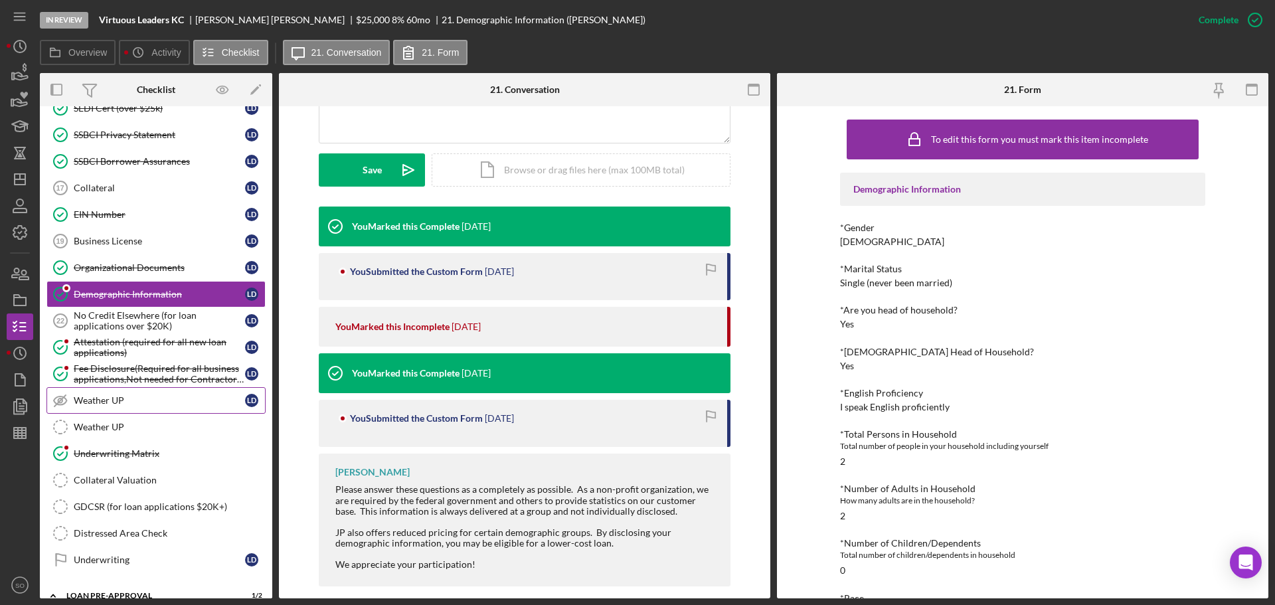
scroll to position [930, 0]
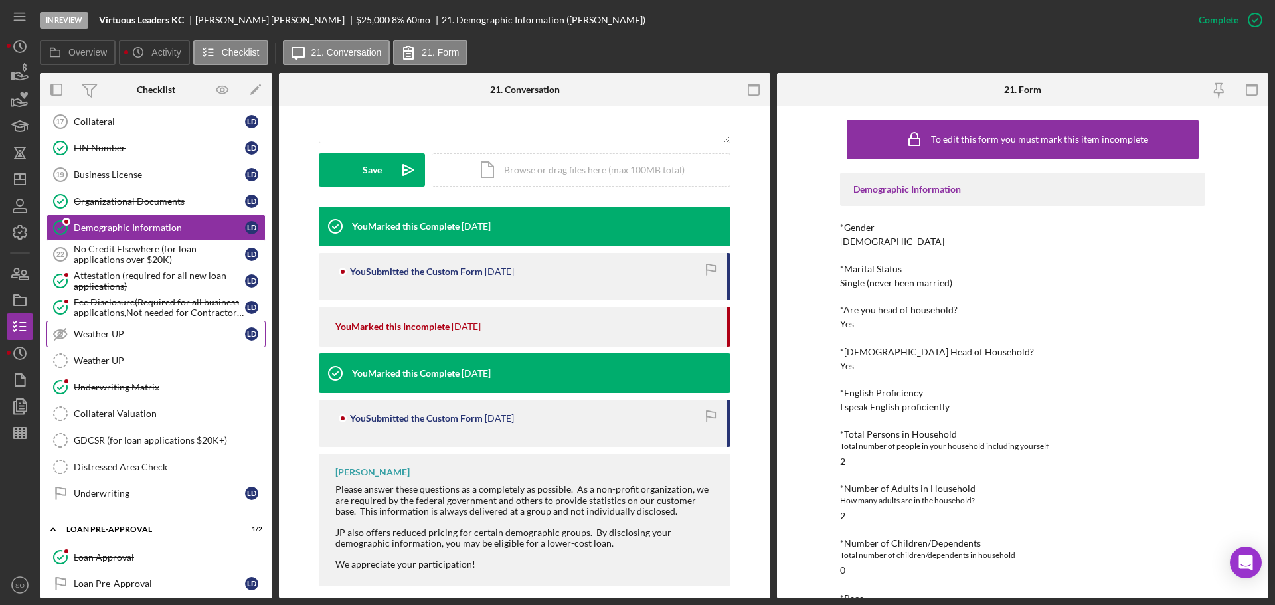
click at [194, 400] on link "Underwriting Matrix Underwriting Matrix" at bounding box center [155, 387] width 219 height 27
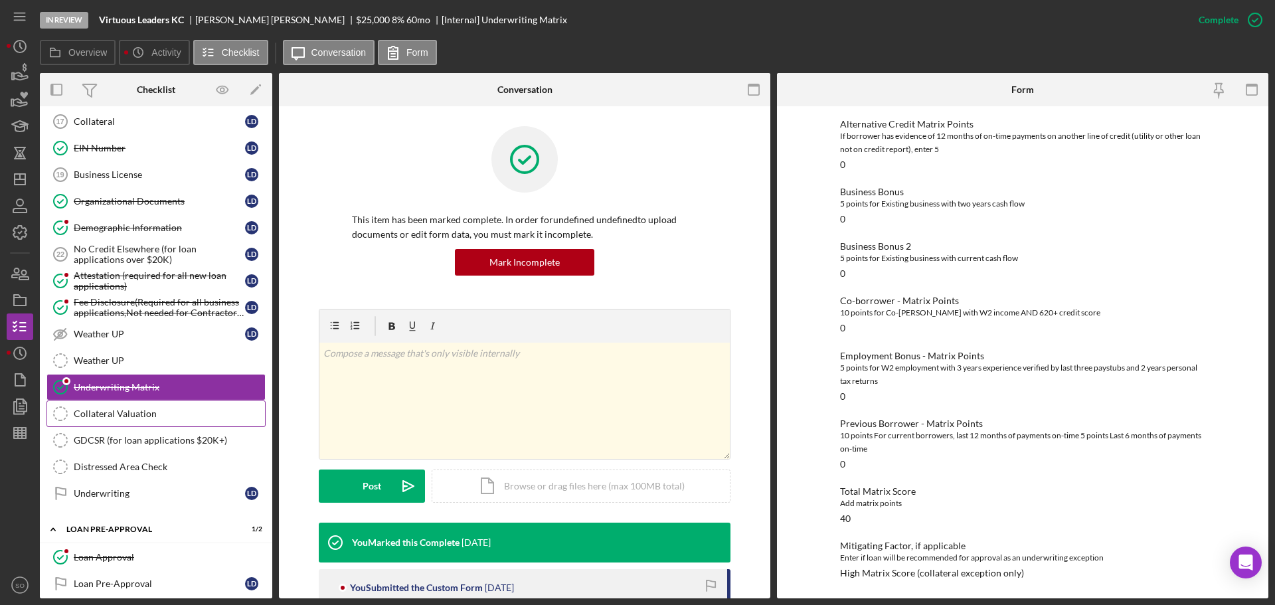
scroll to position [1062, 0]
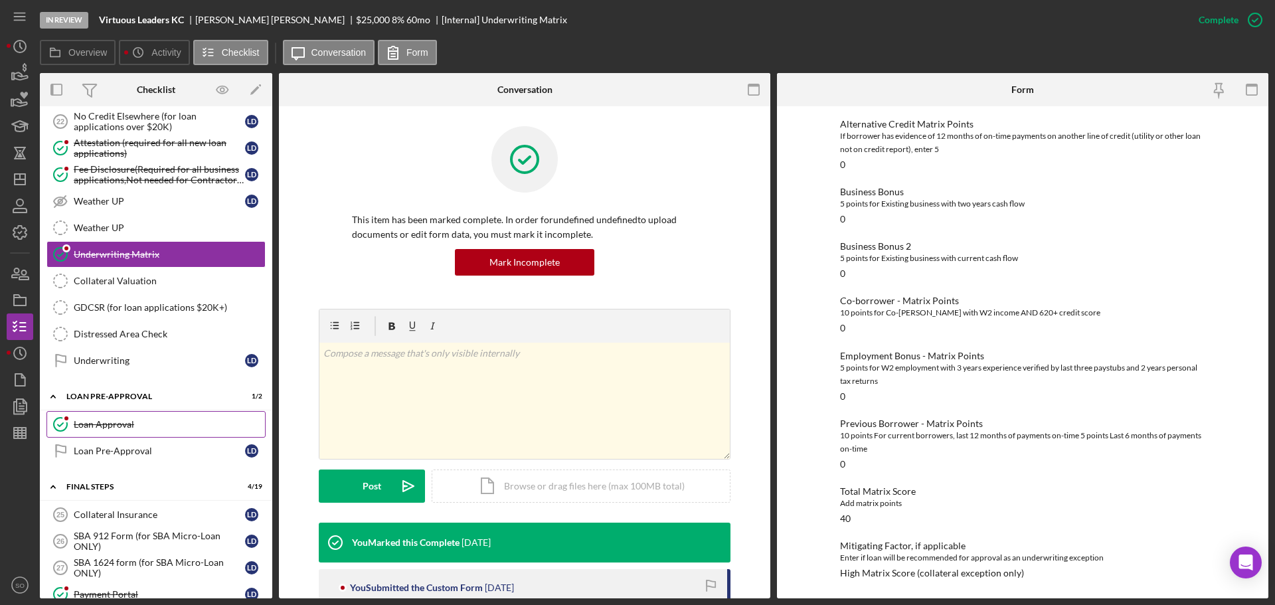
click at [121, 426] on div "Loan Approval" at bounding box center [169, 424] width 191 height 11
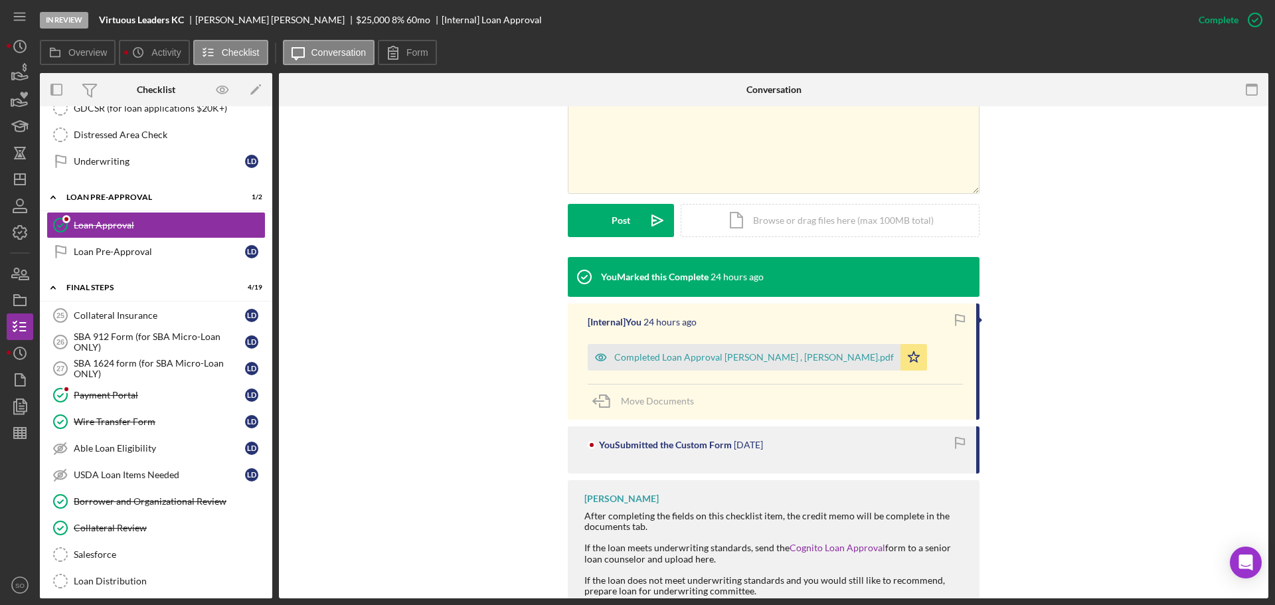
scroll to position [1394, 0]
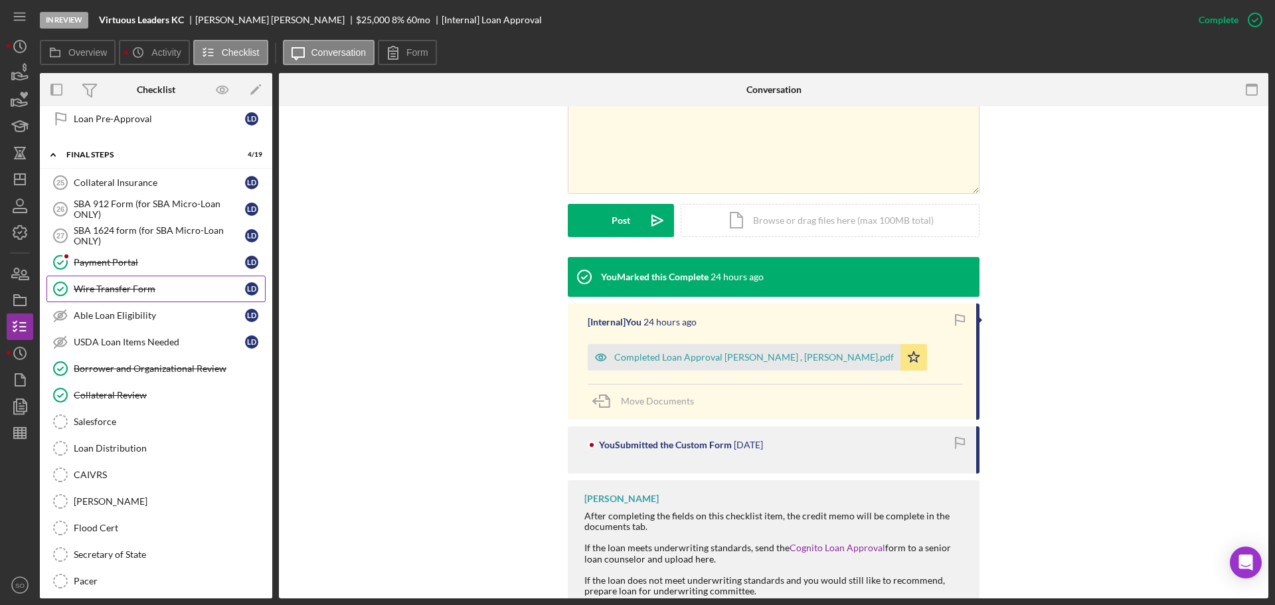
click at [140, 298] on link "Wire Transfer Form Wire Transfer Form L D" at bounding box center [155, 289] width 219 height 27
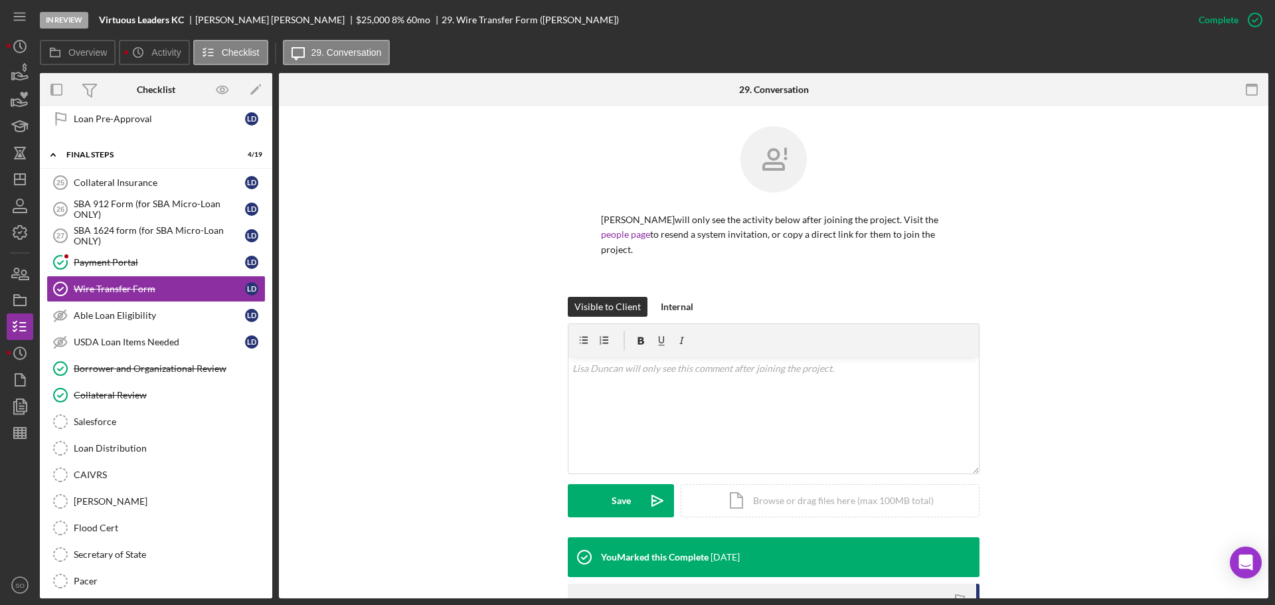
scroll to position [189, 0]
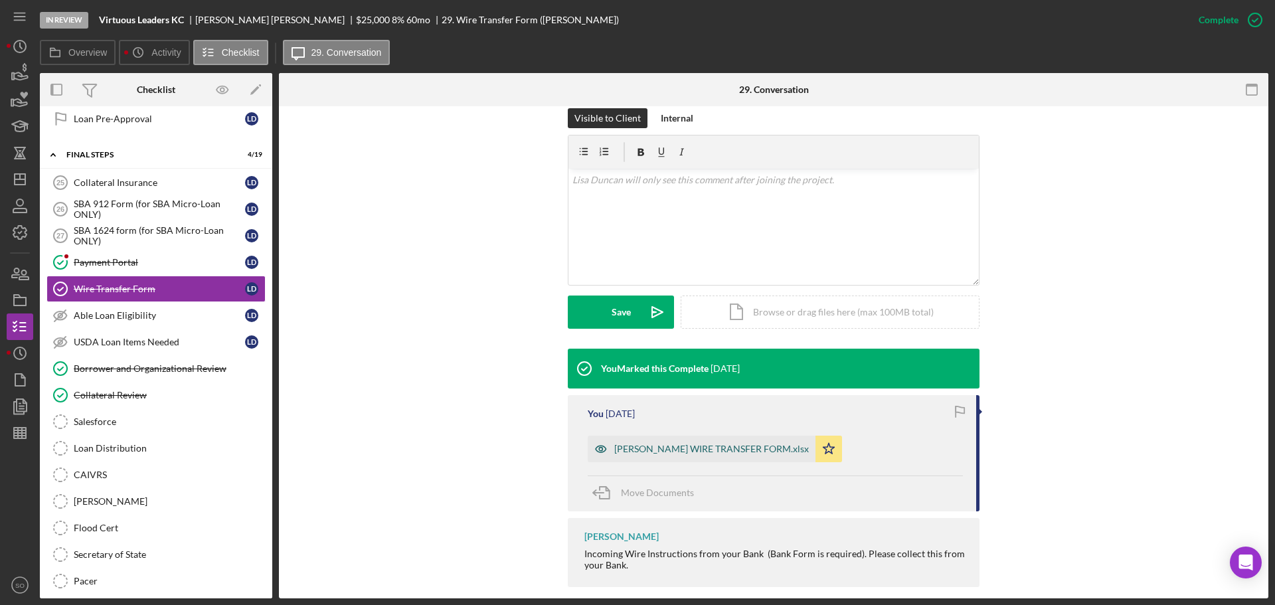
click at [692, 441] on div "Lisa Duncan WIRE TRANSFER FORM.xlsx" at bounding box center [702, 449] width 228 height 27
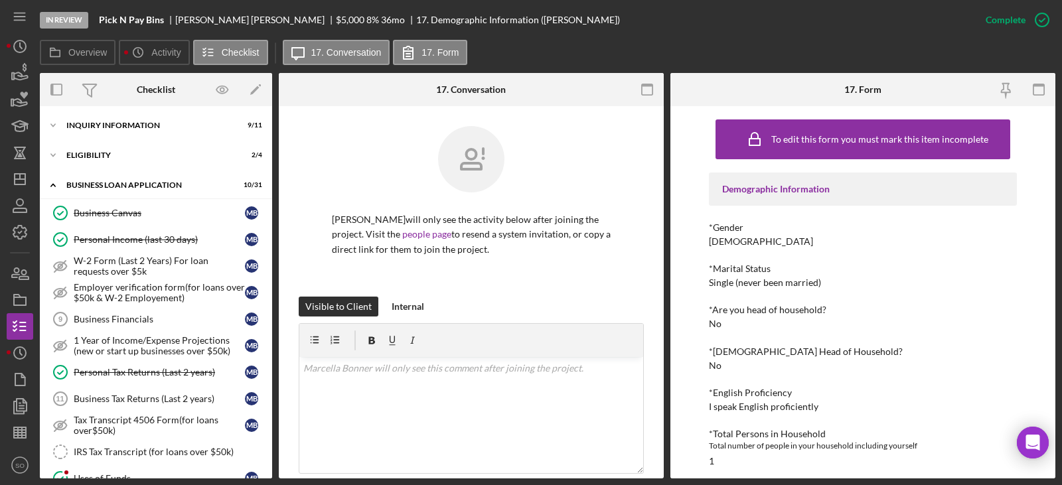
scroll to position [449, 0]
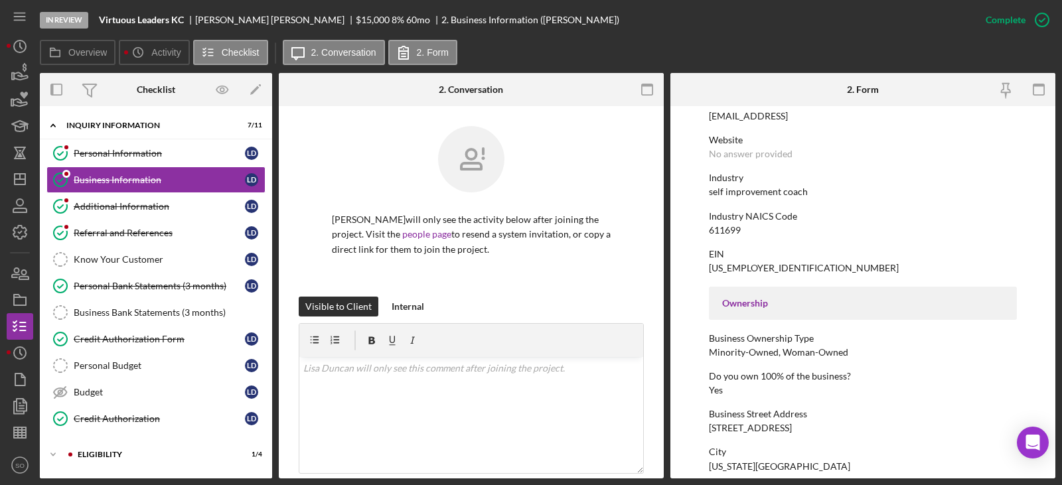
scroll to position [332, 0]
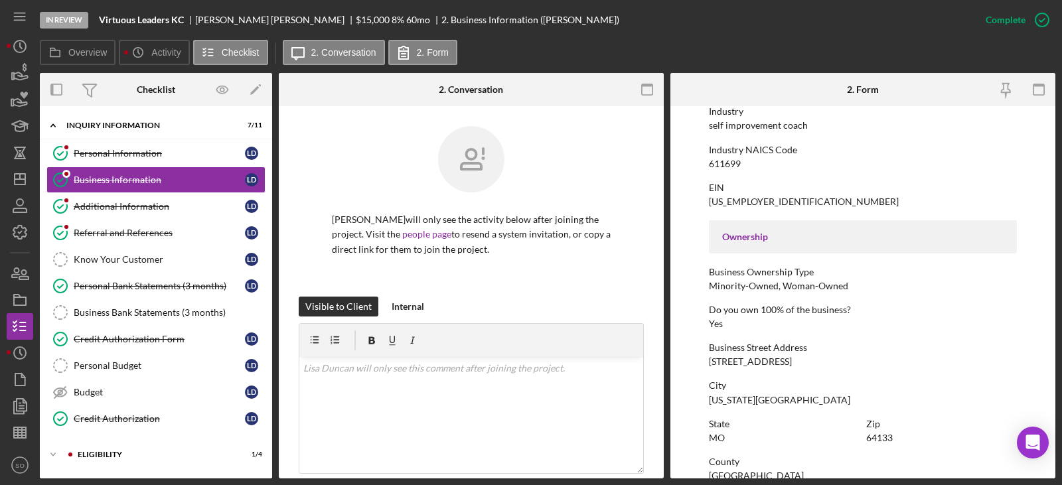
click at [756, 360] on div "12013 e 57th St" at bounding box center [750, 362] width 83 height 11
copy div "12013 e 57th St"
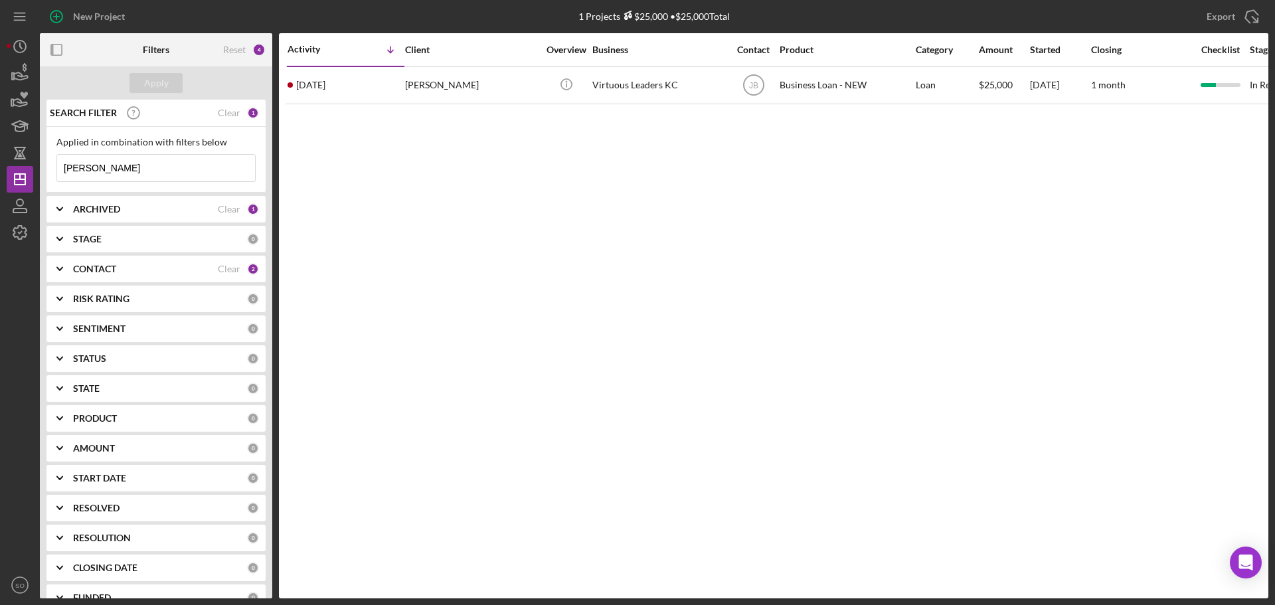
drag, startPoint x: 145, startPoint y: 164, endPoint x: 94, endPoint y: 159, distance: 51.3
click at [94, 159] on input "[PERSON_NAME]" at bounding box center [156, 168] width 198 height 27
click at [135, 169] on input "[PERSON_NAME]" at bounding box center [156, 168] width 198 height 27
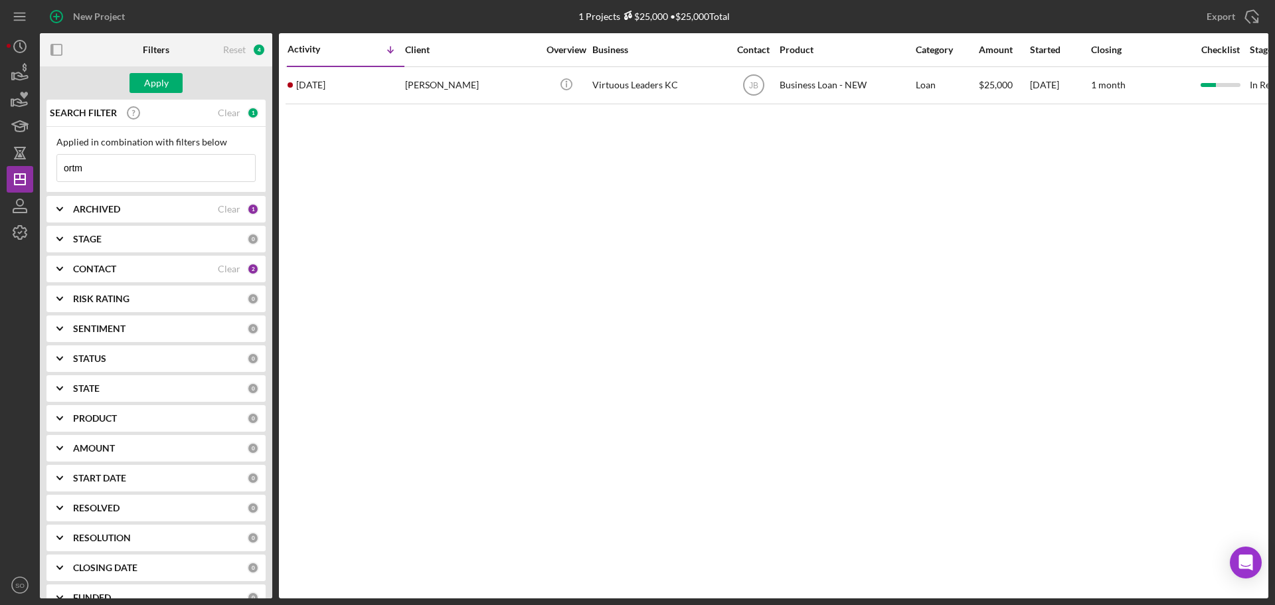
type input "[PERSON_NAME]"
click at [154, 79] on div "Apply" at bounding box center [156, 83] width 25 height 20
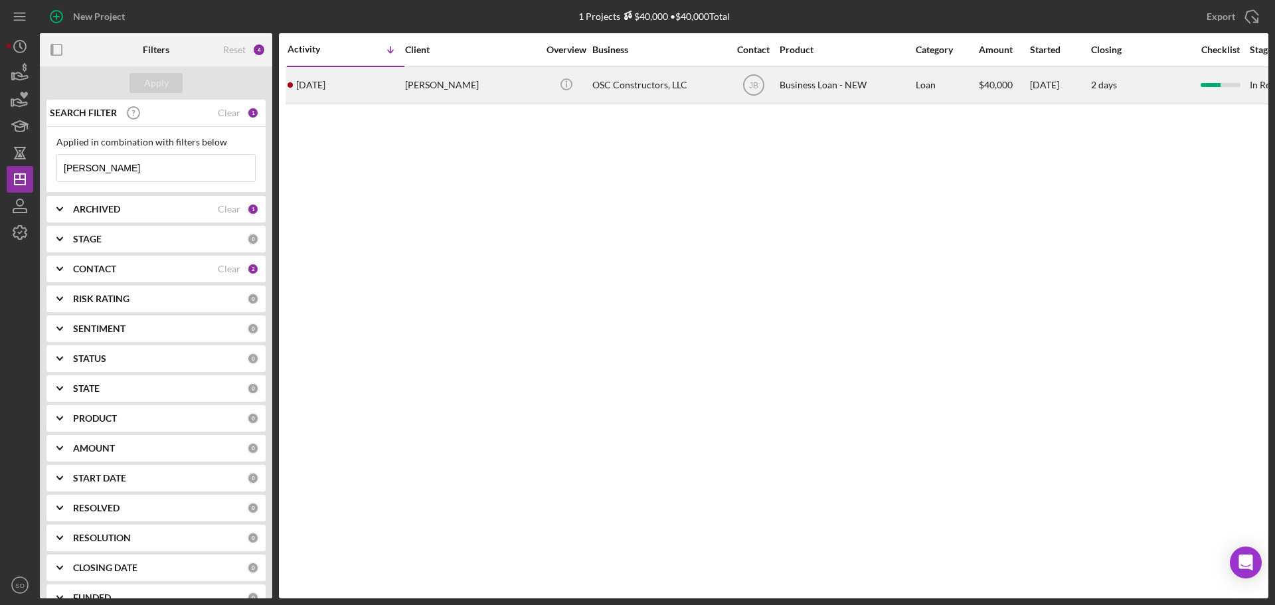
click at [363, 104] on td "[DATE] [PERSON_NAME]" at bounding box center [346, 84] width 118 height 37
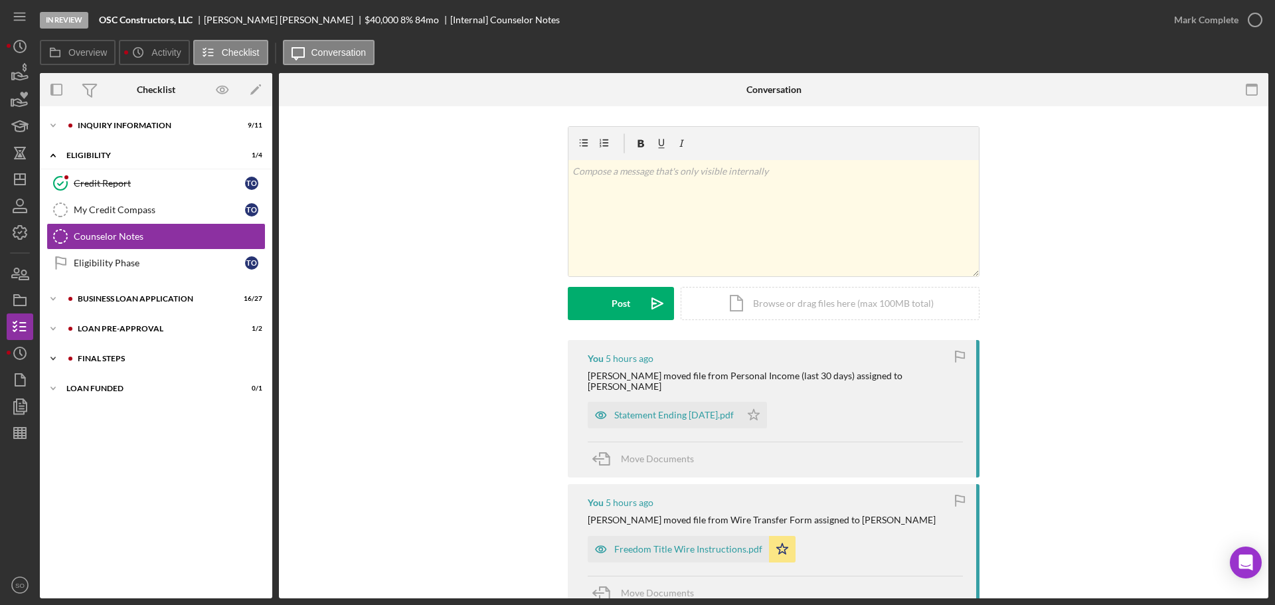
click at [110, 369] on div "Icon/Expander FINAL STEPS 7 / 19" at bounding box center [156, 358] width 232 height 27
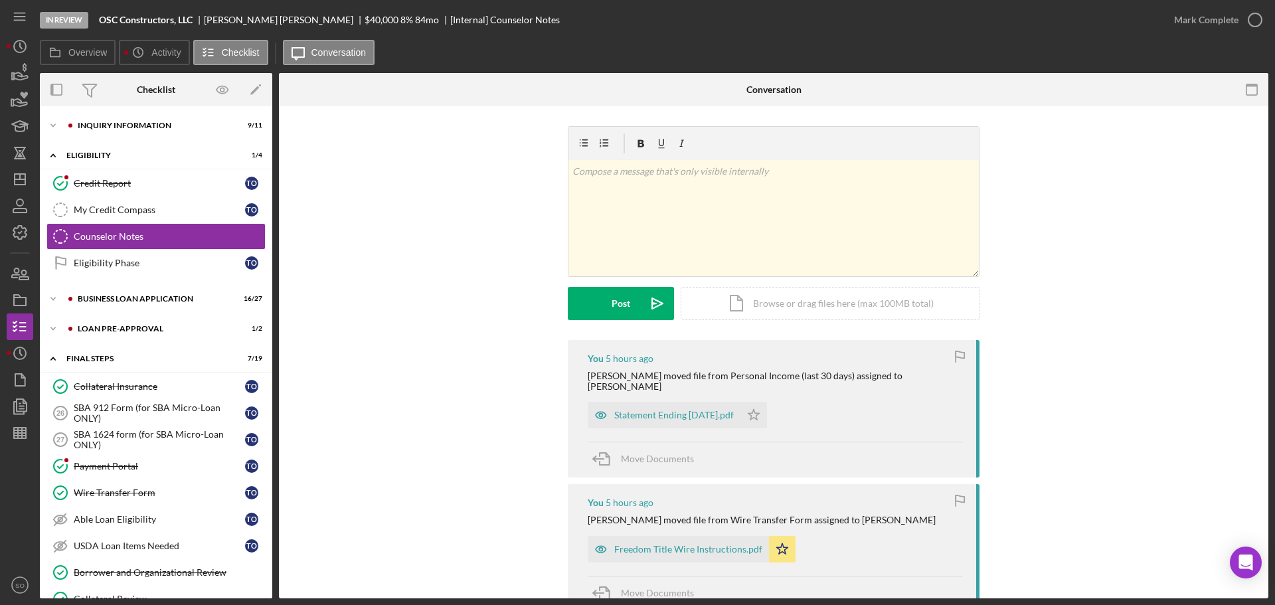
scroll to position [266, 0]
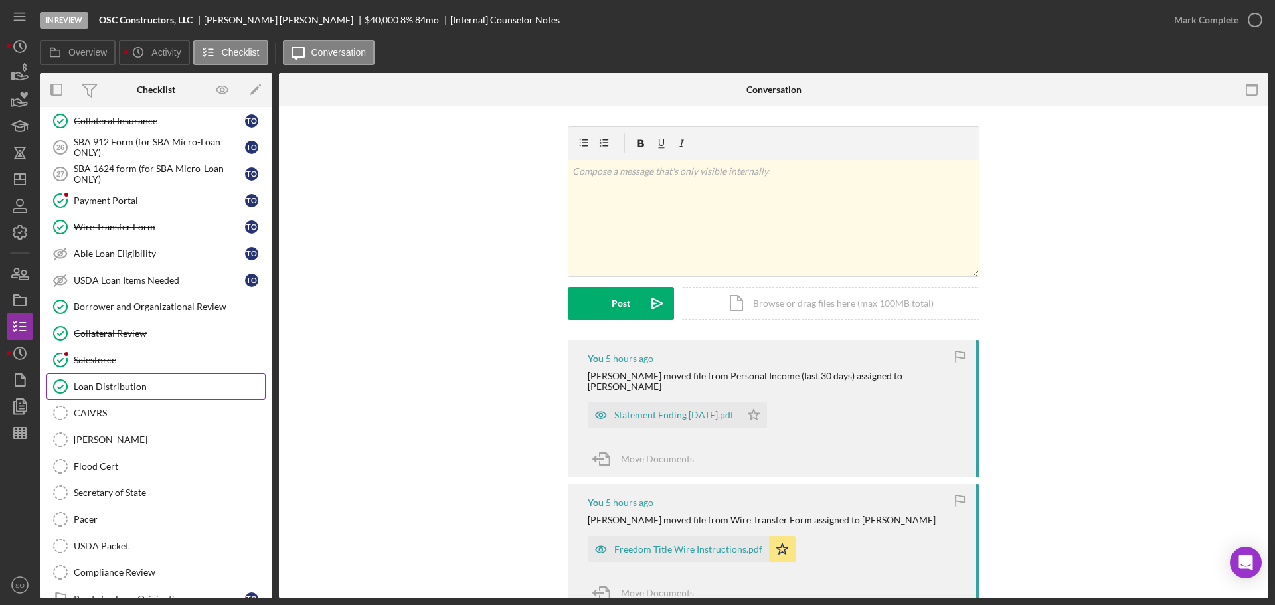
click at [109, 388] on div "Loan Distribution" at bounding box center [169, 386] width 191 height 11
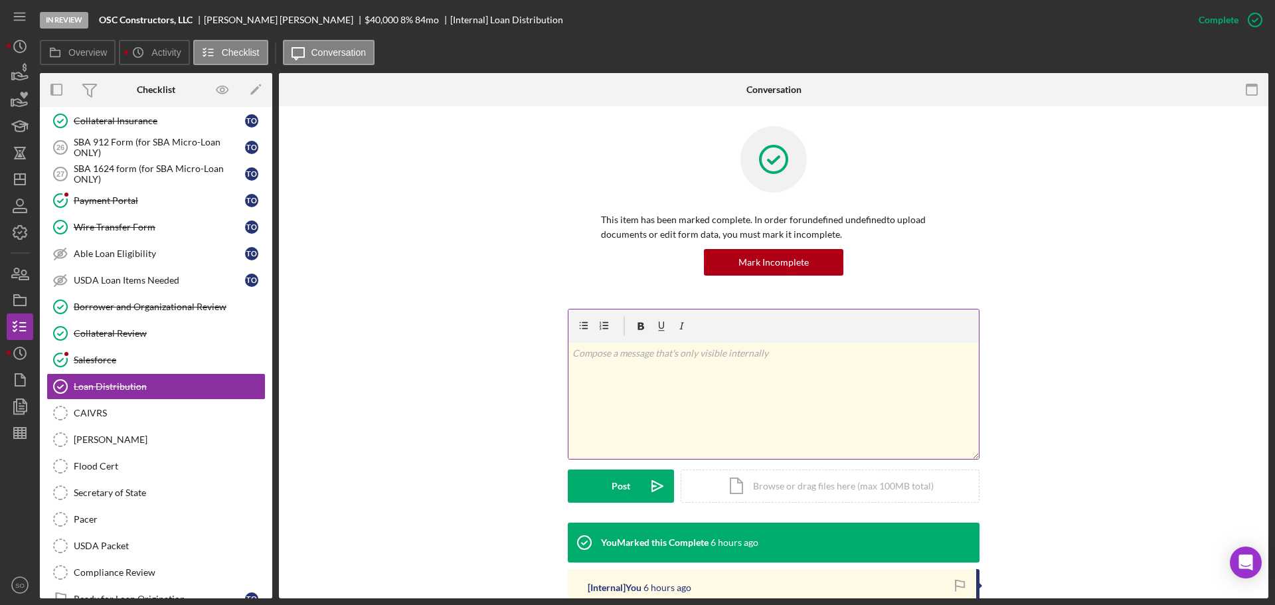
scroll to position [199, 0]
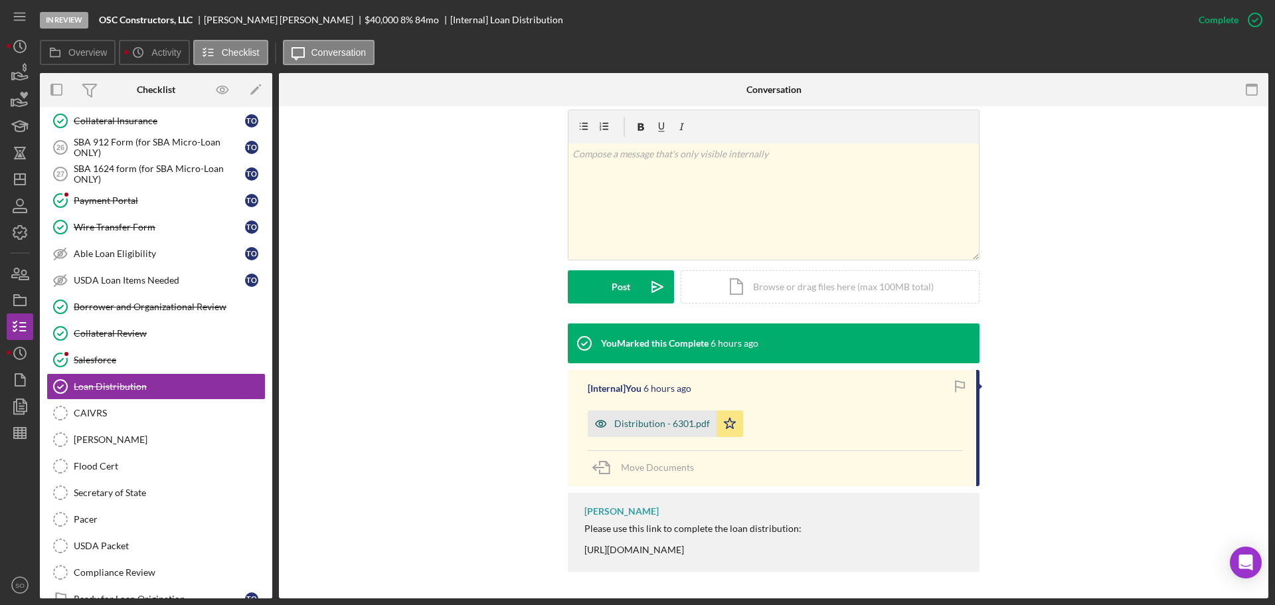
click at [671, 415] on div "Distribution - 6301.pdf" at bounding box center [652, 423] width 129 height 27
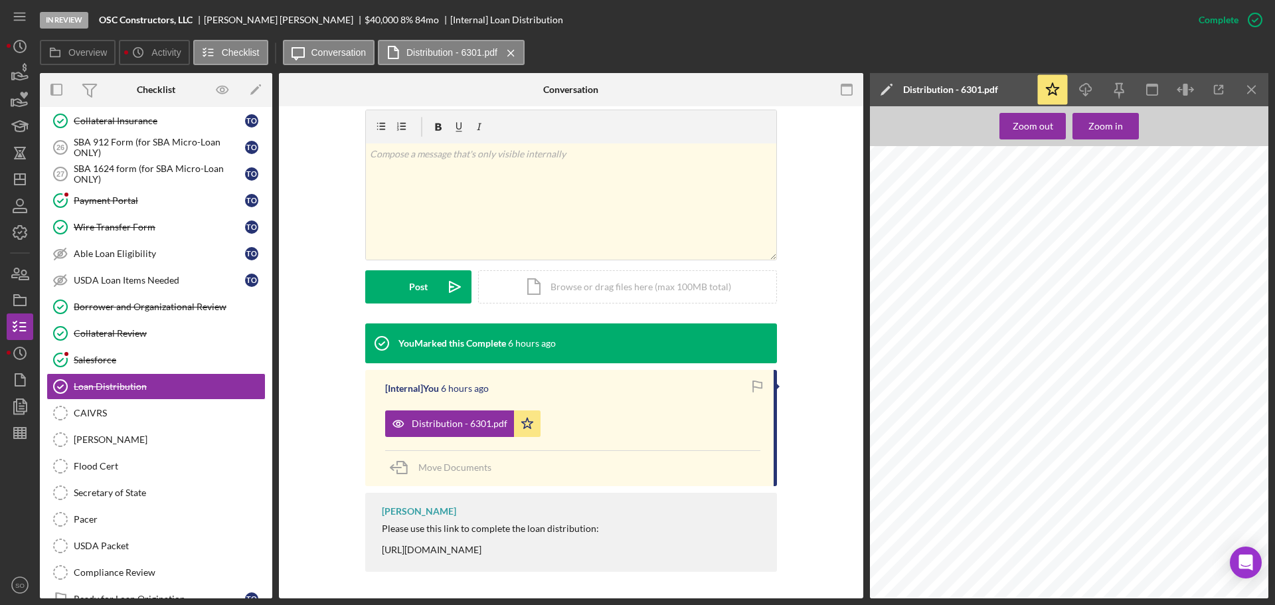
scroll to position [1593, 0]
